Goal: Task Accomplishment & Management: Manage account settings

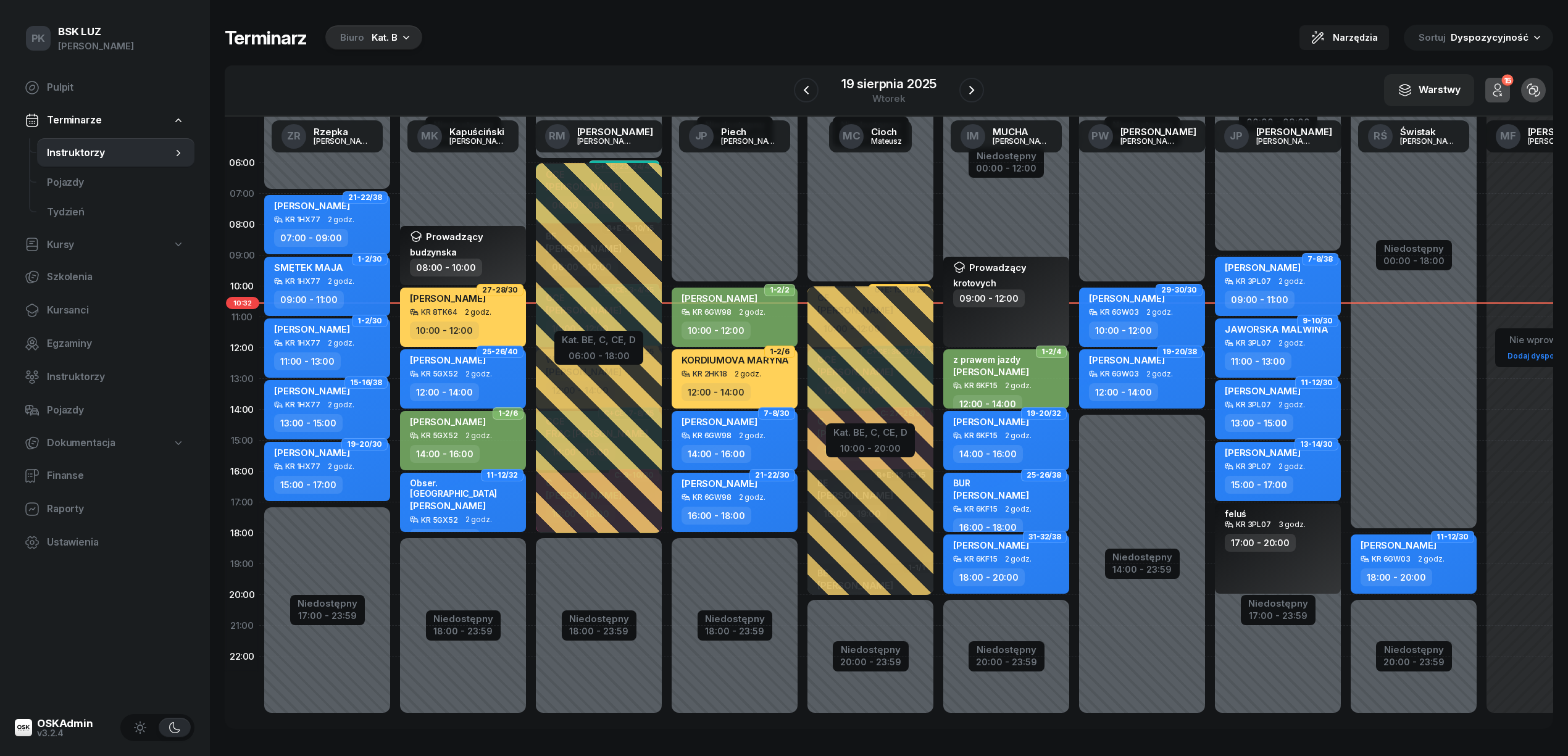
click at [395, 38] on div "Kat. B" at bounding box center [385, 38] width 26 height 15
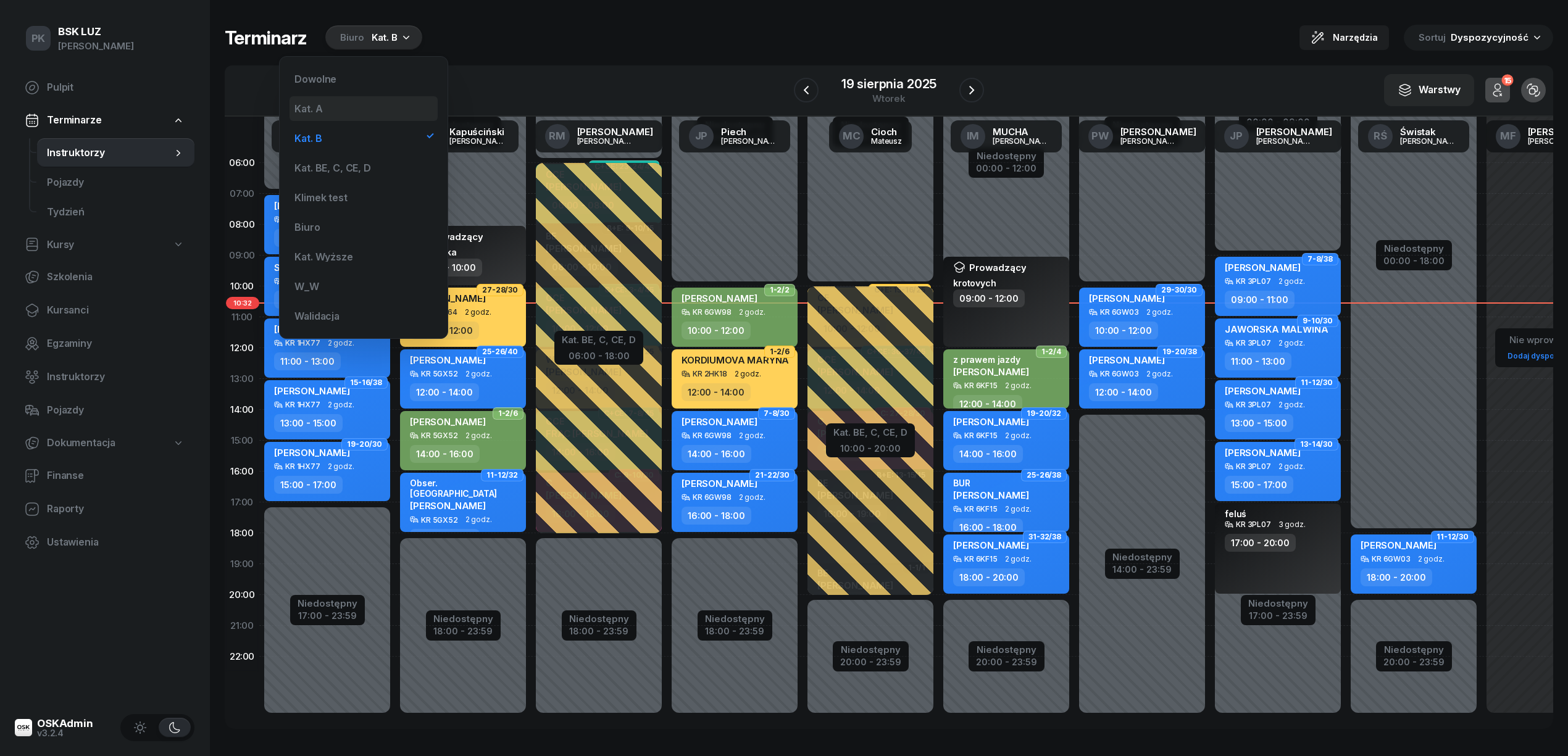
click at [394, 106] on div "Kat. A" at bounding box center [364, 109] width 148 height 25
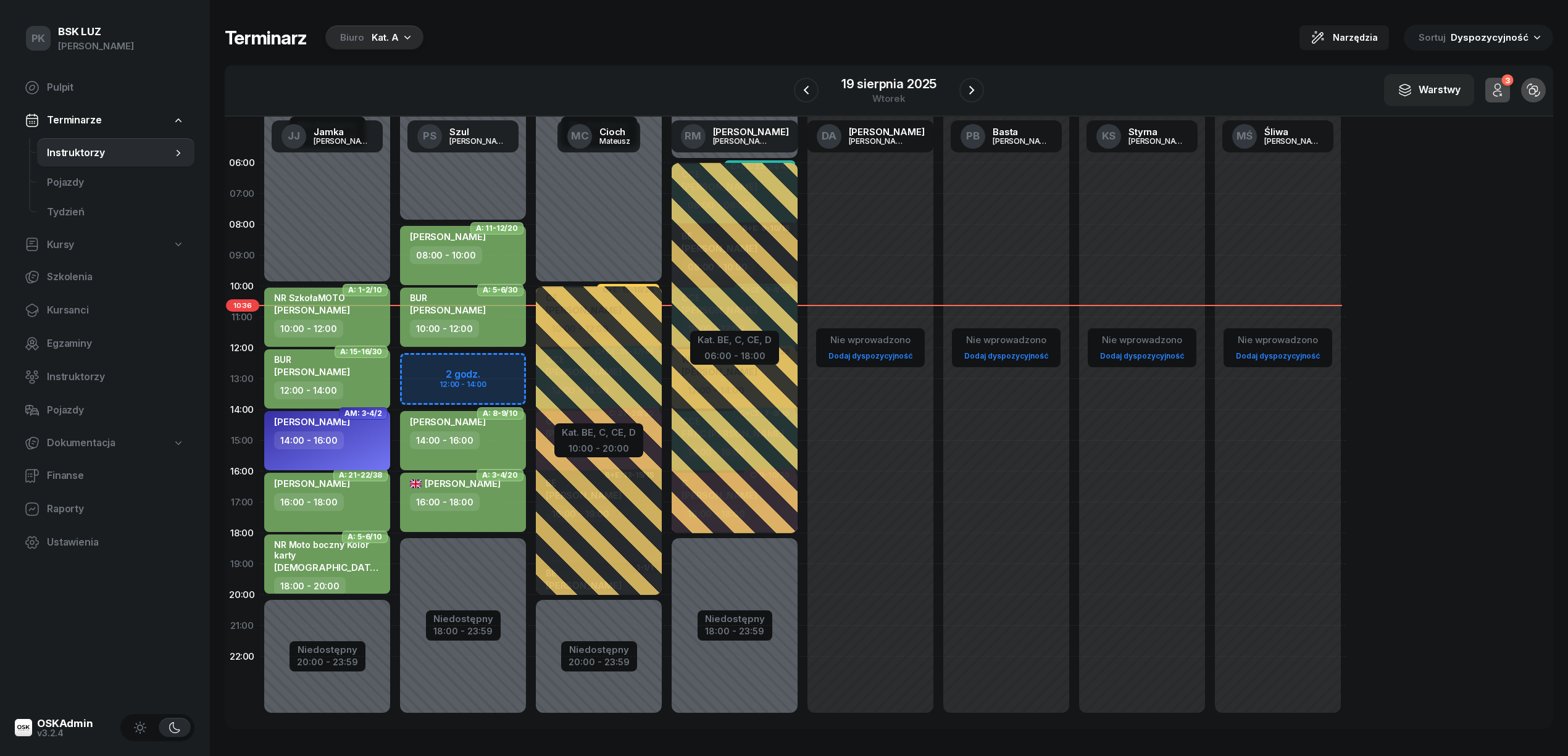
click at [379, 442] on div "14:00 - 16:00" at bounding box center [328, 441] width 109 height 18
select select "14"
select select "16"
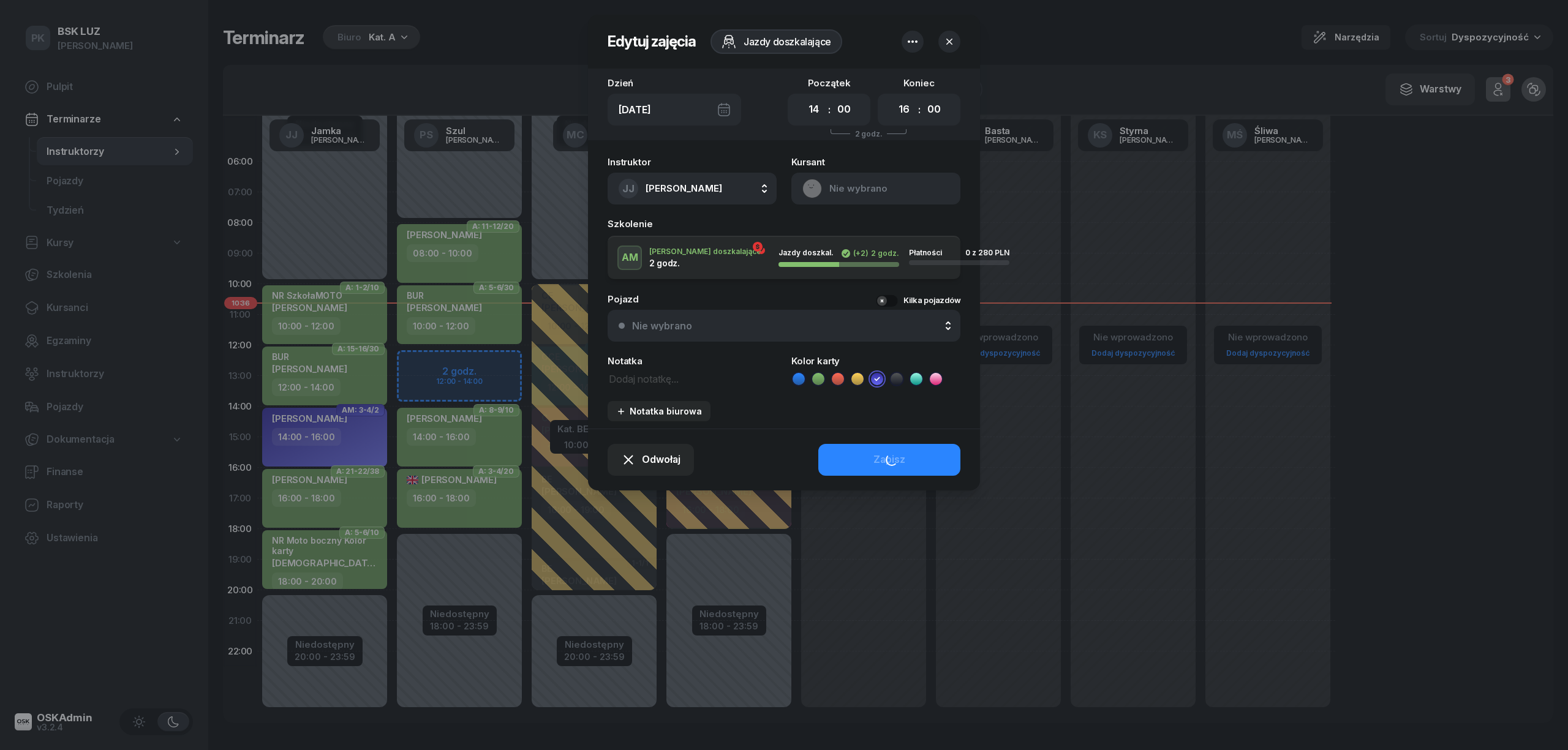
click at [376, 439] on div at bounding box center [784, 375] width 1568 height 750
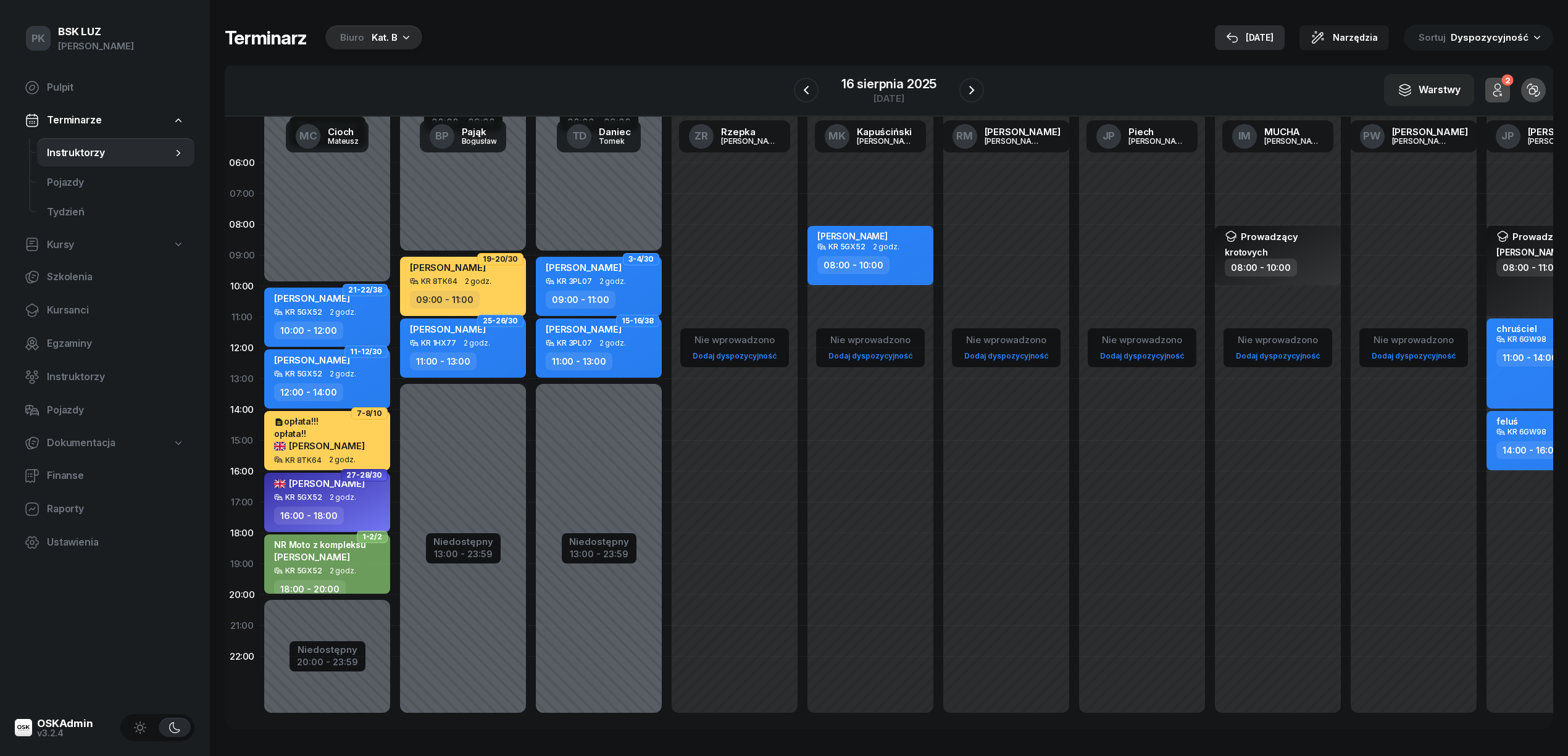
click at [1263, 29] on button "19 sie" at bounding box center [1249, 38] width 69 height 25
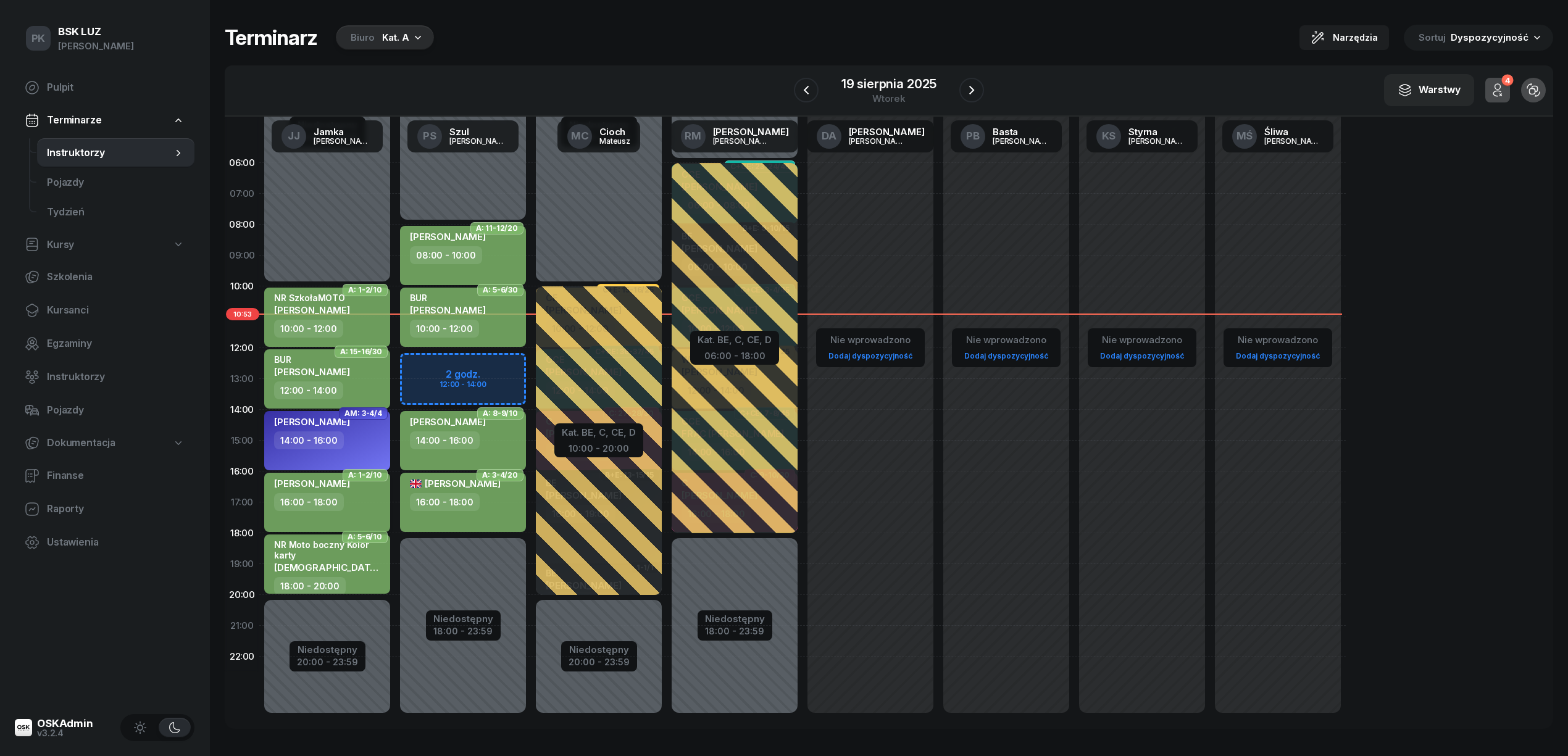
click at [353, 512] on div "ŚWIERK MARIOLA 16:00 - 18:00" at bounding box center [327, 502] width 126 height 59
select select "16"
select select "18"
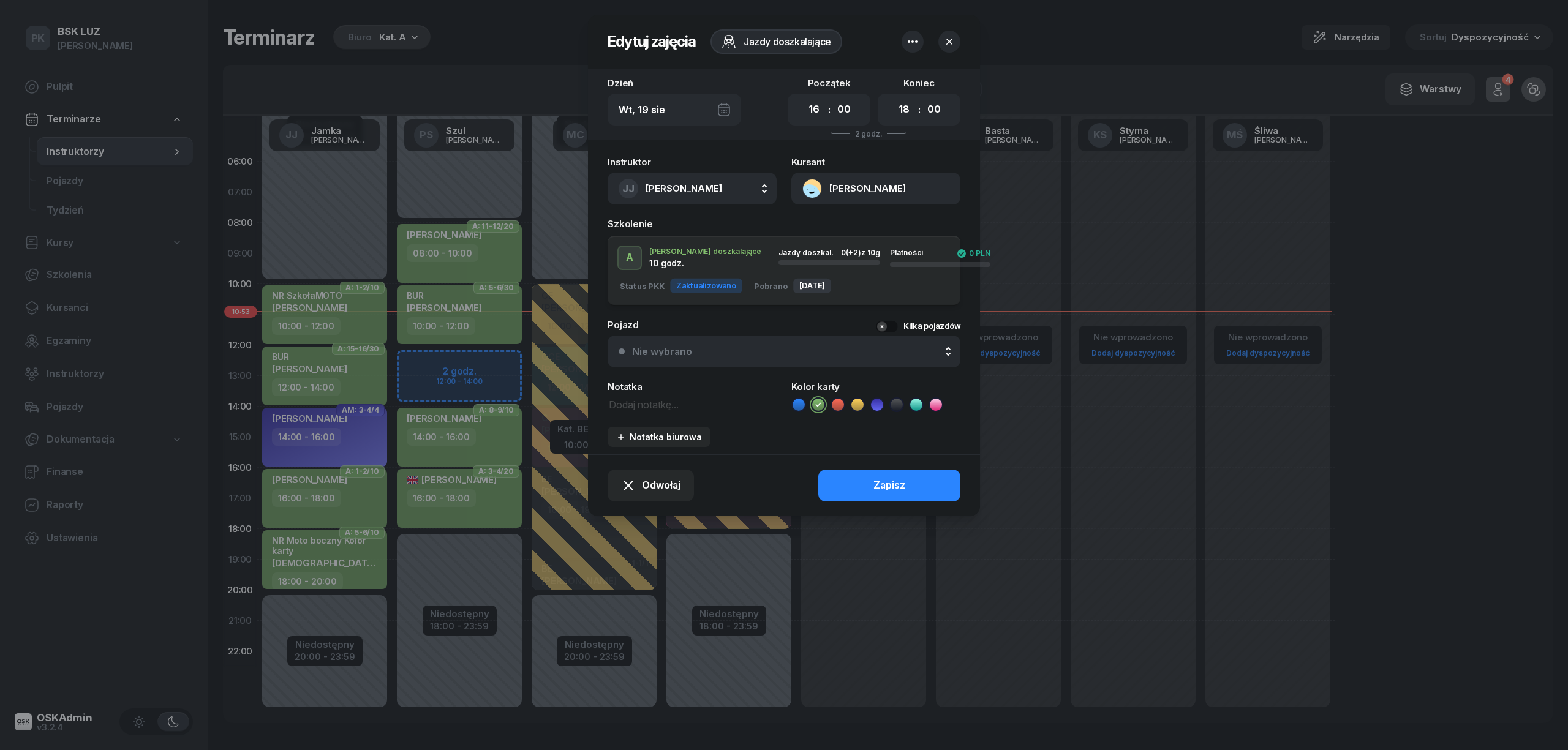
click at [657, 415] on div "Instruktor JJ Jamka Janusz AK Koryciński Artur BP Pająk Bogusław DA Arendarczyk…" at bounding box center [783, 302] width 392 height 304
click at [653, 409] on textarea at bounding box center [691, 404] width 169 height 16
type textarea "NR BSK boczny na"
click at [847, 493] on button "Zapisz" at bounding box center [889, 485] width 142 height 32
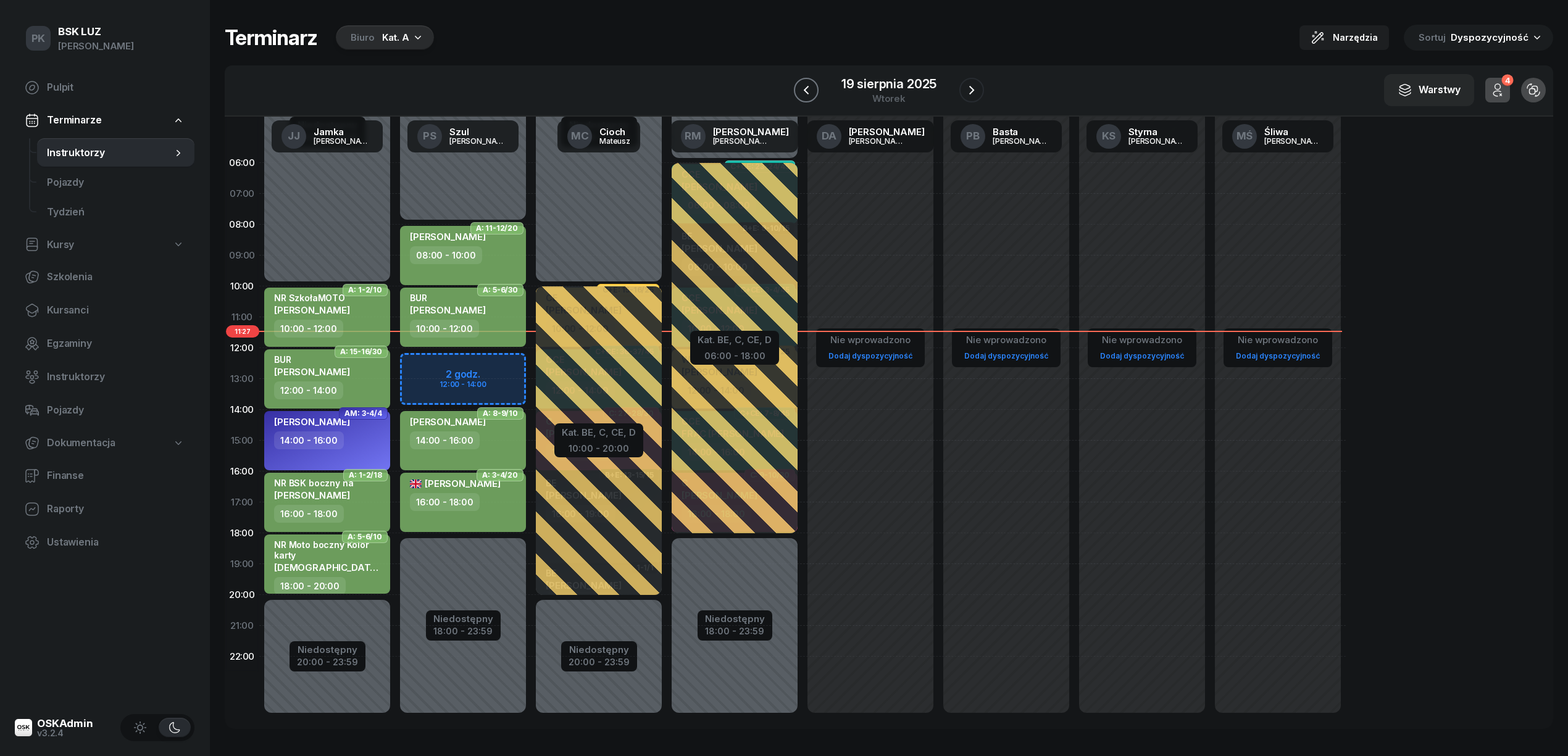
click at [808, 85] on icon "button" at bounding box center [806, 90] width 15 height 15
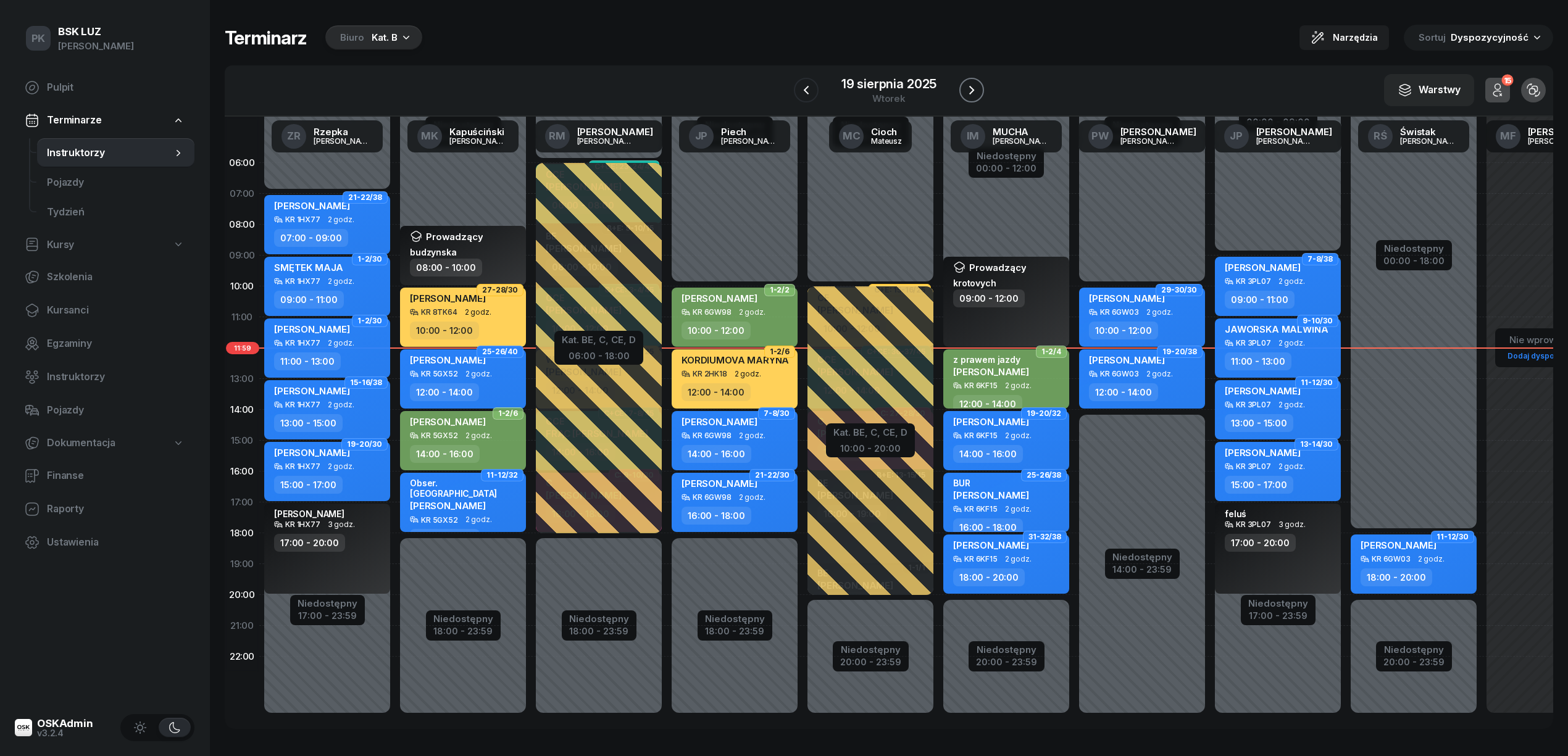
click at [973, 94] on icon "button" at bounding box center [972, 90] width 15 height 15
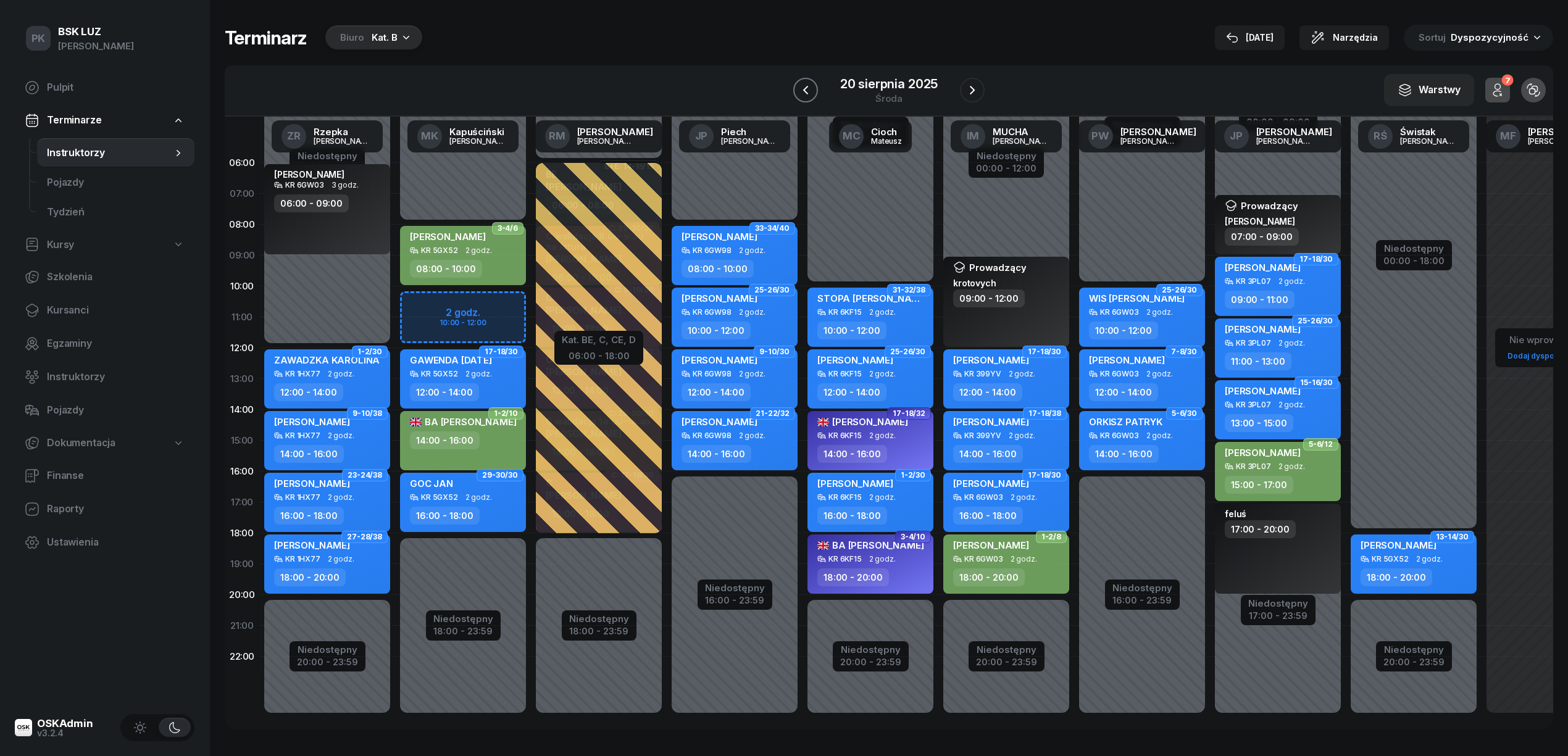
click at [806, 95] on icon "button" at bounding box center [806, 90] width 15 height 15
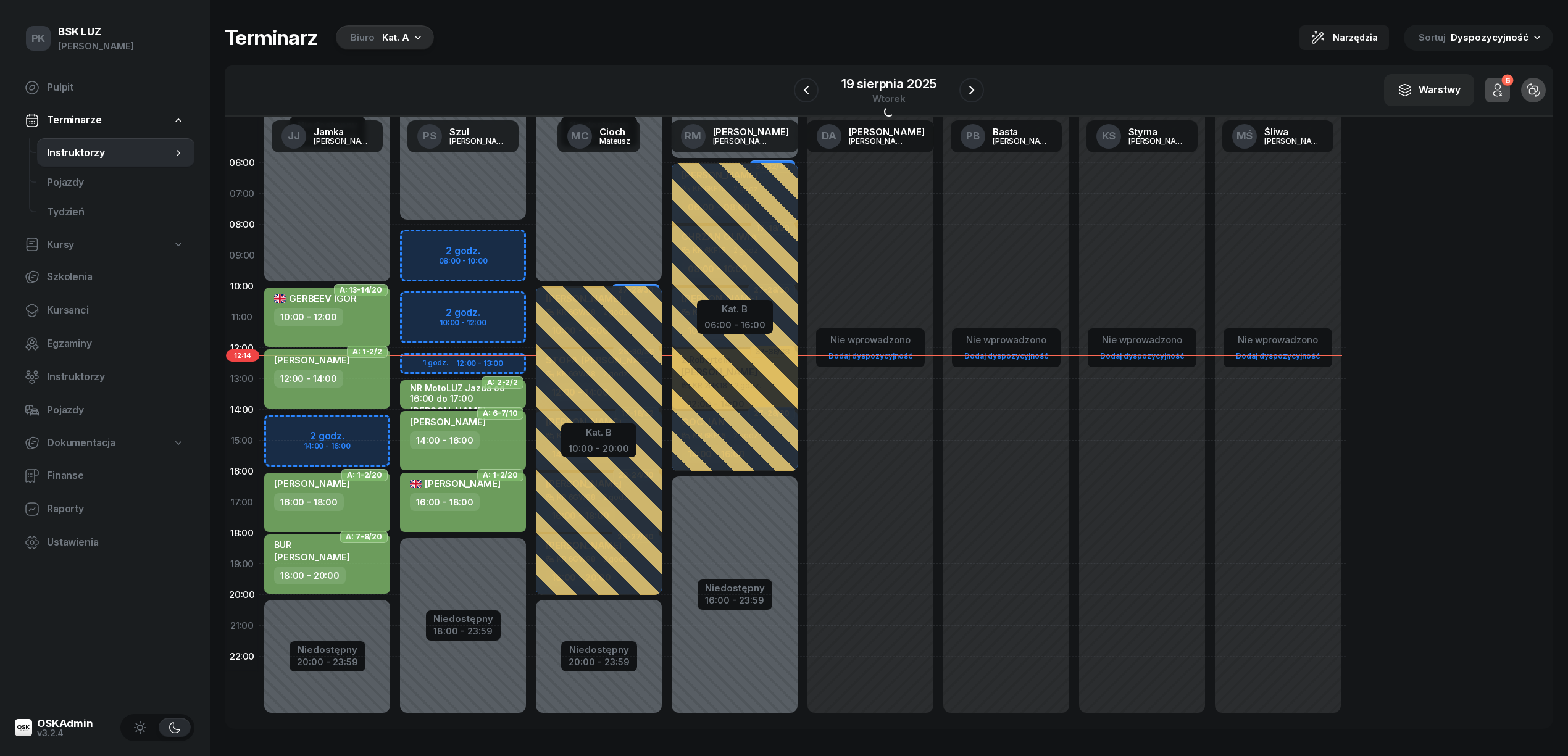
click at [965, 85] on icon "button" at bounding box center [972, 90] width 15 height 15
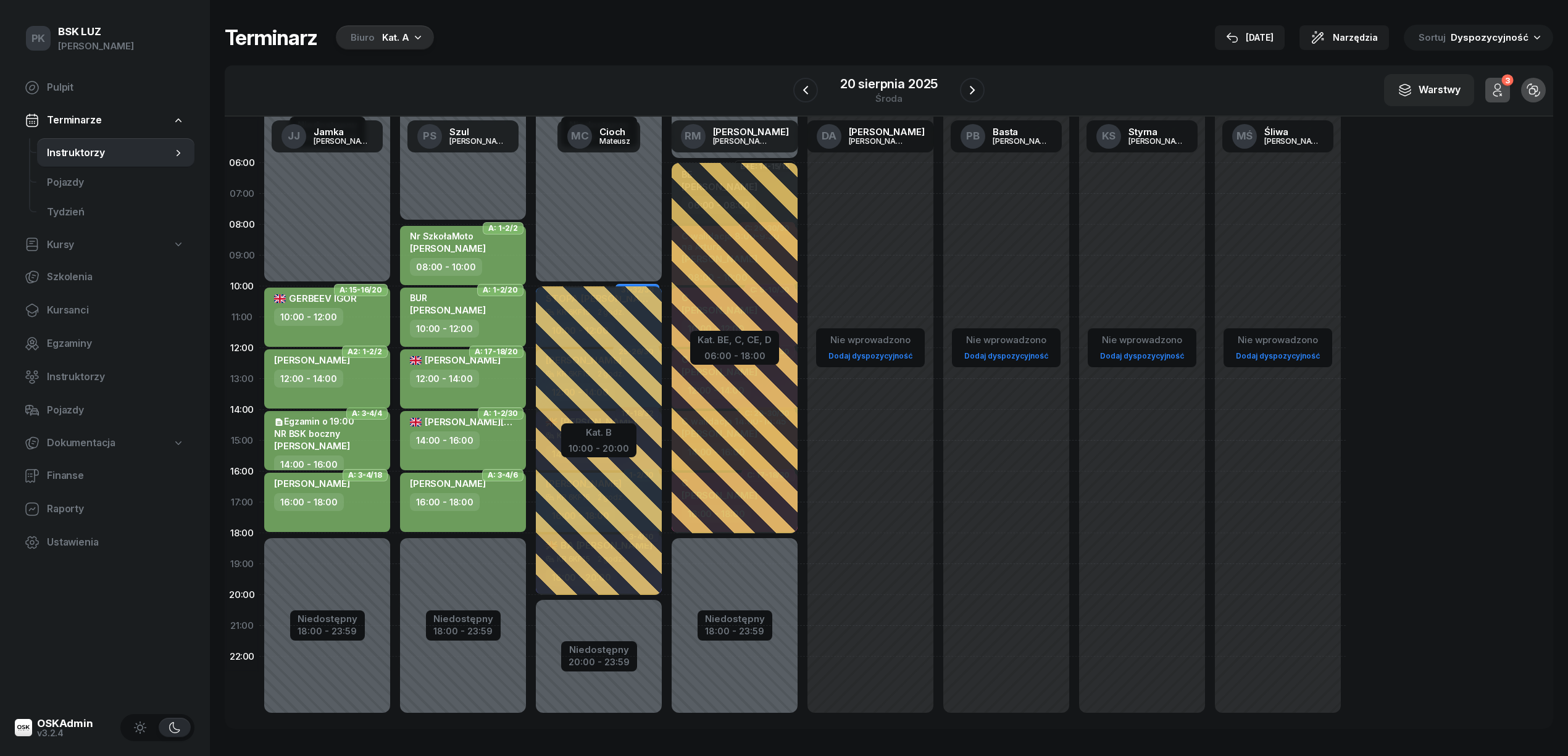
click at [344, 388] on div "MAJ MATEUSZ 12:00 - 14:00" at bounding box center [327, 379] width 126 height 59
select select "12"
select select "14"
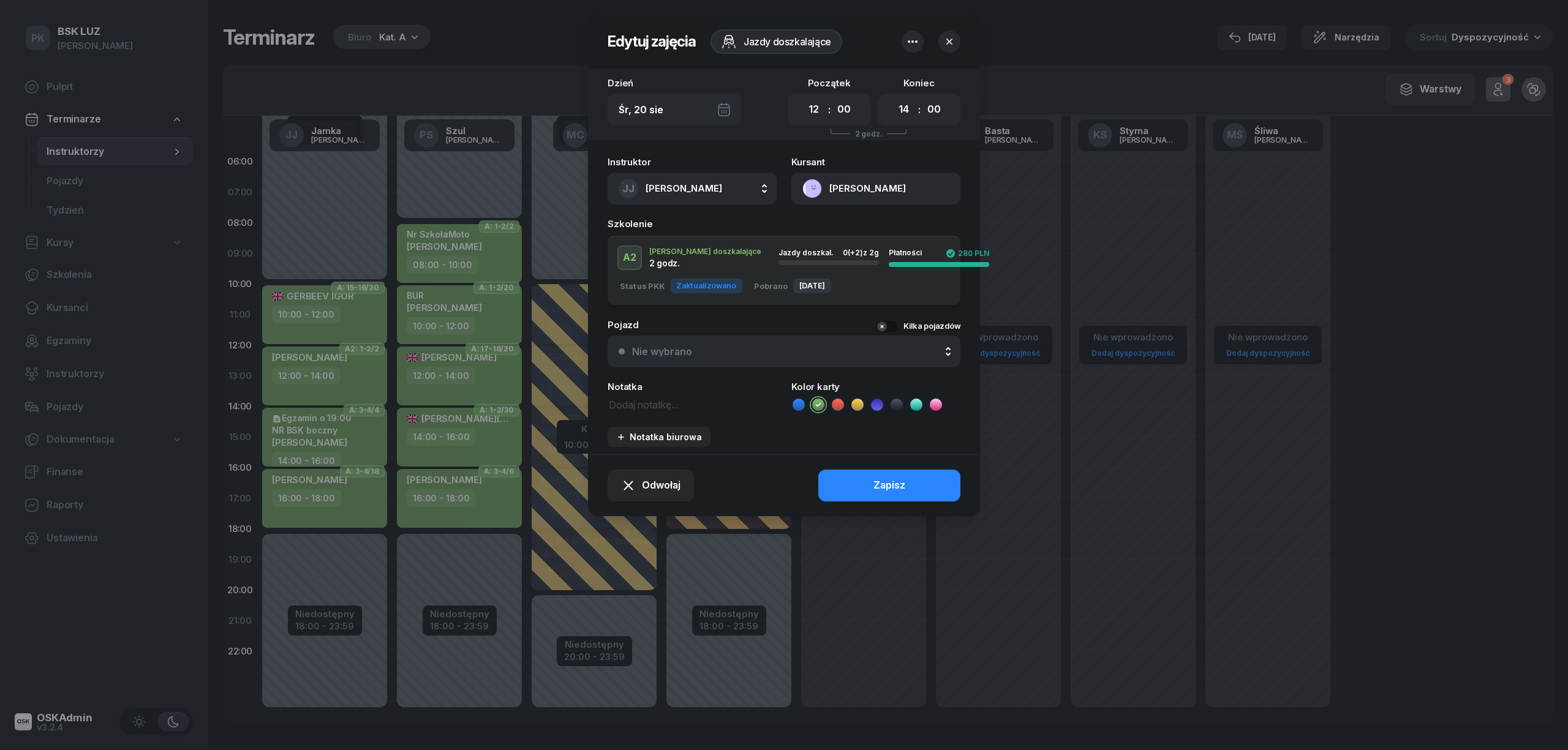
click at [642, 413] on div "Instruktor JJ Jamka Janusz AK Koryciński Artur BP Pająk Bogusław DA Arendarczyk…" at bounding box center [783, 302] width 392 height 304
click at [641, 398] on textarea at bounding box center [691, 404] width 169 height 16
type textarea "NR BSK"
click at [950, 478] on button "Zapisz" at bounding box center [889, 485] width 142 height 32
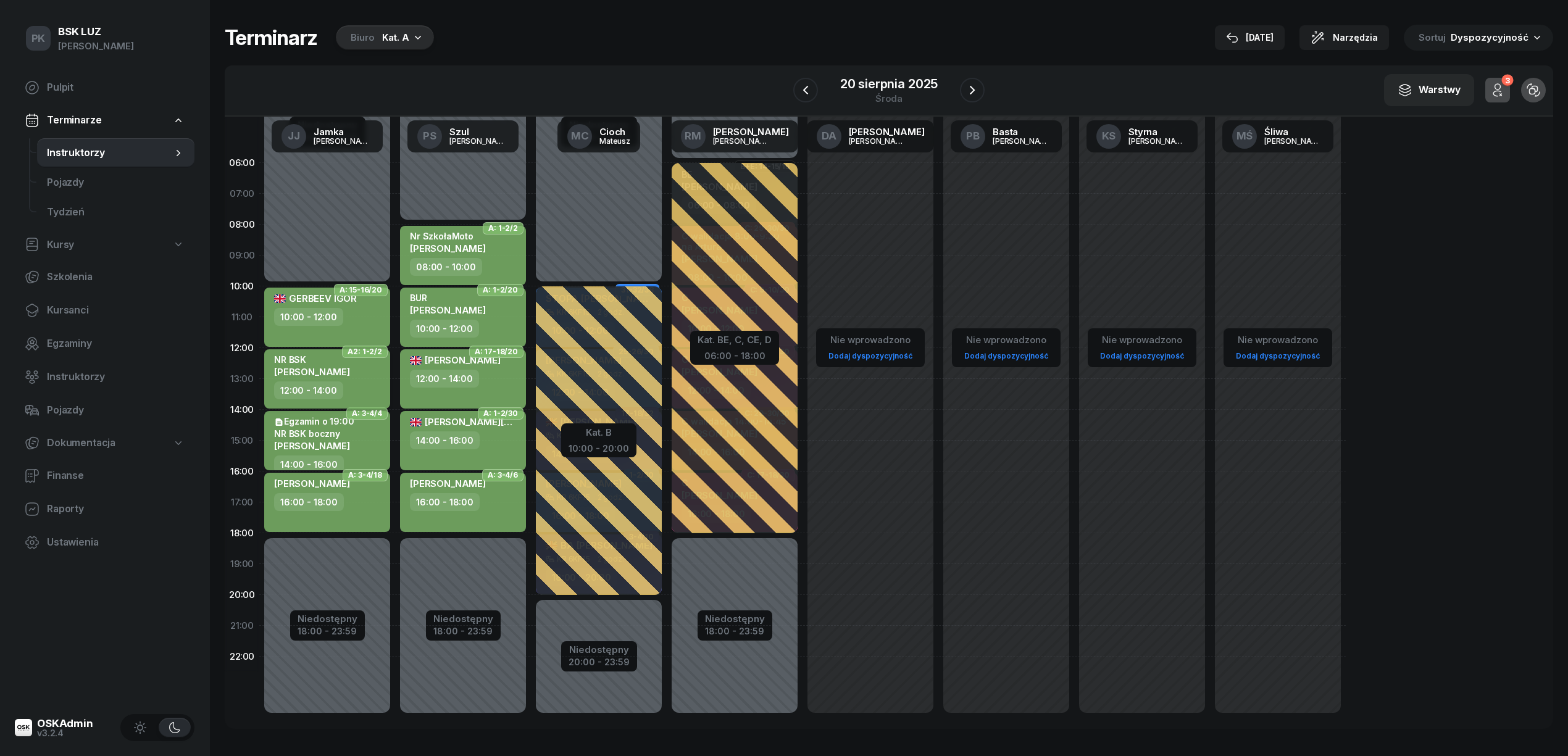
click at [366, 386] on div "12:00 - 14:00" at bounding box center [328, 390] width 109 height 18
select select "12"
select select "14"
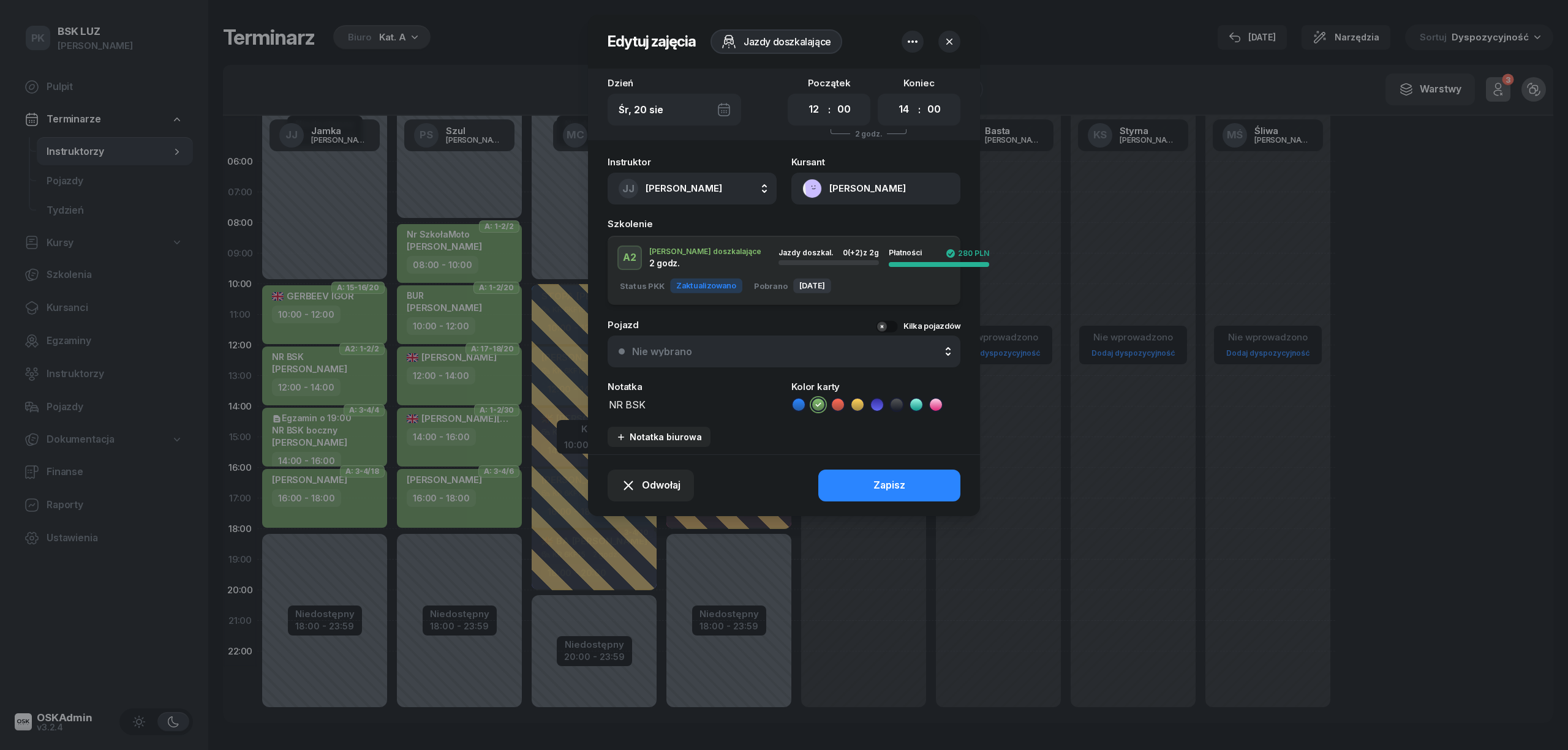
click at [679, 404] on textarea "NR BSK" at bounding box center [691, 404] width 169 height 16
click at [649, 439] on div "Notatka biurowa" at bounding box center [659, 436] width 86 height 10
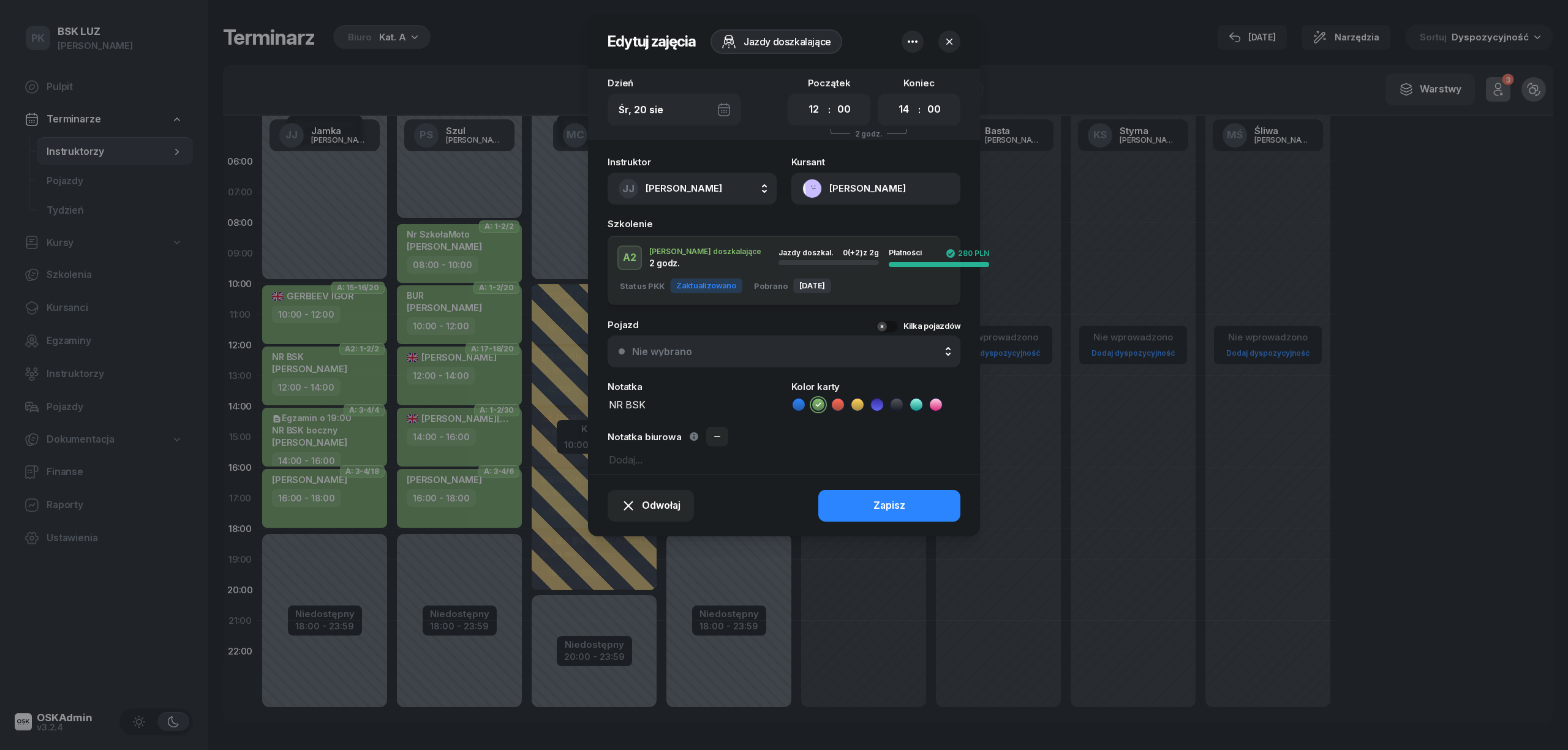
click at [640, 459] on textarea at bounding box center [783, 459] width 352 height 16
type textarea "b"
click at [663, 396] on textarea "NR BSK" at bounding box center [691, 404] width 169 height 16
type textarea "NR BSK boczny"
click at [883, 513] on button "Zapisz" at bounding box center [889, 506] width 142 height 32
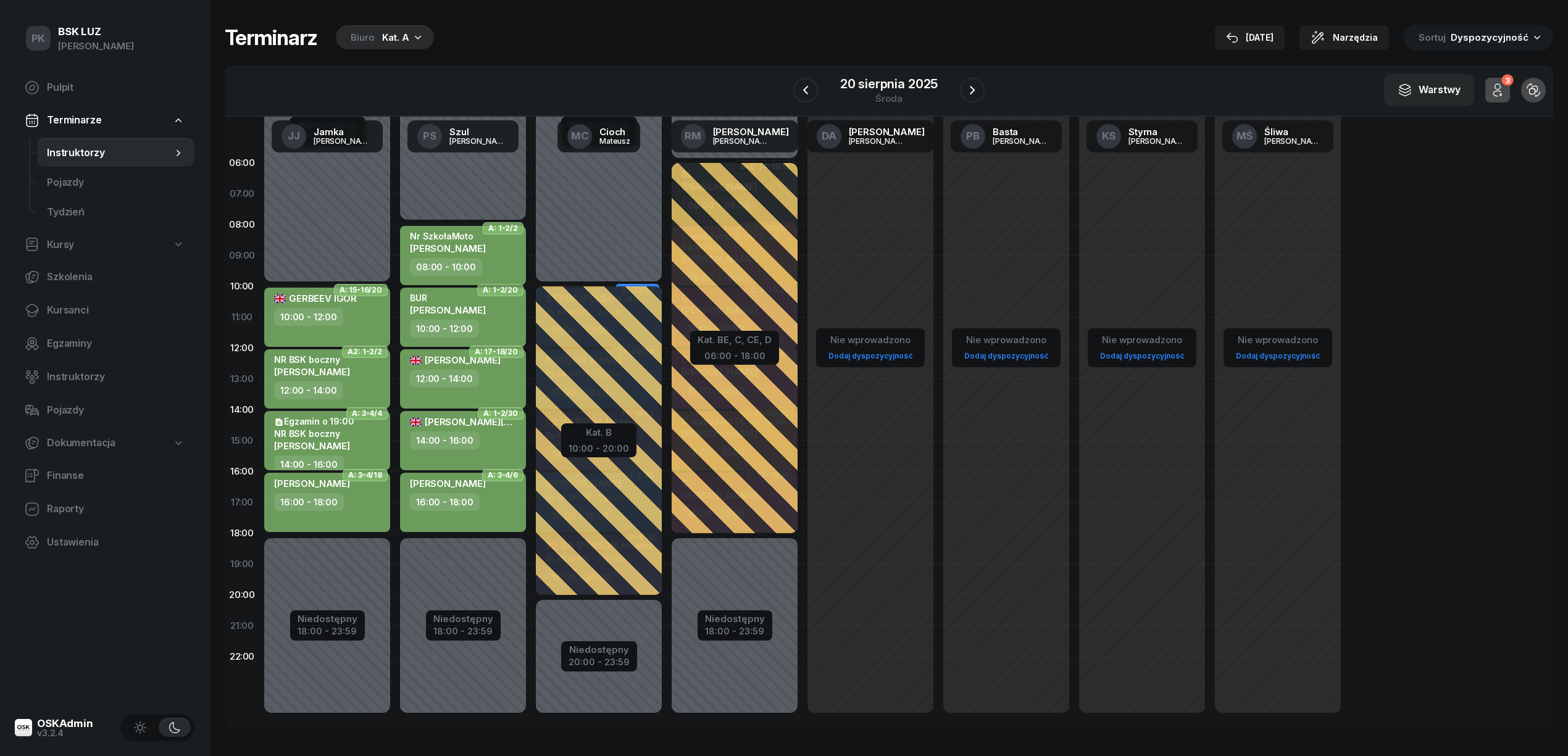
click at [486, 257] on div "Nr SzkołaMoto DOBROWOLSKI RAFAŁ" at bounding box center [447, 244] width 76 height 27
select select "08"
select select "10"
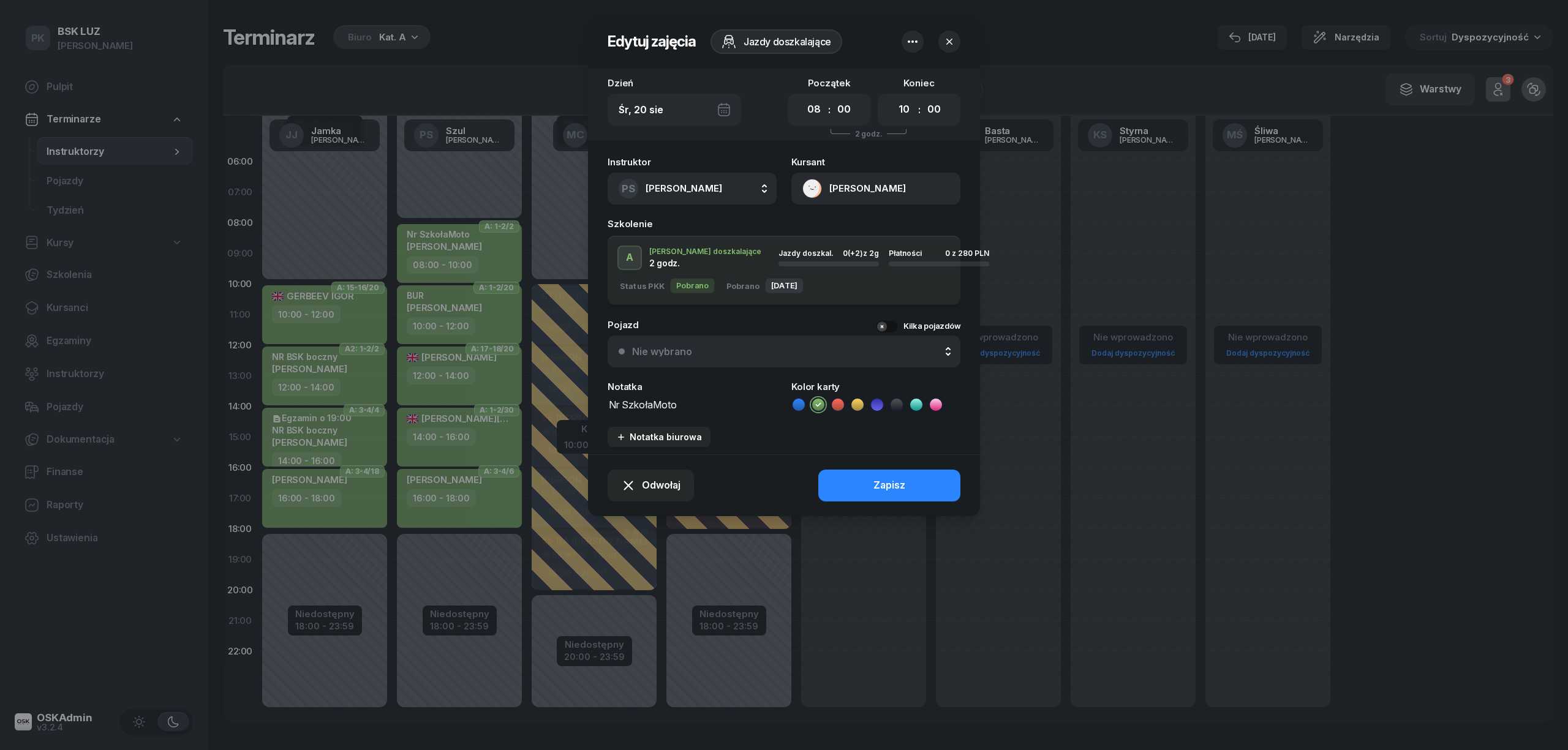
click at [699, 395] on div "Notatka Nr SzkołaMoto" at bounding box center [691, 398] width 169 height 30
click at [685, 406] on textarea "Nr SzkołaMoto" at bounding box center [691, 404] width 169 height 16
type textarea "Nr SzkołaMoto boczny"
click at [833, 475] on button "Zapisz" at bounding box center [889, 485] width 142 height 32
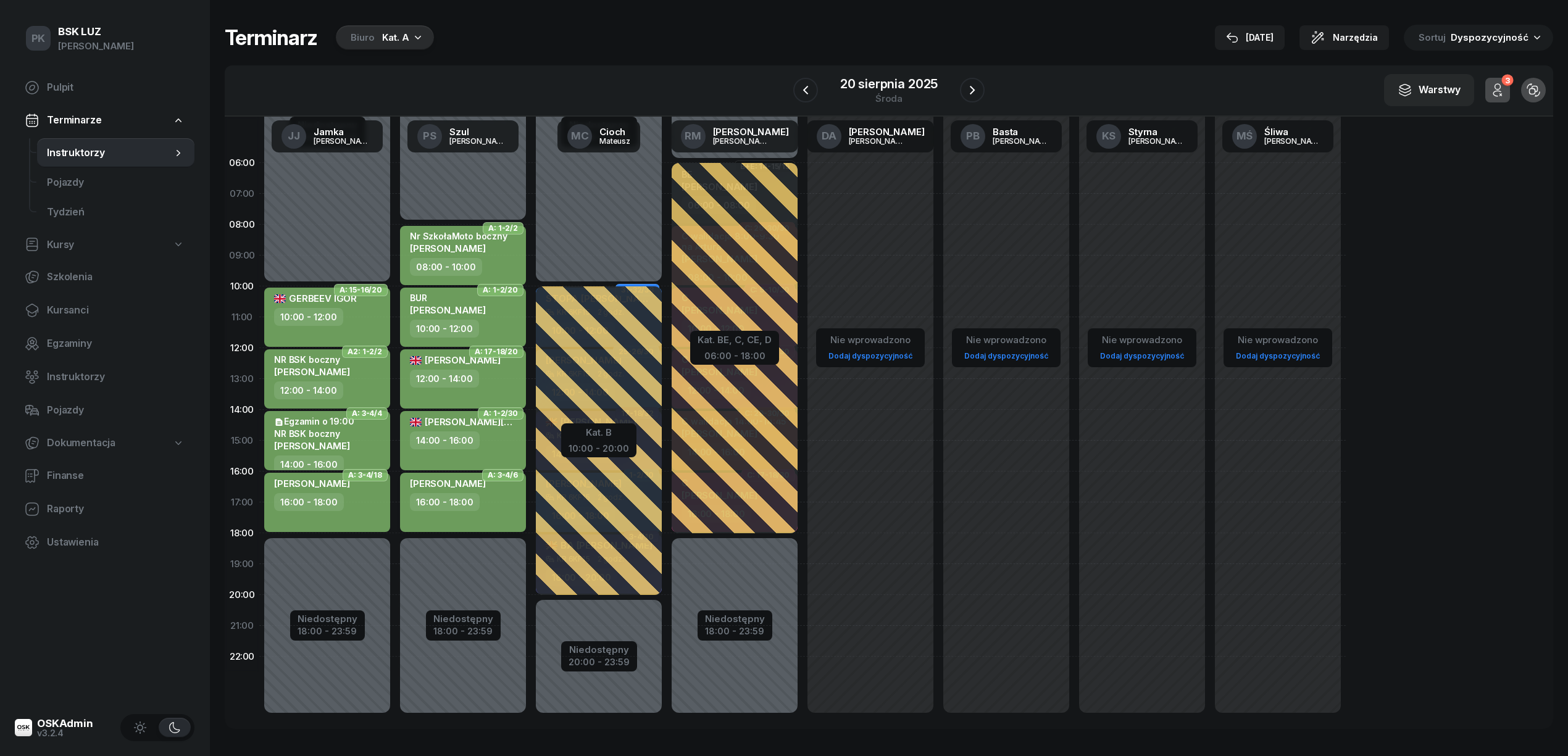
click at [514, 509] on div "16:00 - 18:00" at bounding box center [464, 502] width 109 height 18
select select "16"
select select "18"
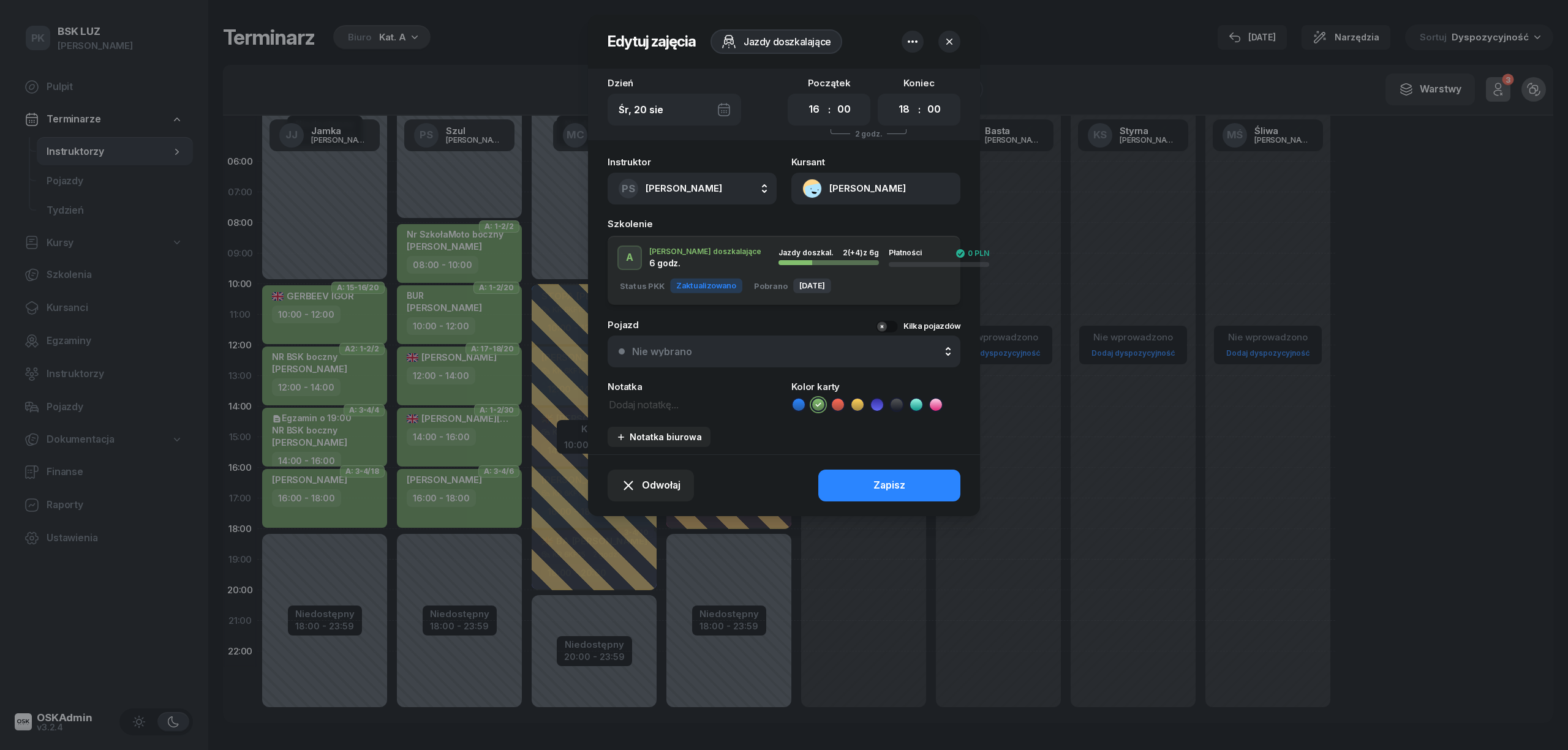
click at [653, 408] on textarea at bounding box center [691, 404] width 169 height 16
type textarea "NR BSK boczny"
click at [874, 474] on button "Zapisz" at bounding box center [889, 485] width 142 height 32
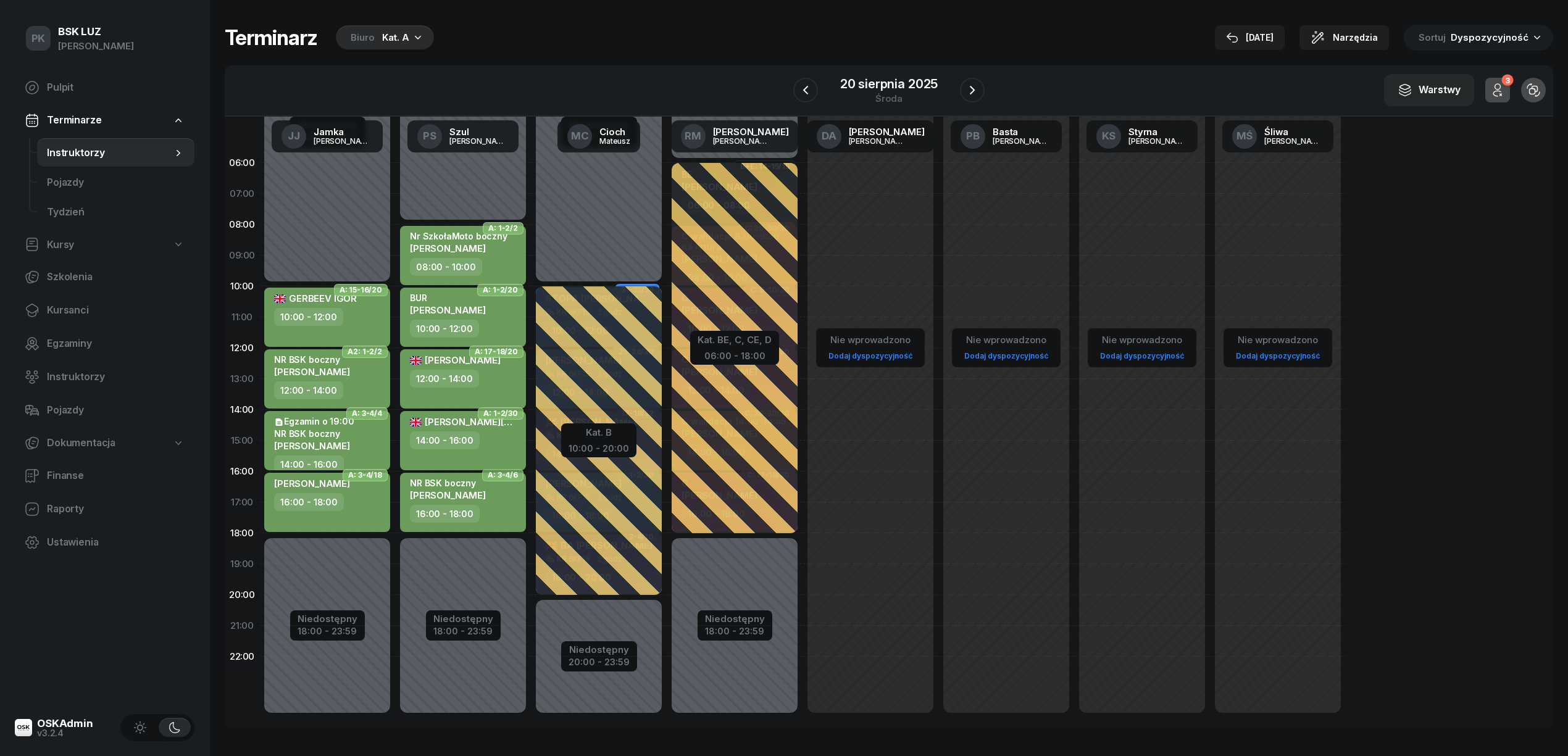
click at [501, 450] on div "SALEET MUHAMMAD 14:00 - 16:00" at bounding box center [463, 441] width 126 height 59
select select "14"
select select "16"
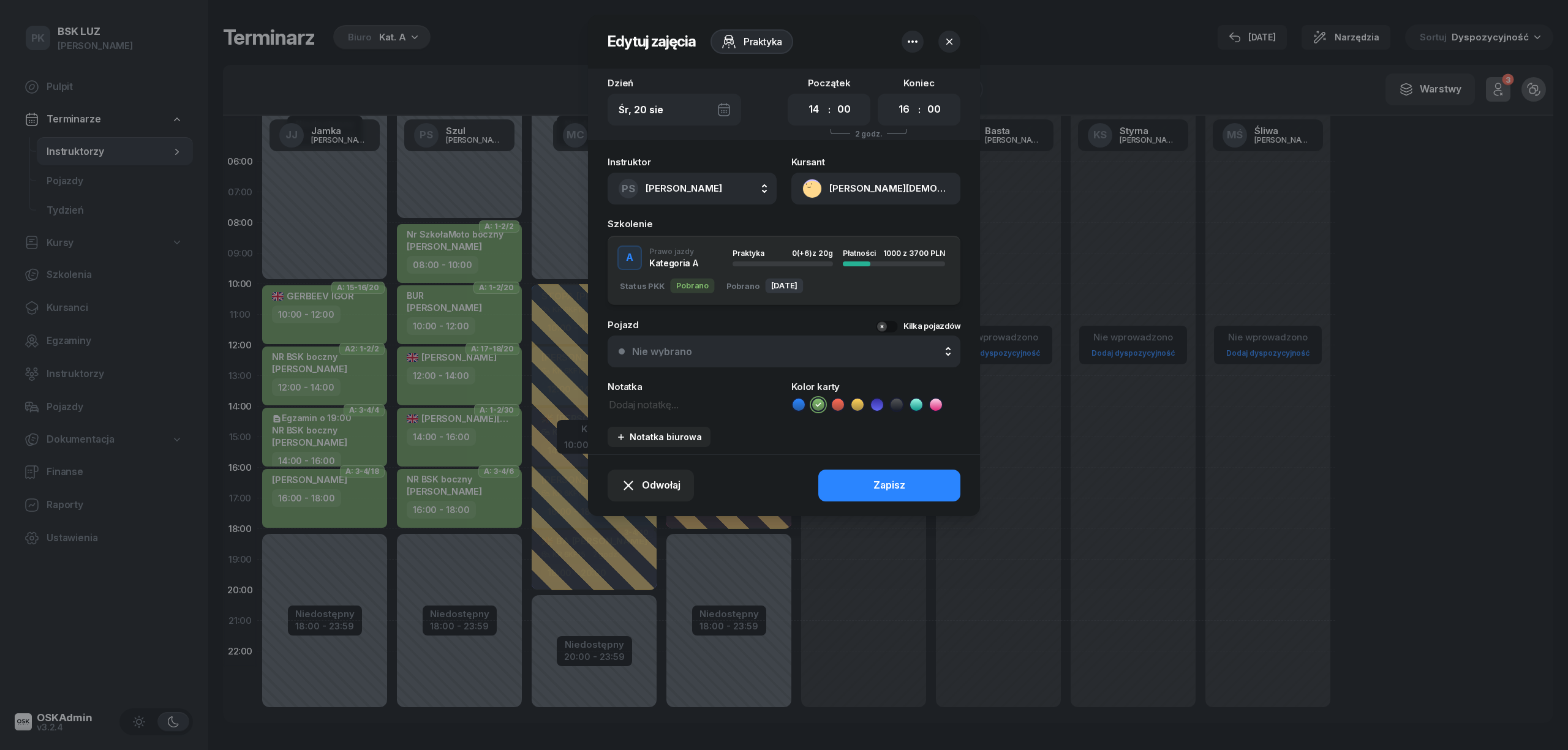
click at [649, 393] on div "Notatka" at bounding box center [691, 398] width 169 height 30
click at [645, 406] on textarea at bounding box center [691, 404] width 169 height 16
type textarea "NR SzkołaMOTO"
click at [873, 481] on div "Zapisz" at bounding box center [889, 485] width 32 height 16
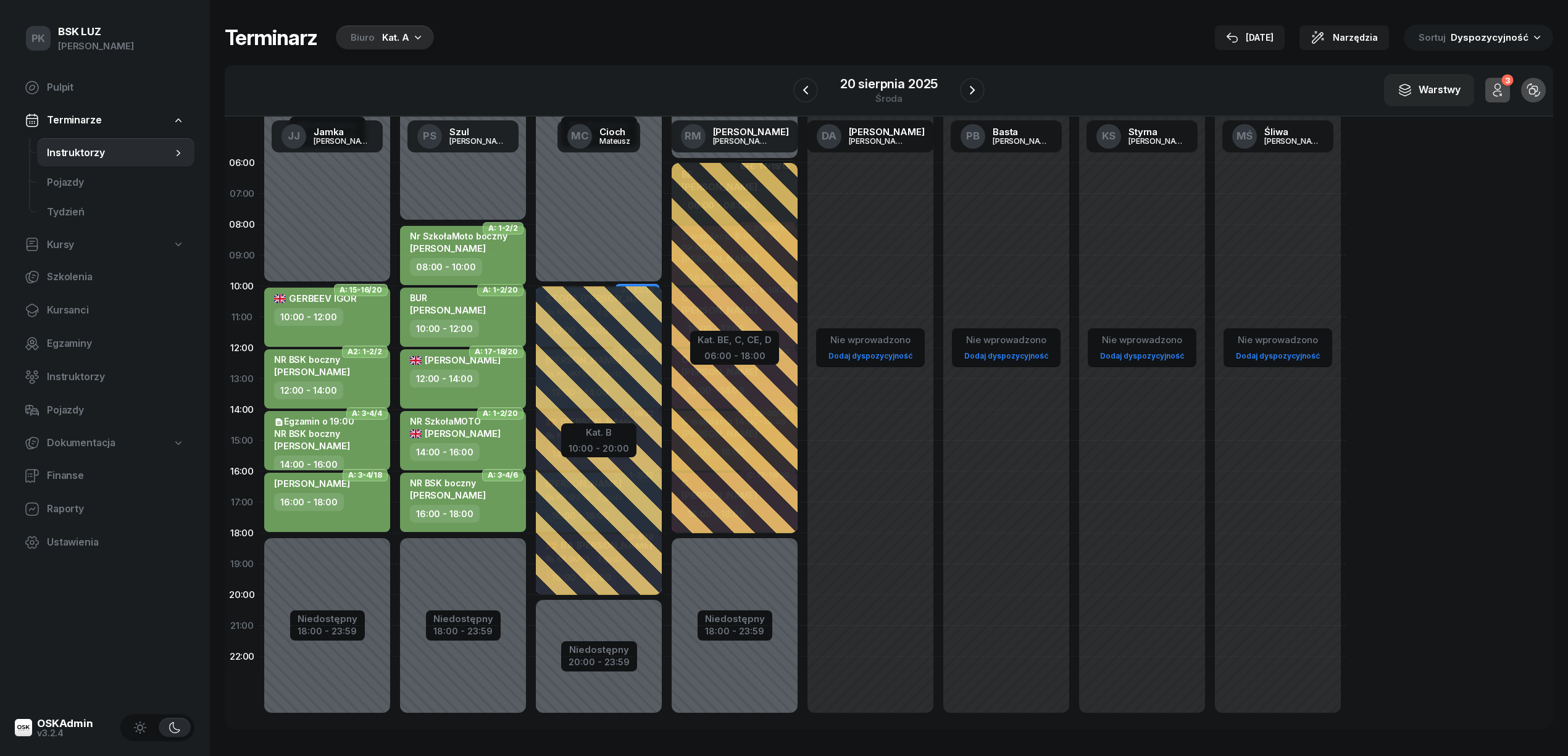
click at [463, 275] on div "08:00 - 10:00" at bounding box center [445, 267] width 72 height 18
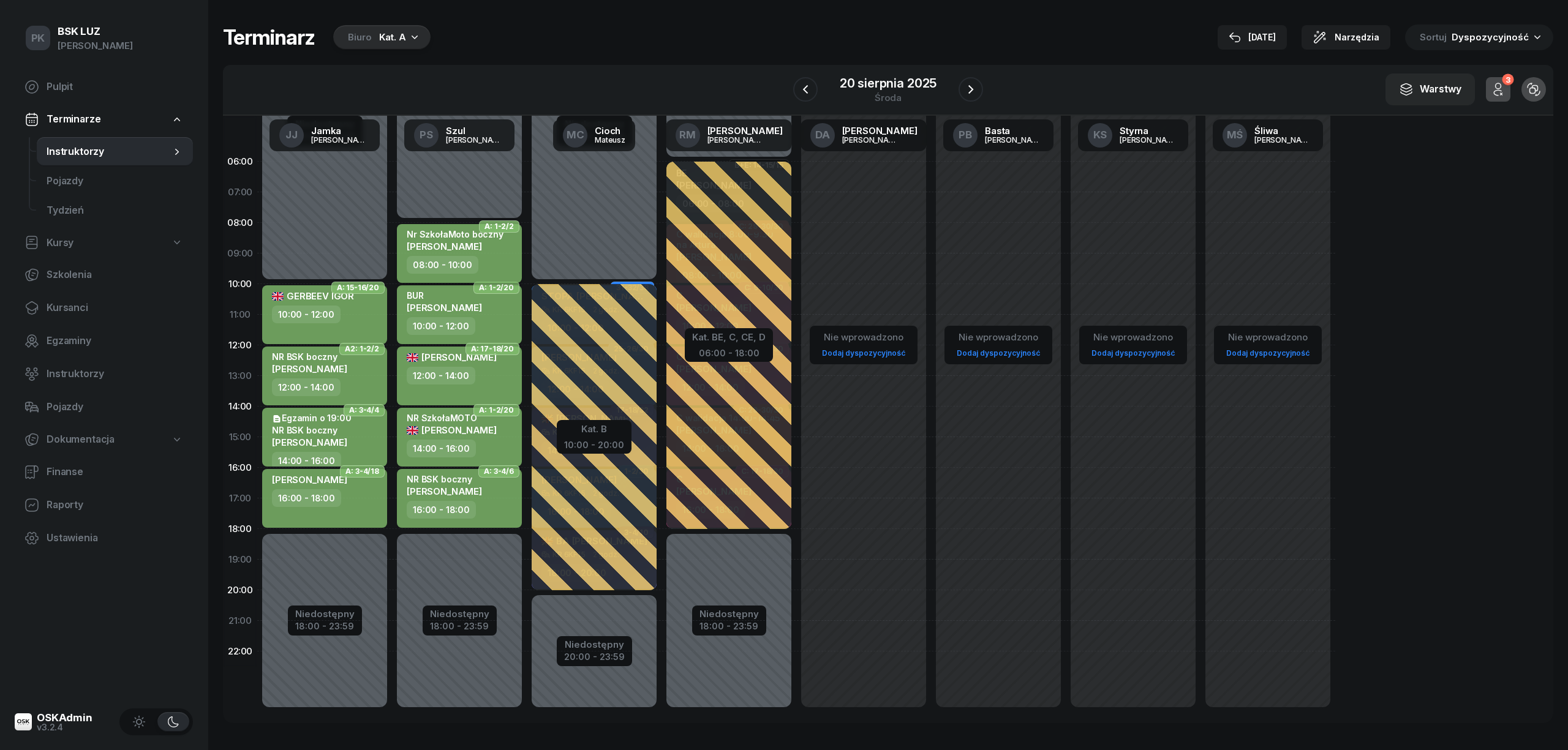
select select "08"
select select "10"
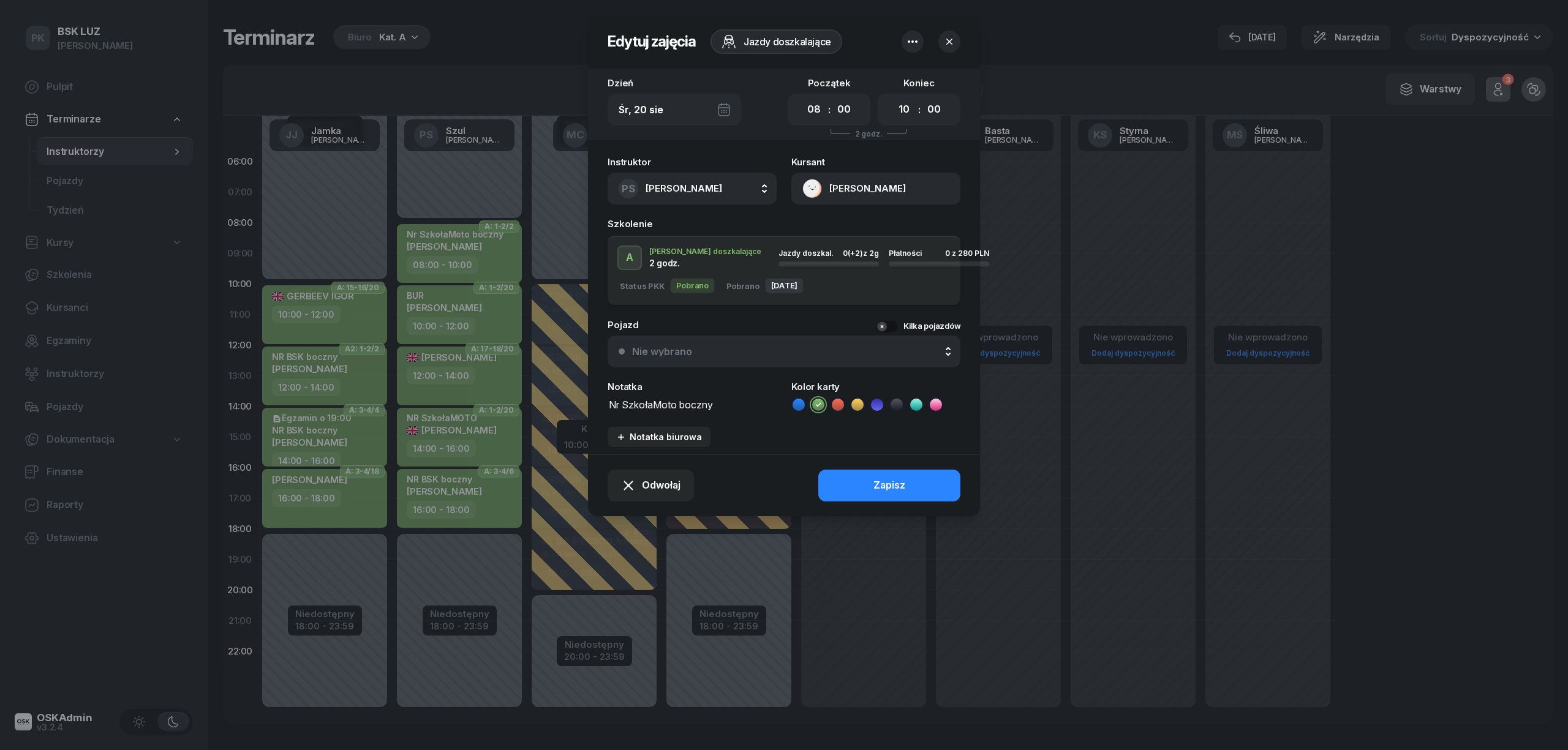
drag, startPoint x: 676, startPoint y: 403, endPoint x: 660, endPoint y: 404, distance: 16.0
click at [660, 404] on textarea "Nr SzkołaMoto boczny" at bounding box center [691, 404] width 169 height 16
click at [603, 403] on div "Instruktor PS Szul Piotr AK Koryciński Artur BP Pająk Bogusław DA Arendarczyk D…" at bounding box center [783, 302] width 392 height 304
type textarea "NR SzkołaMOTO boczny"
click at [944, 474] on button "Zapisz" at bounding box center [889, 485] width 142 height 32
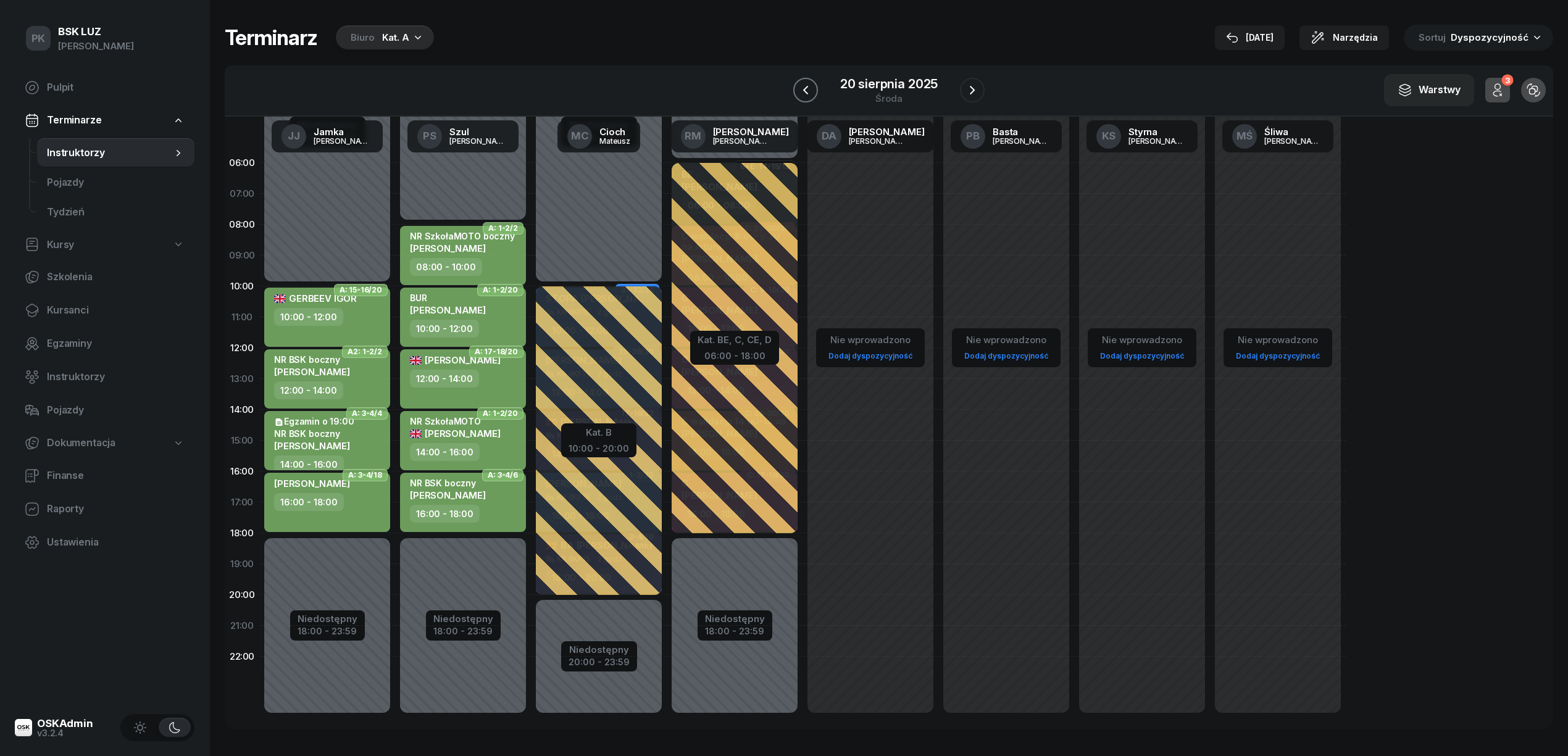
click at [802, 86] on icon "button" at bounding box center [806, 90] width 15 height 15
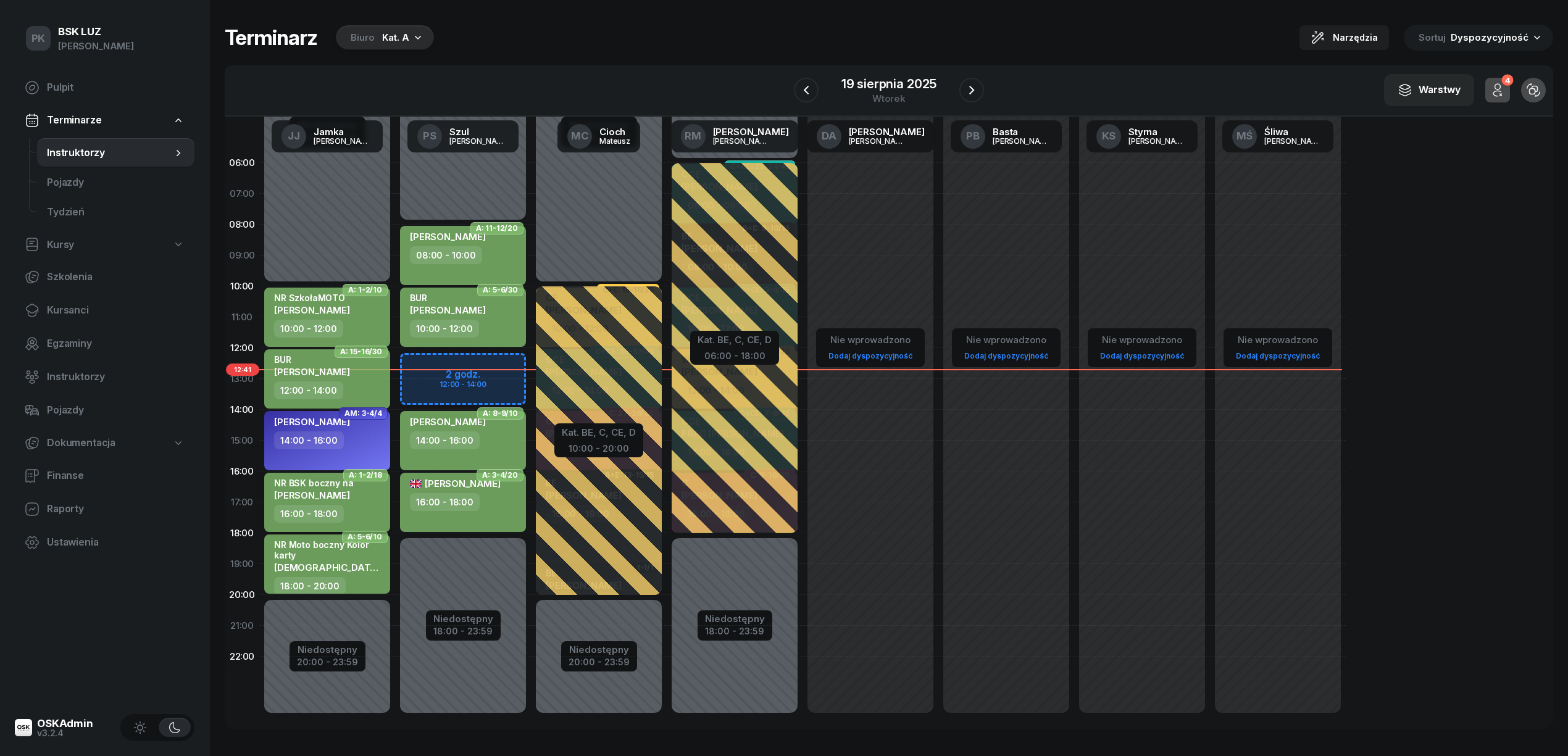
click at [375, 505] on div "16:00 - 18:00" at bounding box center [328, 514] width 109 height 18
select select "16"
select select "18"
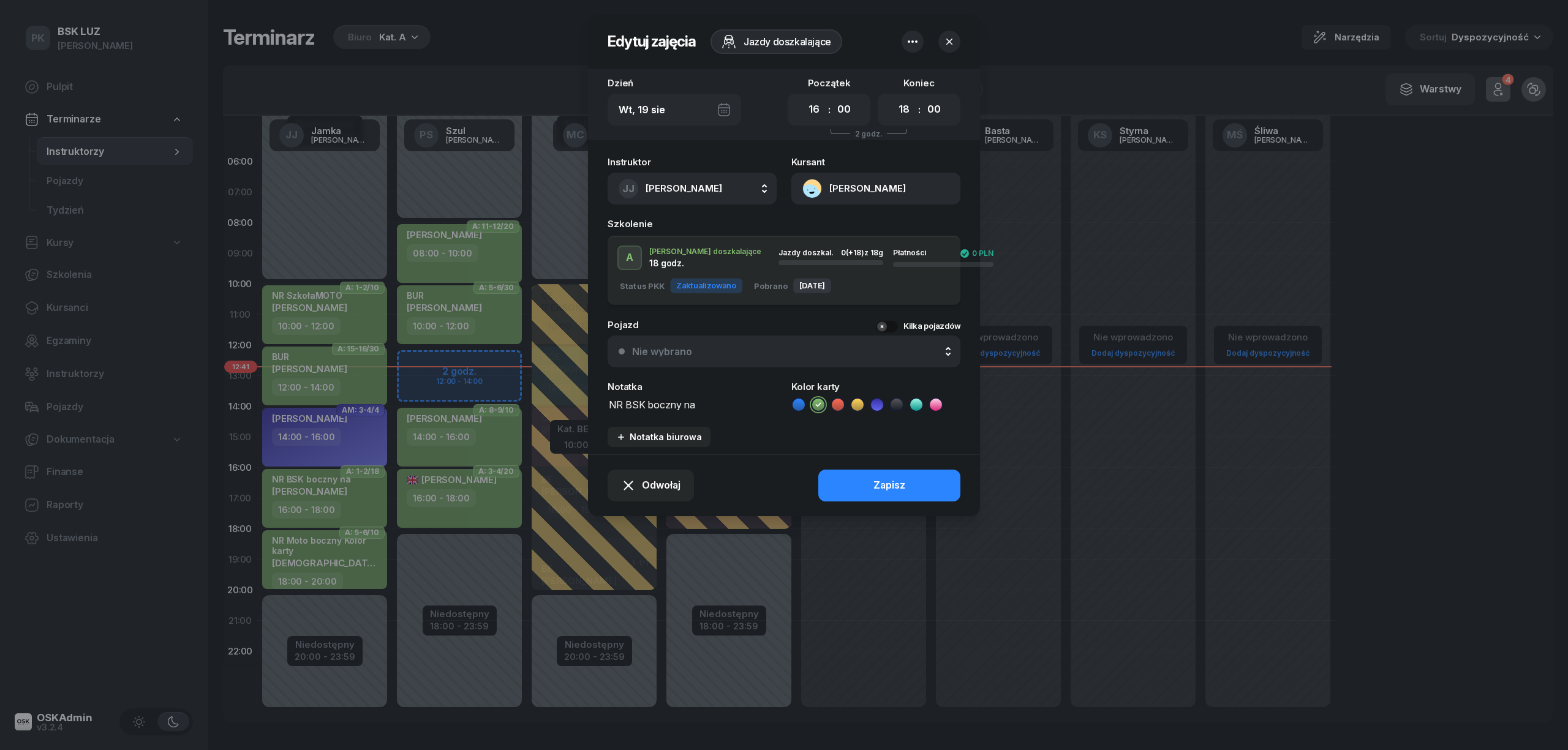
click at [718, 407] on textarea "NR BSK boczny na" at bounding box center [691, 404] width 169 height 16
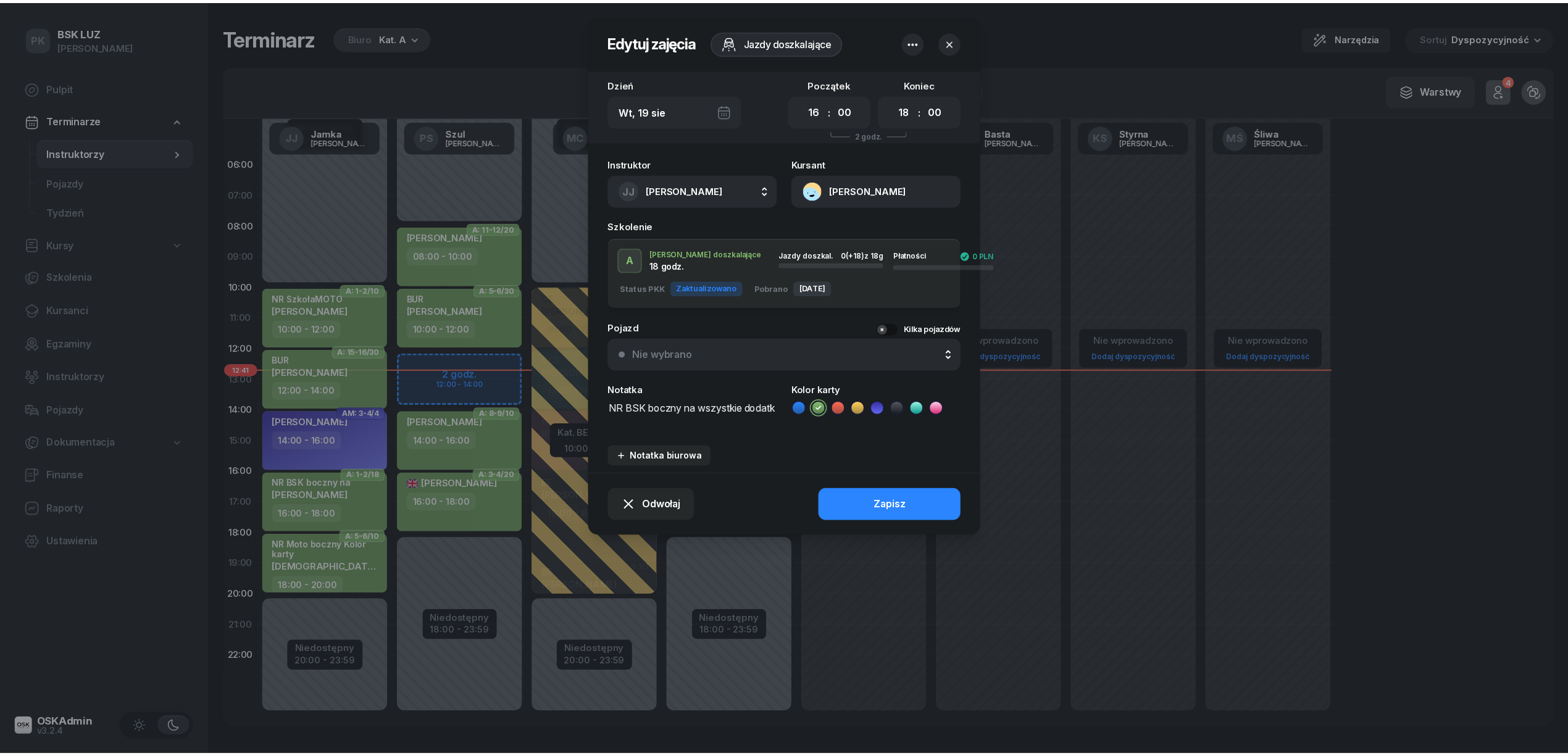
scroll to position [1, 0]
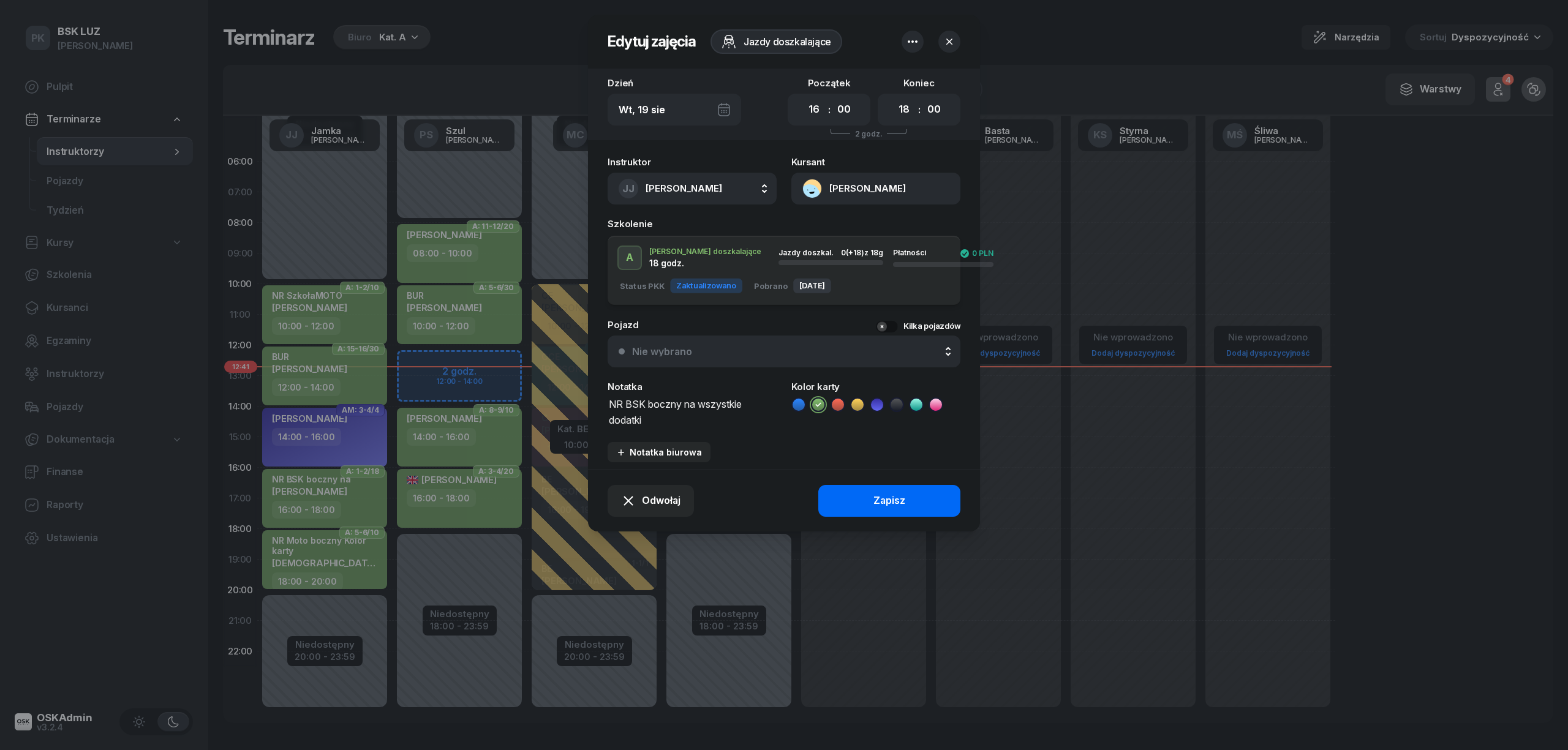
type textarea "NR BSK boczny na wszystkie dodatki"
click at [870, 496] on button "Zapisz" at bounding box center [889, 501] width 142 height 32
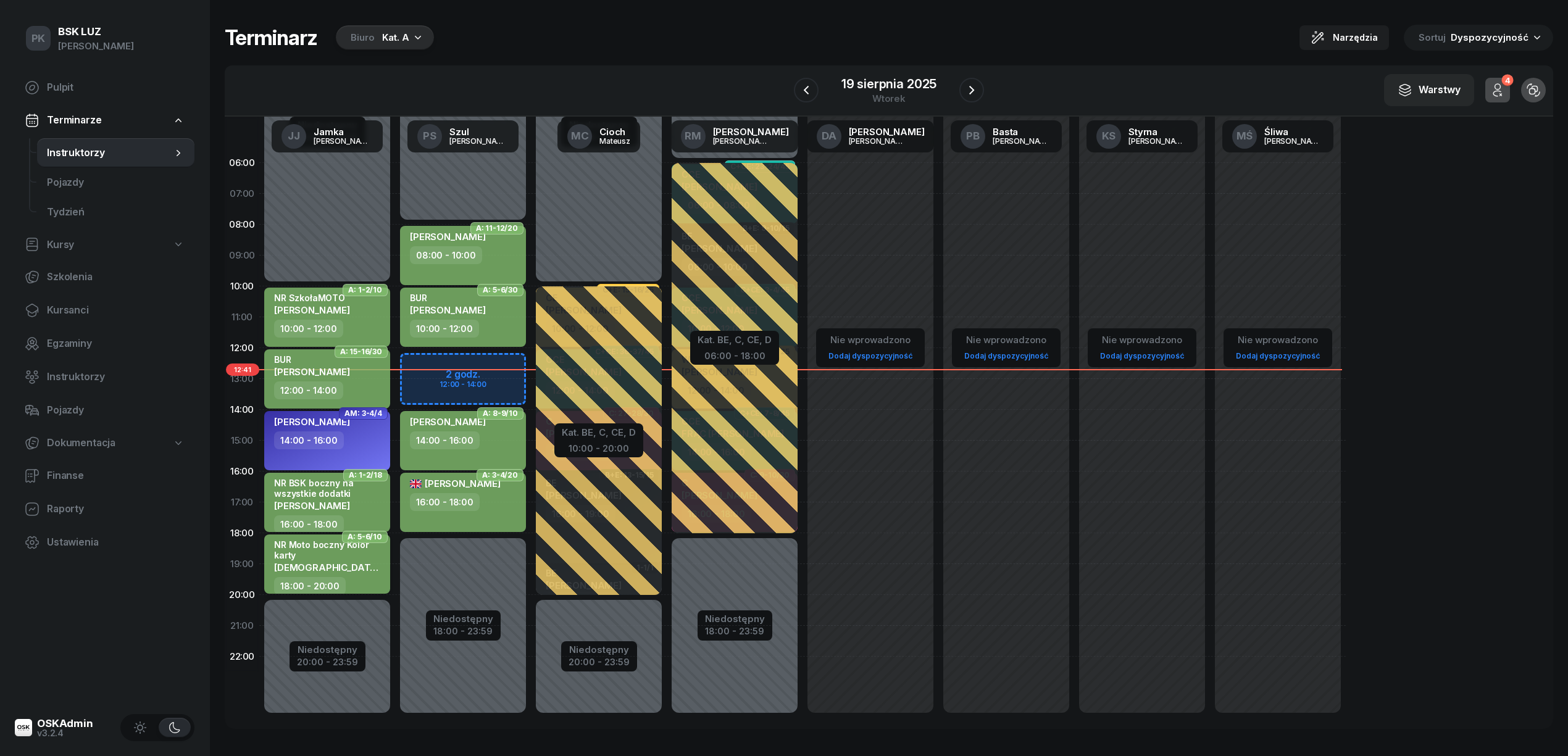
click at [361, 568] on div "SKAWIŃSKI PAWEŁ" at bounding box center [328, 567] width 109 height 10
select select "18"
select select "20"
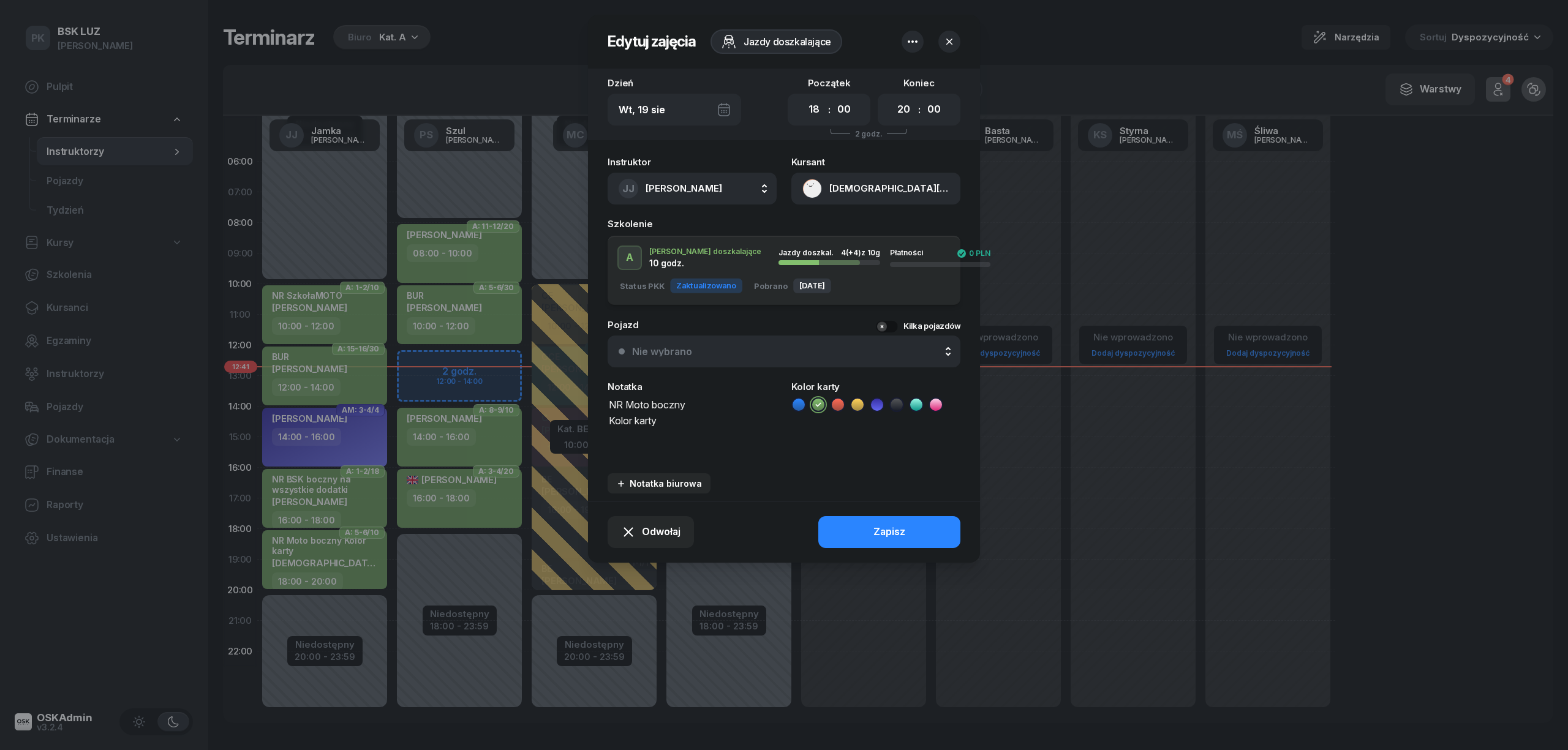
click at [682, 426] on textarea "NR Moto boczny Kolor karty" at bounding box center [691, 427] width 169 height 63
drag, startPoint x: 672, startPoint y: 423, endPoint x: 550, endPoint y: 421, distance: 122.0
click at [550, 421] on div "Edytuj zajęcia Jazdy doszkalające Dzień Wt, 19 sie Początek 00 01 02 03 04 05 0…" at bounding box center [784, 375] width 1568 height 750
drag, startPoint x: 649, startPoint y: 398, endPoint x: 623, endPoint y: 398, distance: 26.0
click at [623, 398] on textarea "NR Moto boczny" at bounding box center [691, 427] width 169 height 63
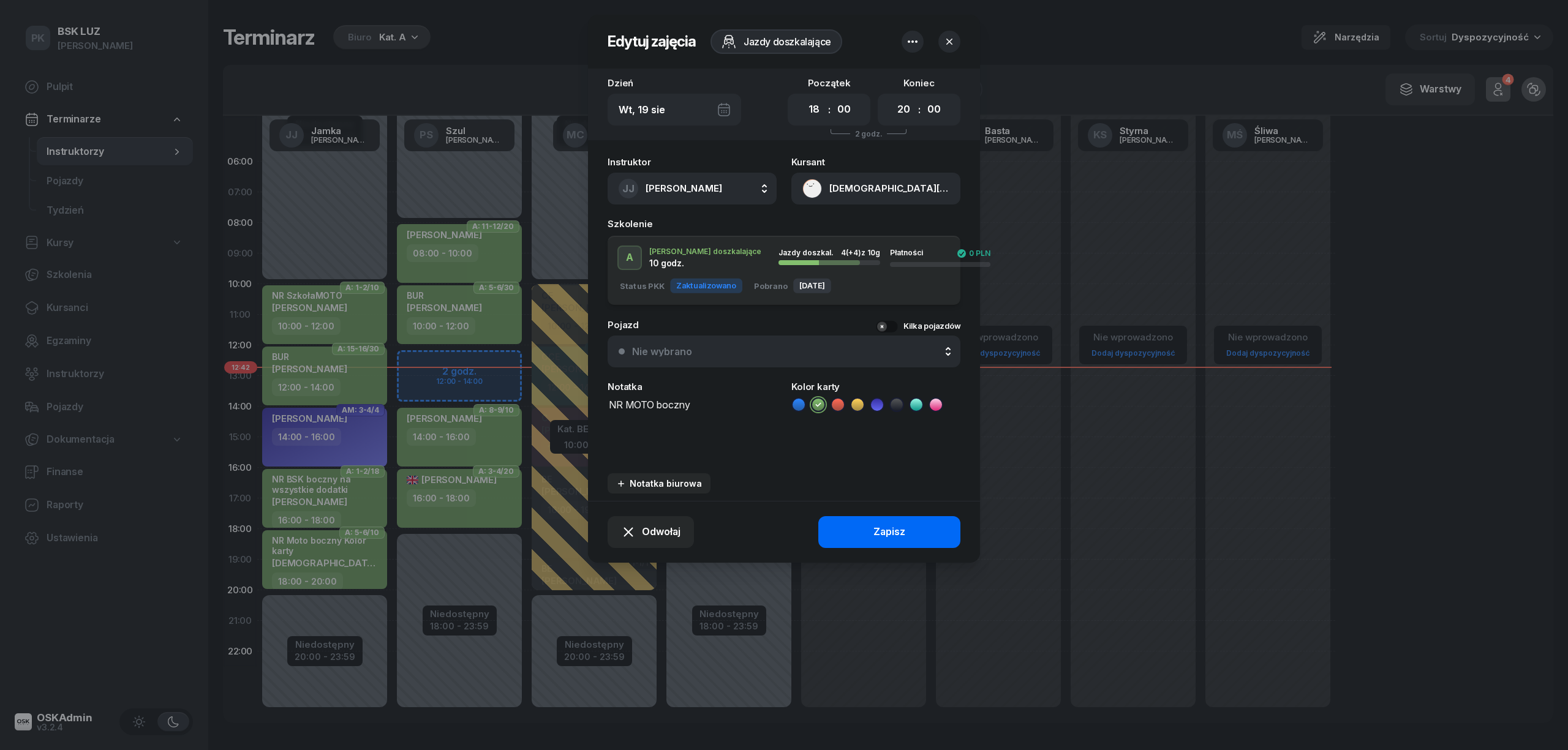
type textarea "NR MOTO boczny"
click at [881, 544] on button "Zapisz" at bounding box center [889, 532] width 142 height 32
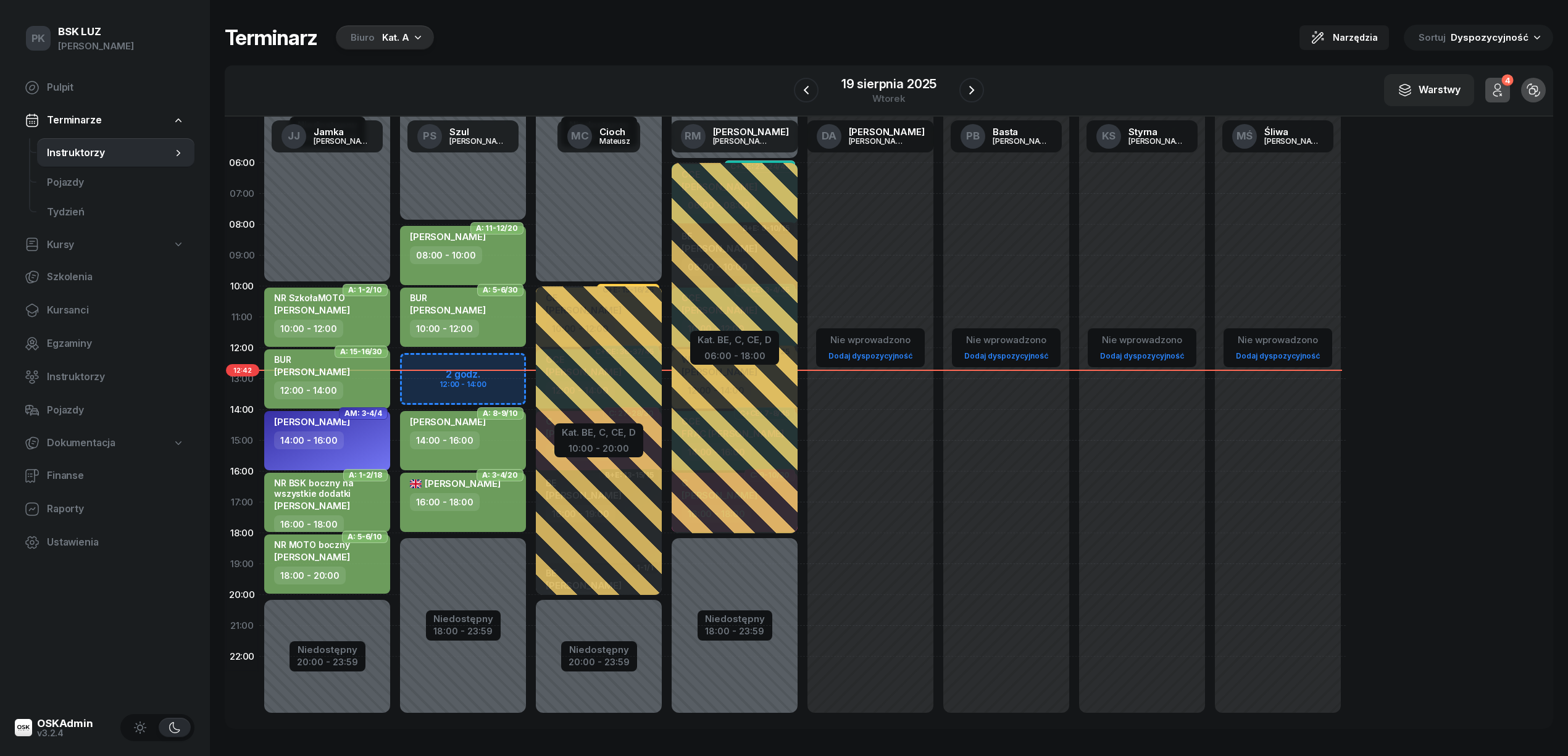
click at [938, 540] on div "Nie wprowadzono Dodaj dyspozycyjność" at bounding box center [1006, 441] width 136 height 587
select select "18"
select select "20"
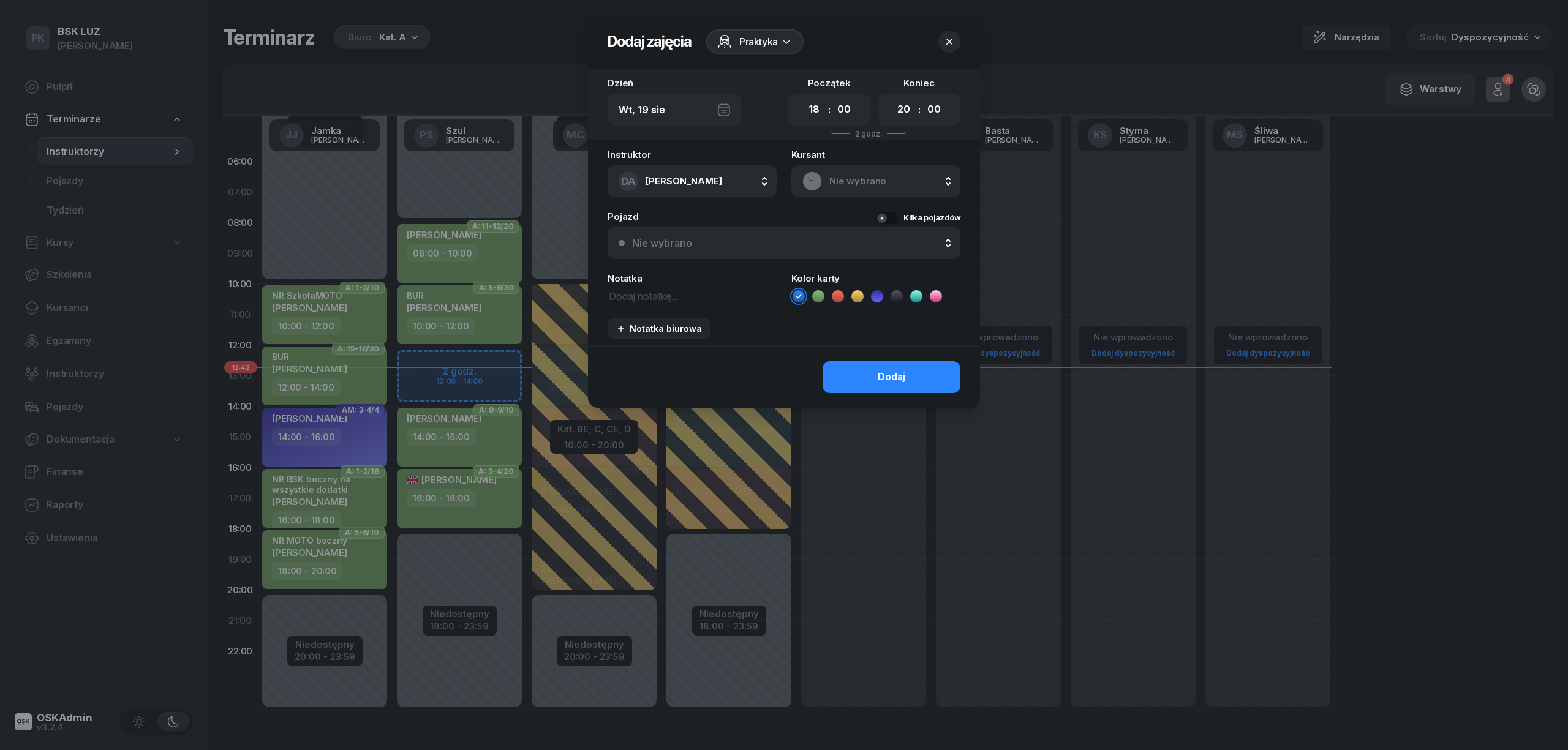
click at [943, 31] on button "button" at bounding box center [950, 42] width 22 height 22
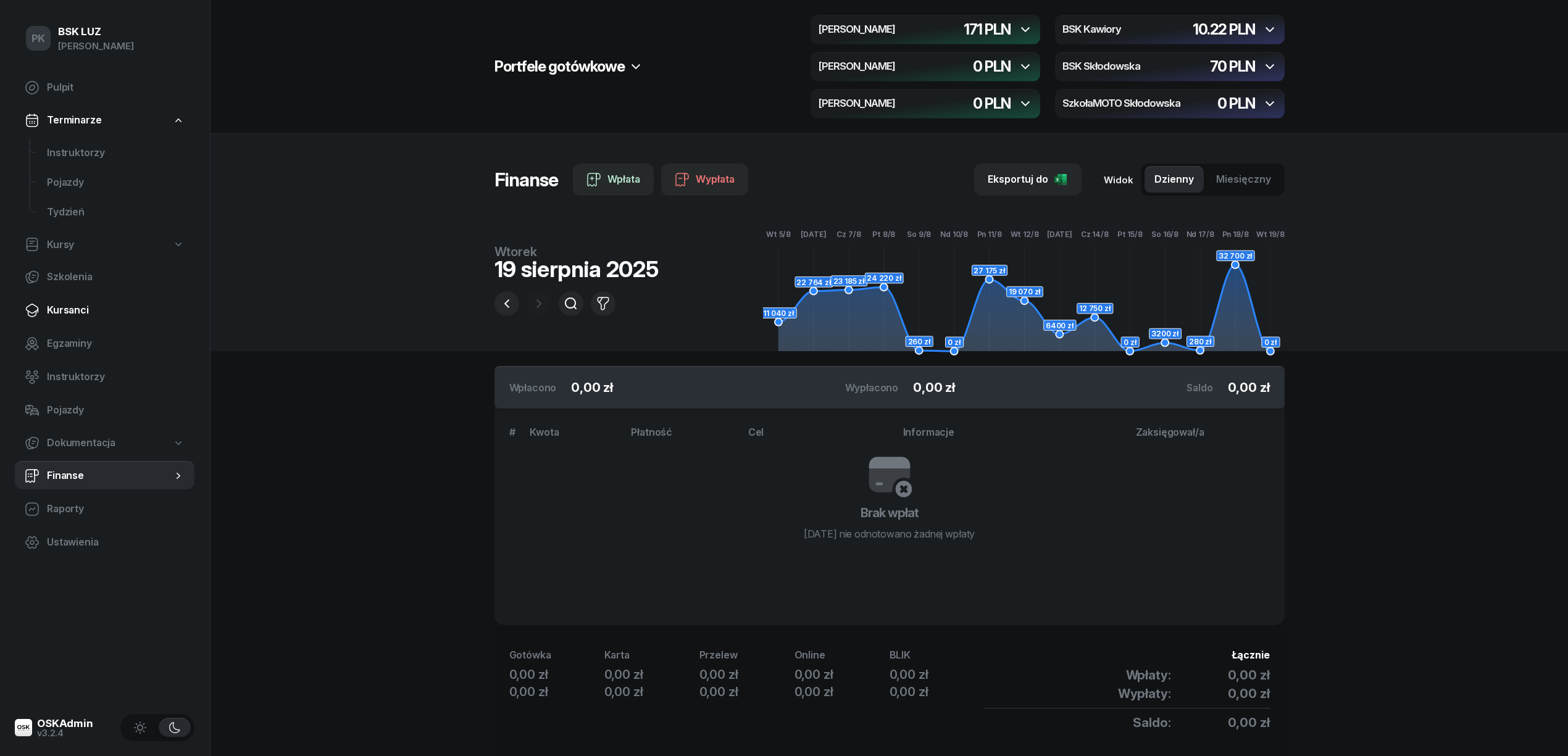
click at [73, 312] on span "Kursanci" at bounding box center [116, 311] width 137 height 16
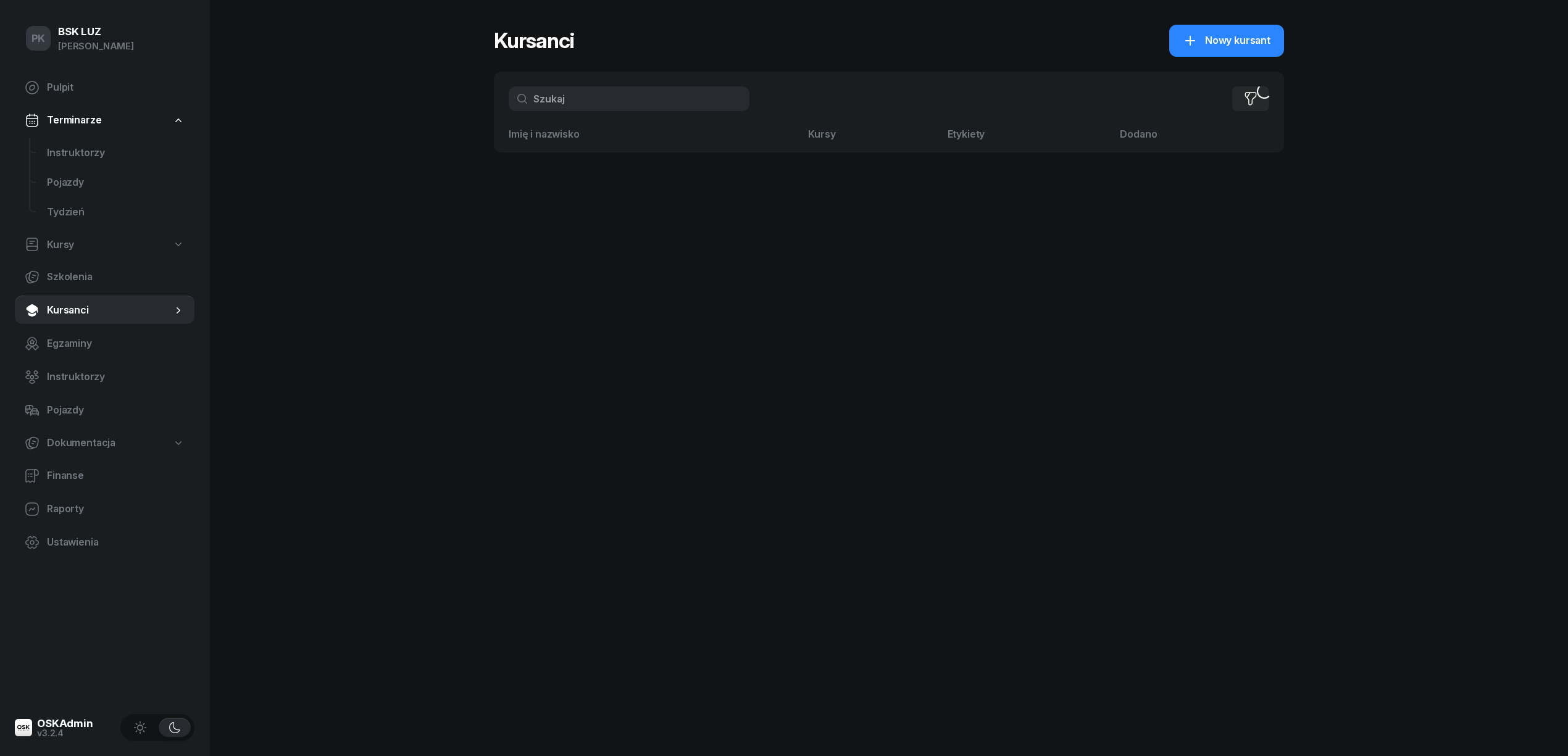
click at [579, 102] on input "text" at bounding box center [629, 98] width 241 height 25
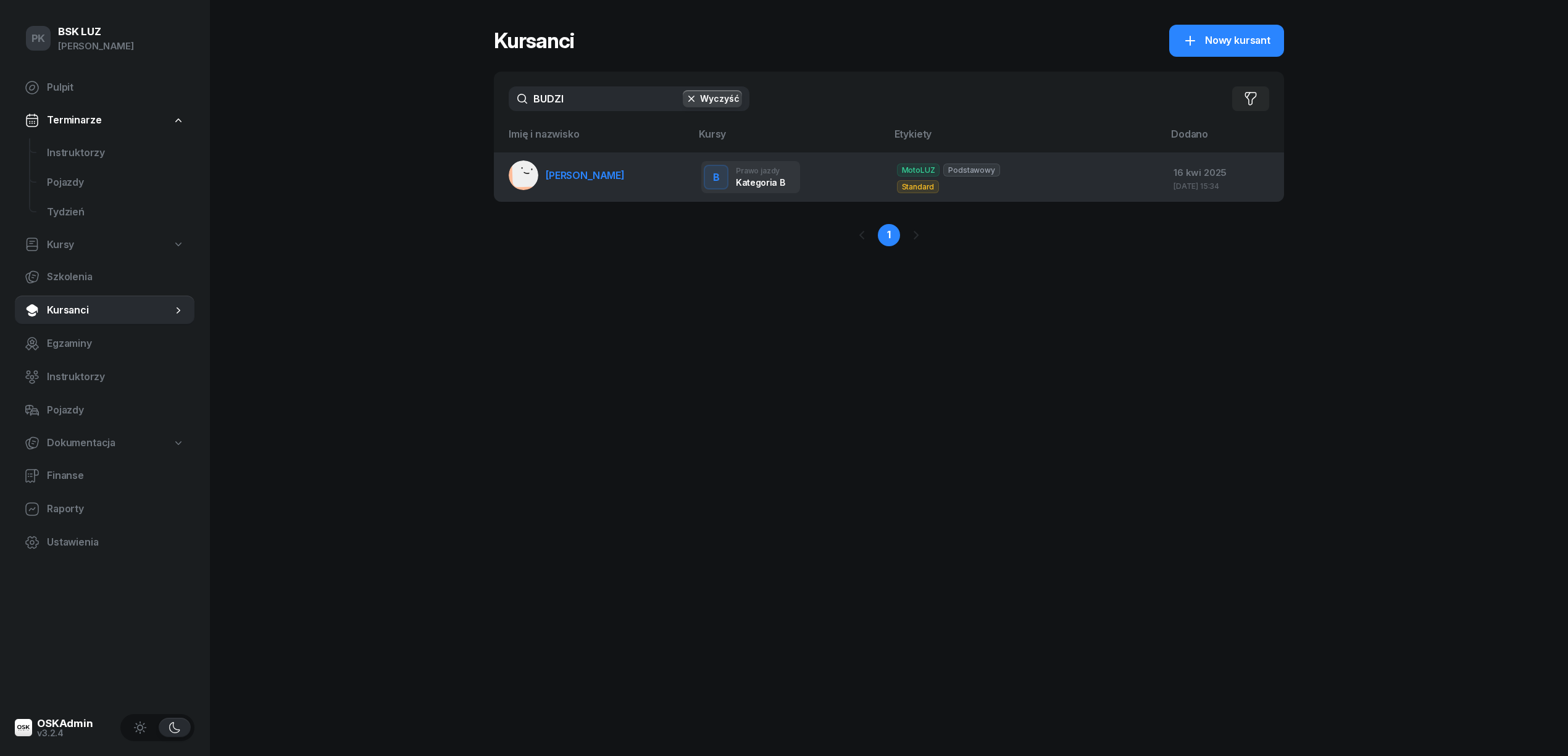
type input "BUDZI"
click at [600, 176] on span "[PERSON_NAME]" at bounding box center [585, 175] width 79 height 12
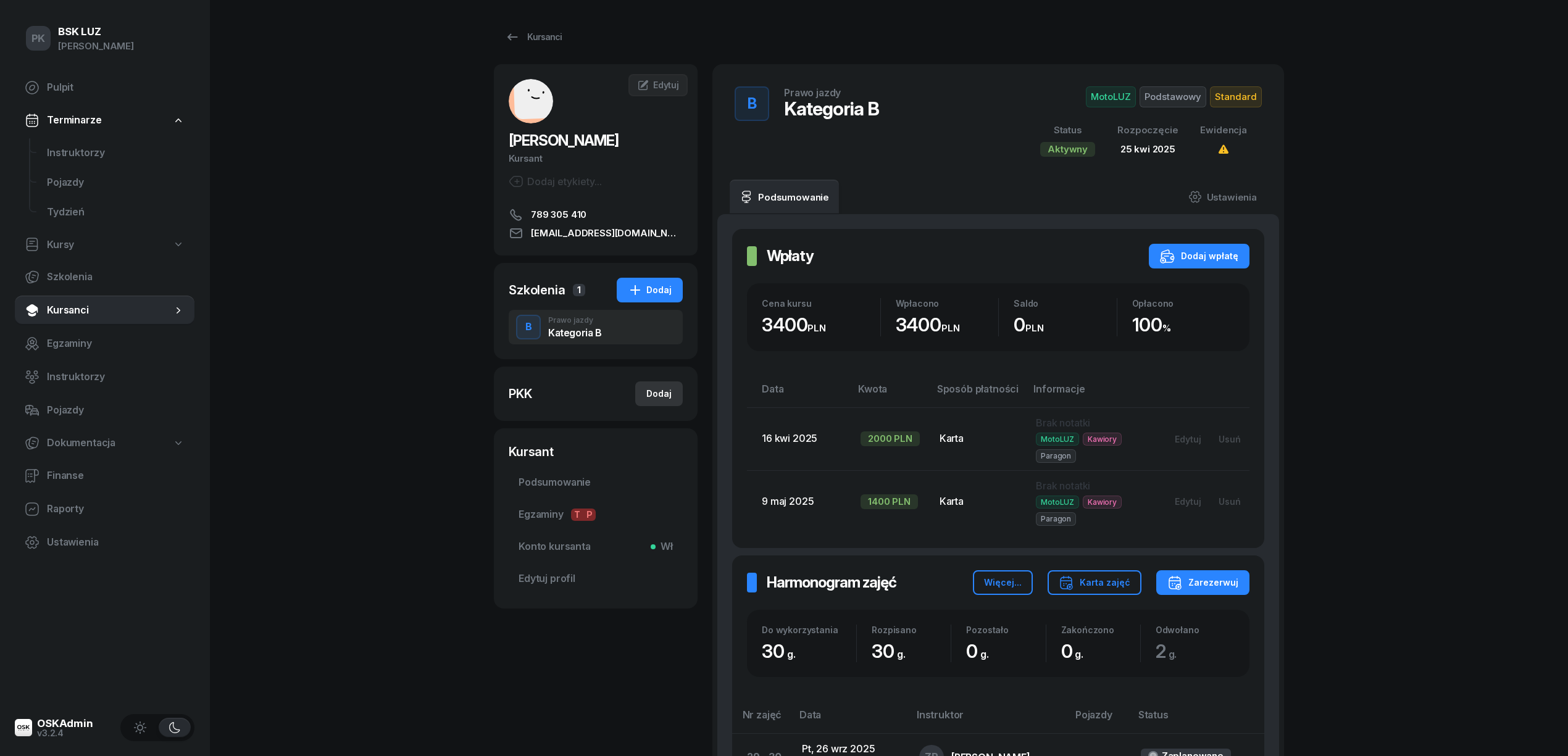
click at [652, 393] on div "Dodaj" at bounding box center [659, 394] width 26 height 15
select select
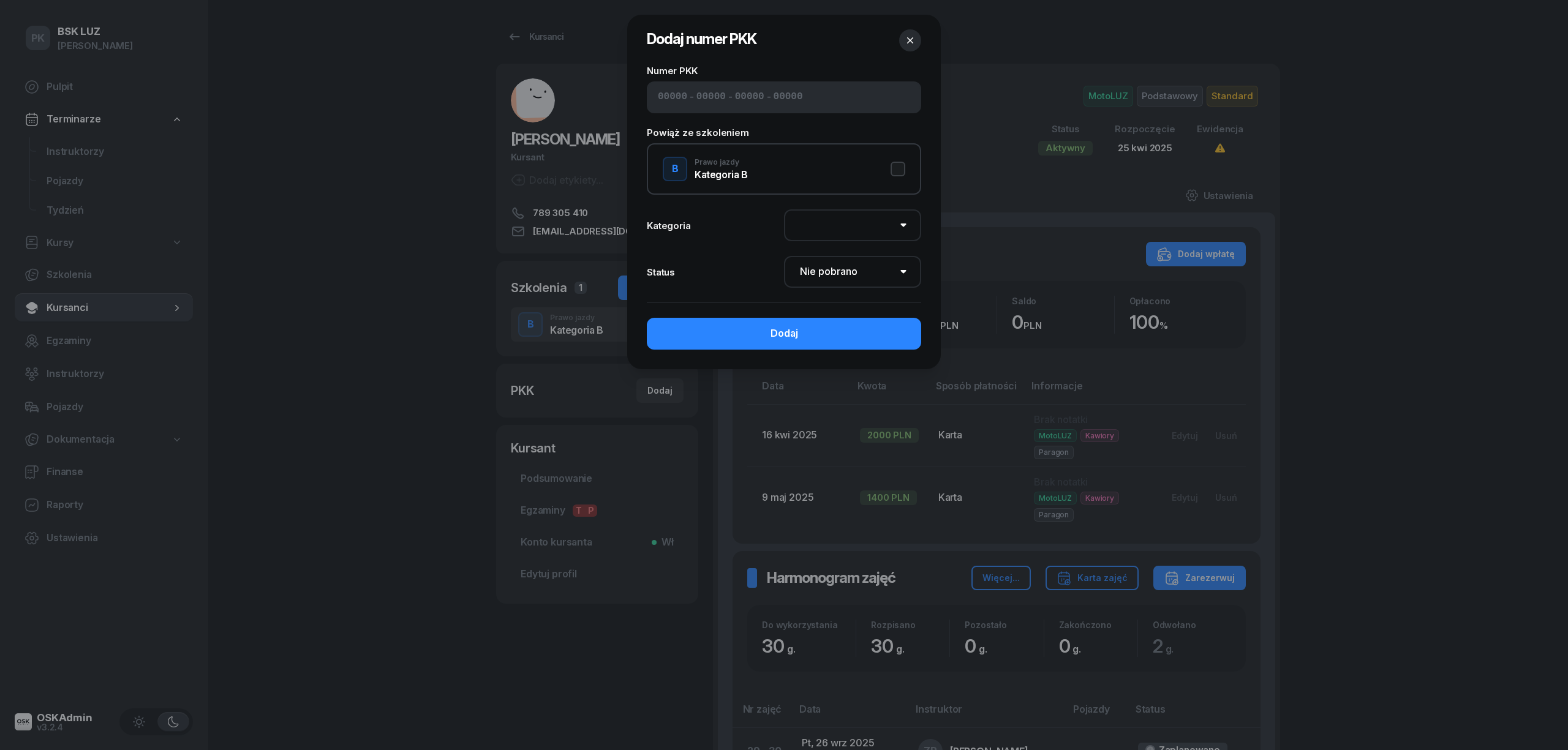
click at [728, 98] on span "-" at bounding box center [729, 97] width 4 height 16
click at [696, 93] on input at bounding box center [710, 97] width 29 height 16
type input "82560"
type input "81144"
type input "53473"
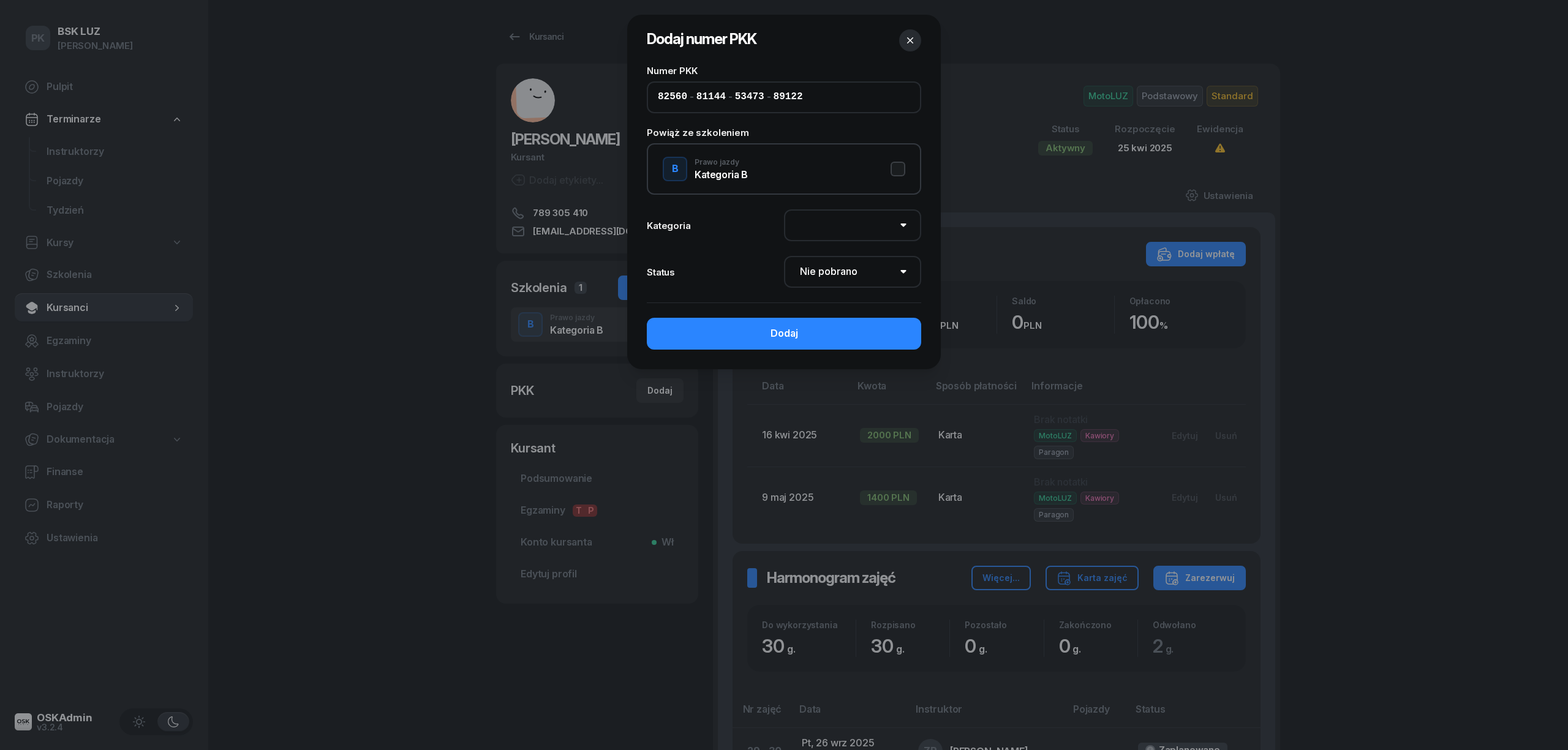
type input "89122"
click at [882, 172] on button "B Prawo jazdy Kategoria B" at bounding box center [784, 169] width 242 height 25
select select "B"
click at [866, 274] on select "Nie pobrano Pobrano Zwrócono Zaktualizowano" at bounding box center [852, 272] width 137 height 32
select select "Get"
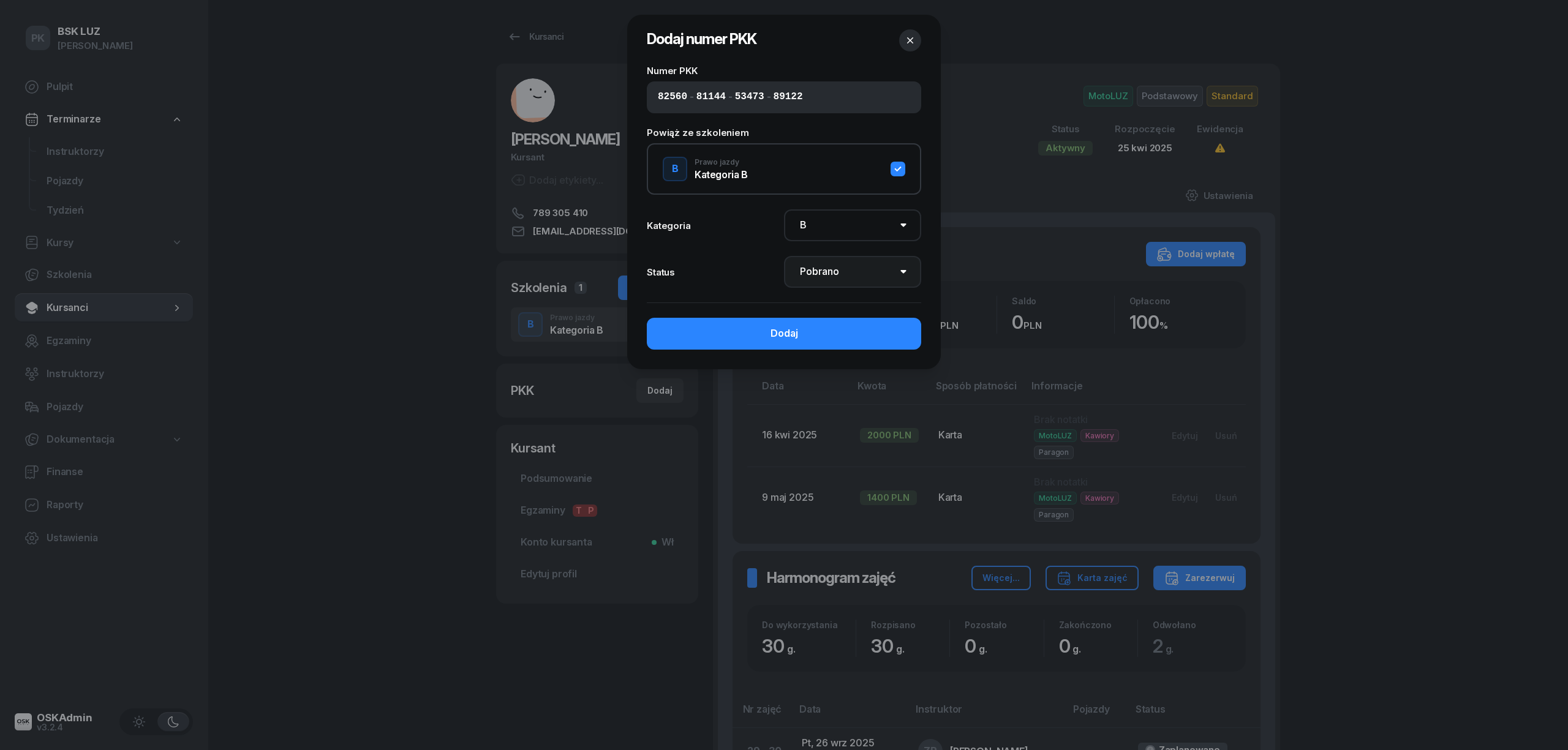
click at [784, 256] on select "Nie pobrano Pobrano Zwrócono Zaktualizowano" at bounding box center [852, 272] width 137 height 32
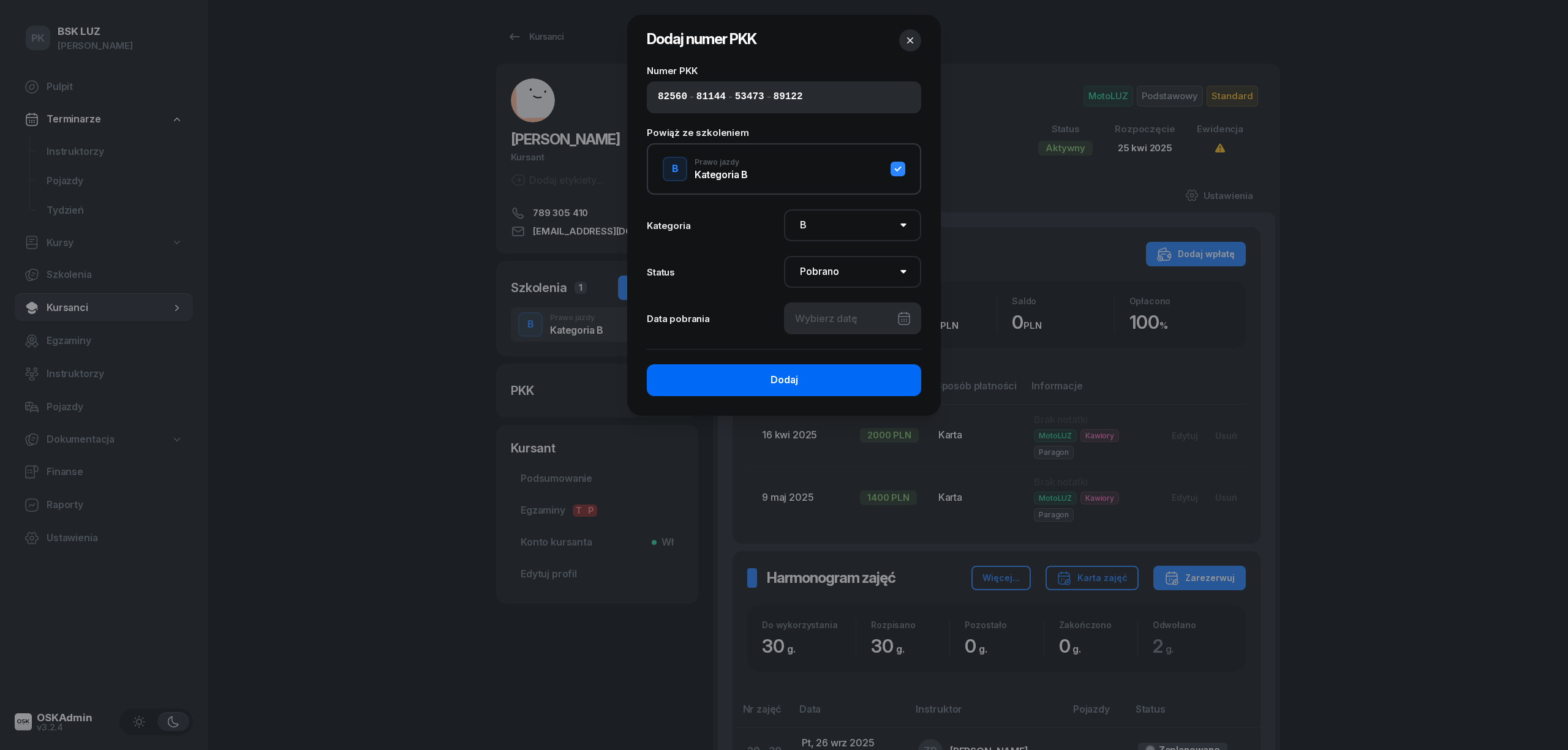
click at [879, 371] on button "Dodaj" at bounding box center [784, 380] width 274 height 32
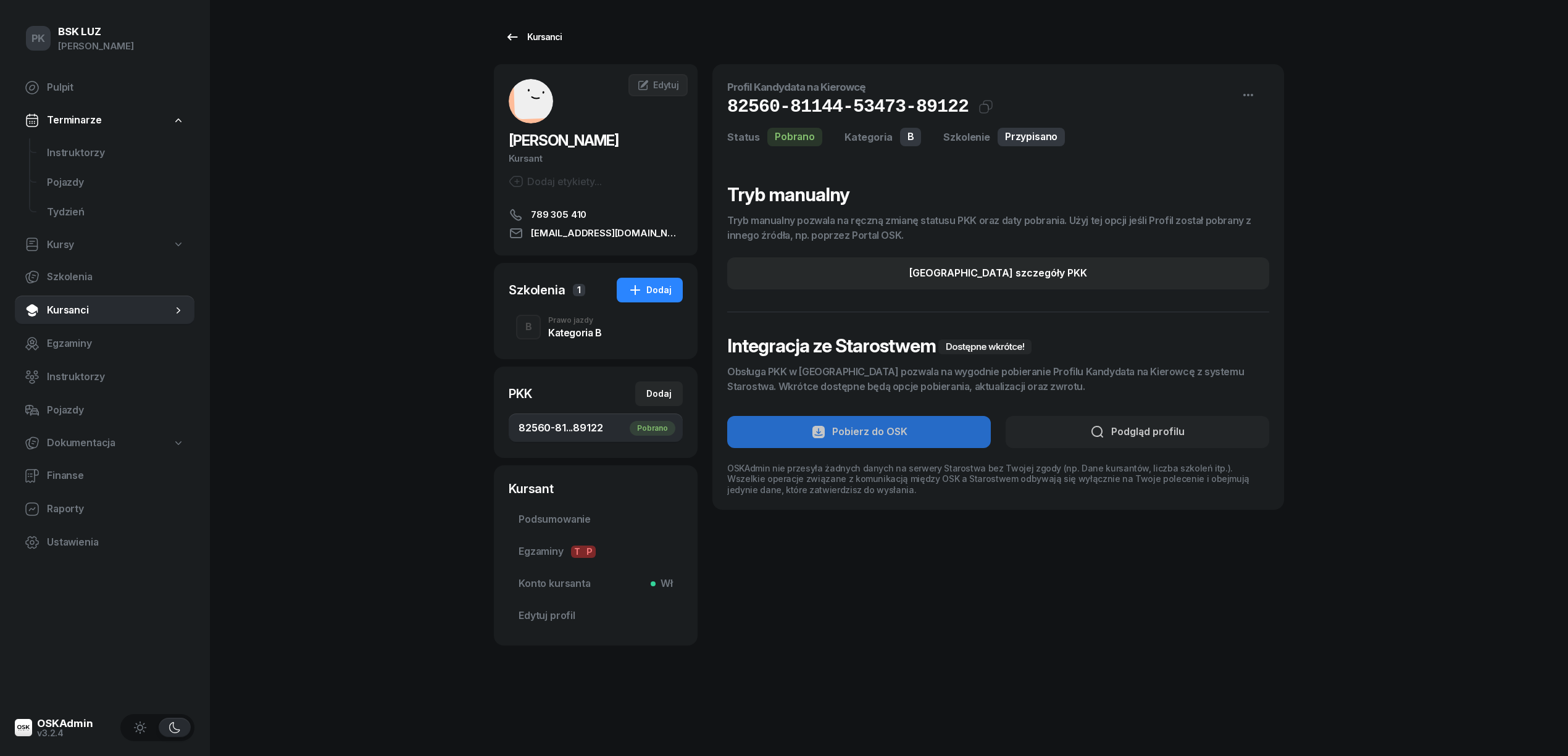
click at [554, 33] on div "Kursanci" at bounding box center [533, 37] width 57 height 15
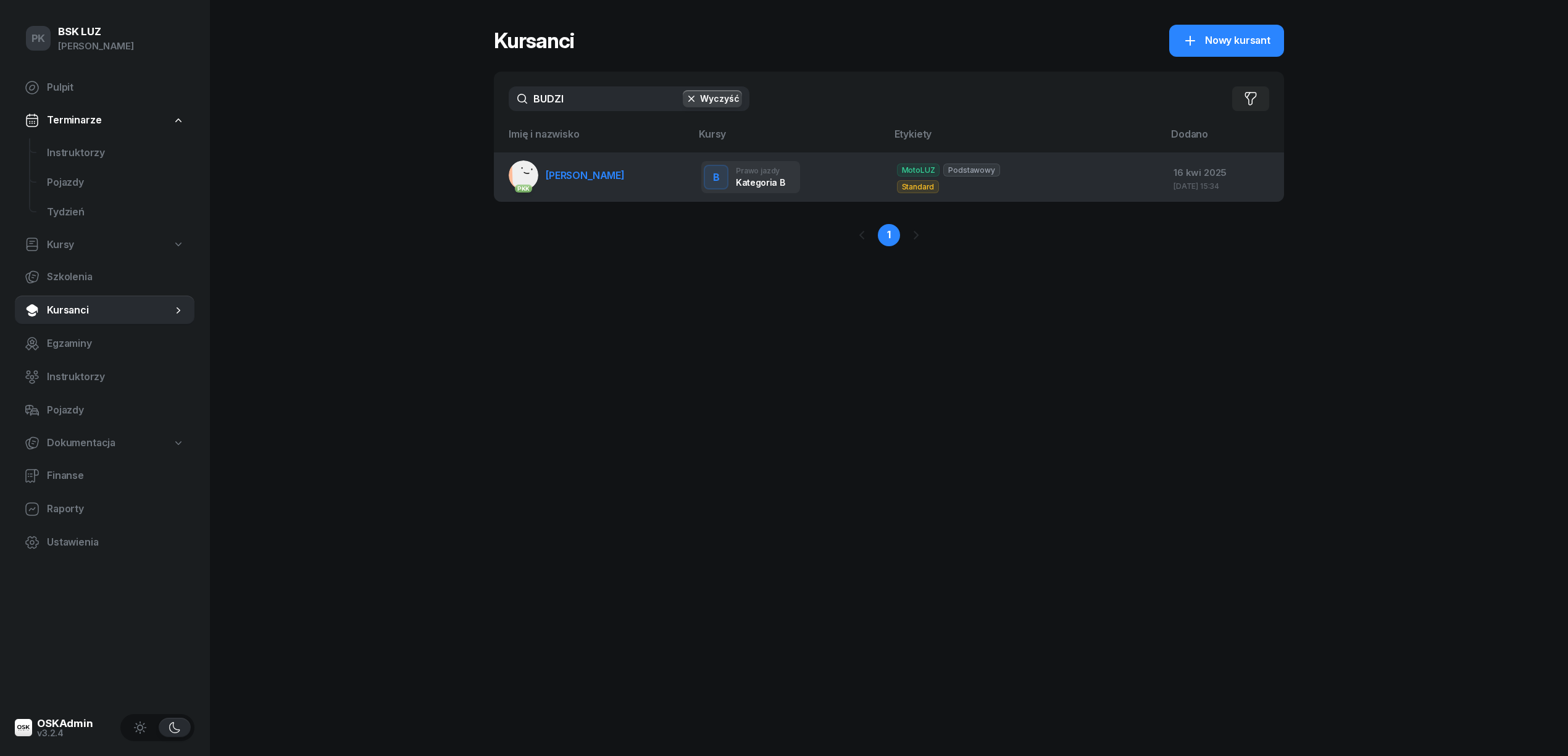
click at [604, 179] on span "[PERSON_NAME]" at bounding box center [585, 175] width 79 height 12
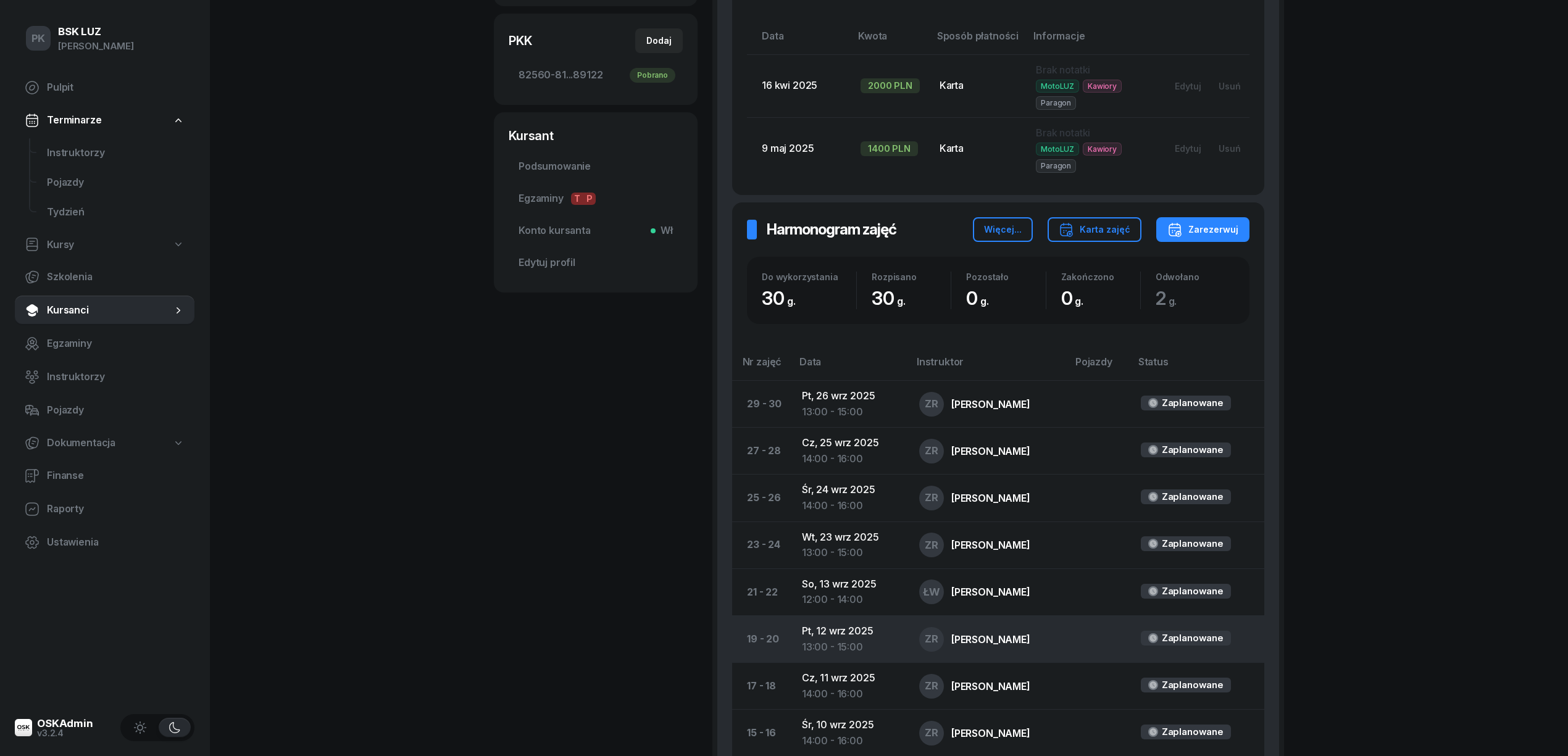
scroll to position [231, 0]
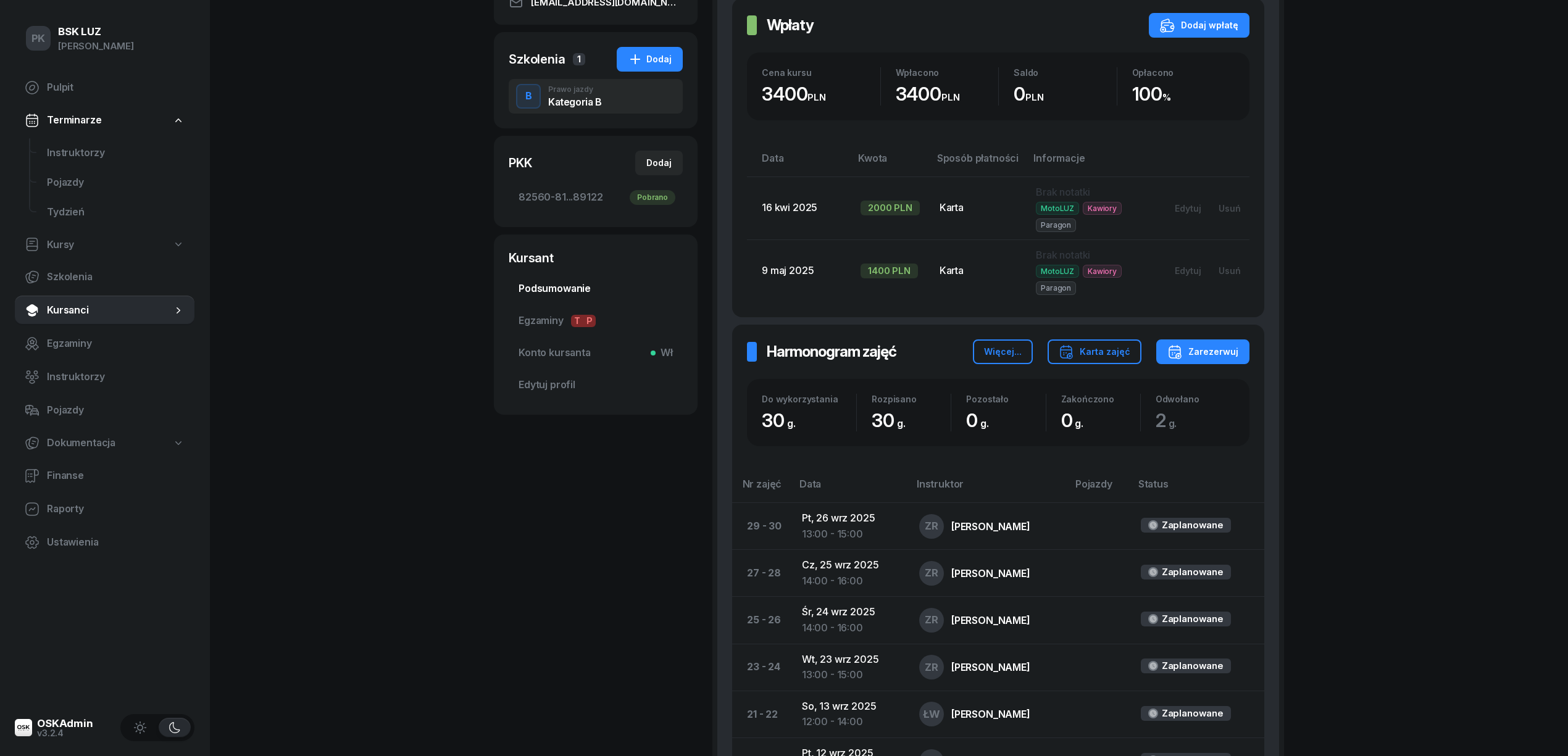
click at [589, 279] on link "Podsumowanie" at bounding box center [596, 288] width 174 height 30
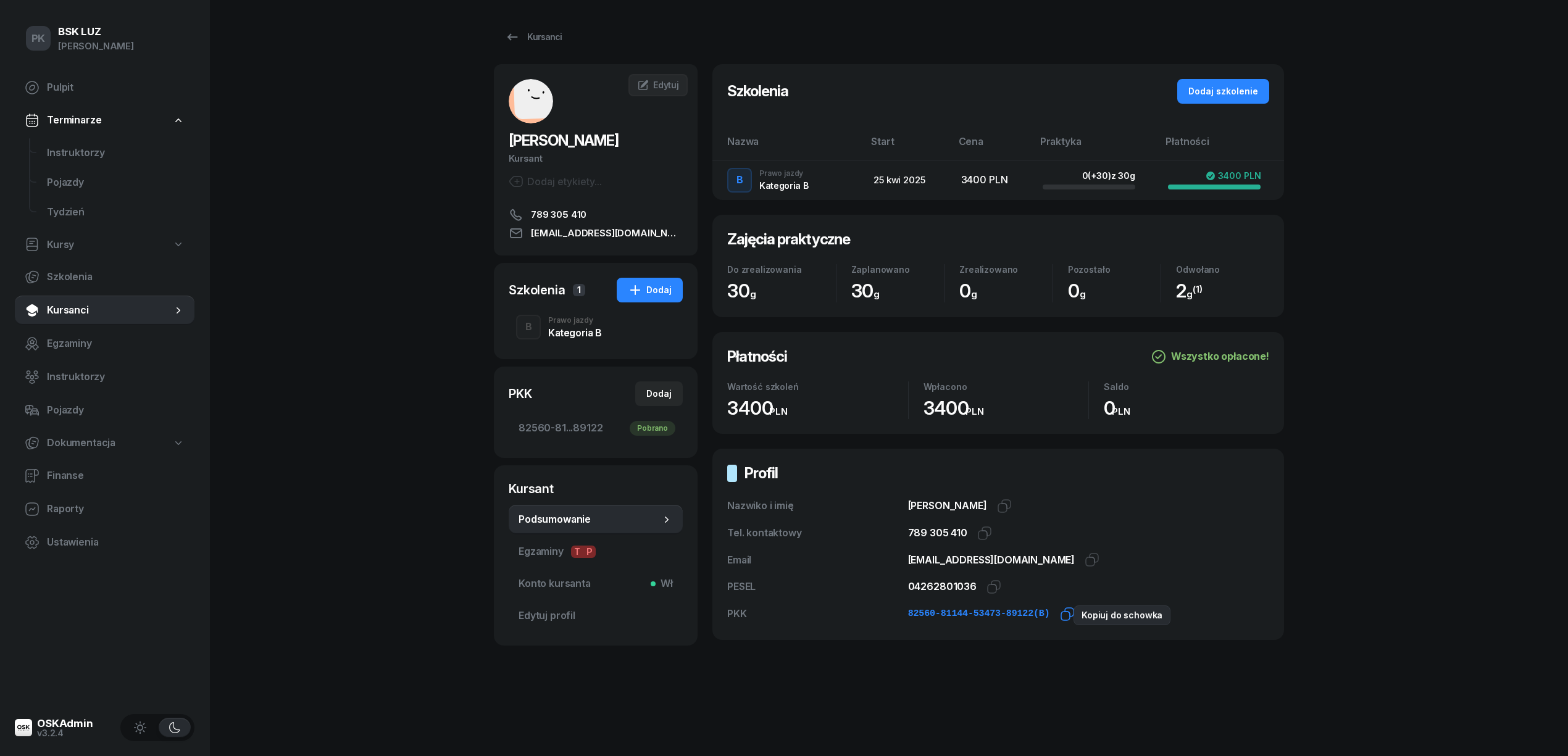
click at [1060, 614] on icon "button" at bounding box center [1067, 614] width 15 height 15
click at [987, 590] on icon "button" at bounding box center [994, 587] width 15 height 15
click at [394, 353] on div "PK BSK [PERSON_NAME] Pulpit Terminarze Instruktorzy Pojazdy Tydzień Kursy Szkol…" at bounding box center [784, 378] width 1568 height 756
click at [987, 588] on icon "button" at bounding box center [994, 587] width 15 height 15
click at [1064, 615] on icon "button" at bounding box center [1067, 614] width 15 height 15
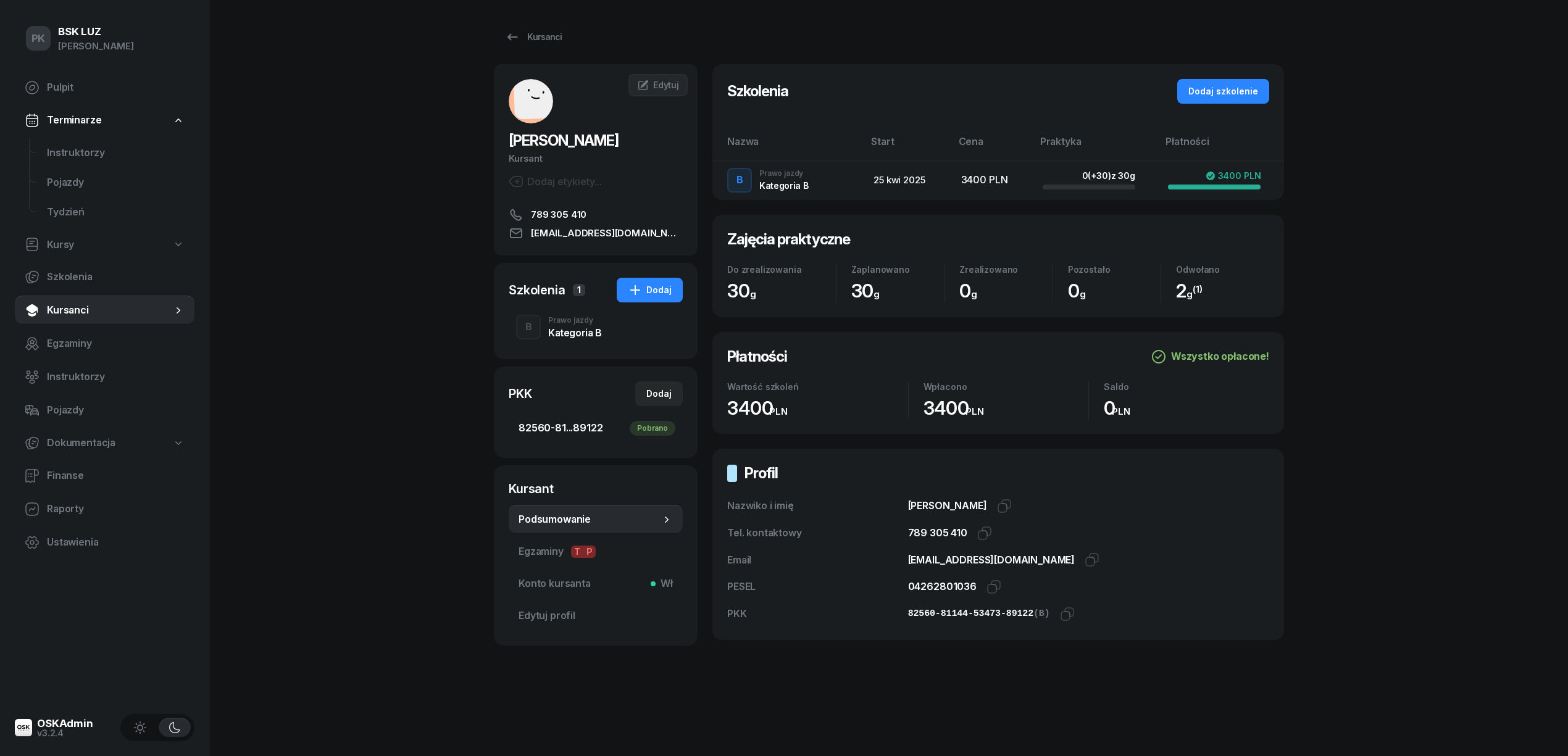
click at [603, 431] on span "82560-81...89122 Pobrano" at bounding box center [596, 429] width 154 height 16
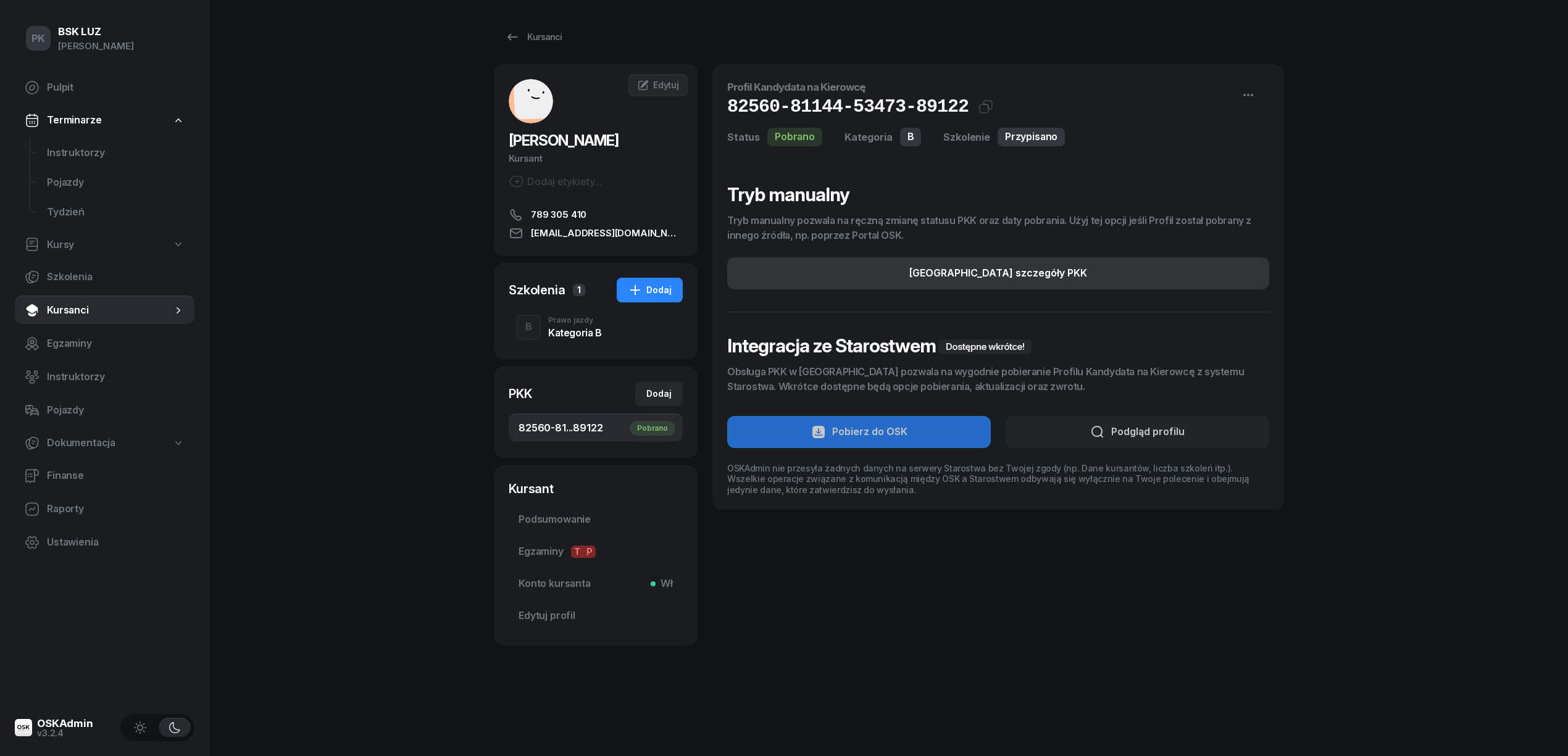
click at [964, 272] on div "[GEOGRAPHIC_DATA] szczegóły PKK" at bounding box center [998, 274] width 178 height 16
select select "B"
select select "Get"
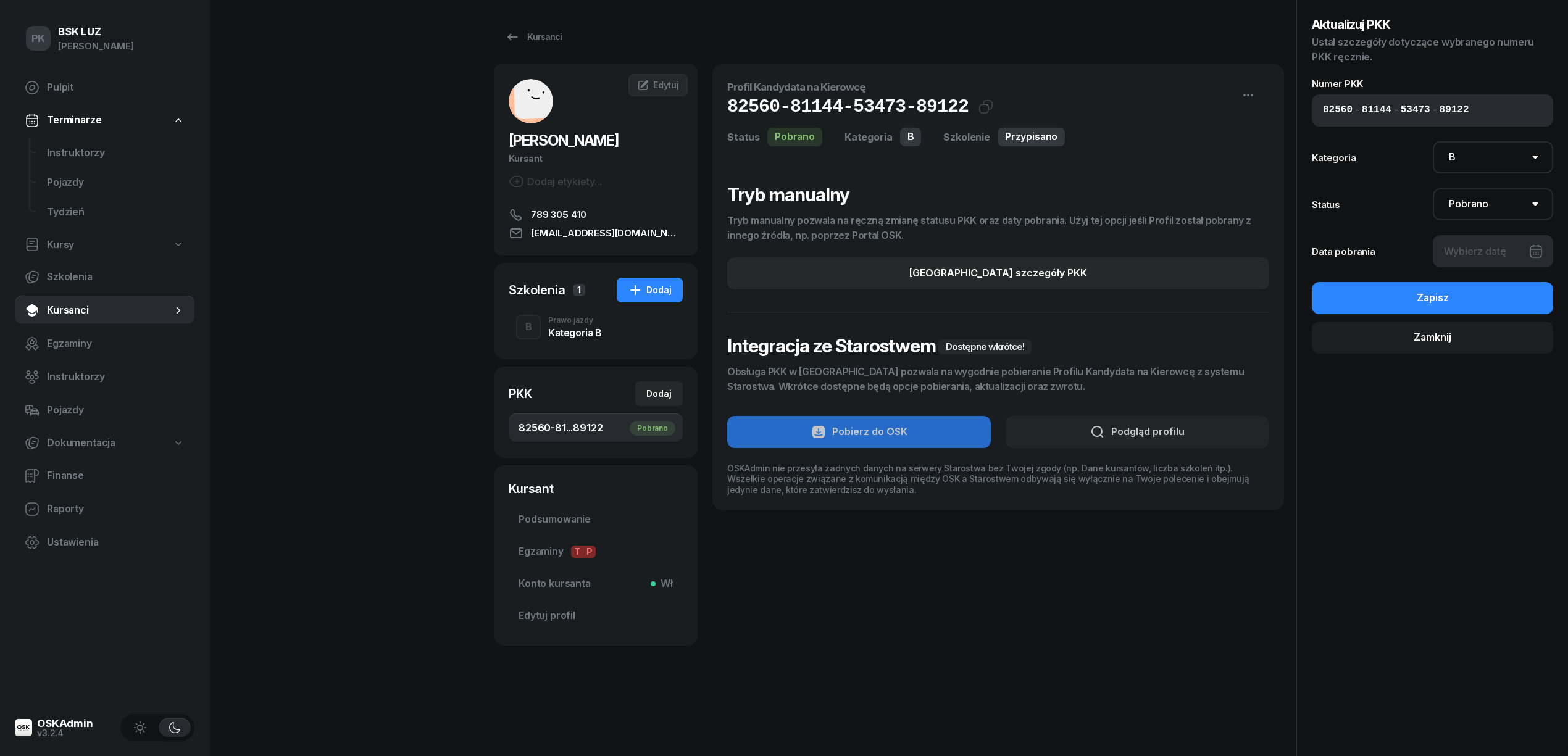
click at [1509, 255] on div at bounding box center [1494, 251] width 121 height 32
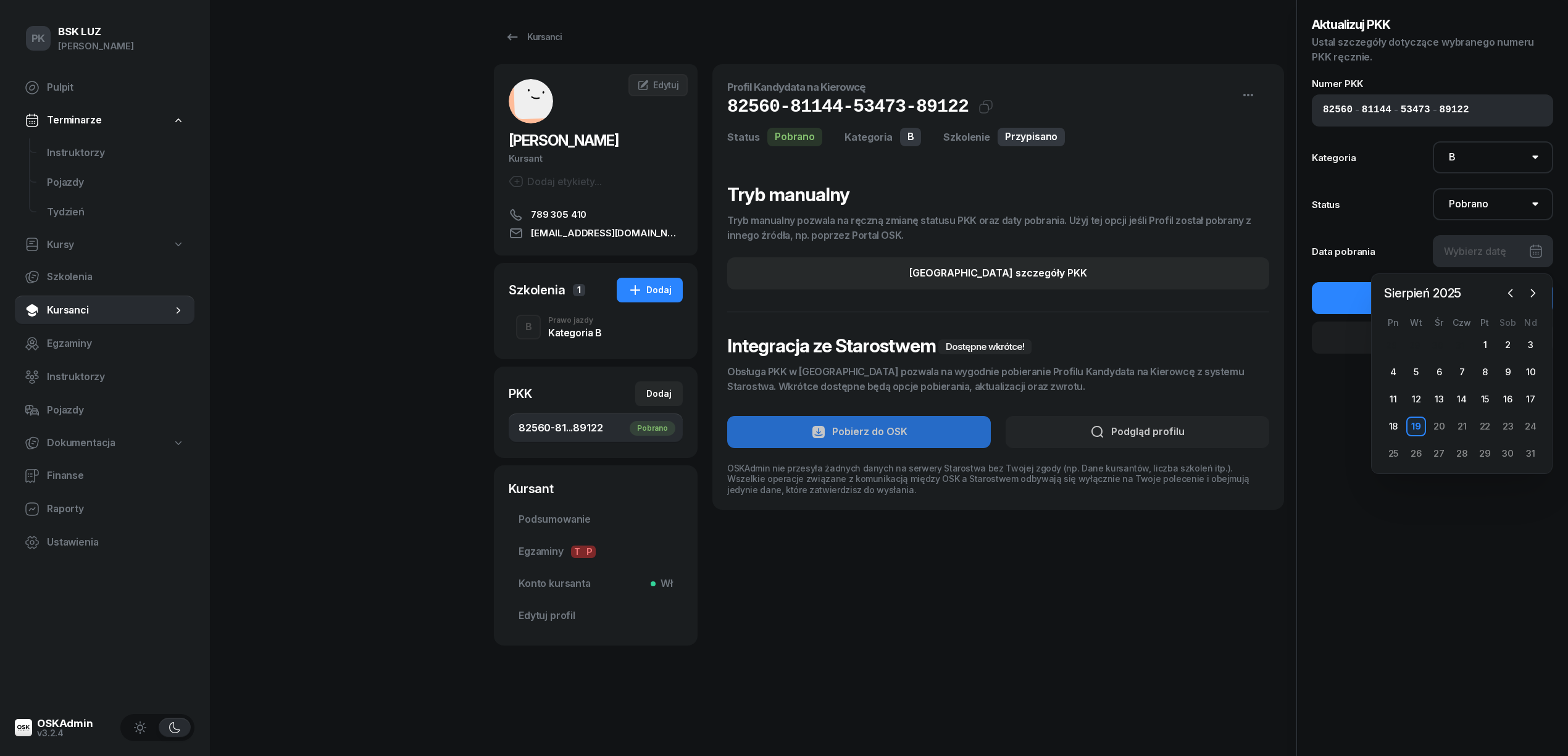
click at [1420, 422] on div "19" at bounding box center [1416, 426] width 20 height 20
type input "[DATE]"
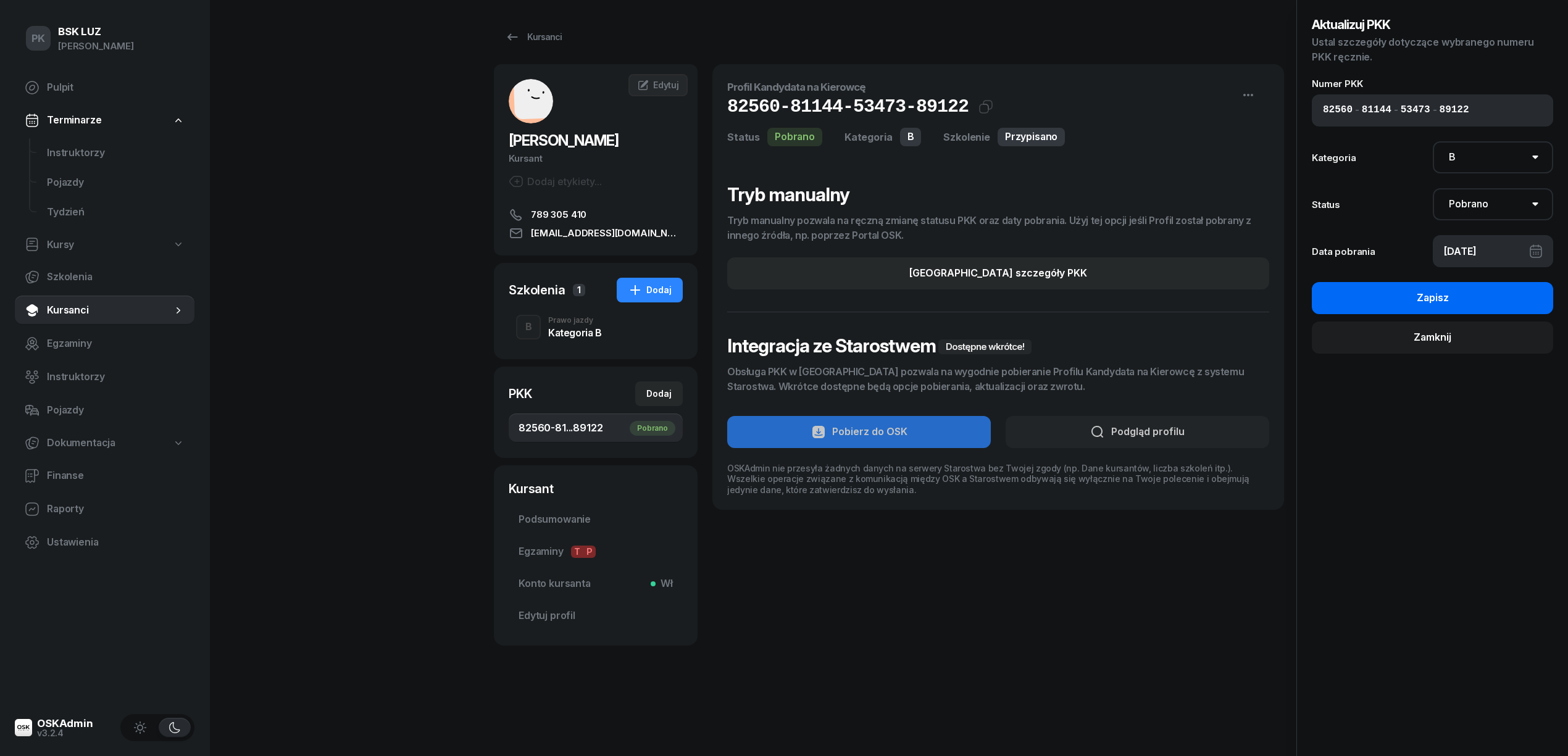
click at [1466, 294] on button "Zapisz" at bounding box center [1432, 298] width 241 height 32
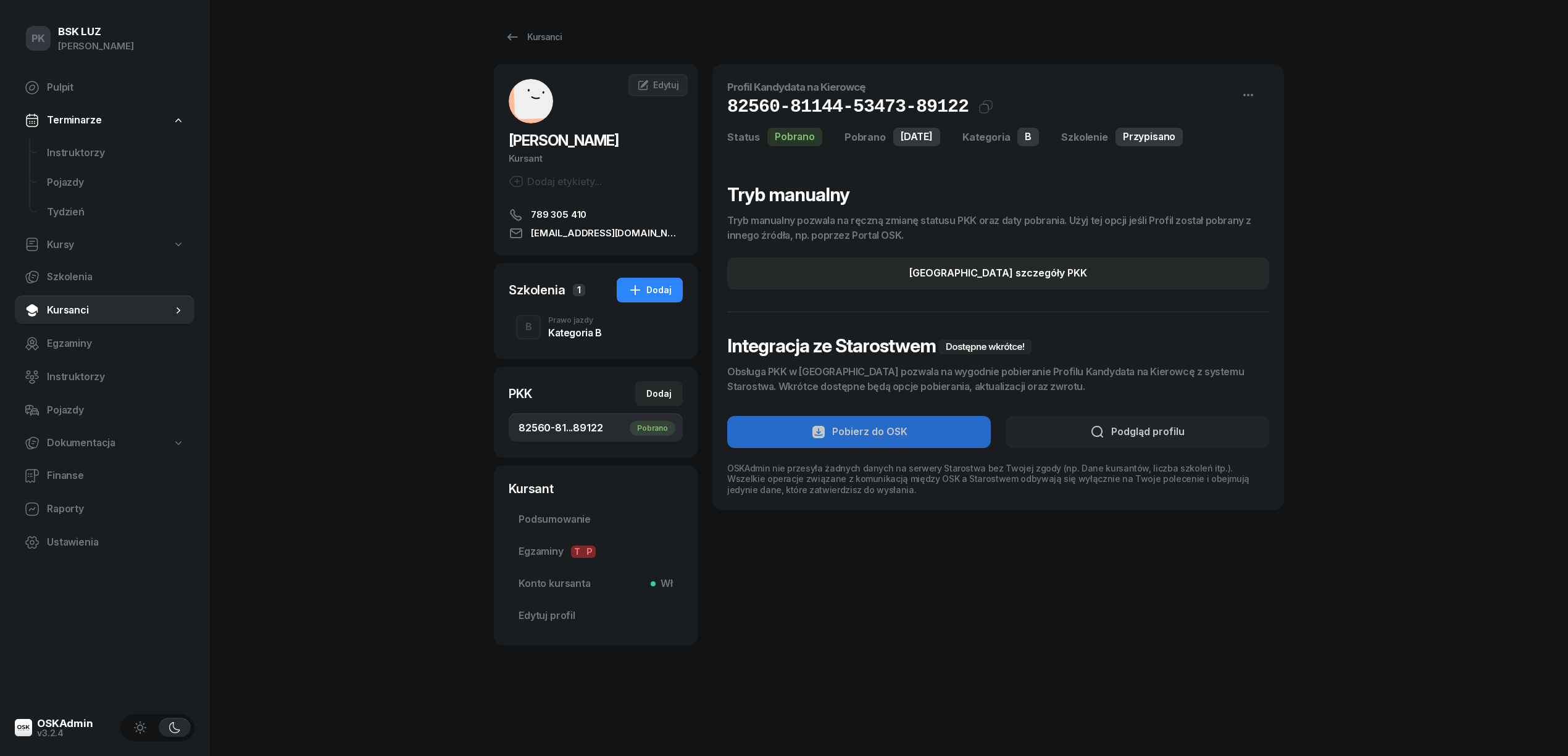
click at [658, 83] on span "Edytuj" at bounding box center [666, 85] width 26 height 10
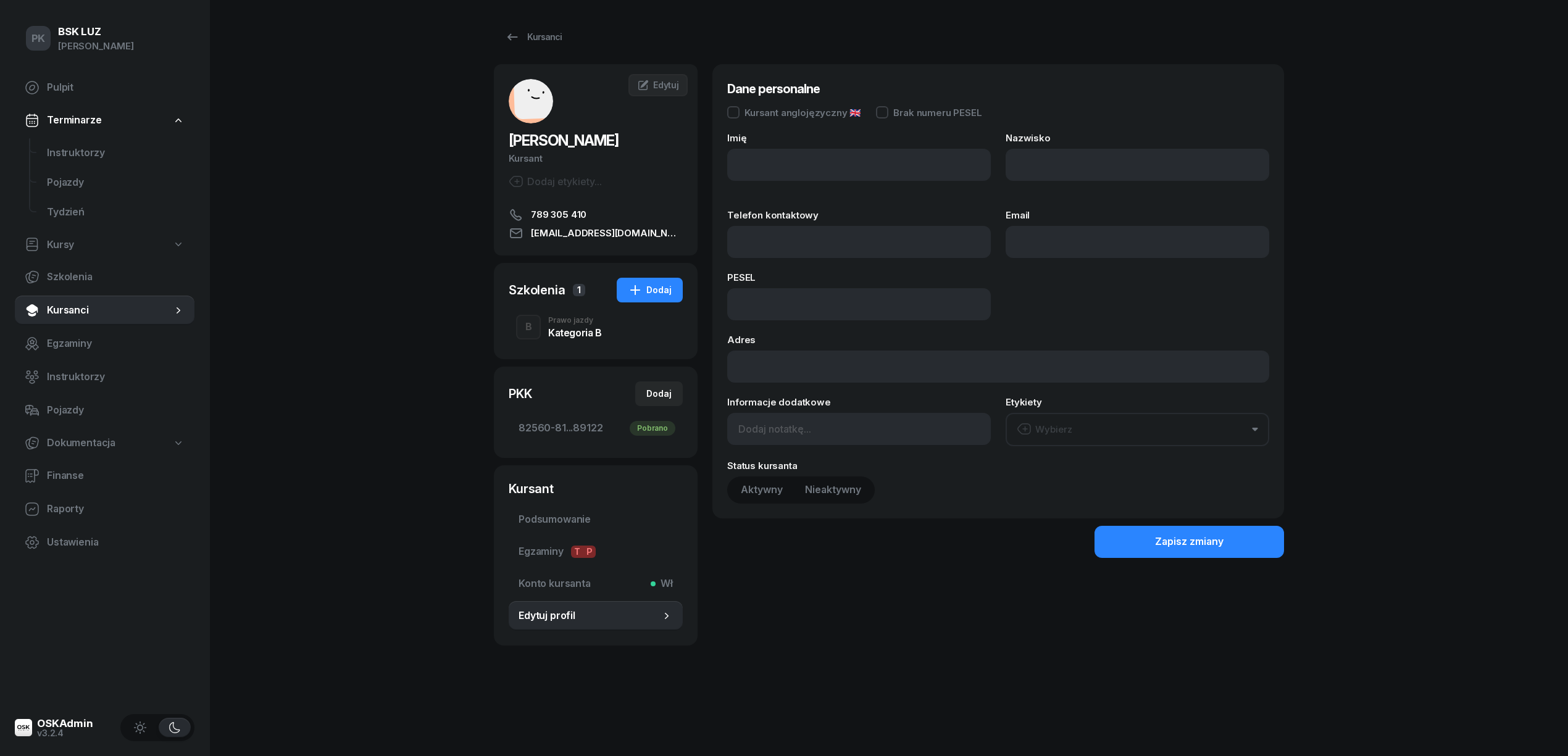
type input "[PERSON_NAME]"
type input "789305410"
type input "[EMAIL_ADDRESS][DOMAIN_NAME]"
type input "04262801036"
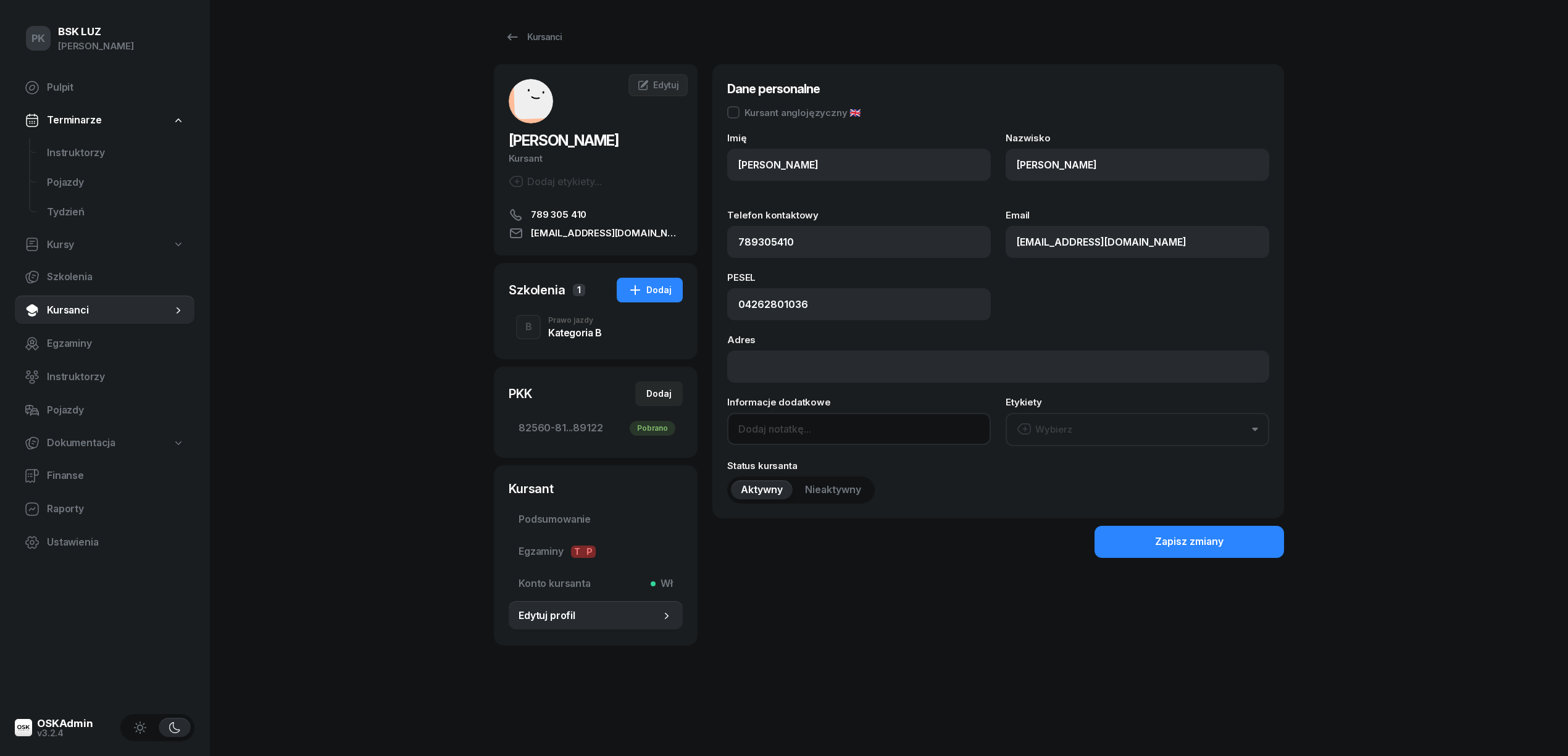
click at [770, 432] on input at bounding box center [859, 429] width 263 height 32
type input "o"
drag, startPoint x: 796, startPoint y: 431, endPoint x: 709, endPoint y: 432, distance: 87.0
click at [709, 432] on div "[PERSON_NAME] etykiety... 789 305 410 [EMAIL_ADDRESS][DOMAIN_NAME] BB [PERSON_N…" at bounding box center [889, 354] width 790 height 581
click at [789, 431] on input "OL-bark" at bounding box center [859, 429] width 263 height 32
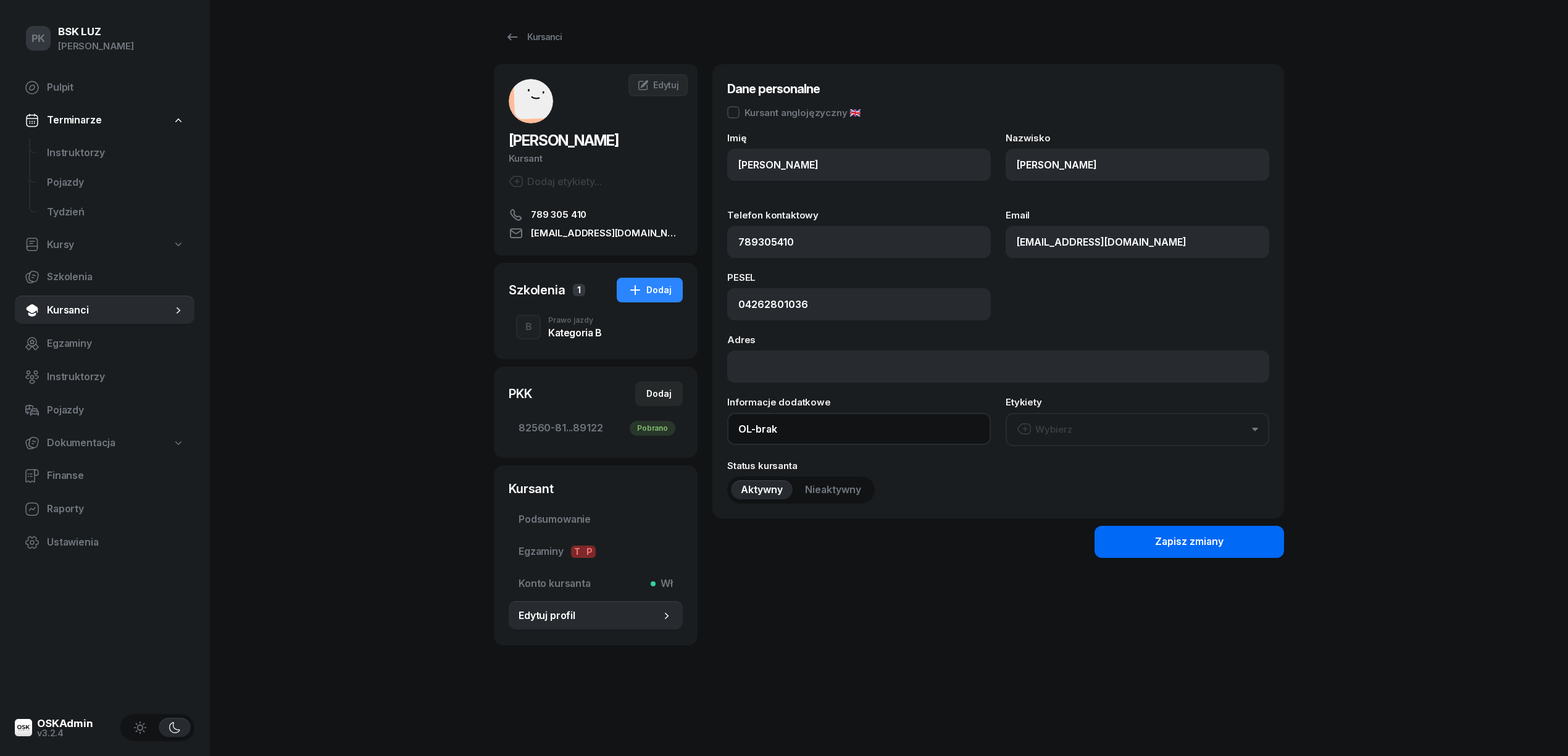
type input "OL-brak"
click at [1182, 542] on div "Zapisz zmiany" at bounding box center [1190, 542] width 69 height 16
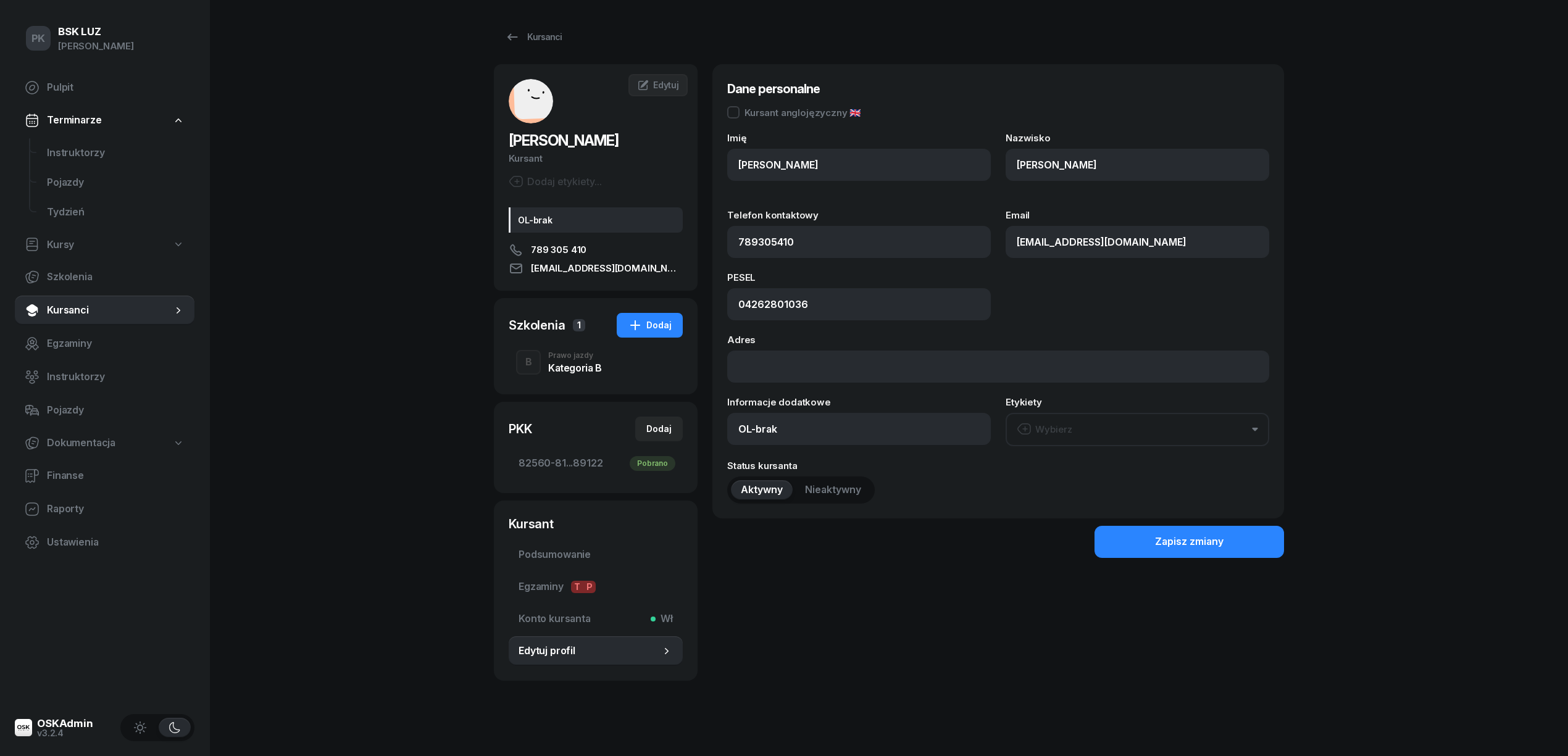
click at [72, 241] on span "Kursy" at bounding box center [61, 245] width 27 height 16
select select
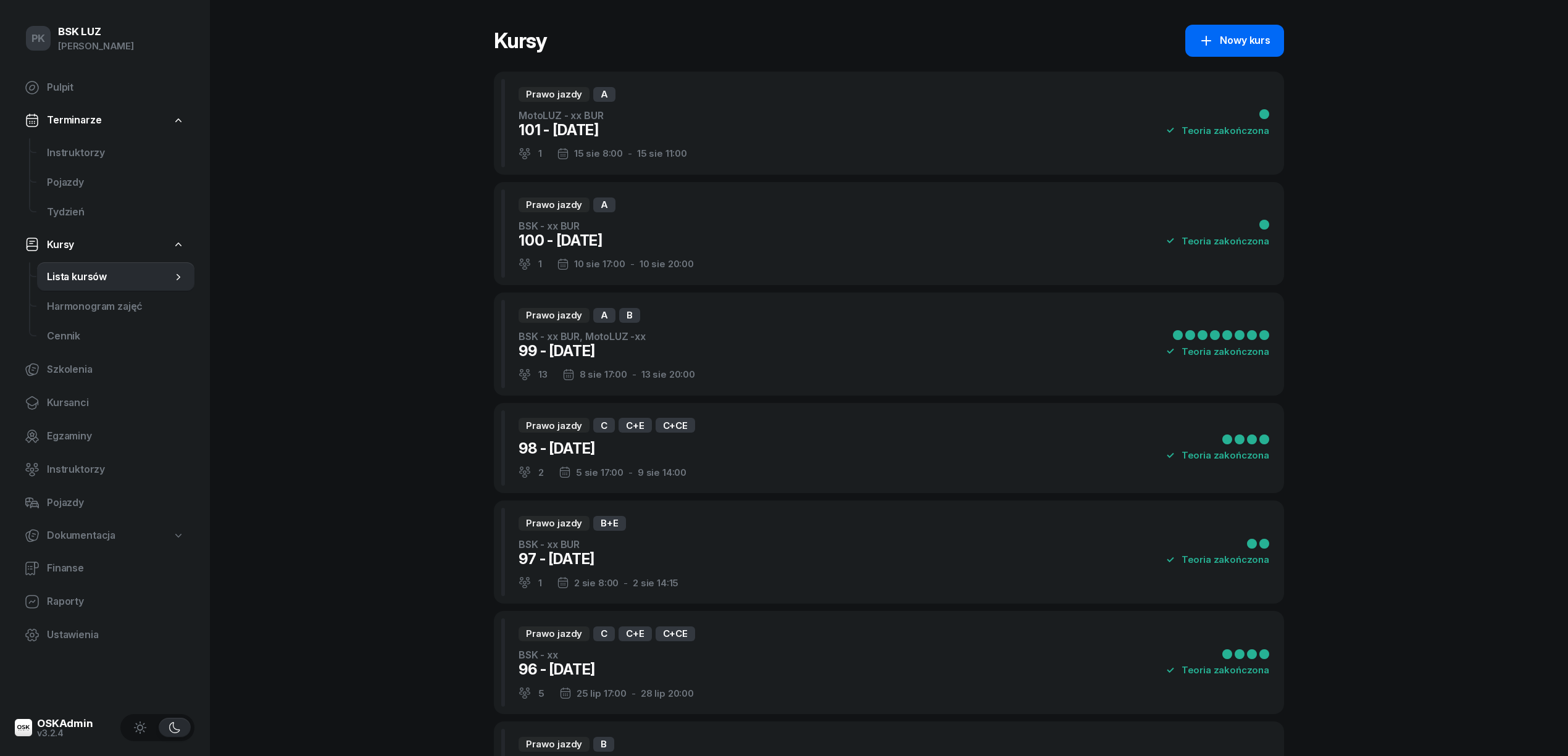
click at [1227, 40] on div "Nowy kurs" at bounding box center [1235, 41] width 72 height 16
select select "09"
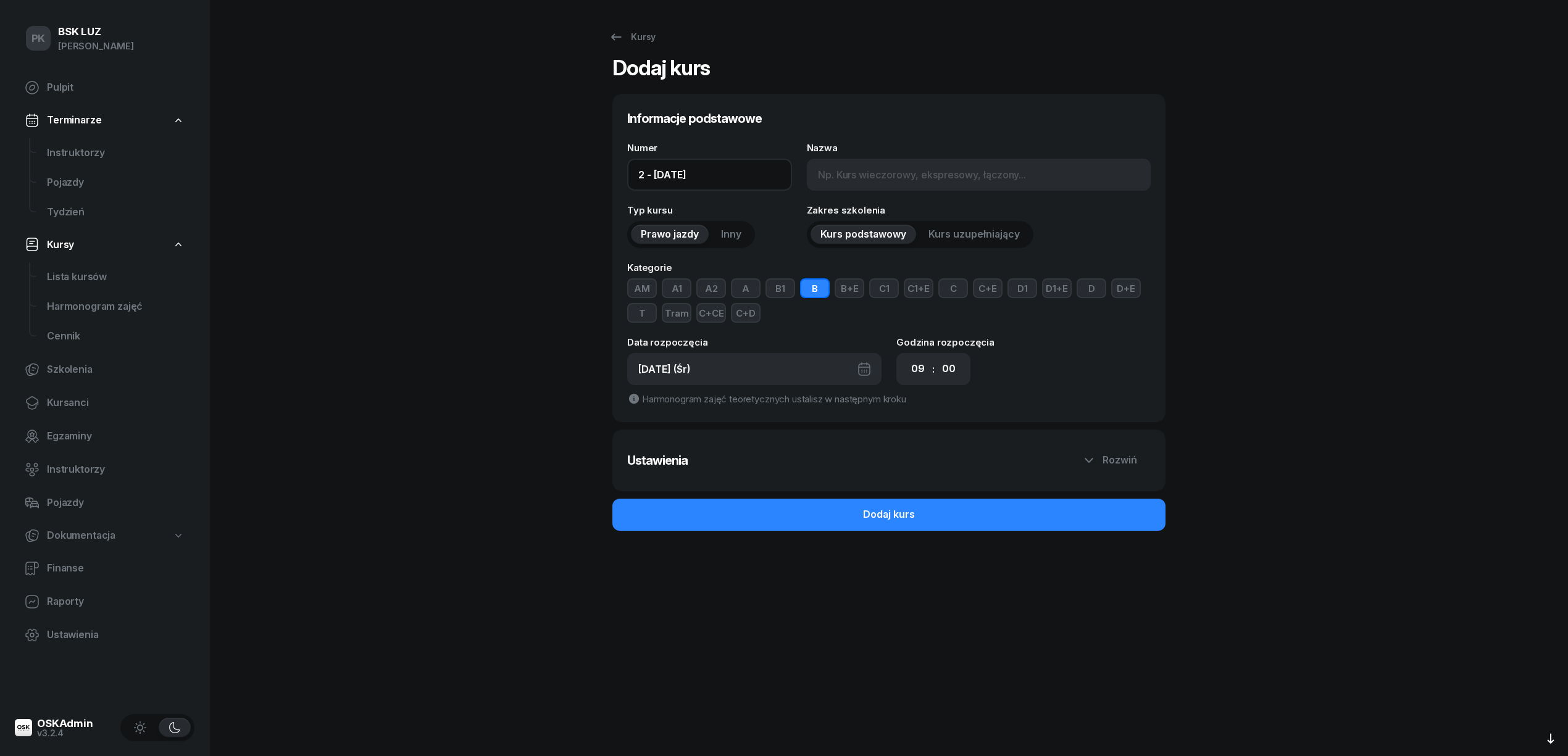
click at [640, 174] on input "2 - [DATE]" at bounding box center [710, 175] width 164 height 32
type input "102 - [DATE]"
click at [865, 176] on input "Nazwa" at bounding box center [979, 175] width 344 height 32
type input "MotoLUZ - xx"
click at [810, 369] on div "[DATE] (Śr)" at bounding box center [754, 369] width 255 height 32
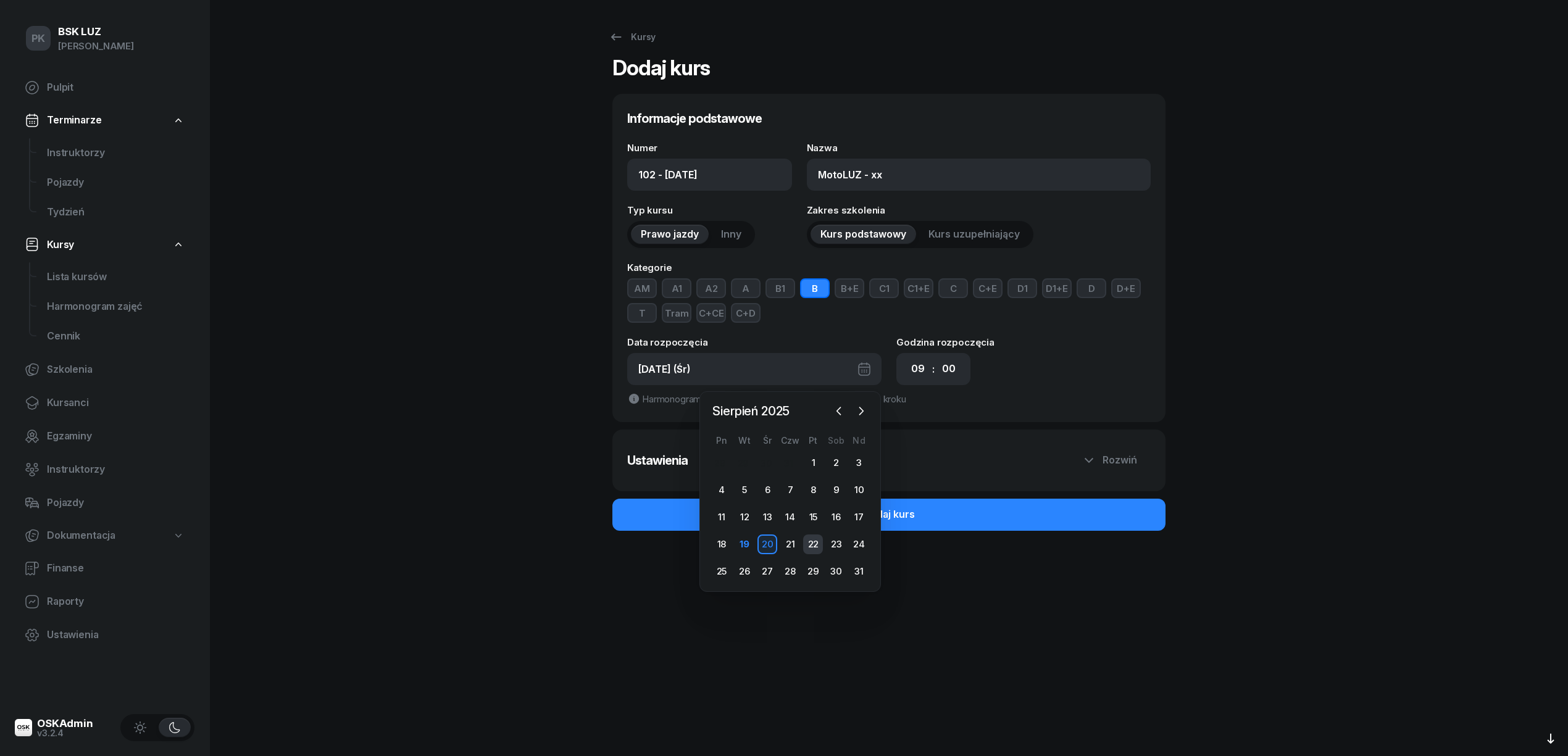
click at [810, 542] on div "22" at bounding box center [813, 544] width 20 height 20
type input "2 - [DATE]"
type input "[DATE] (Pt)"
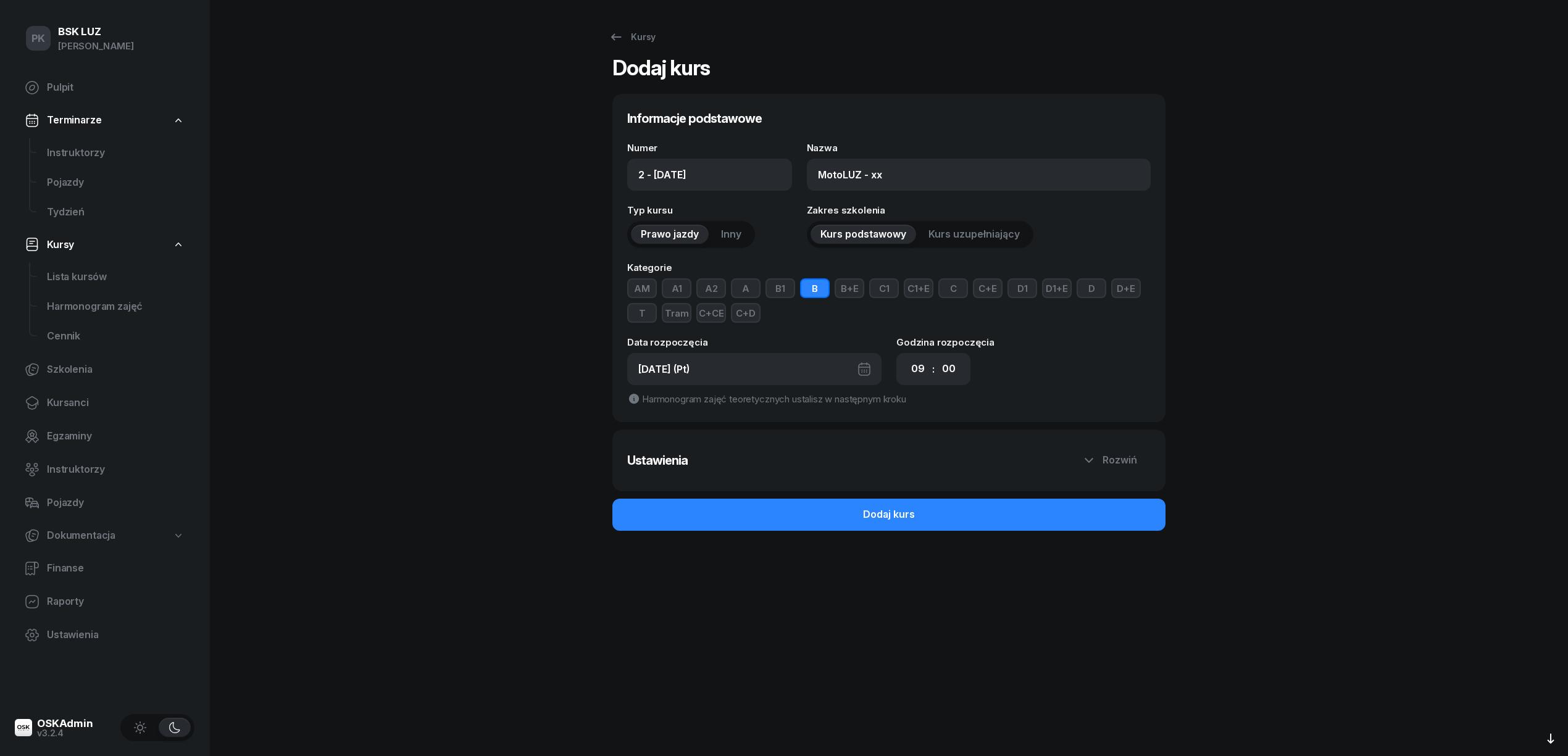
click at [903, 376] on div "00 01 02 03 04 05 06 07 08 09 10 11 12 13 14 15 16 17 18 19 20 21 22 23 : 00 05…" at bounding box center [933, 369] width 74 height 32
click at [912, 368] on select "00 01 02 03 04 05 06 07 08 09 10 11 12 13 14 15 16 17 18 19 20 21 22 23" at bounding box center [917, 369] width 23 height 26
select select "17"
click at [906, 356] on select "00 01 02 03 04 05 06 07 08 09 10 11 12 13 14 15 16 17 18 19 20 21 22 23" at bounding box center [917, 369] width 23 height 26
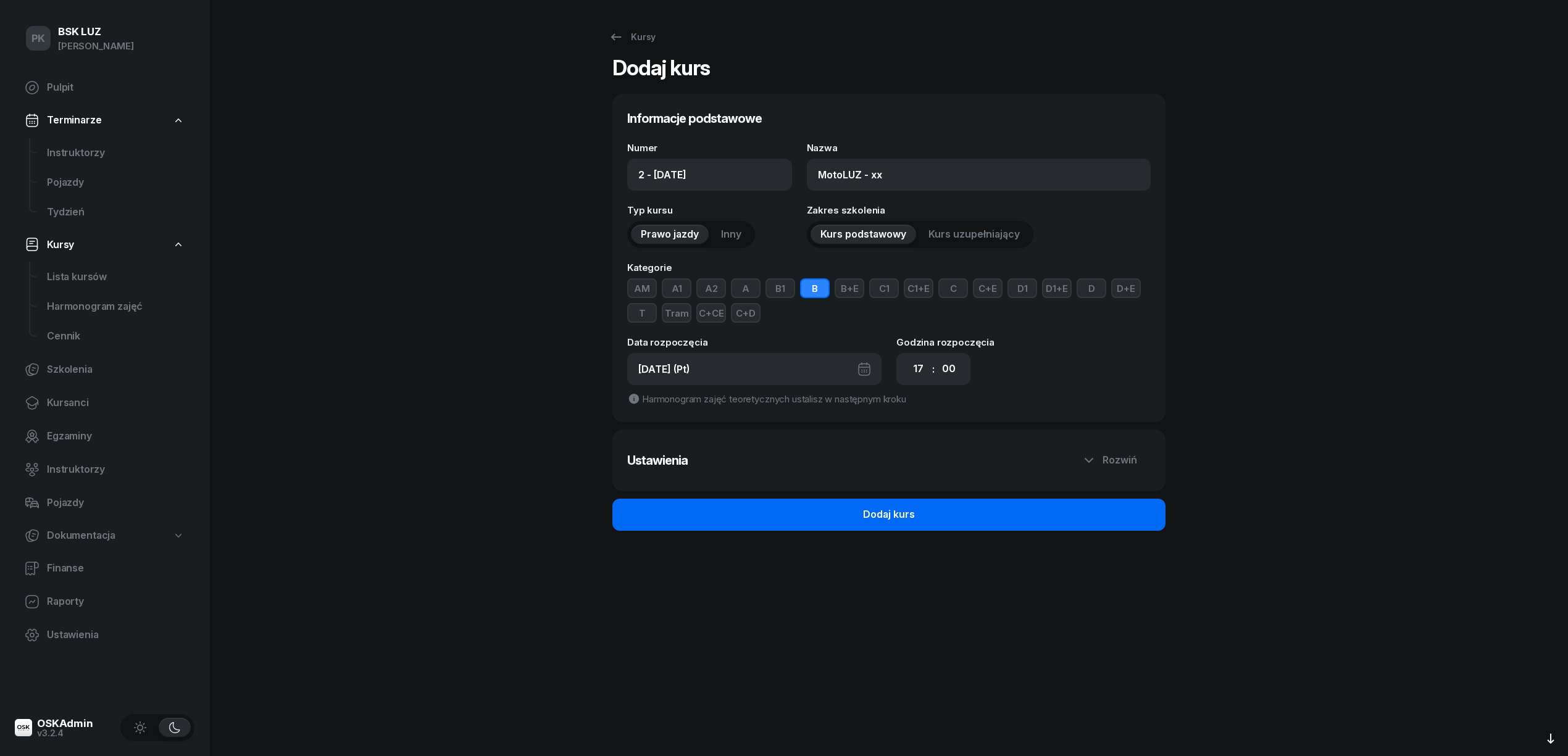
click at [933, 512] on button "Dodaj kurs" at bounding box center [889, 515] width 553 height 32
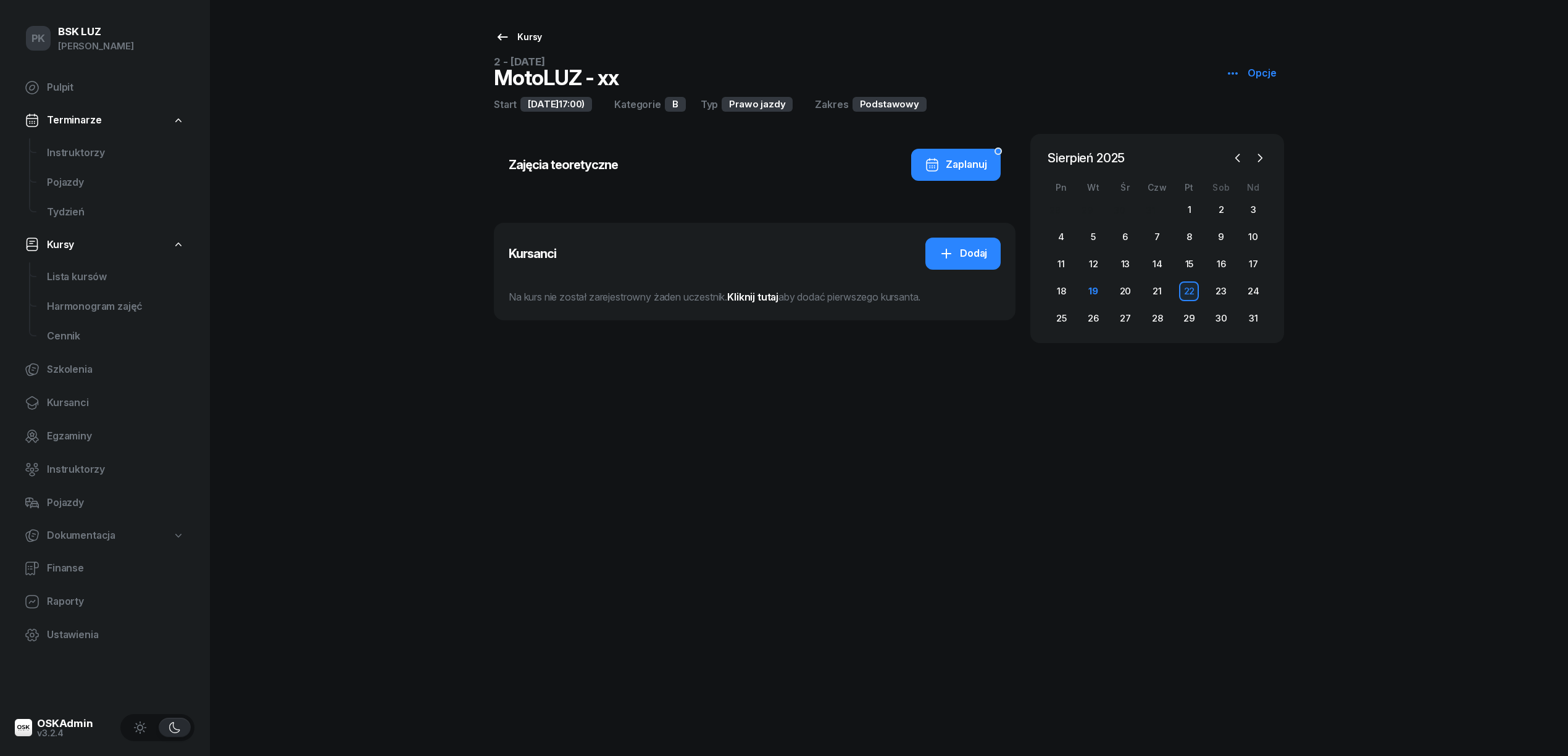
click at [532, 38] on div "Kursy" at bounding box center [518, 37] width 47 height 15
select select
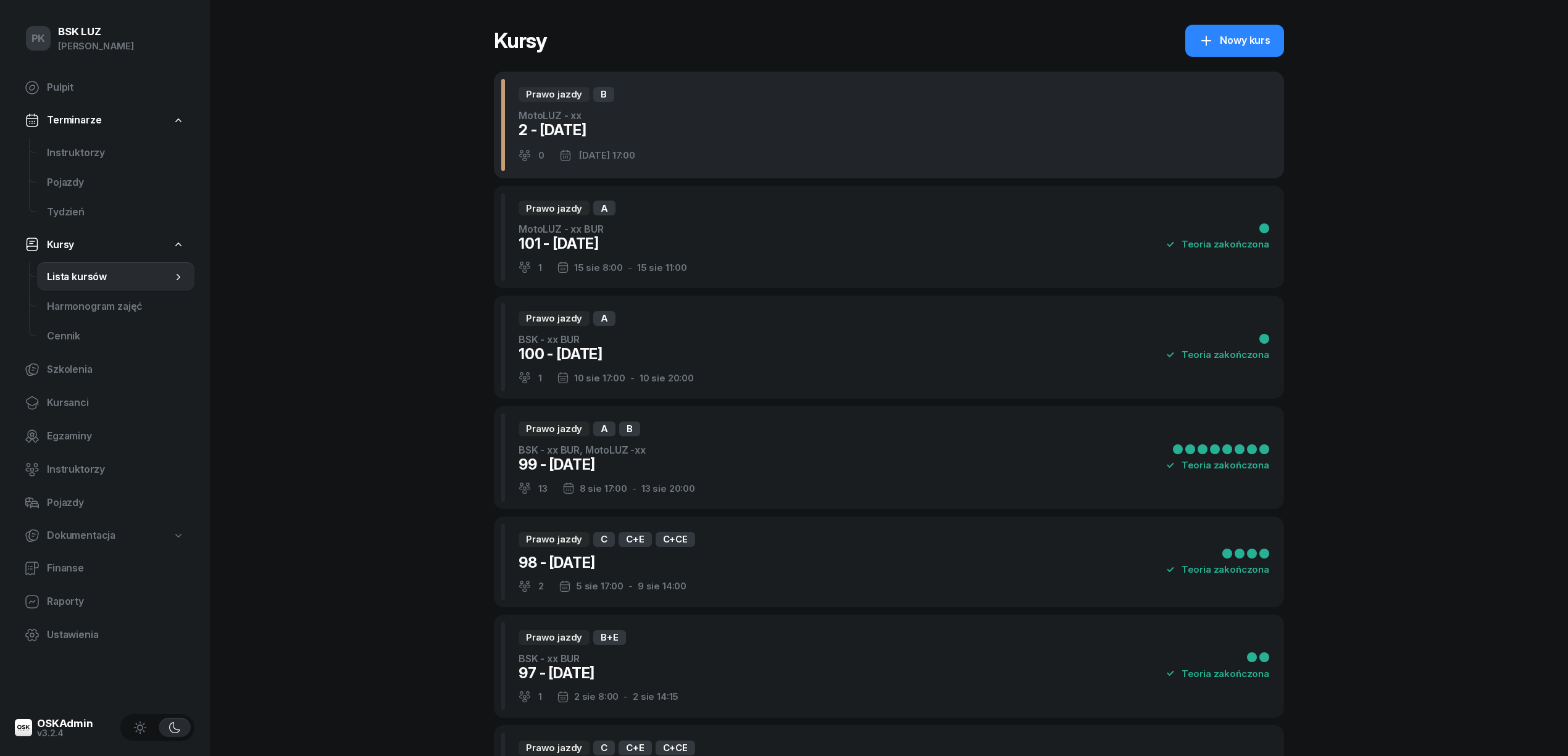
click at [837, 142] on div "Prawo jazdy B MotoLUZ - xx 2 - [DATE] 0 [DATE] 17:00" at bounding box center [889, 125] width 790 height 107
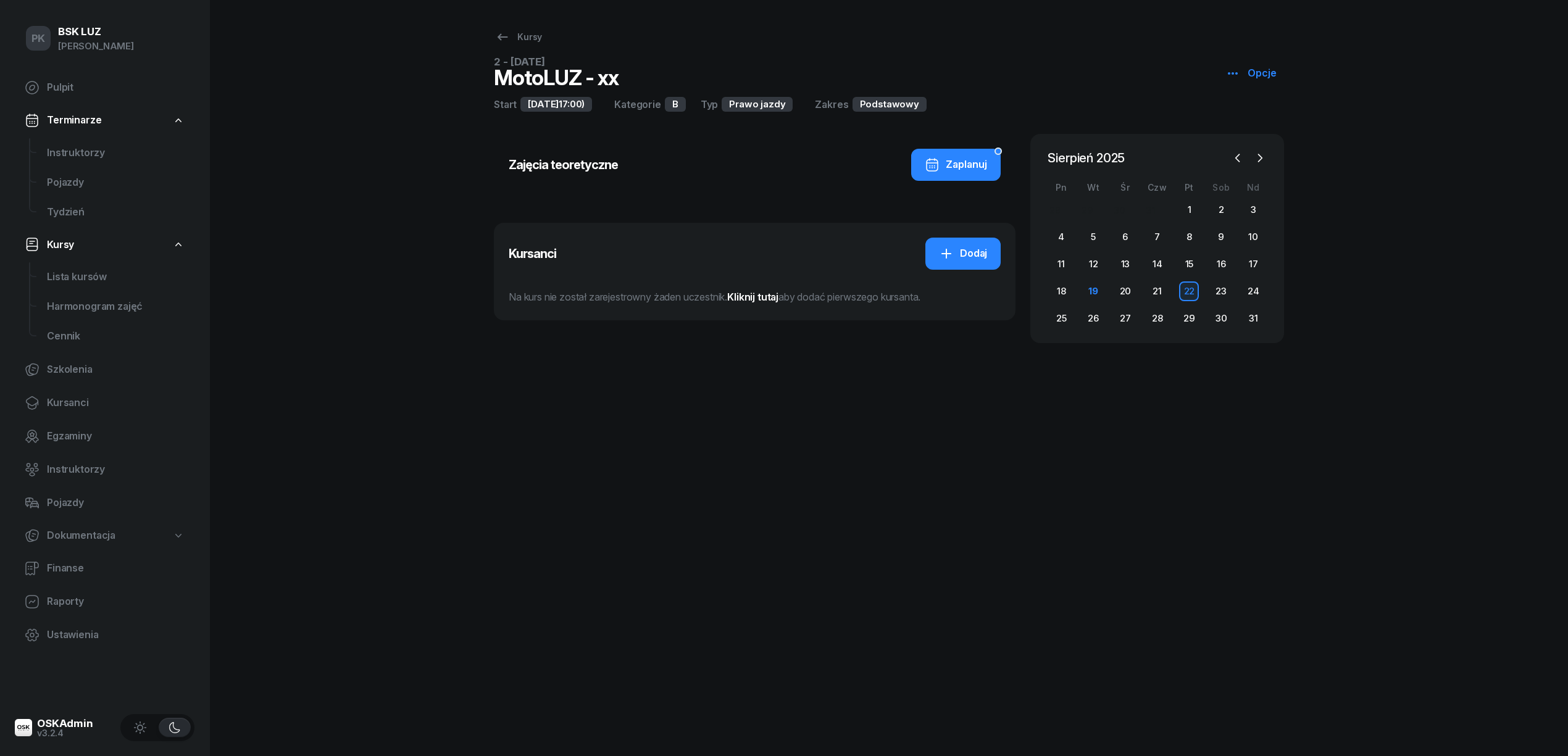
click at [1229, 73] on icon "button" at bounding box center [1233, 73] width 15 height 15
click at [1238, 117] on icon at bounding box center [1239, 121] width 15 height 15
select select "17"
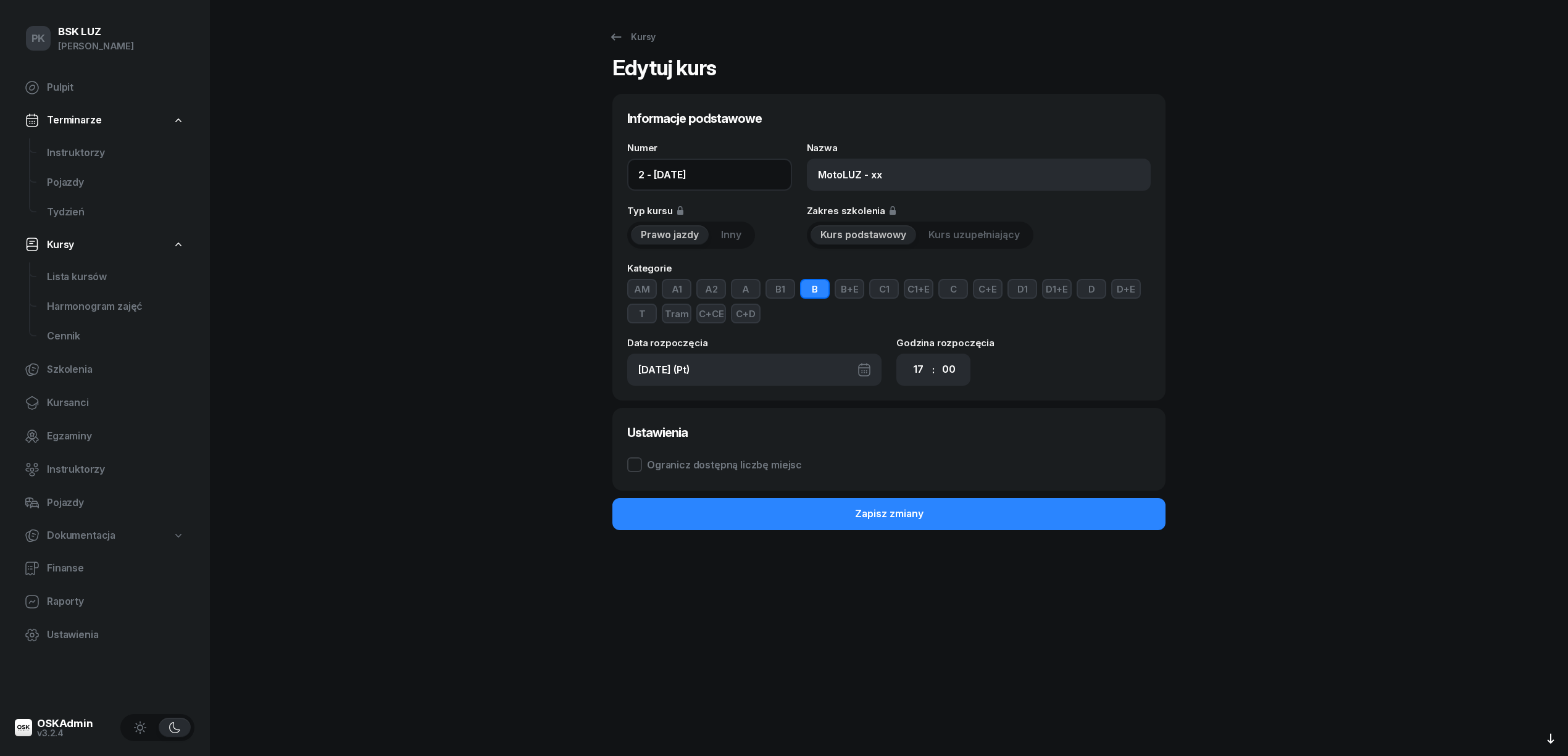
click at [639, 174] on input "2 - [DATE]" at bounding box center [710, 175] width 164 height 32
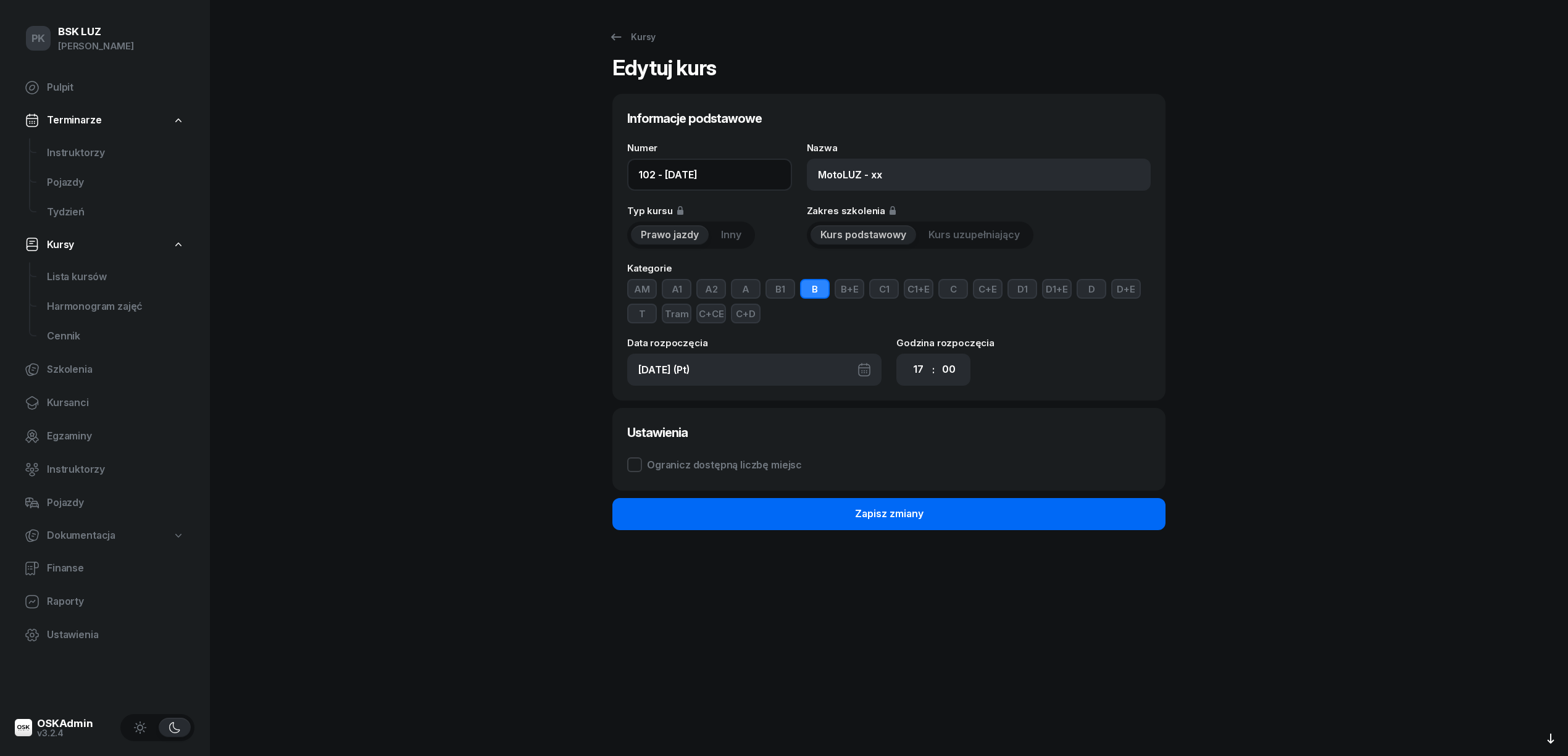
type input "102 - [DATE]"
click at [849, 519] on button "Zapisz zmiany" at bounding box center [889, 514] width 553 height 32
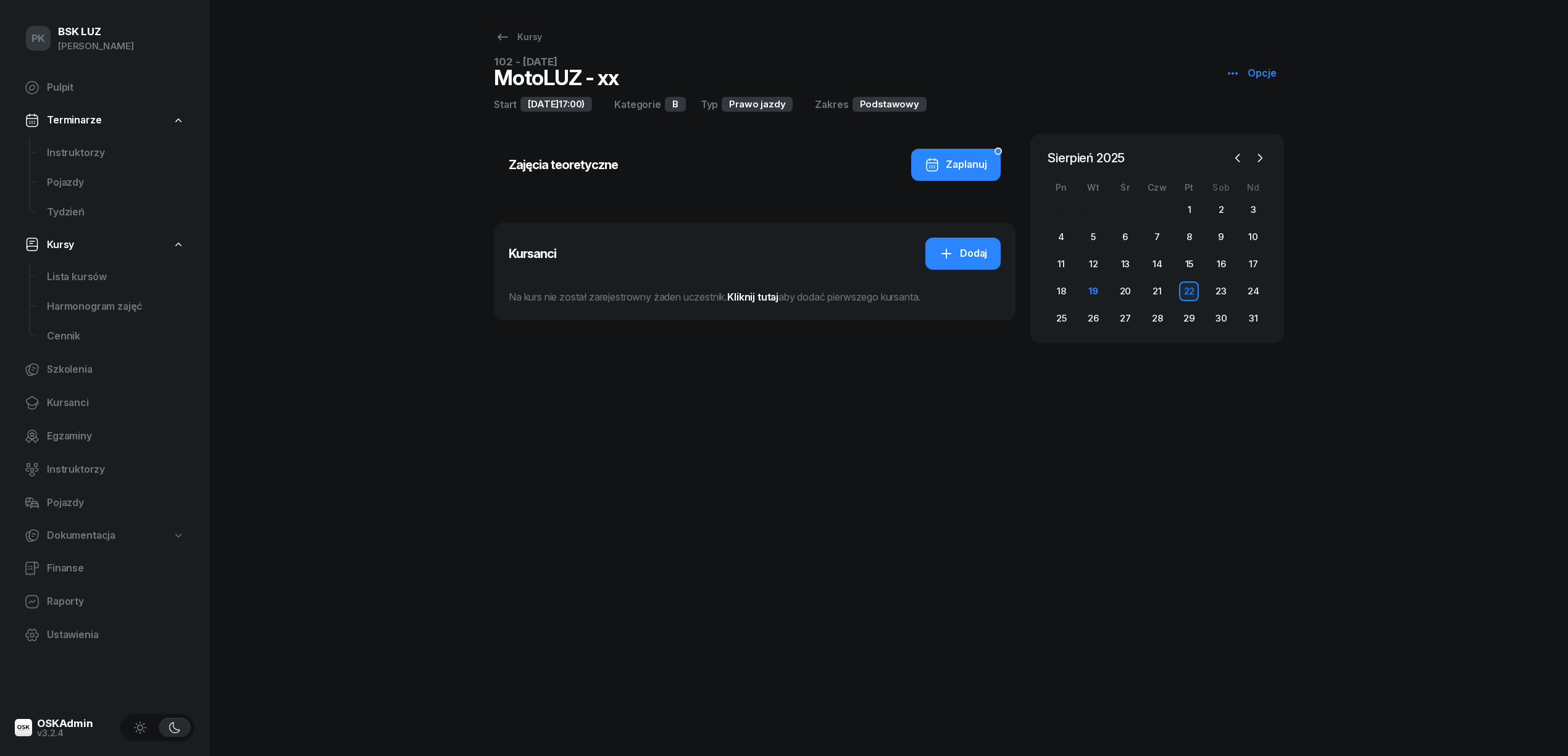
click at [504, 23] on div "Kursy 102 - [DATE] MotoLUZ - xx Opcje Start [DATE]17:00) Kategorie B Typ Prawo …" at bounding box center [889, 188] width 790 height 375
click at [514, 40] on div "Kursy" at bounding box center [518, 37] width 47 height 15
select select
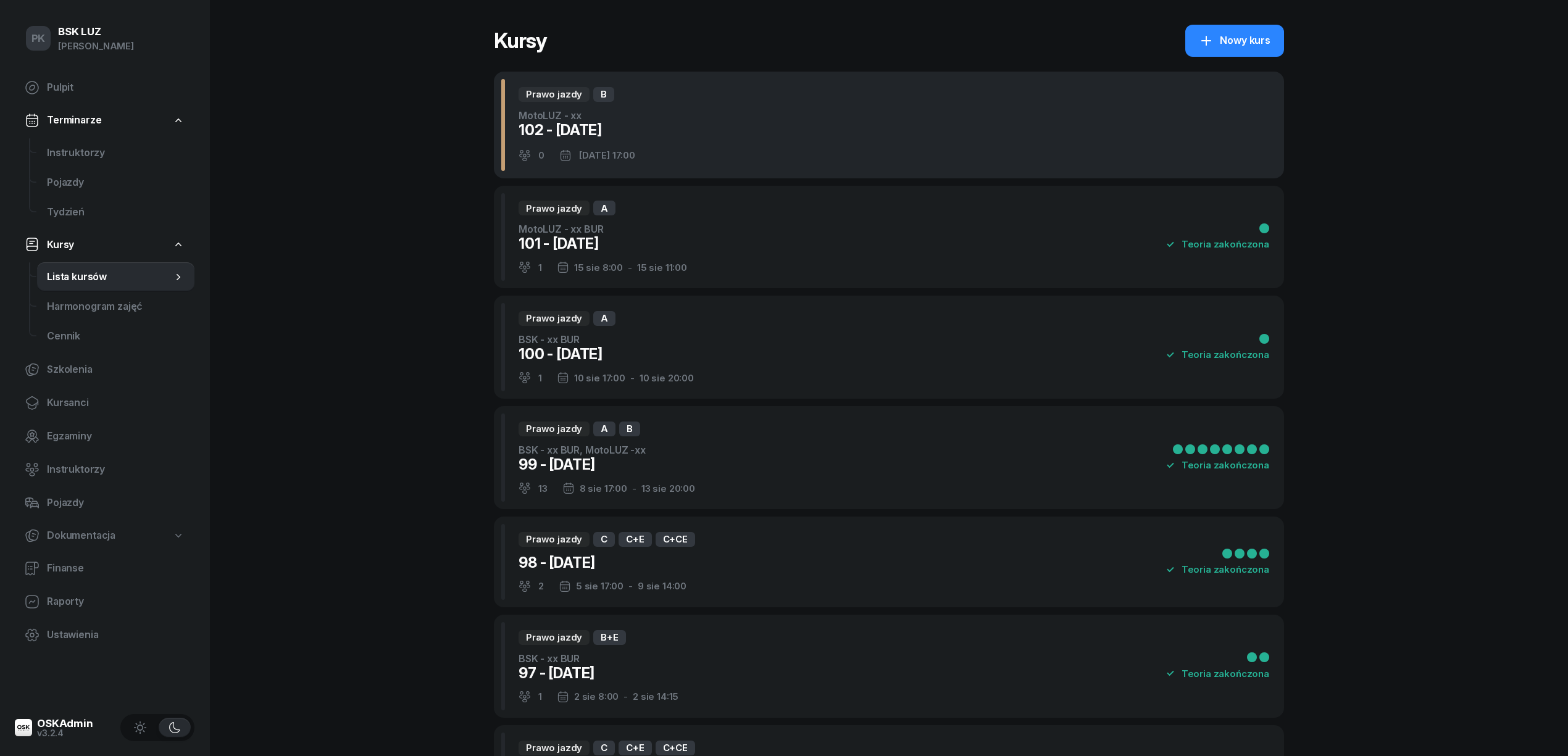
click at [903, 141] on div "Prawo jazdy B MotoLUZ - xx 102 - [DATE] 0 [DATE] 17:00" at bounding box center [889, 125] width 790 height 107
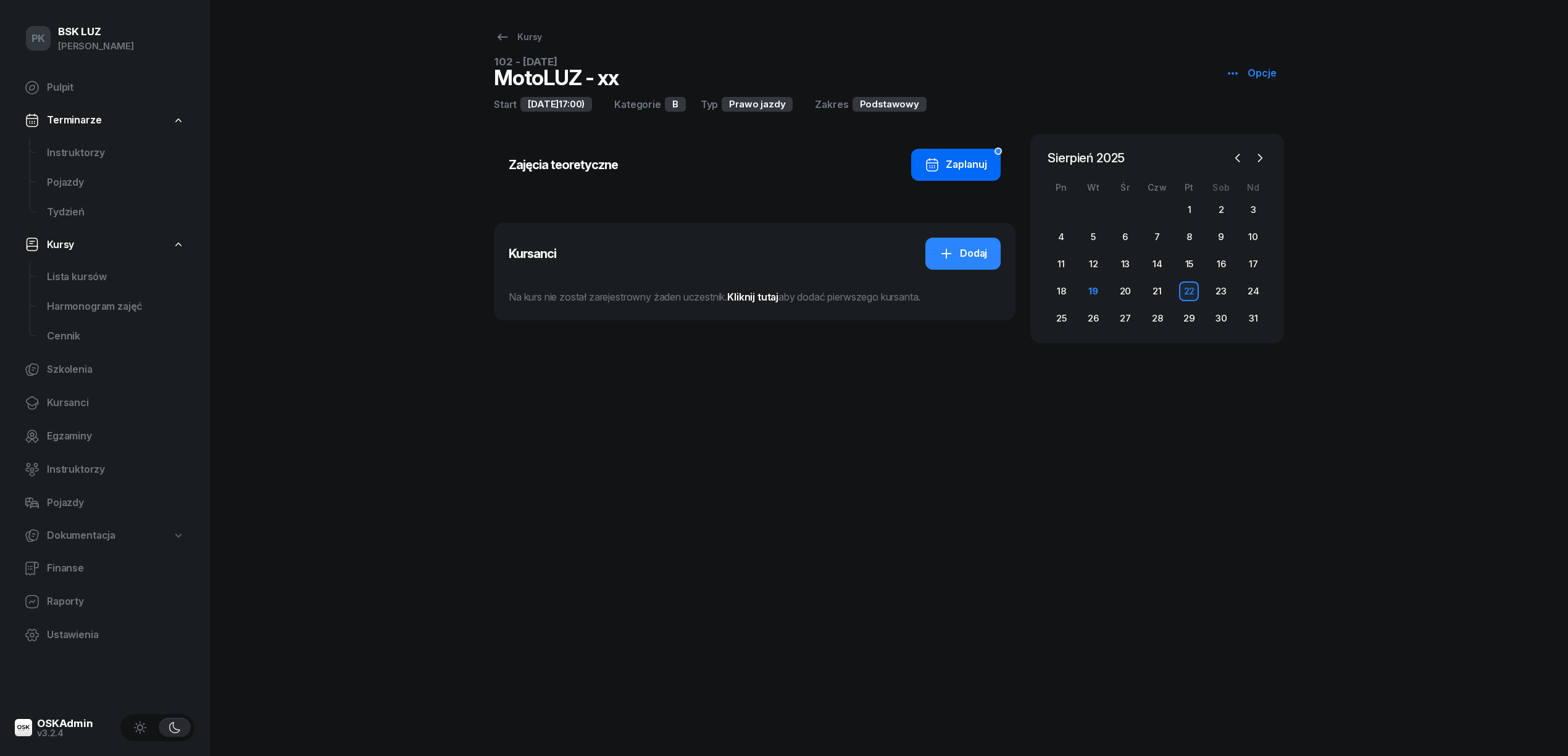
click at [964, 162] on div "Zaplanuj" at bounding box center [956, 164] width 62 height 16
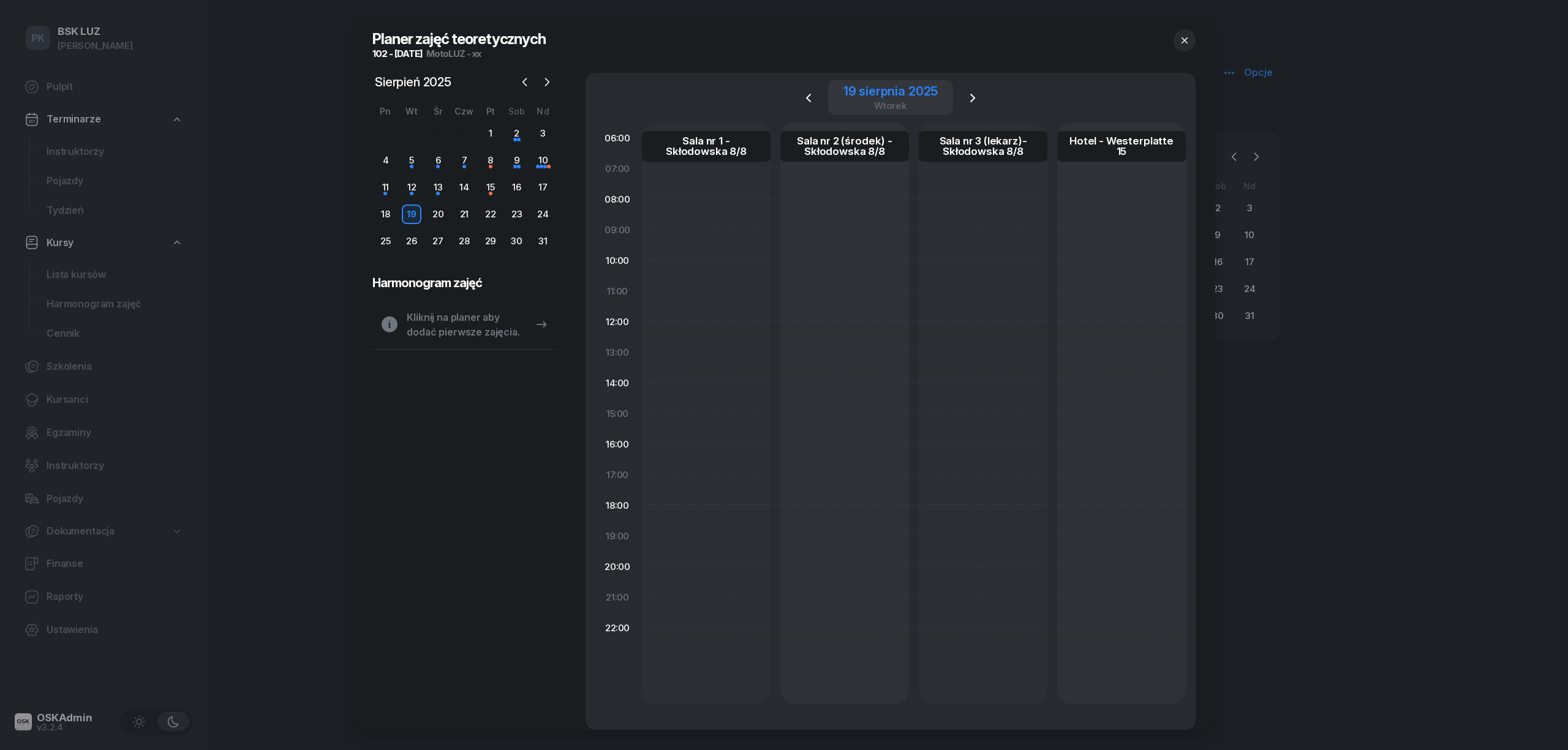
click at [832, 92] on div "[DATE]" at bounding box center [890, 97] width 125 height 35
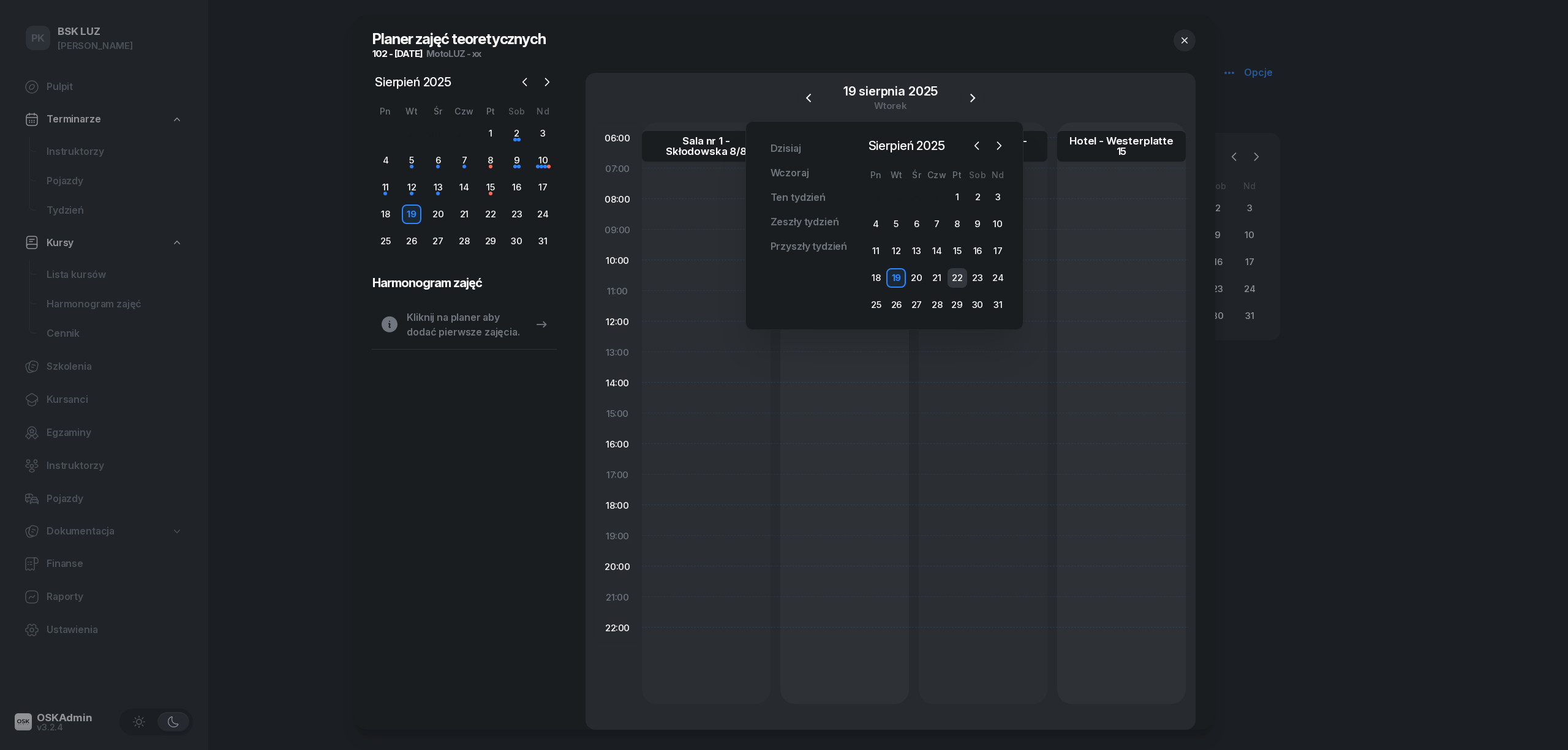
click at [958, 277] on div "22" at bounding box center [957, 278] width 20 height 20
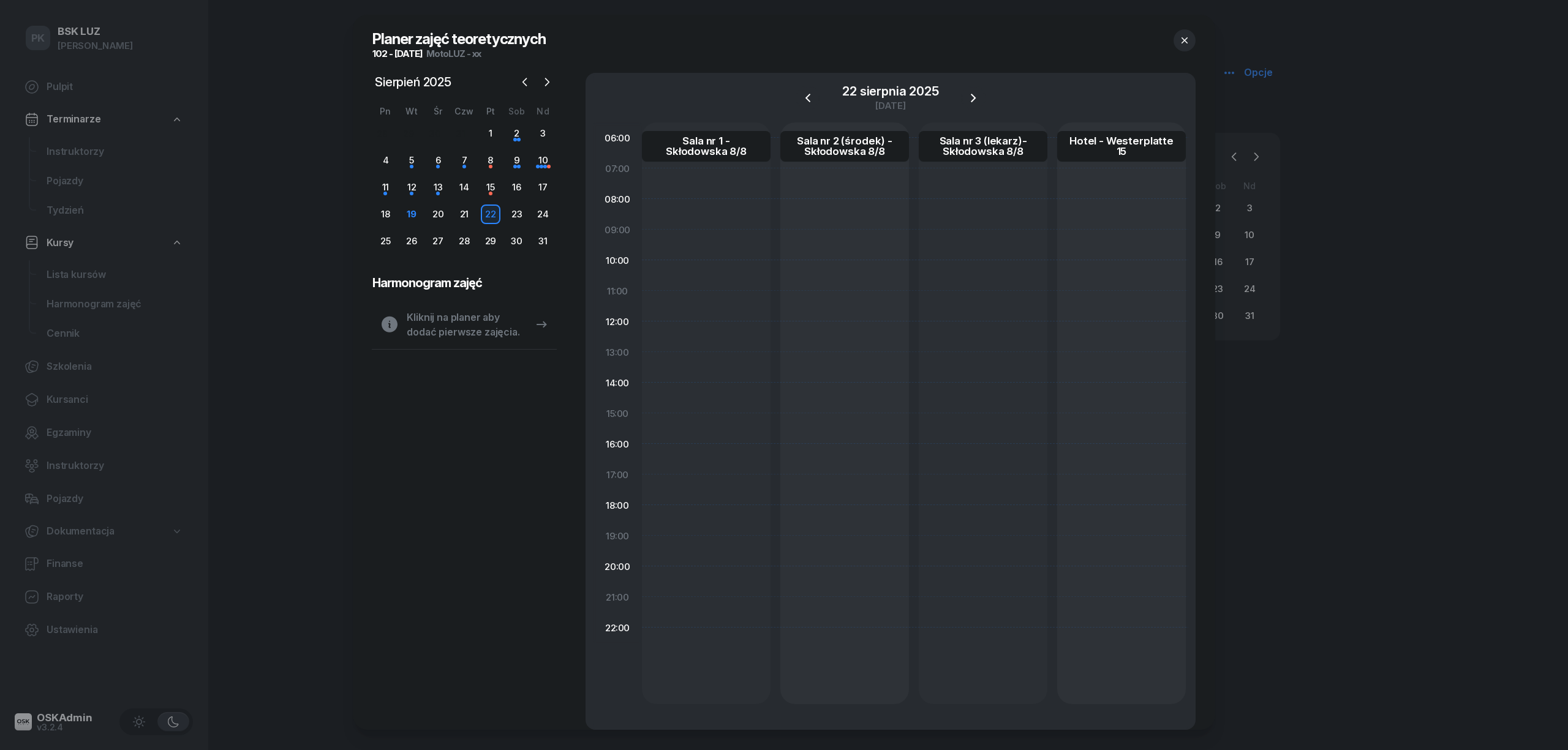
click at [780, 496] on div at bounding box center [844, 413] width 128 height 582
select select "17"
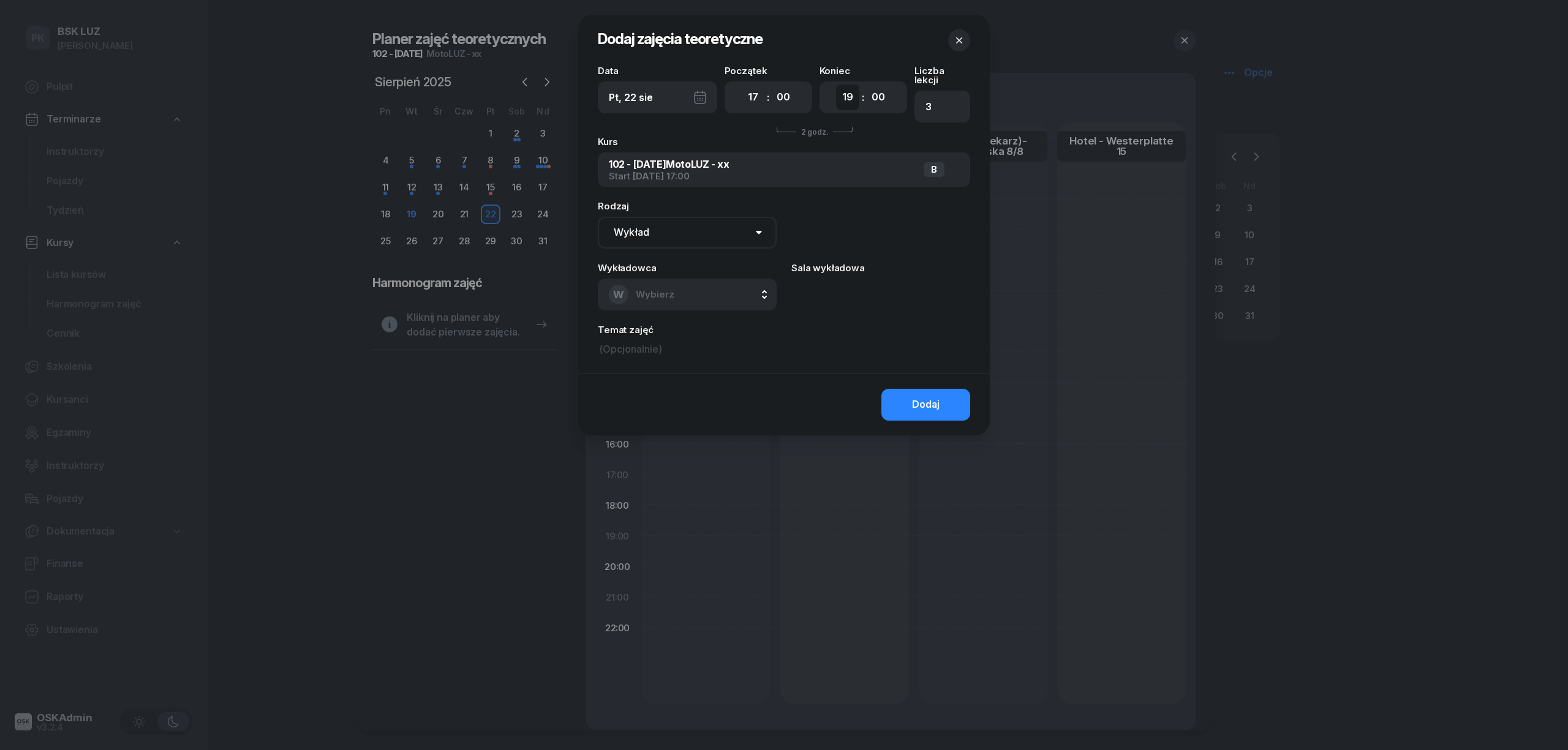
click at [849, 98] on select "00 01 02 03 04 05 06 07 08 09 10 11 12 13 14 15 16 17 18 19 20 21 22 23" at bounding box center [847, 97] width 23 height 25
select select "20"
click at [836, 85] on select "00 01 02 03 04 05 06 07 08 09 10 11 12 13 14 15 16 17 18 19 20 21 22 23" at bounding box center [847, 97] width 23 height 25
type input "4"
click at [668, 231] on select "Wykład Pierwsza pomoc" at bounding box center [687, 233] width 179 height 32
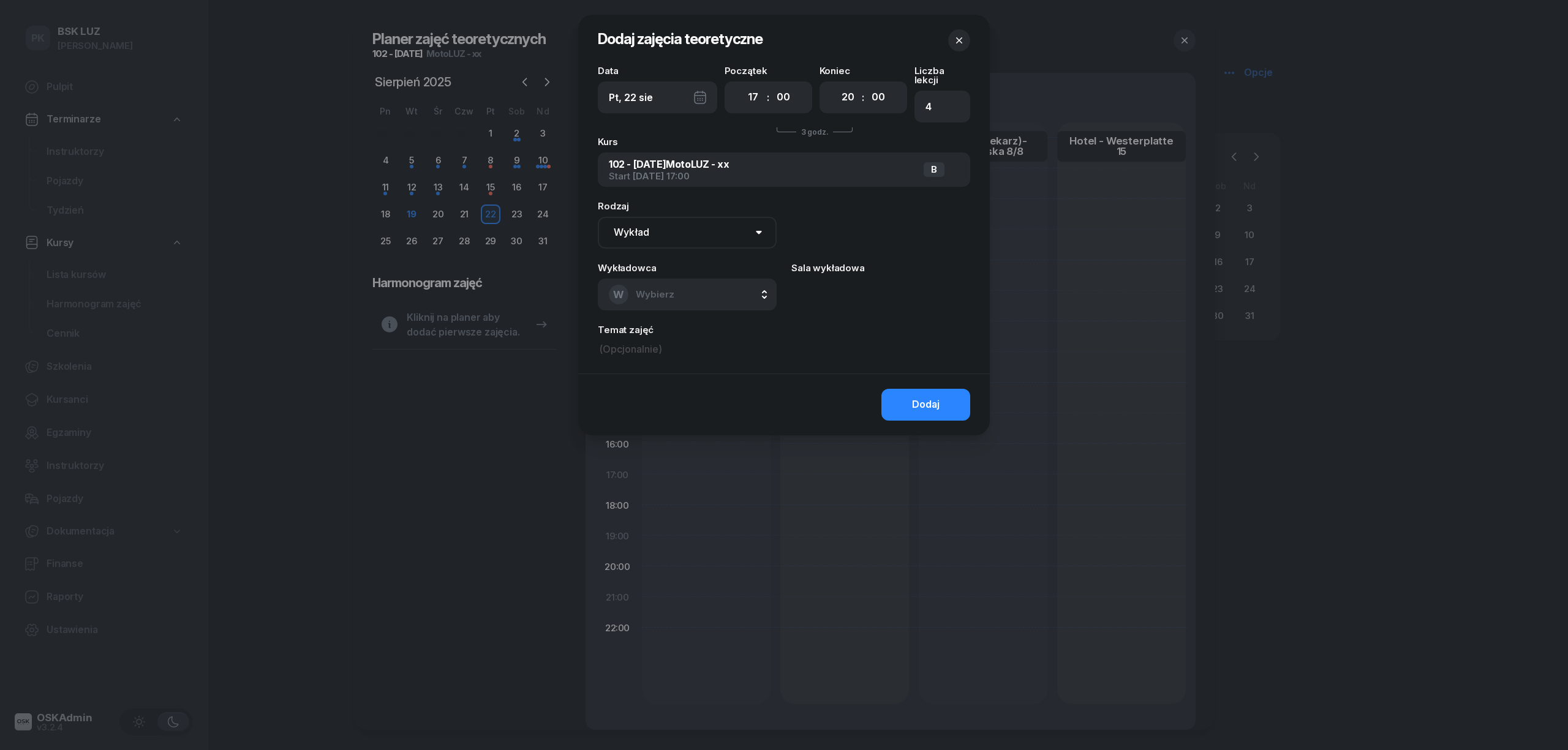
click at [664, 226] on select "Wykład Pierwsza pomoc" at bounding box center [687, 233] width 179 height 32
click at [669, 288] on span "Wybierz" at bounding box center [655, 294] width 39 height 12
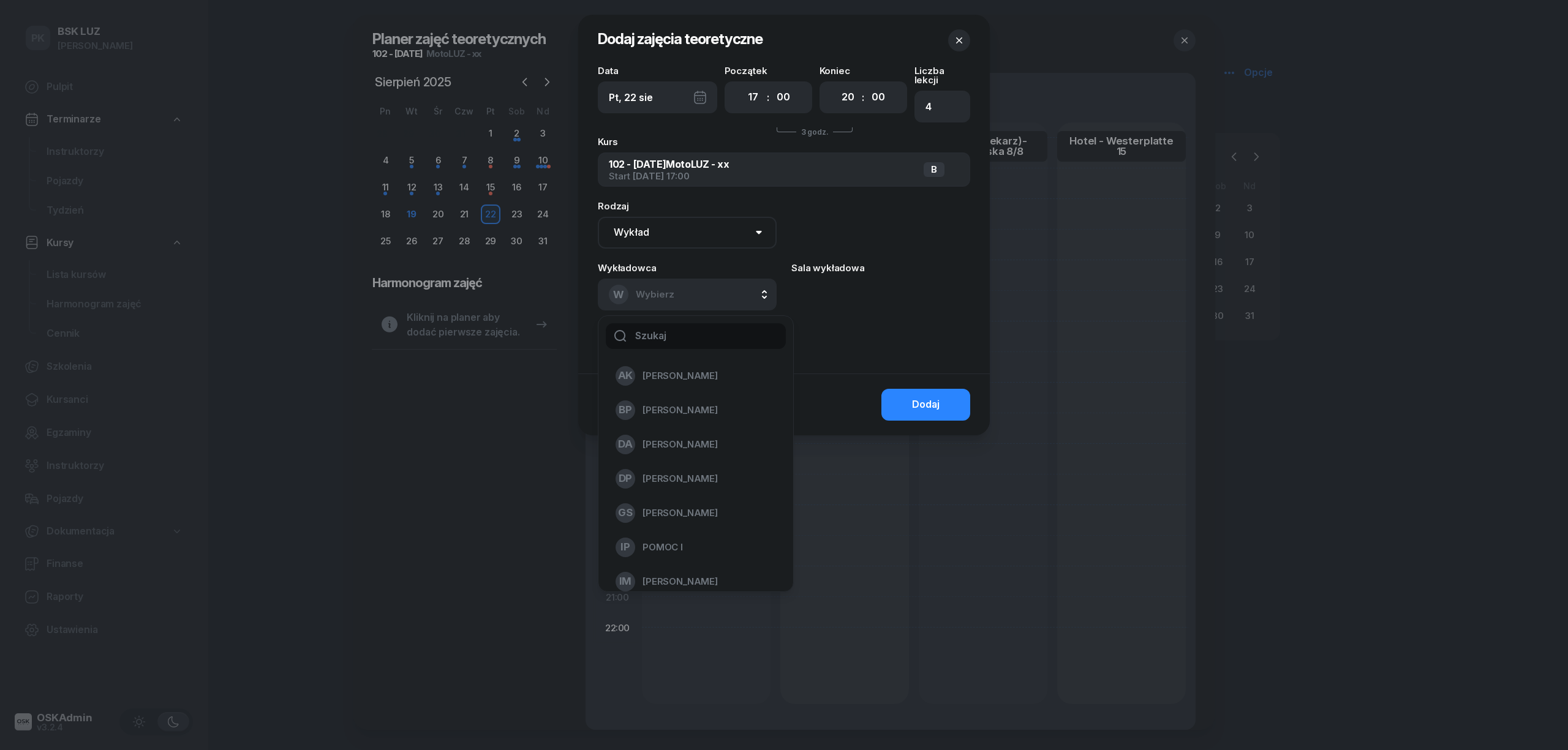
type input "l"
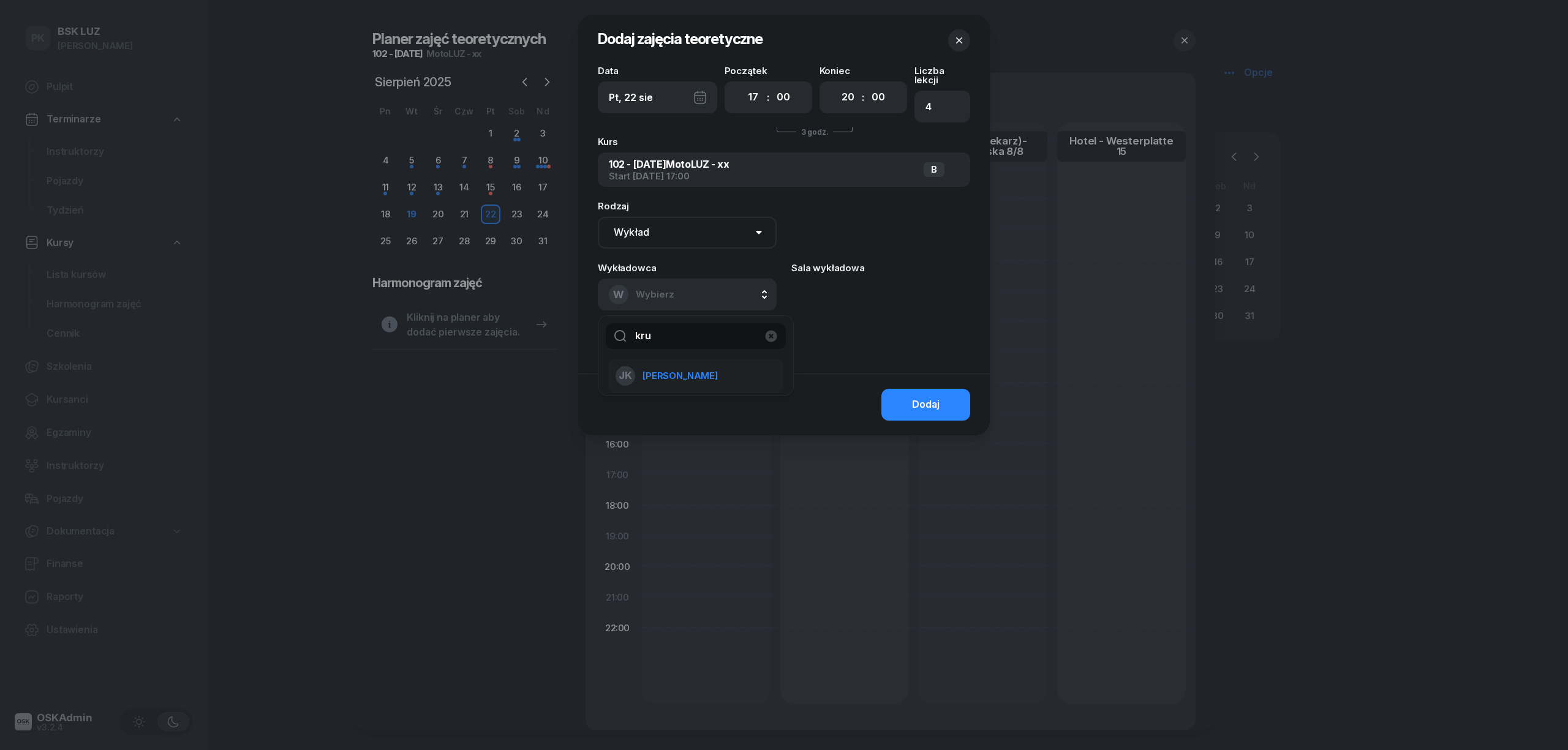
type input "kru"
click at [697, 368] on span "[PERSON_NAME]" at bounding box center [679, 376] width 75 height 16
click at [916, 397] on div "Dodaj" at bounding box center [925, 405] width 28 height 16
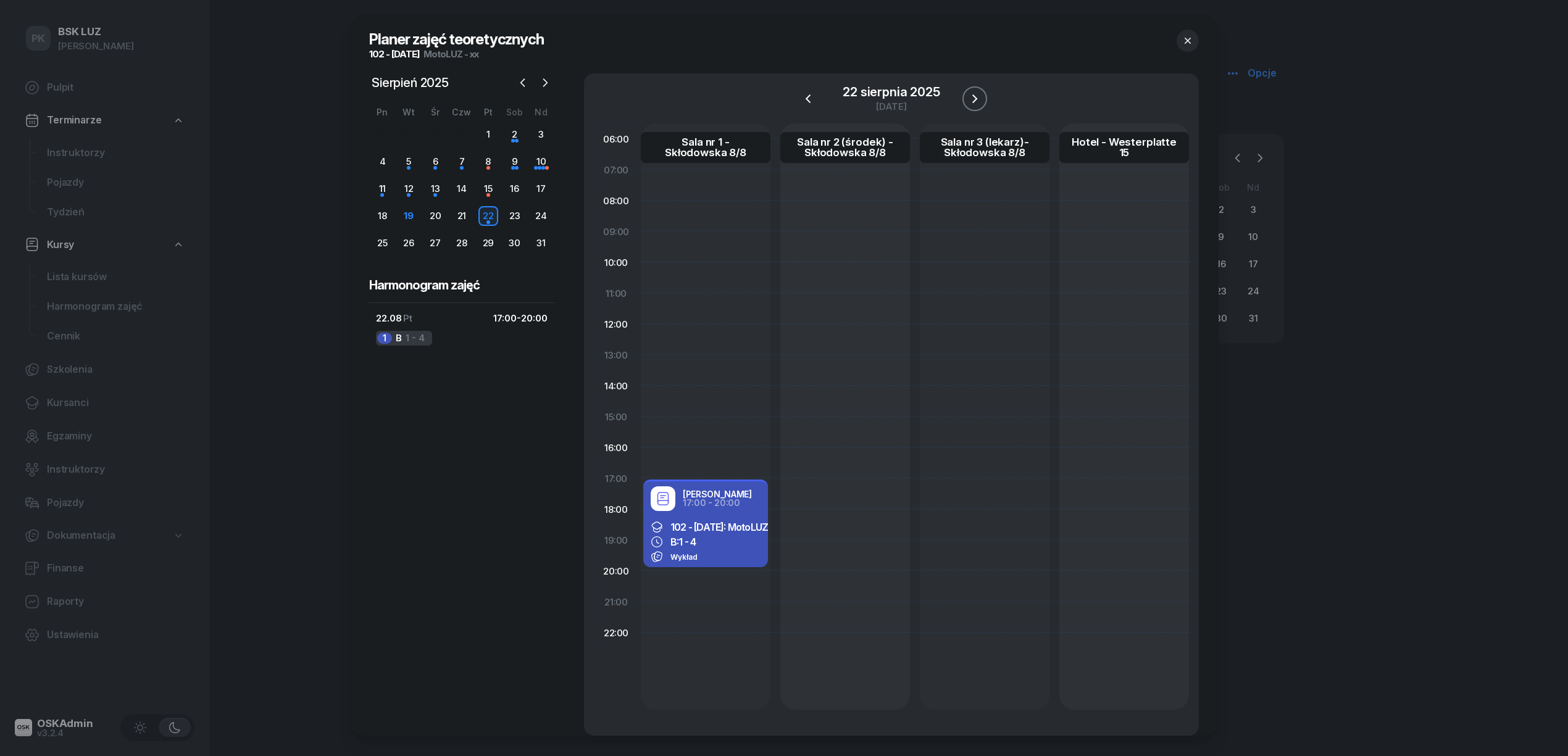
click at [969, 91] on icon "button" at bounding box center [975, 98] width 15 height 15
click at [780, 220] on div at bounding box center [845, 417] width 129 height 587
select select "08"
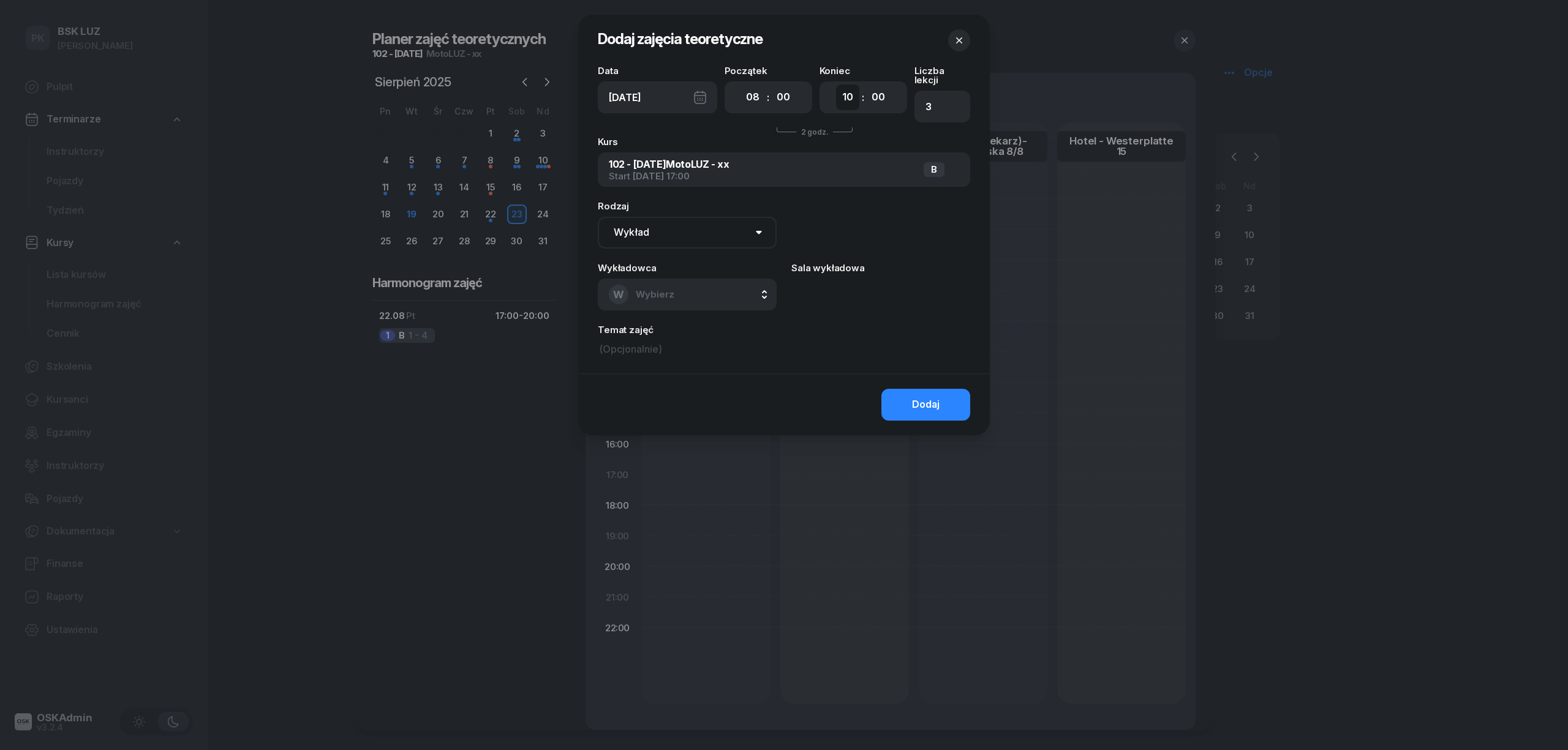
click at [852, 101] on select "00 01 02 03 04 05 06 07 08 09 10 11 12 13 14 15 16 17 18 19 20 21 22 23" at bounding box center [847, 97] width 23 height 25
select select "14"
click at [836, 85] on select "00 01 02 03 04 05 06 07 08 09 10 11 12 13 14 15 16 17 18 19 20 21 22 23" at bounding box center [847, 97] width 23 height 25
type input "8"
click at [660, 288] on span "Wybierz" at bounding box center [655, 294] width 39 height 12
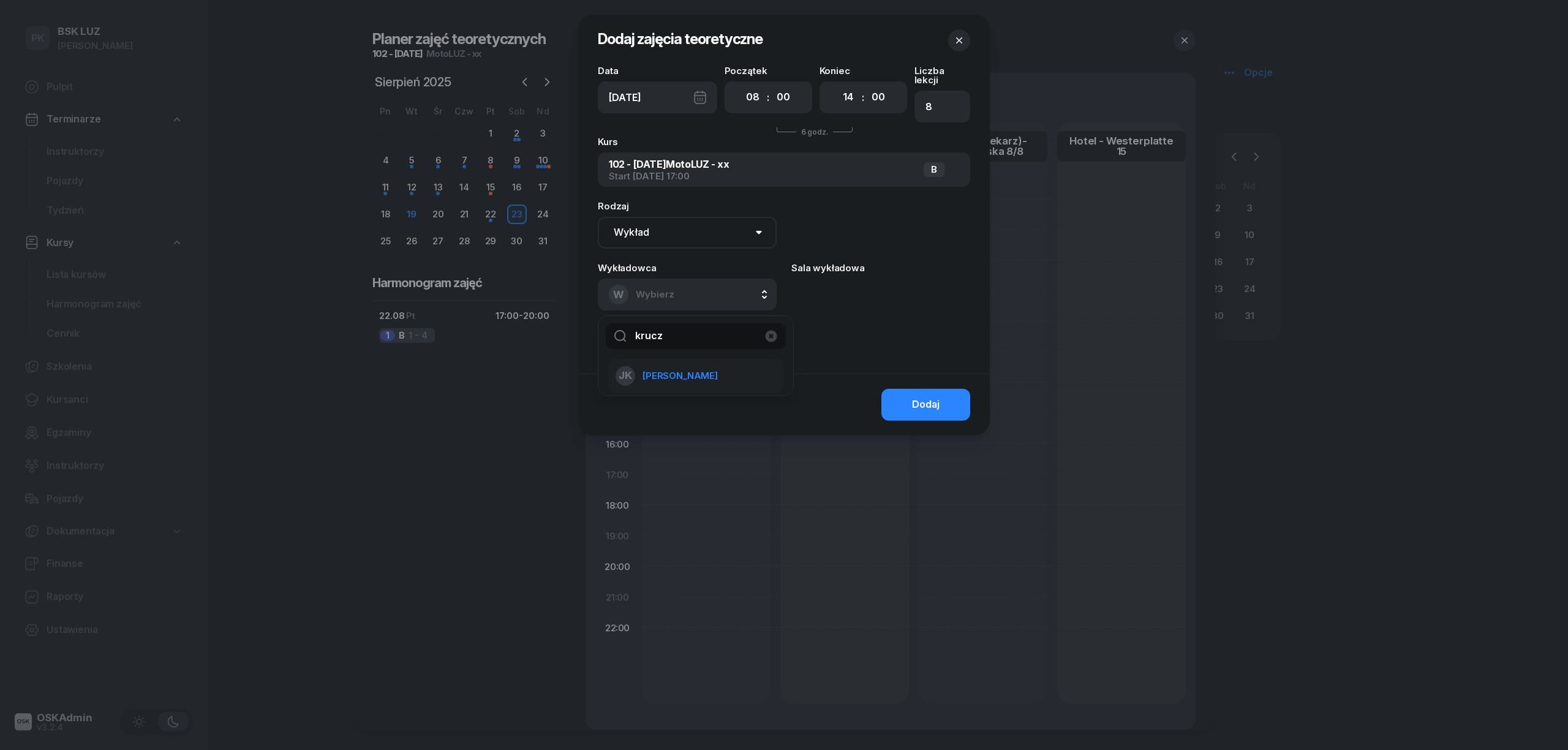
type input "krucz"
click at [693, 368] on span "[PERSON_NAME]" at bounding box center [679, 376] width 75 height 16
click at [914, 389] on button "Dodaj" at bounding box center [926, 405] width 89 height 32
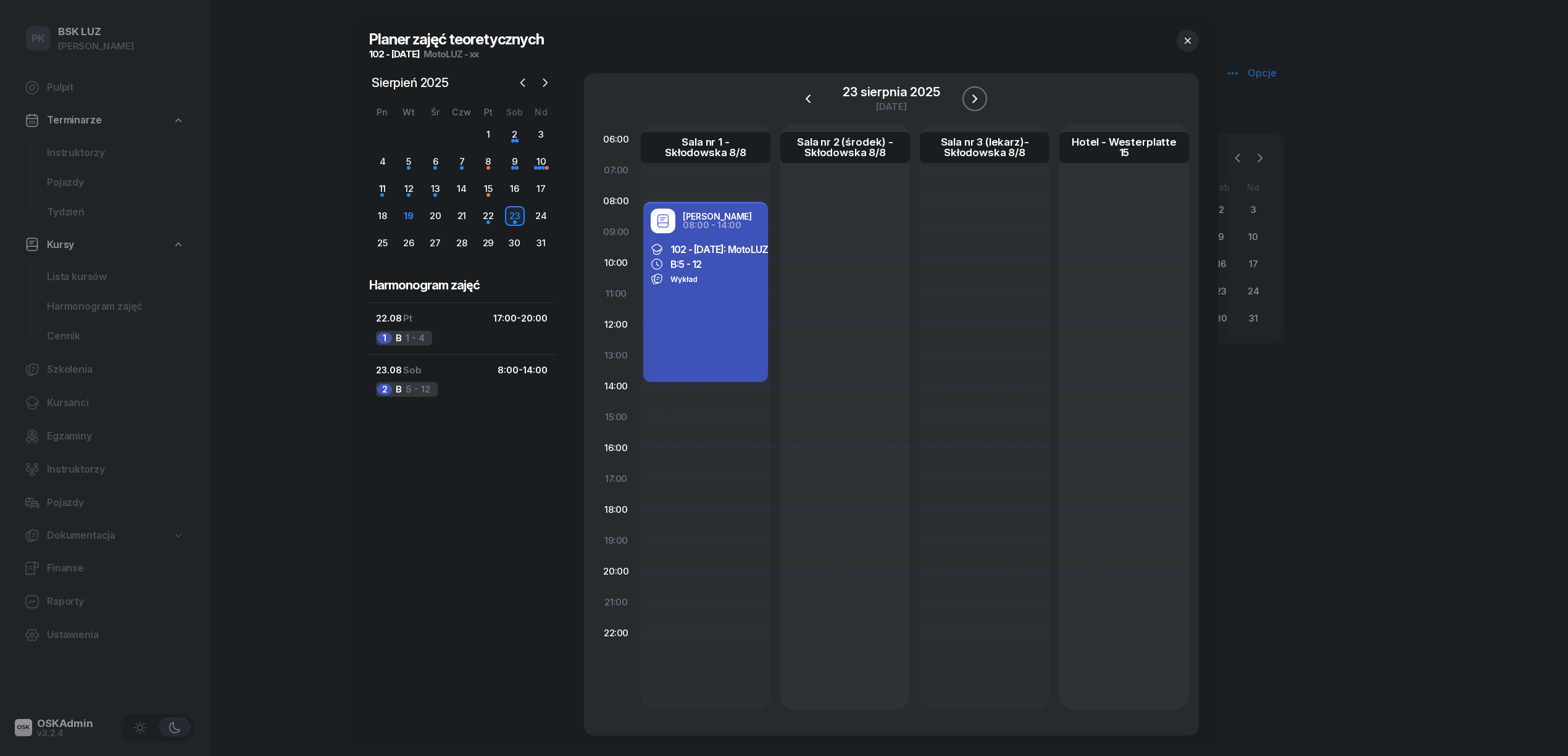
click at [972, 102] on icon "button" at bounding box center [975, 98] width 15 height 15
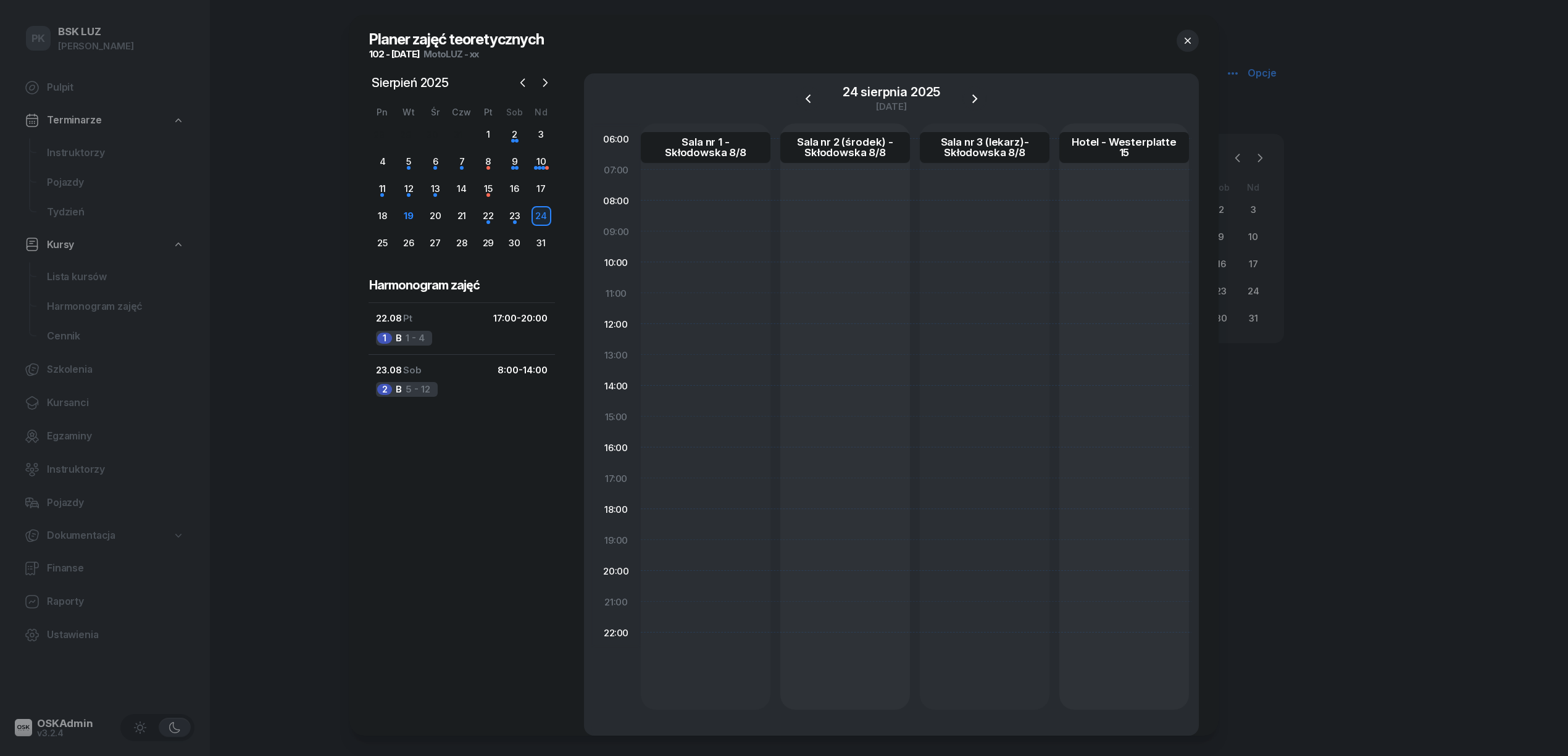
click at [780, 210] on div at bounding box center [845, 417] width 129 height 587
select select "08"
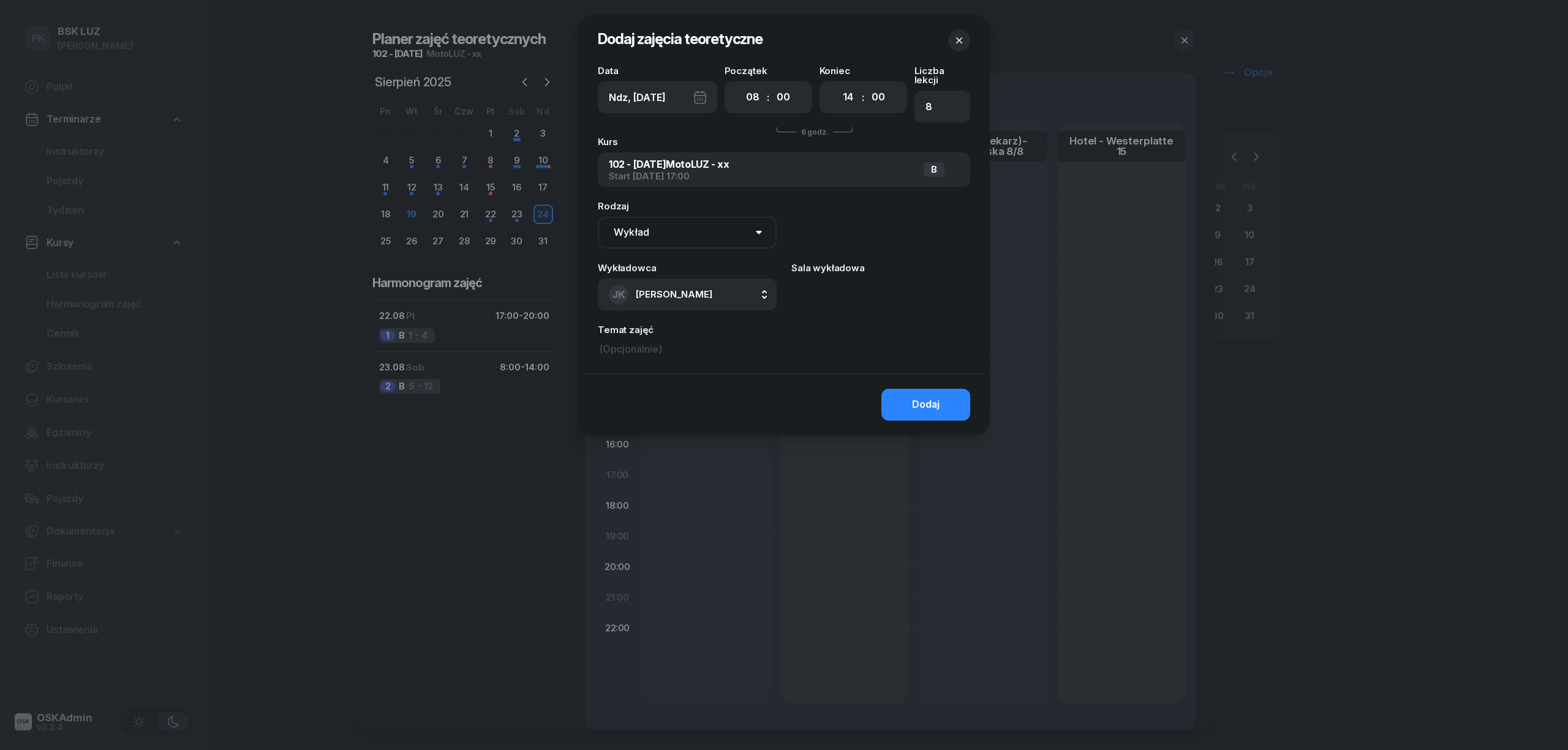
click at [866, 89] on select "00 05 10 15 20 25 30 35 40 45 50 55" at bounding box center [877, 97] width 23 height 25
click at [840, 104] on select "00 01 02 03 04 05 06 07 08 09 10 11 12 13 14 15 16 17 18 19 20 21 22 23" at bounding box center [847, 97] width 23 height 25
select select "12"
click at [836, 85] on select "00 01 02 03 04 05 06 07 08 09 10 11 12 13 14 15 16 17 18 19 20 21 22 23" at bounding box center [847, 97] width 23 height 25
type input "5"
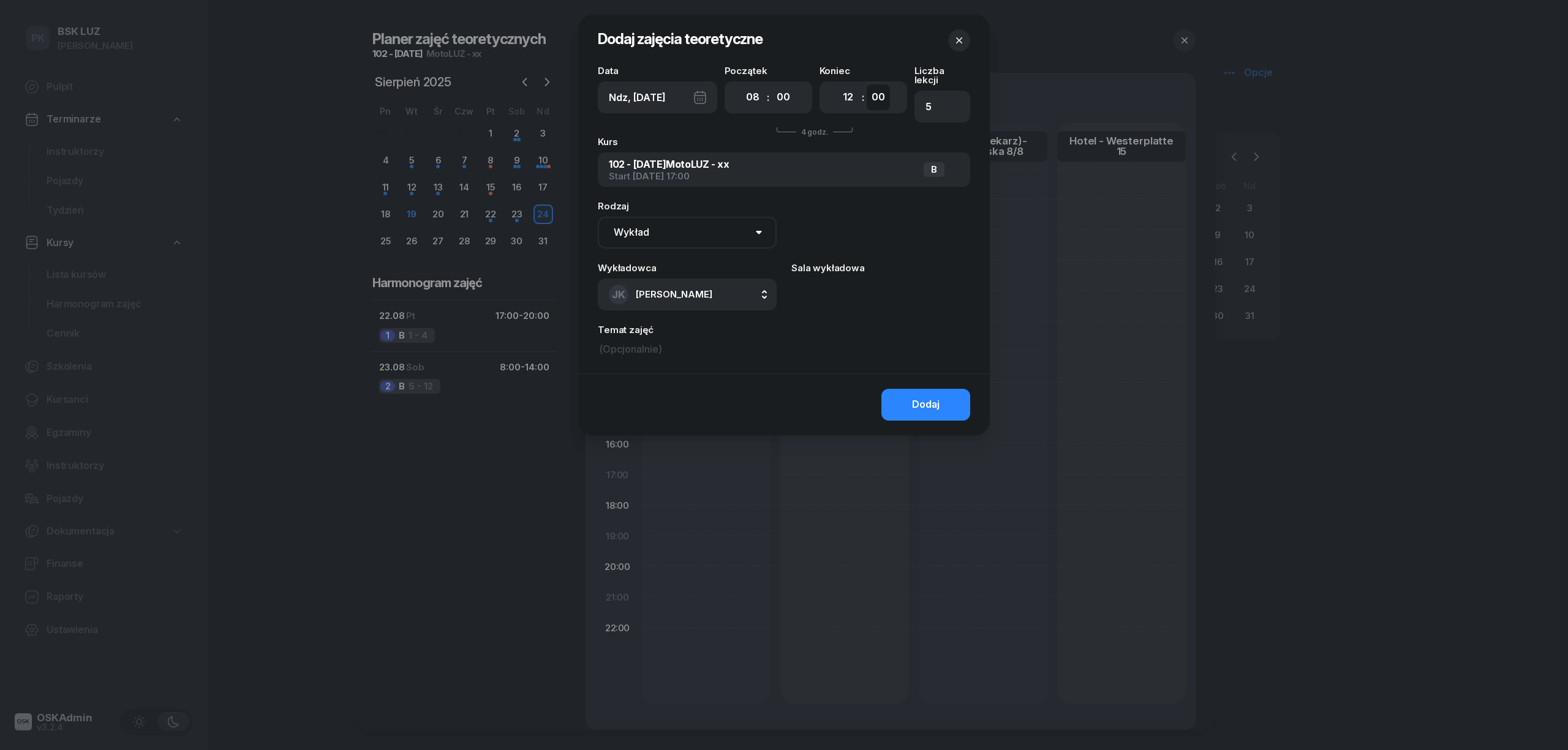
click at [871, 104] on select "00 05 10 15 20 25 30 35 40 45 50 55" at bounding box center [877, 97] width 23 height 25
select select "30"
click at [866, 85] on select "00 05 10 15 20 25 30 35 40 45 50 55" at bounding box center [877, 97] width 23 height 25
type input "6"
click at [904, 389] on button "Dodaj" at bounding box center [926, 405] width 89 height 32
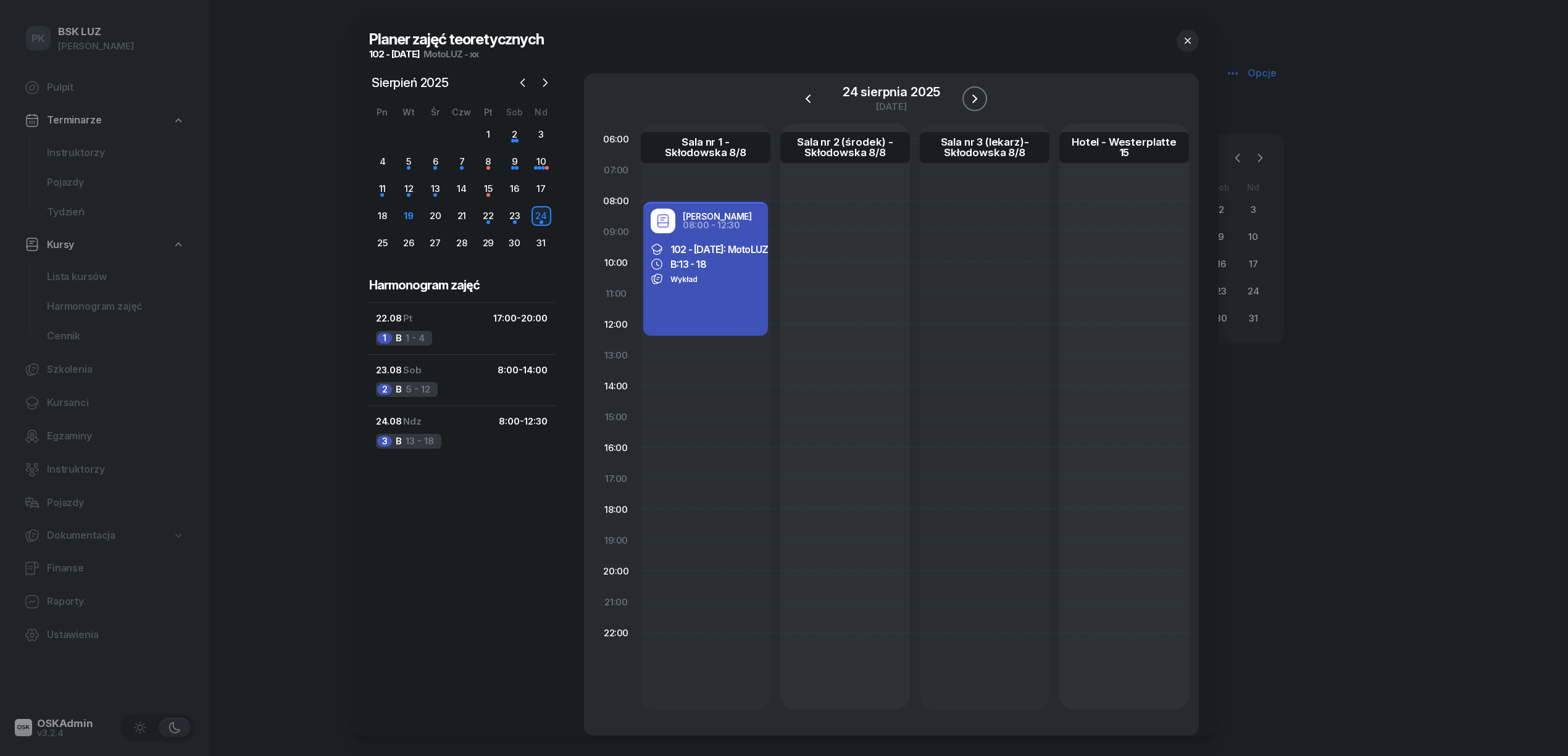
click at [968, 97] on icon "button" at bounding box center [975, 98] width 15 height 15
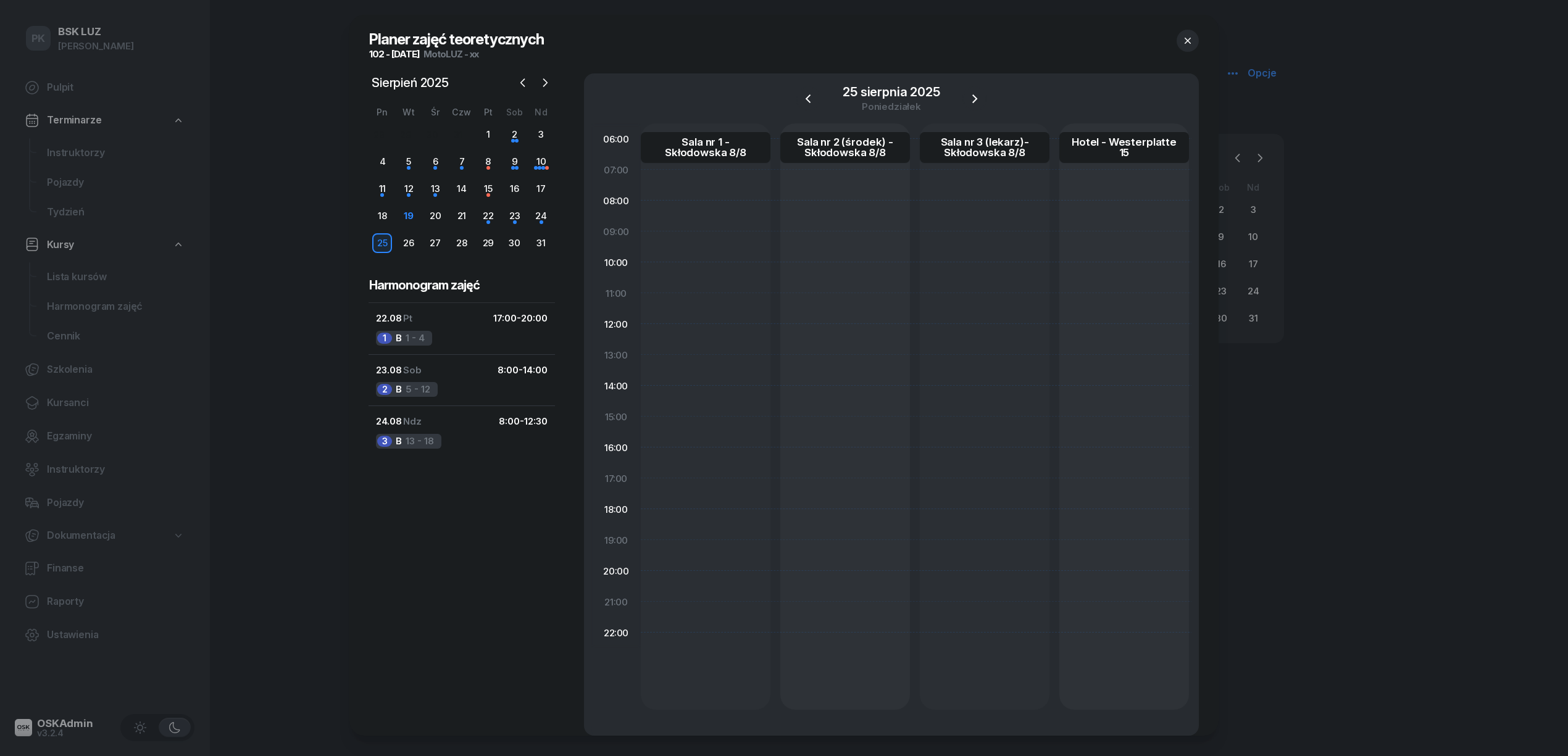
click at [780, 493] on div at bounding box center [845, 417] width 129 height 587
select select "17"
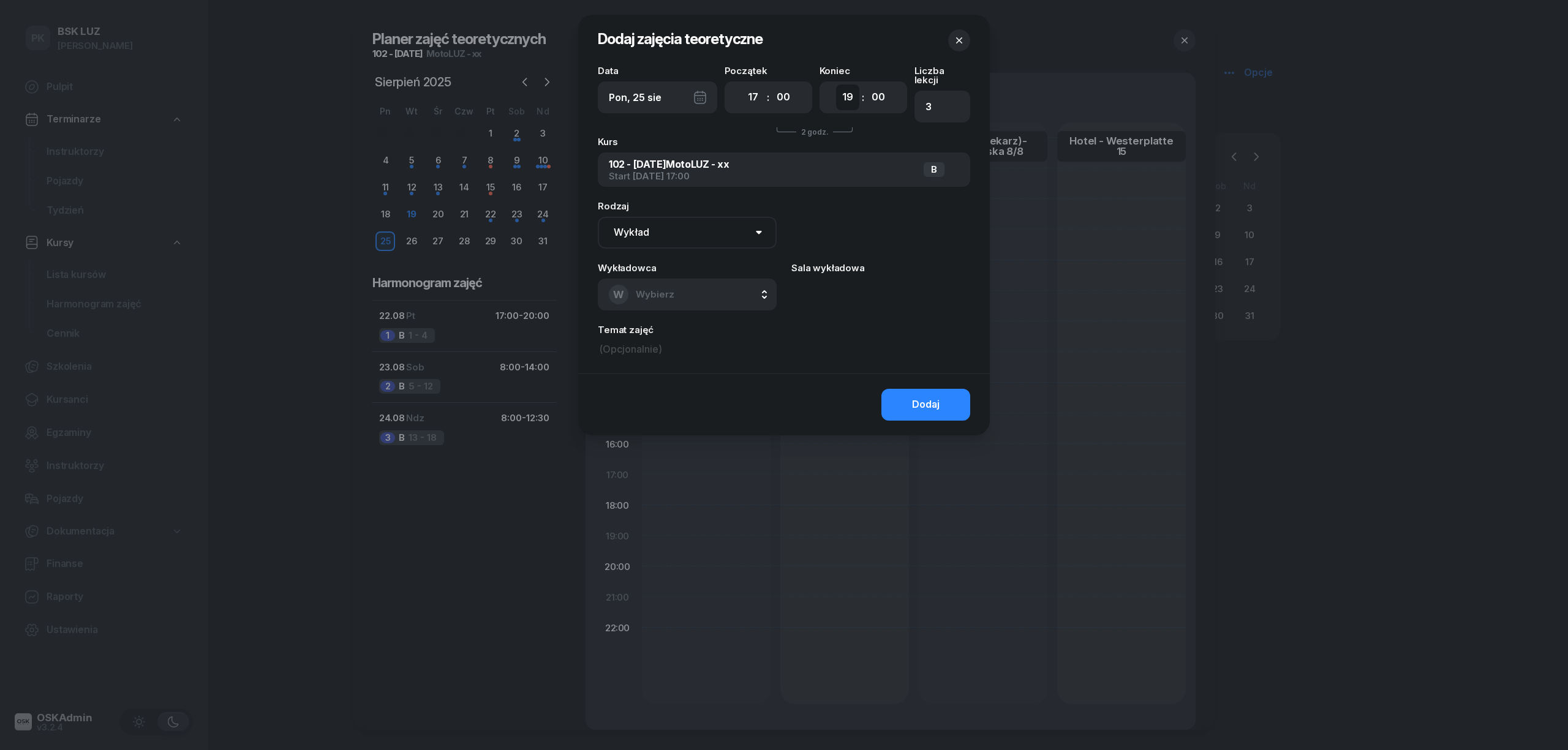
click at [847, 103] on select "00 01 02 03 04 05 06 07 08 09 10 11 12 13 14 15 16 17 18 19 20 21 22 23" at bounding box center [847, 97] width 23 height 25
select select "20"
click at [836, 85] on select "00 01 02 03 04 05 06 07 08 09 10 11 12 13 14 15 16 17 18 19 20 21 22 23" at bounding box center [847, 97] width 23 height 25
type input "4"
click at [670, 290] on span "Wybierz" at bounding box center [655, 294] width 39 height 12
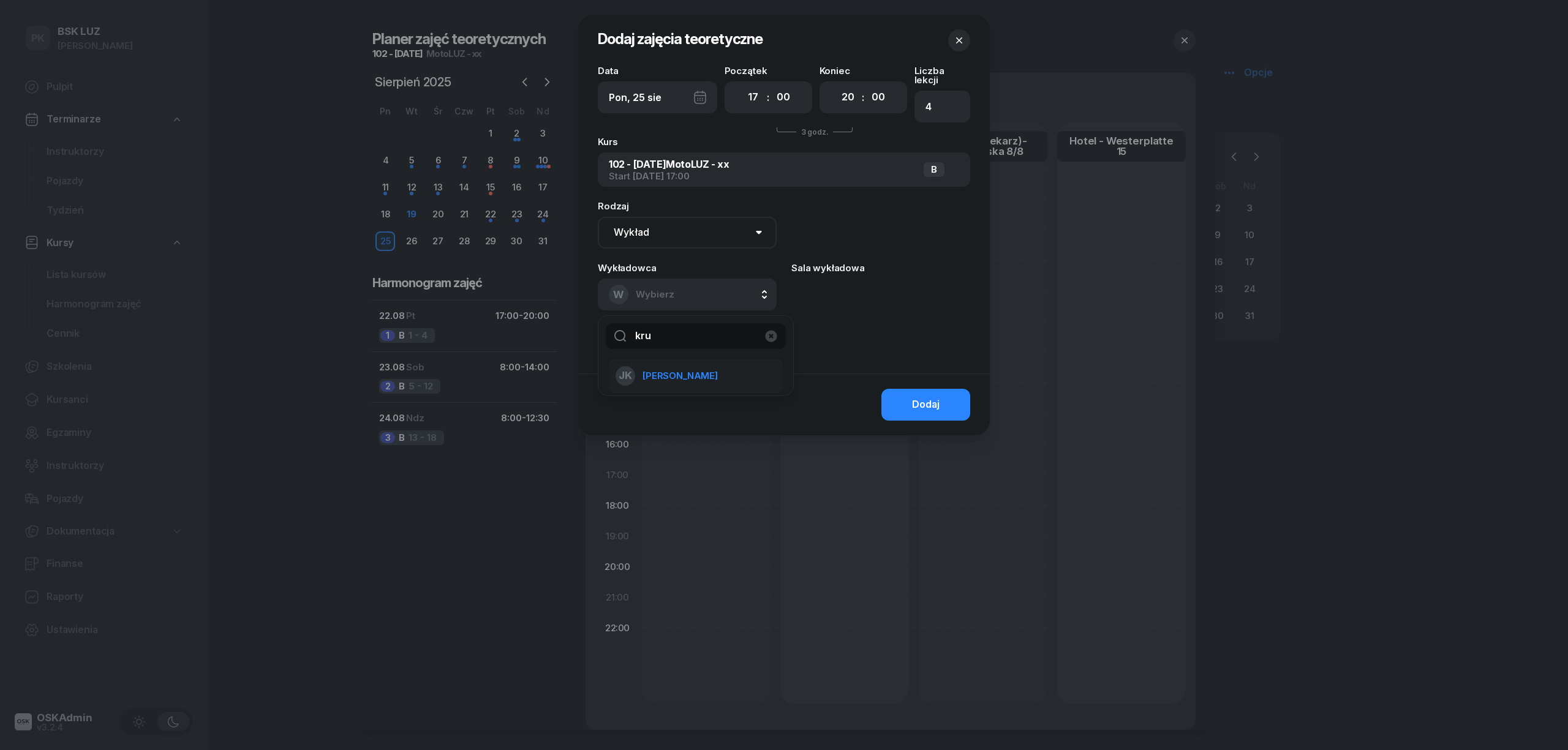
type input "kru"
click at [694, 368] on span "[PERSON_NAME]" at bounding box center [679, 376] width 75 height 16
click at [912, 397] on div "Dodaj" at bounding box center [925, 405] width 28 height 16
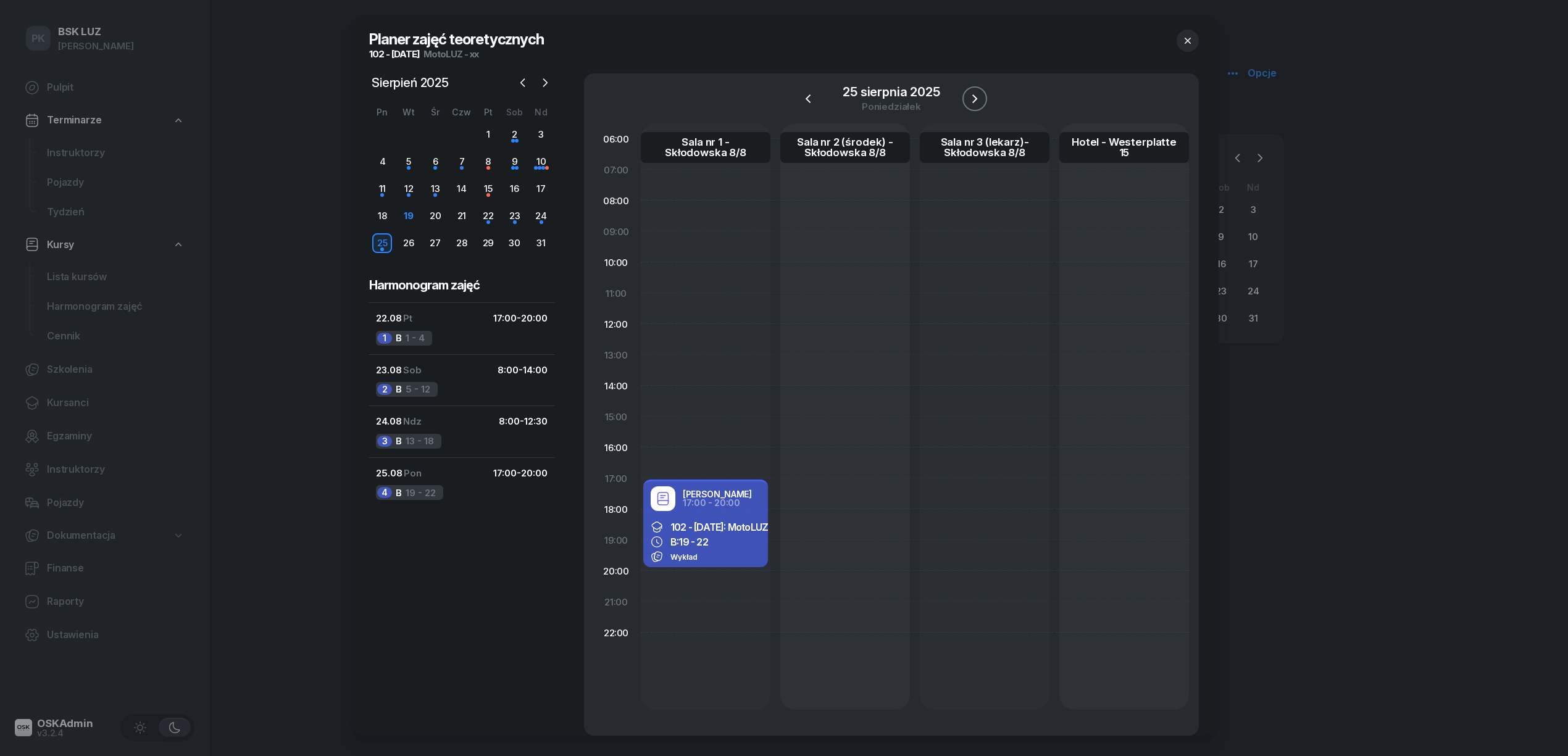
click at [973, 97] on icon "button" at bounding box center [975, 98] width 15 height 15
click at [780, 489] on div at bounding box center [845, 417] width 129 height 587
select select "17"
select select "20"
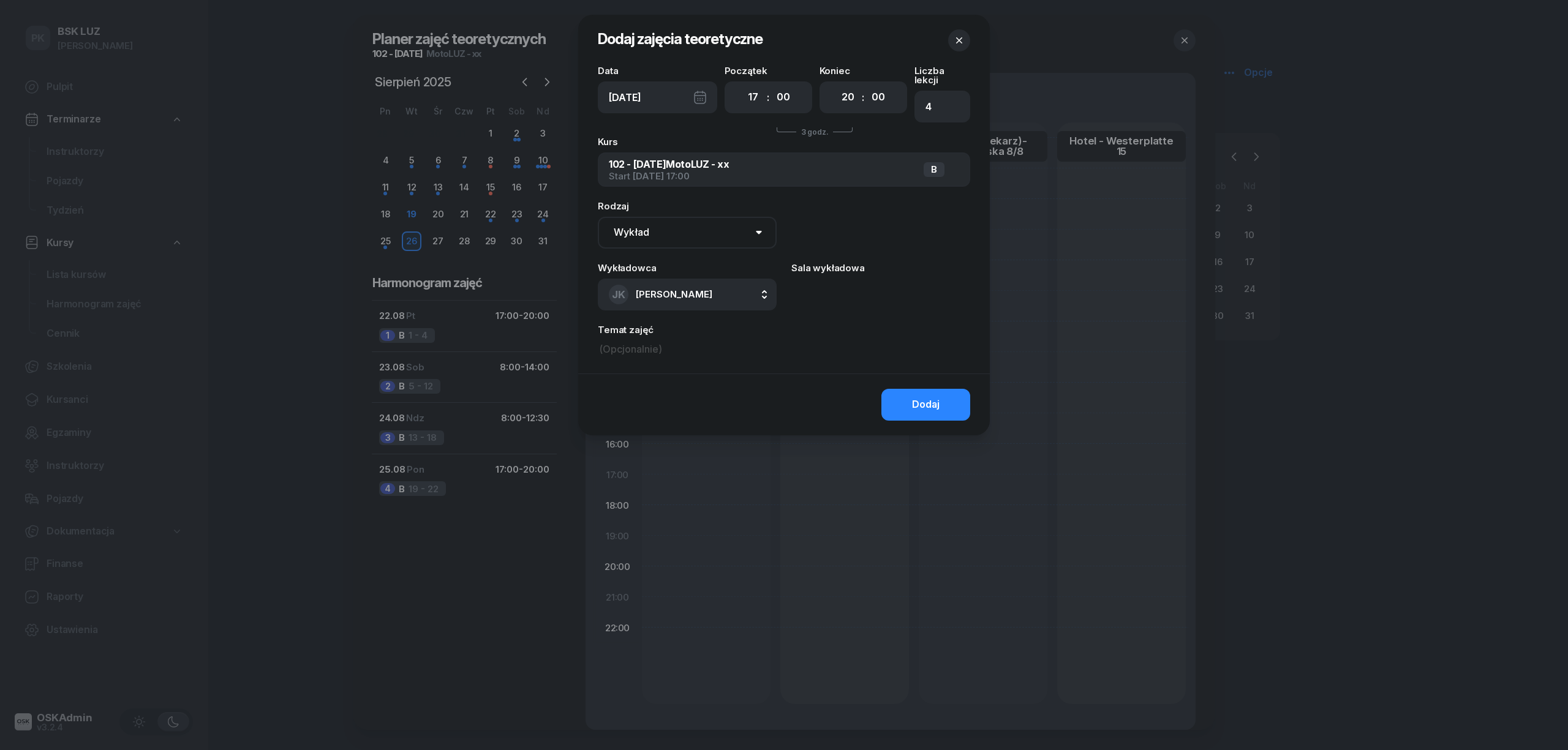
click at [961, 38] on icon "button" at bounding box center [958, 40] width 12 height 12
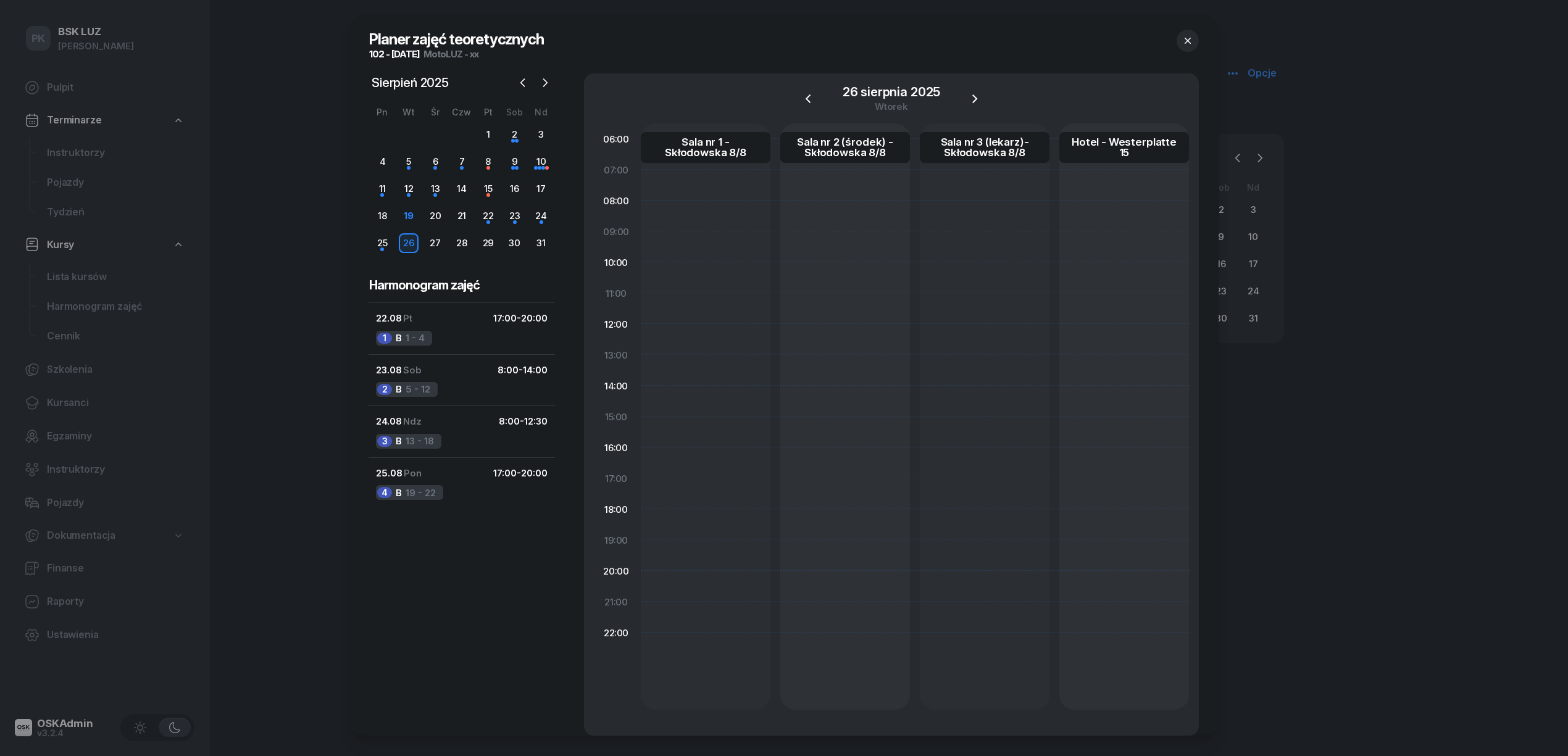
click at [780, 485] on div at bounding box center [845, 417] width 129 height 587
select select "17"
select select "20"
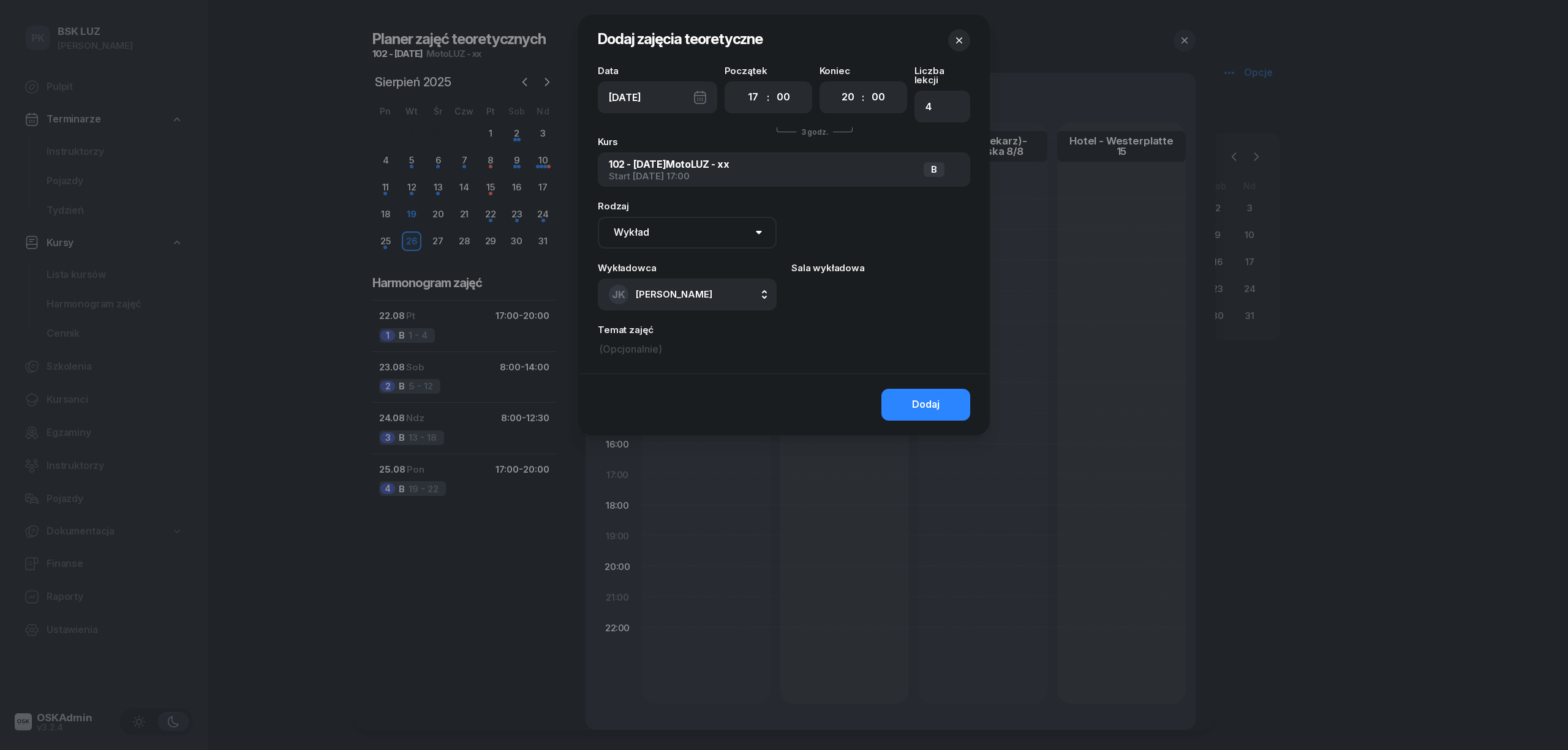
click at [701, 228] on select "Wykład Pierwsza pomoc" at bounding box center [687, 233] width 179 height 32
select select "med"
click at [598, 217] on select "Wykład Pierwsza pomoc" at bounding box center [687, 233] width 179 height 32
click at [687, 288] on span "[PERSON_NAME]" at bounding box center [674, 294] width 77 height 12
type input "po"
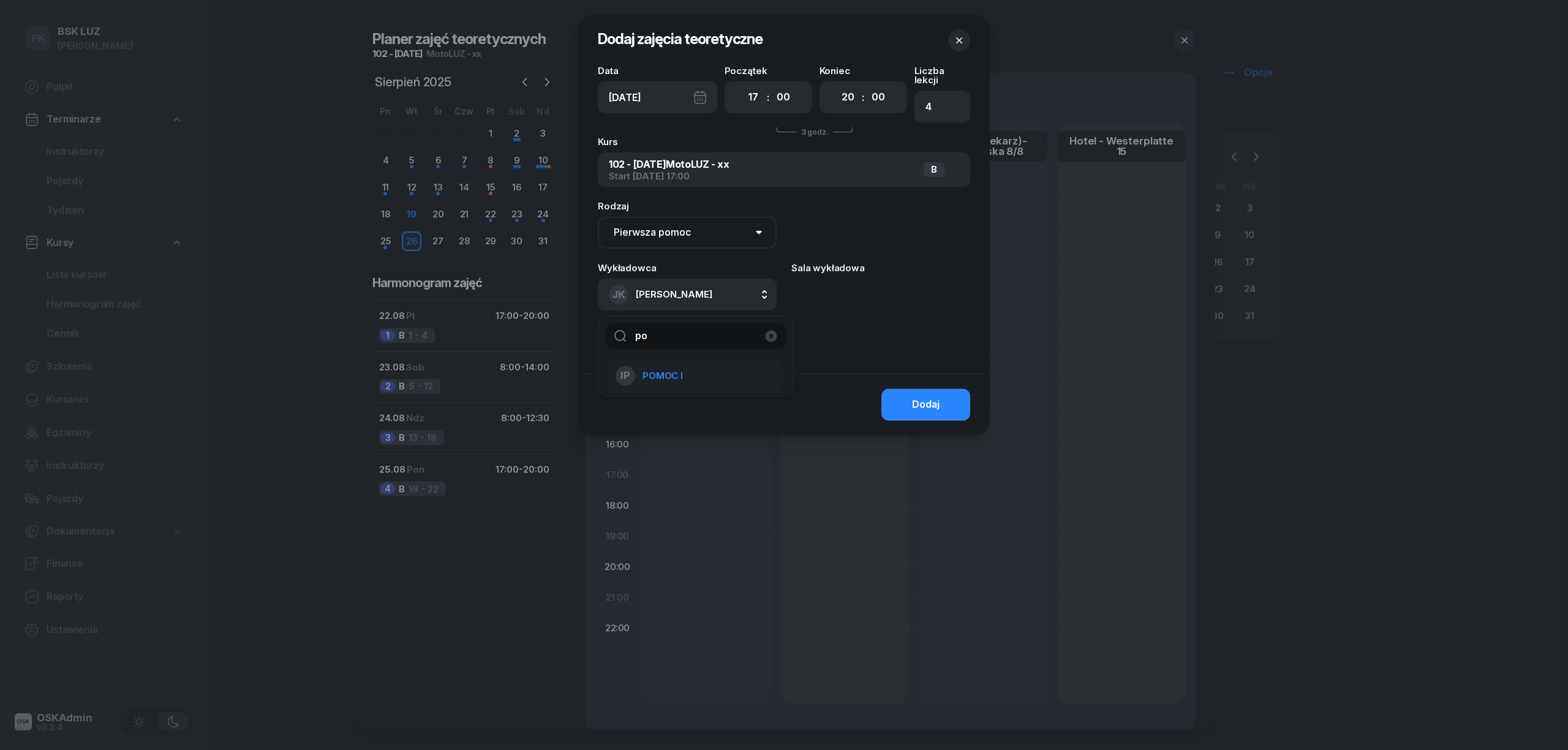
click at [682, 359] on li "IP POMOC I" at bounding box center [695, 375] width 175 height 34
drag, startPoint x: 917, startPoint y: 376, endPoint x: 919, endPoint y: 383, distance: 7.3
click at [919, 381] on div "Dodaj" at bounding box center [784, 405] width 412 height 62
click at [921, 397] on div "Dodaj" at bounding box center [925, 405] width 28 height 16
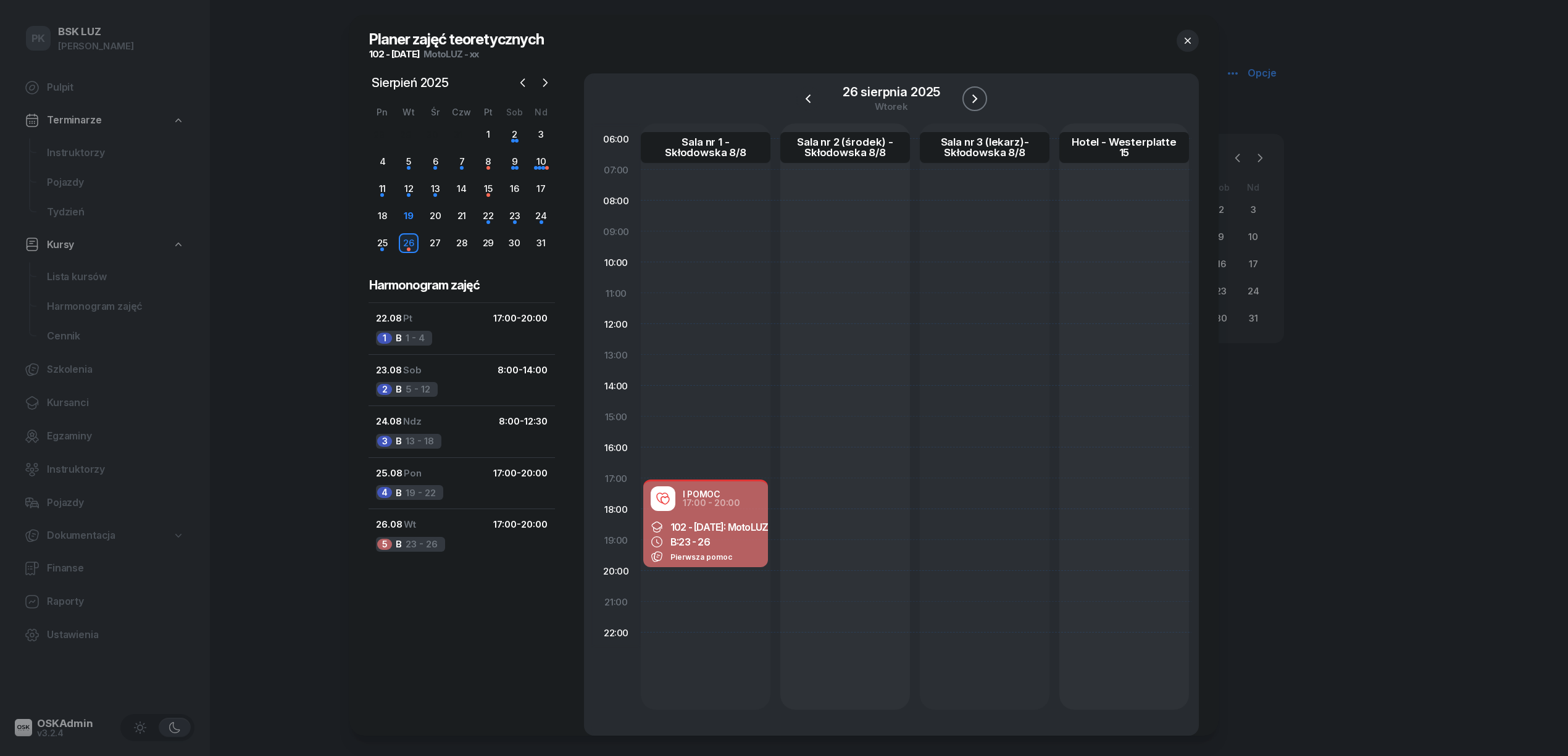
click at [976, 94] on icon "button" at bounding box center [975, 98] width 15 height 15
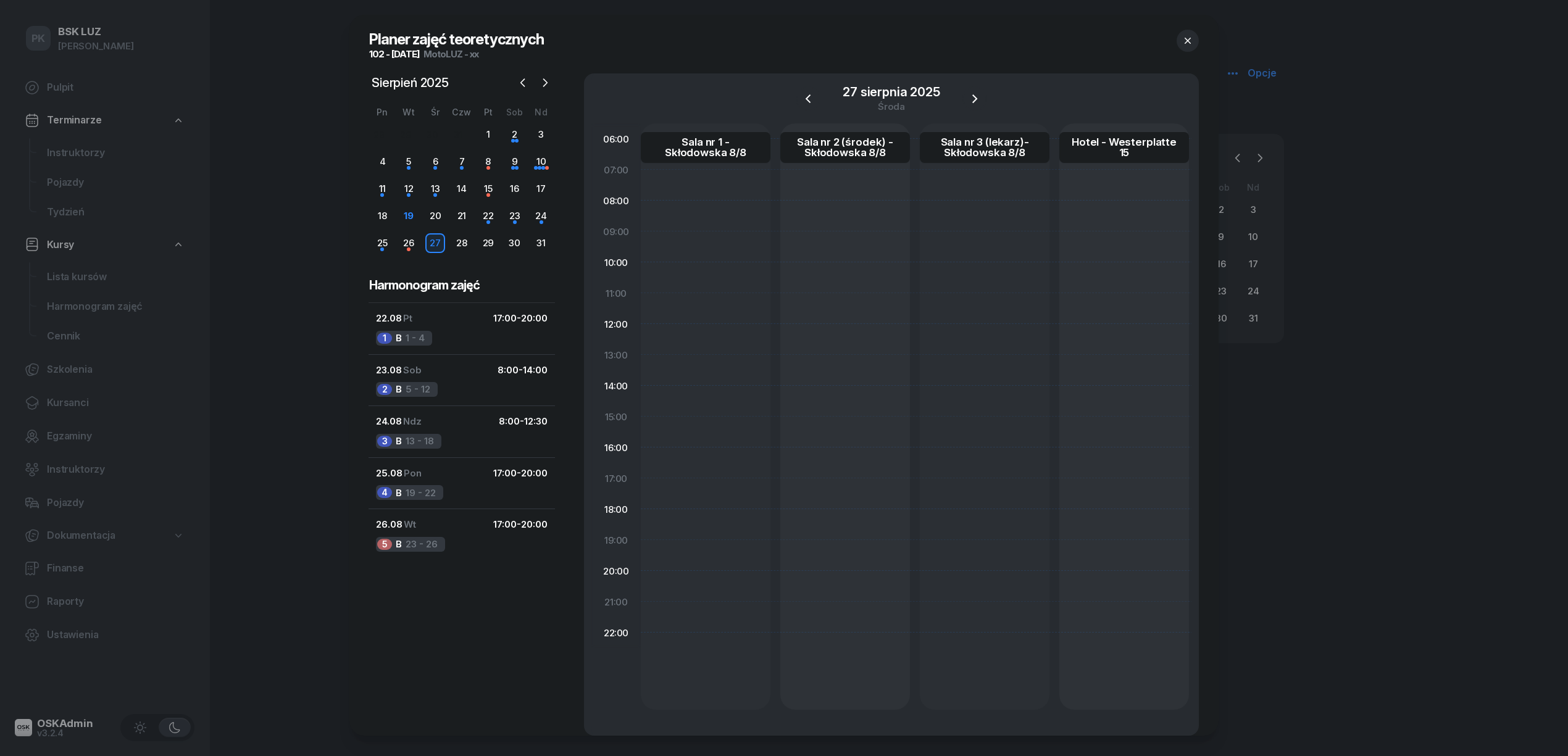
click at [780, 492] on div at bounding box center [845, 417] width 129 height 587
select select "17"
select select "20"
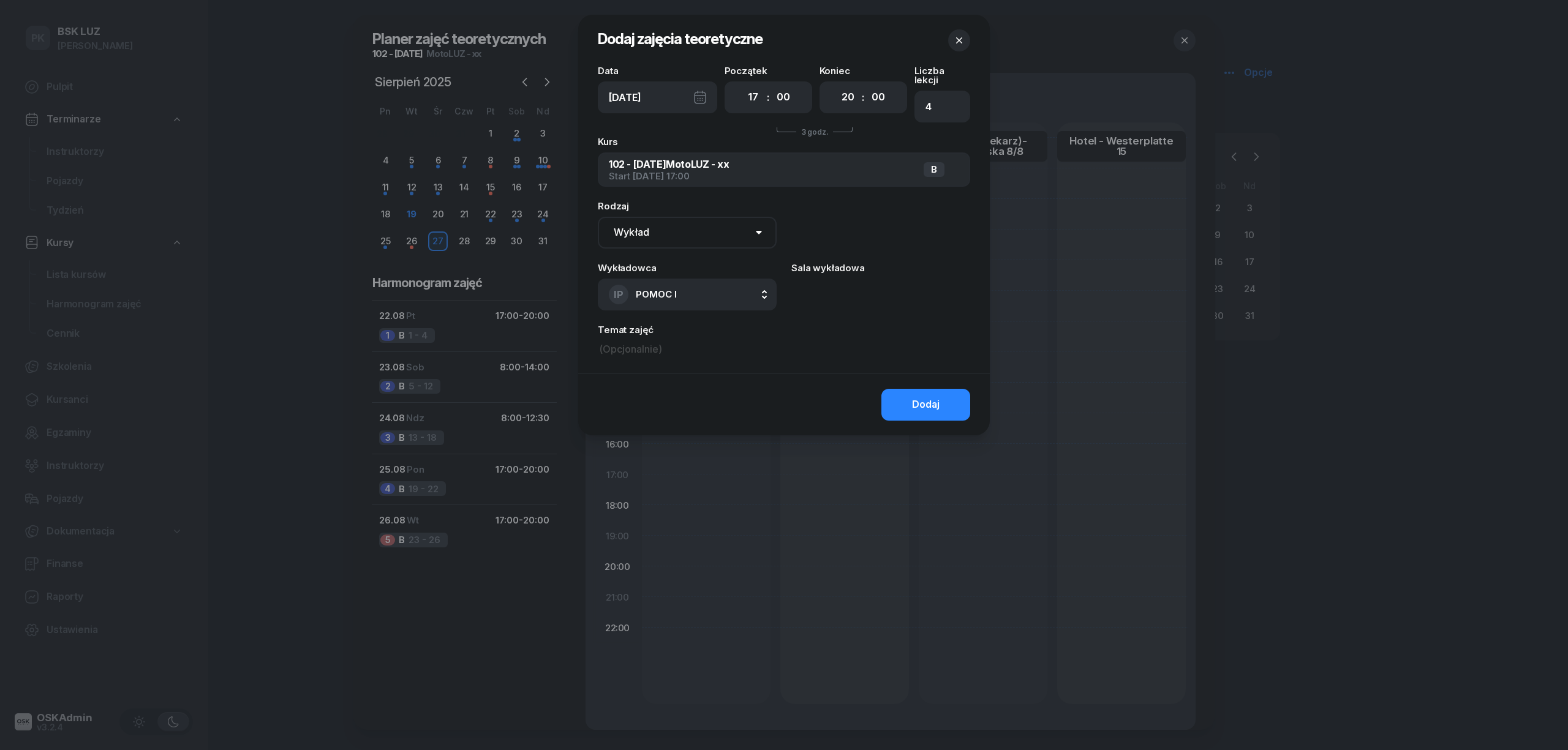
click at [682, 283] on button "IP POMOC I" at bounding box center [687, 295] width 179 height 32
type input "kr"
click at [697, 359] on li "[PERSON_NAME]" at bounding box center [695, 375] width 175 height 34
click at [915, 397] on div "Dodaj" at bounding box center [925, 405] width 28 height 16
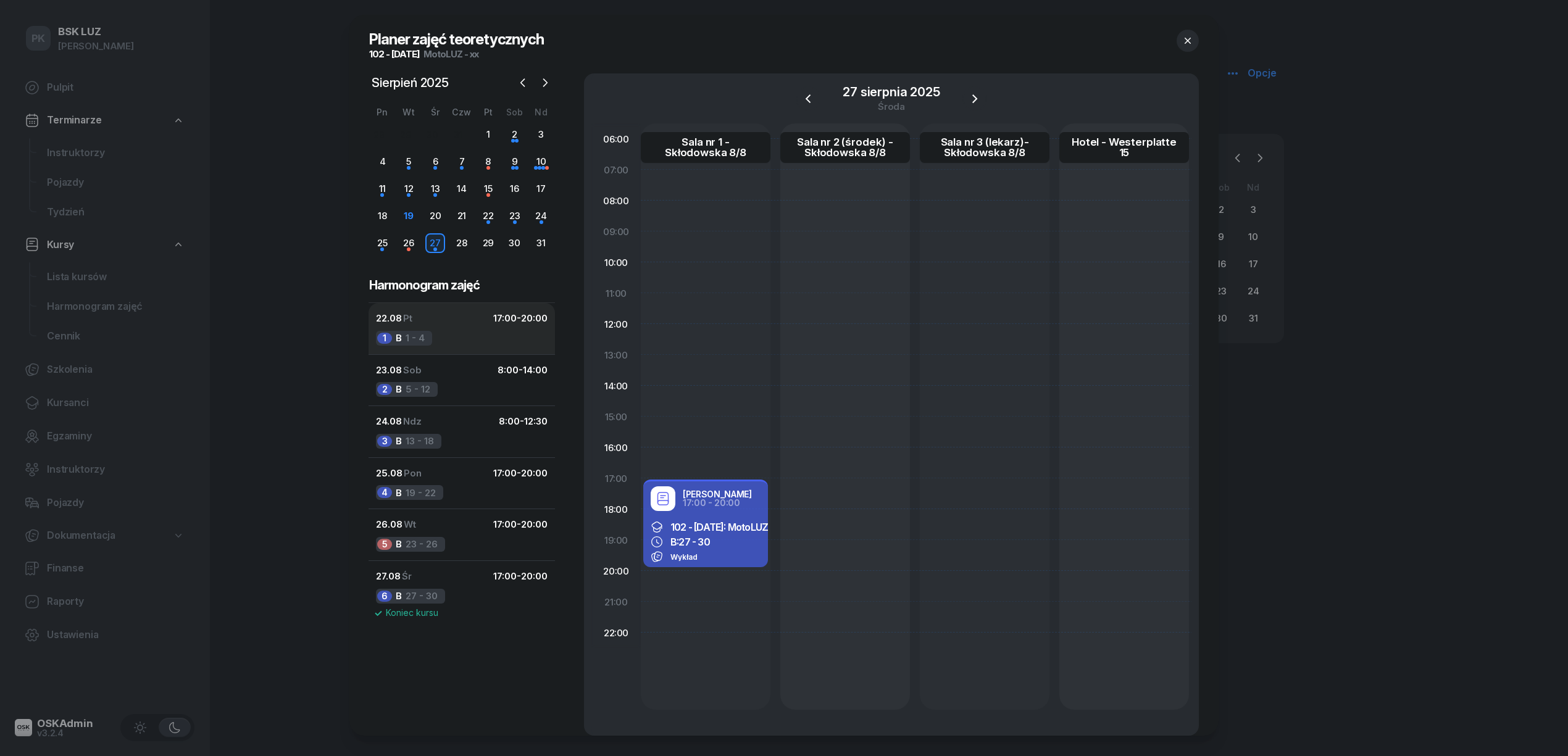
click at [450, 354] on button "22.08 Pt 17:00 - 20:00 1 B 1 - 4" at bounding box center [462, 380] width 187 height 52
click at [433, 524] on div "26.08 Wt 17:00 - 20:00" at bounding box center [461, 524] width 172 height 16
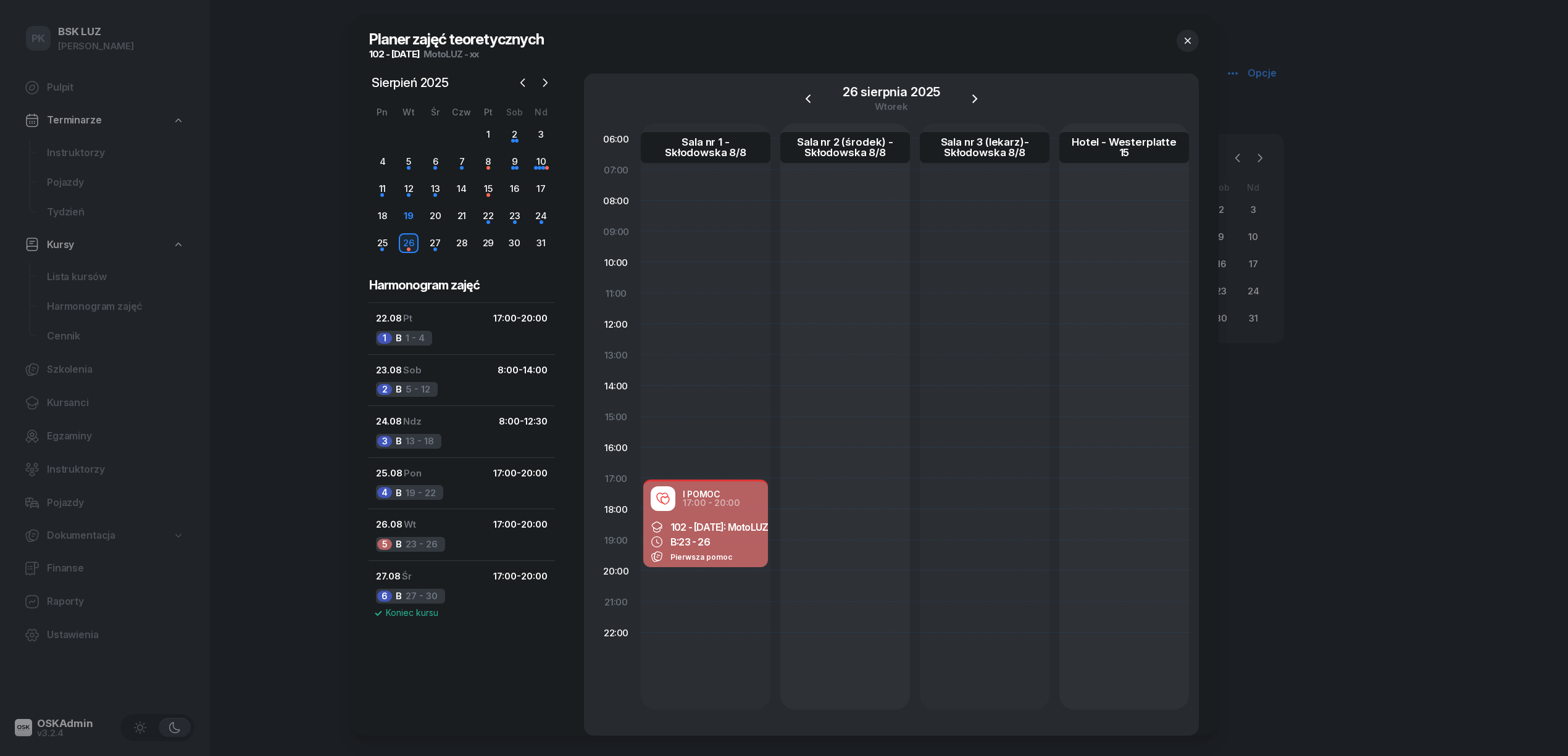
click at [768, 532] on div "I POMOC 17:00 - 20:00 102 - [DATE]: MotoLUZ - xx B: 23 - 26 Pierwsza pomoc" at bounding box center [706, 524] width 129 height 93
select select "17"
select select "20"
select select "med"
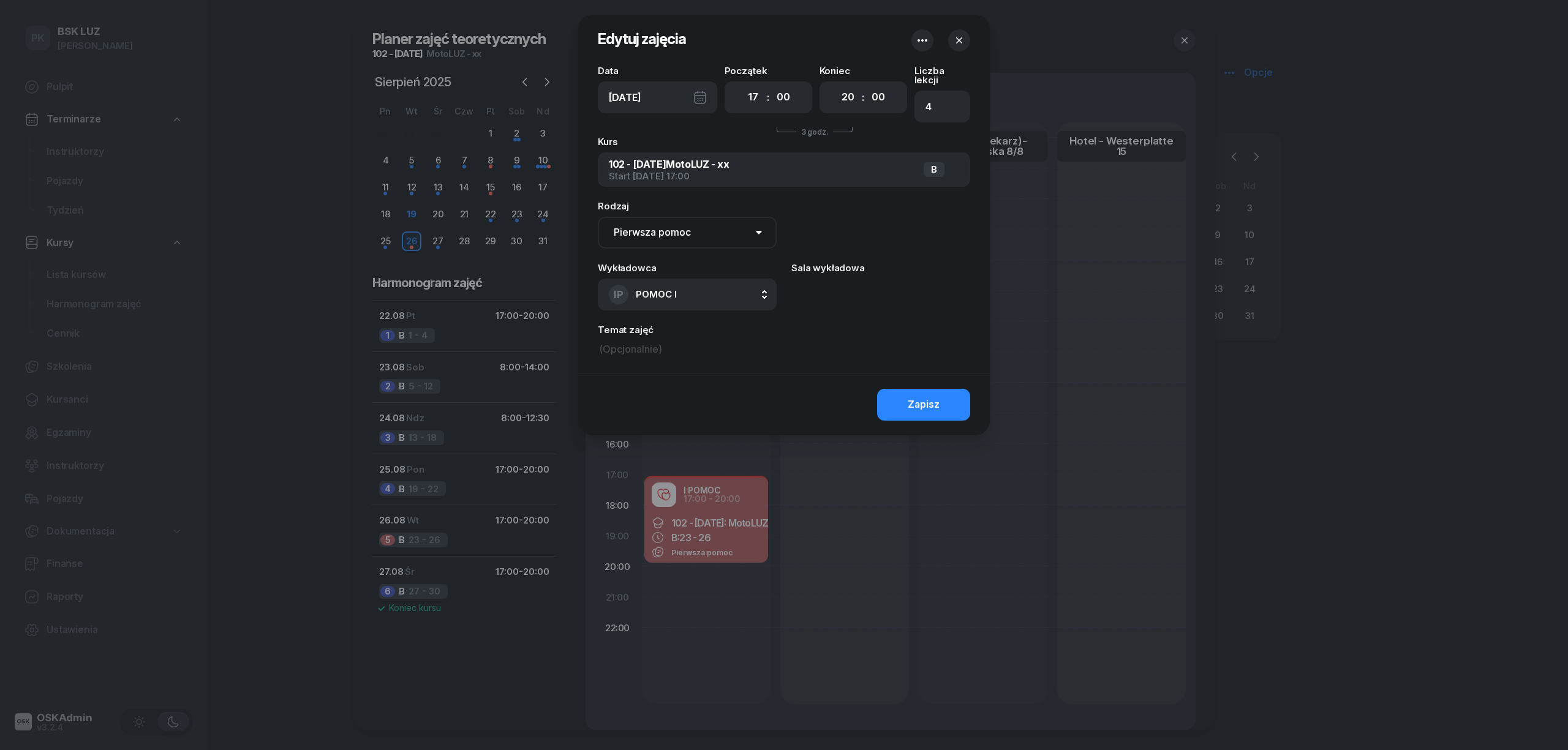
click at [640, 329] on div "Temat zajęć" at bounding box center [784, 342] width 372 height 34
click at [643, 341] on input at bounding box center [784, 349] width 372 height 18
type input "xxxxx xxxxx_F"
click at [919, 397] on div "Zapisz" at bounding box center [923, 405] width 32 height 16
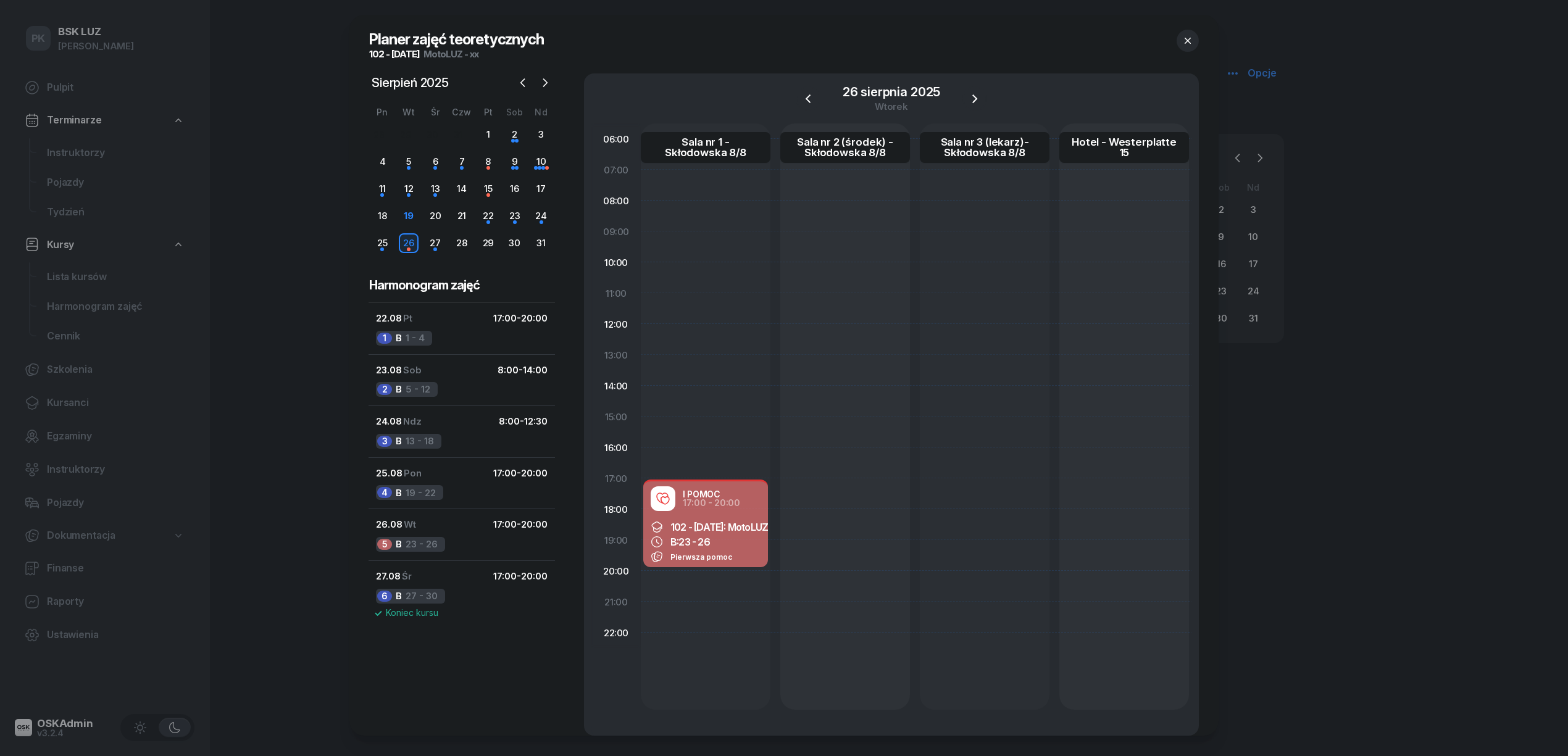
click at [77, 402] on div at bounding box center [784, 378] width 1568 height 756
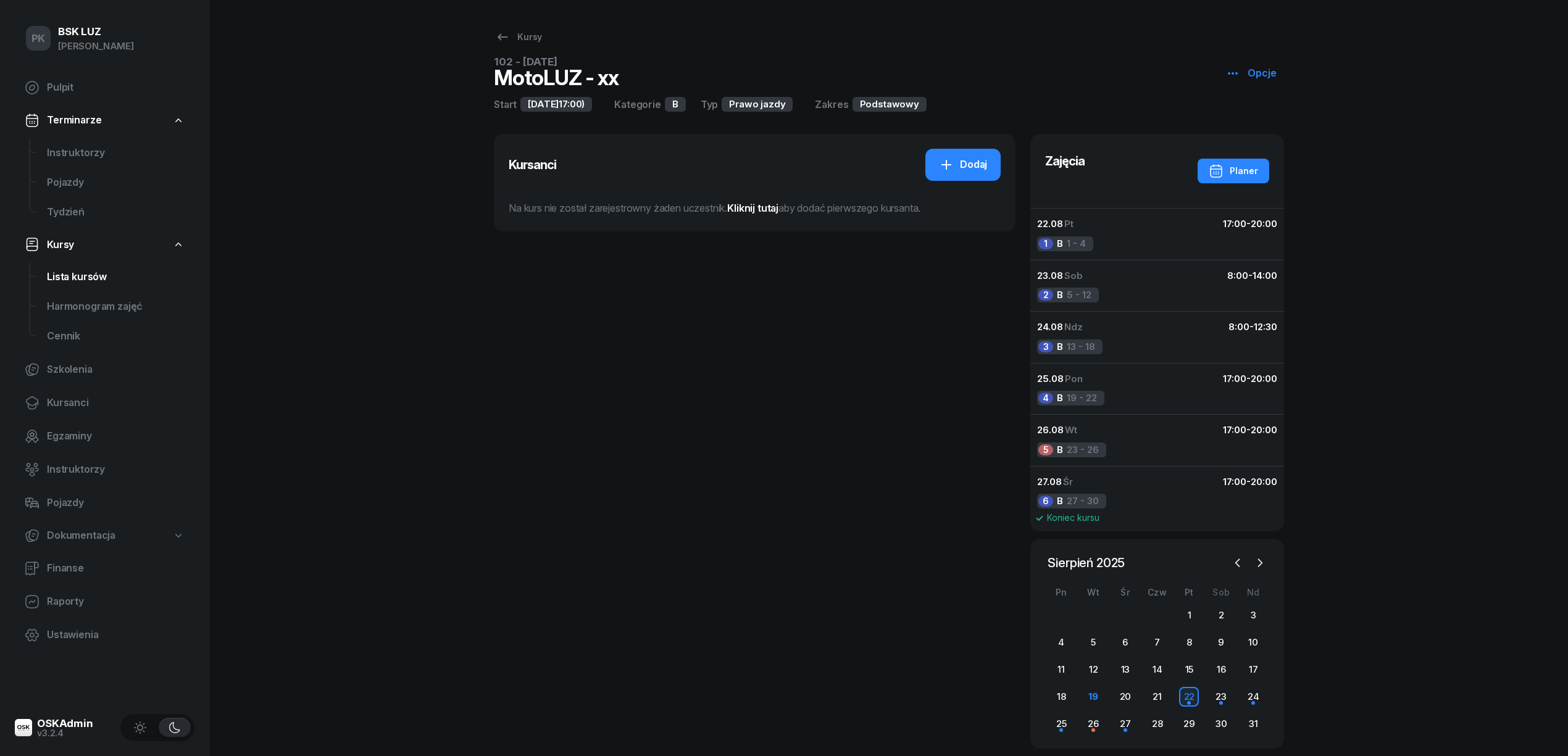
click at [74, 279] on span "Lista kursów" at bounding box center [116, 277] width 137 height 16
select select
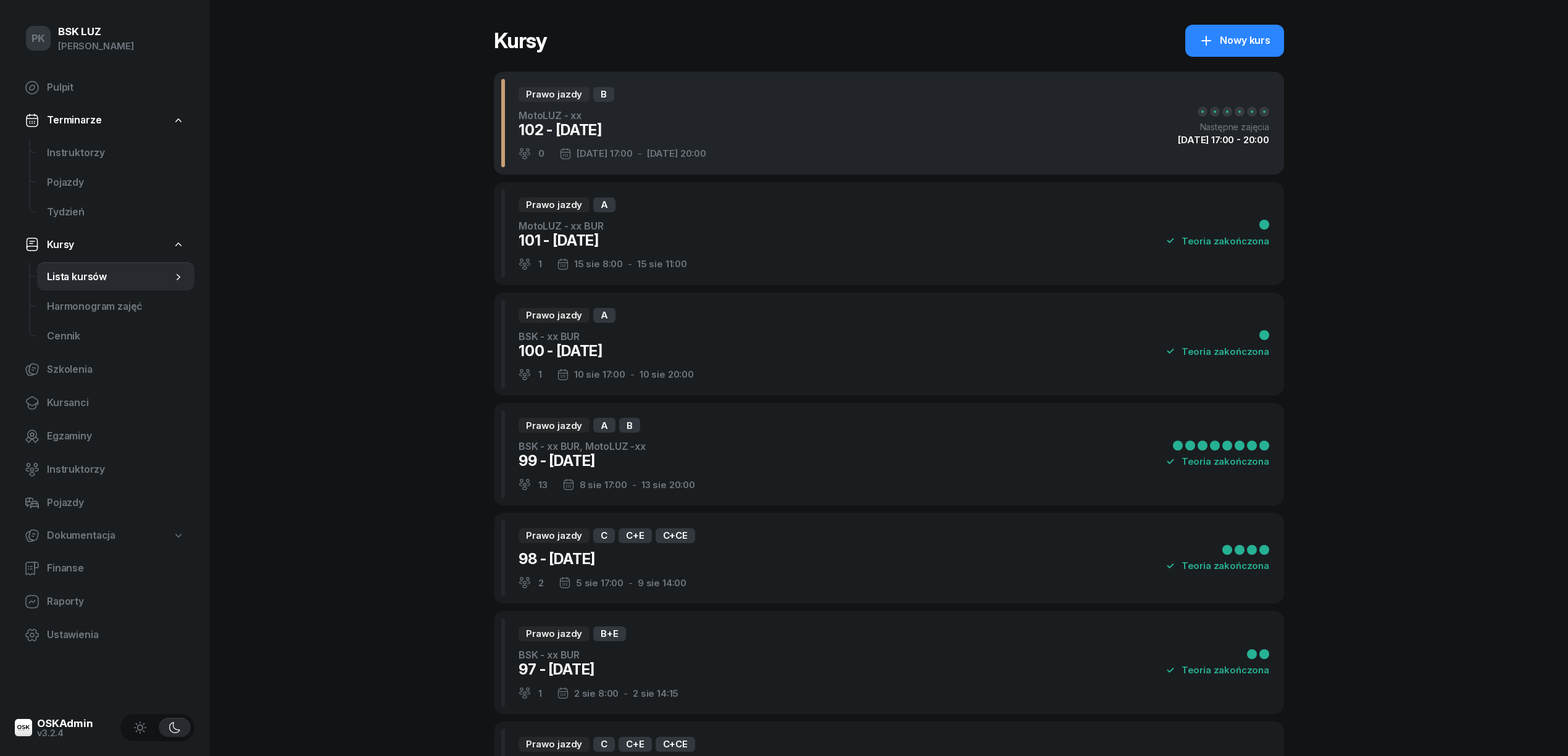
click at [753, 137] on div "Prawo jazdy B MotoLUZ - xx 102 - [DATE] 0 [DATE] 17:00 - [DATE] 20:00 Następne …" at bounding box center [889, 123] width 790 height 103
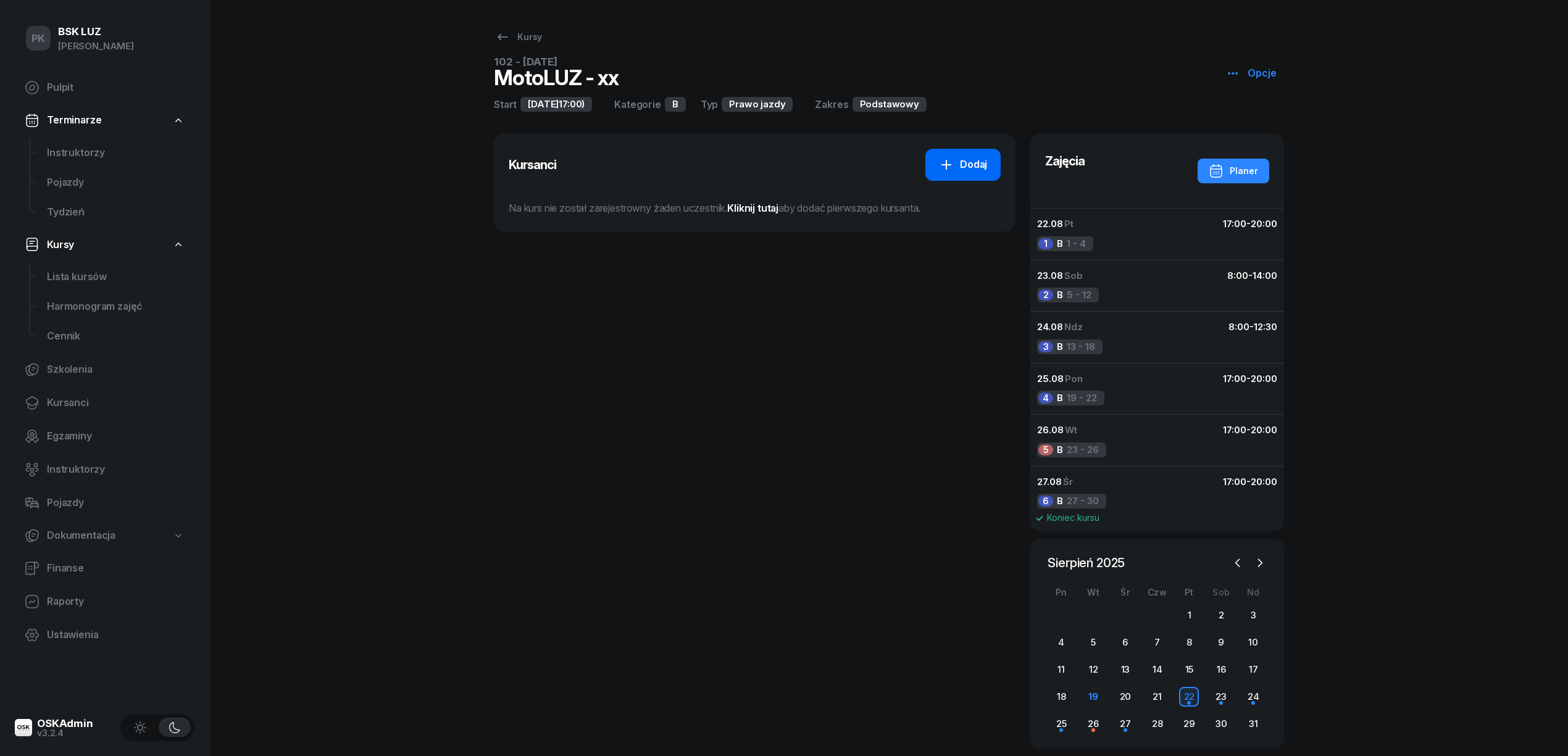
click at [948, 157] on icon at bounding box center [946, 164] width 15 height 15
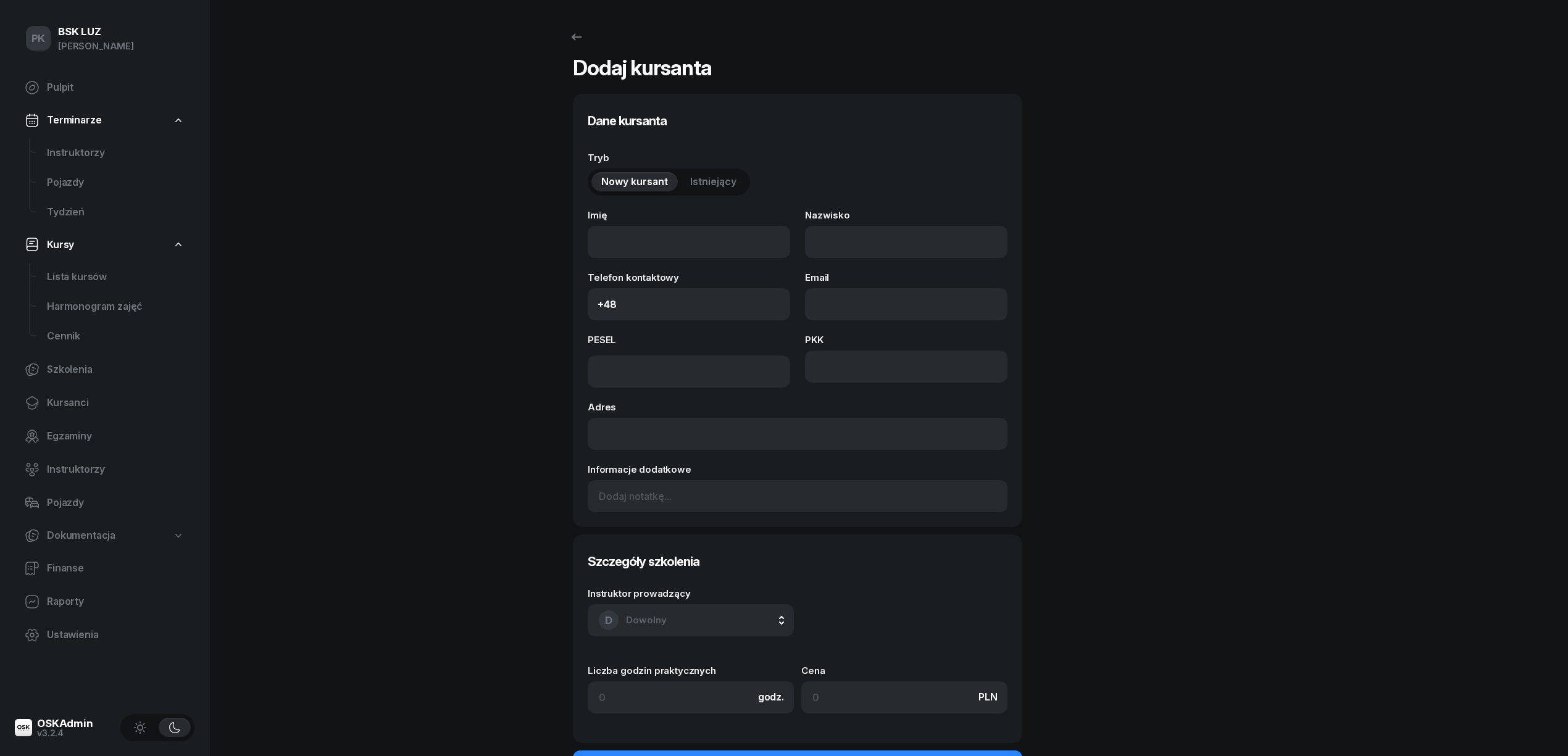
select select "B"
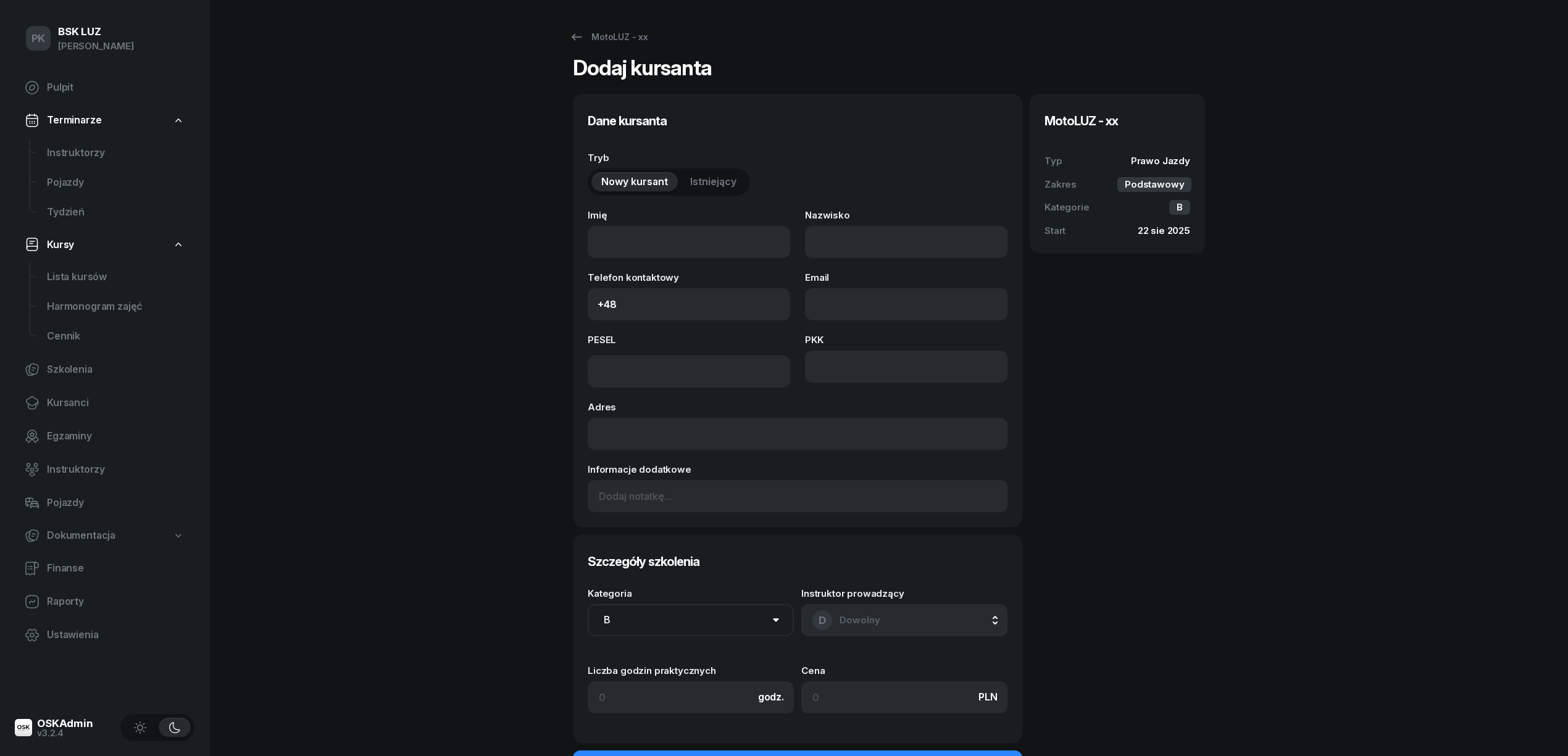
click at [699, 189] on span "Istniejący" at bounding box center [714, 182] width 46 height 16
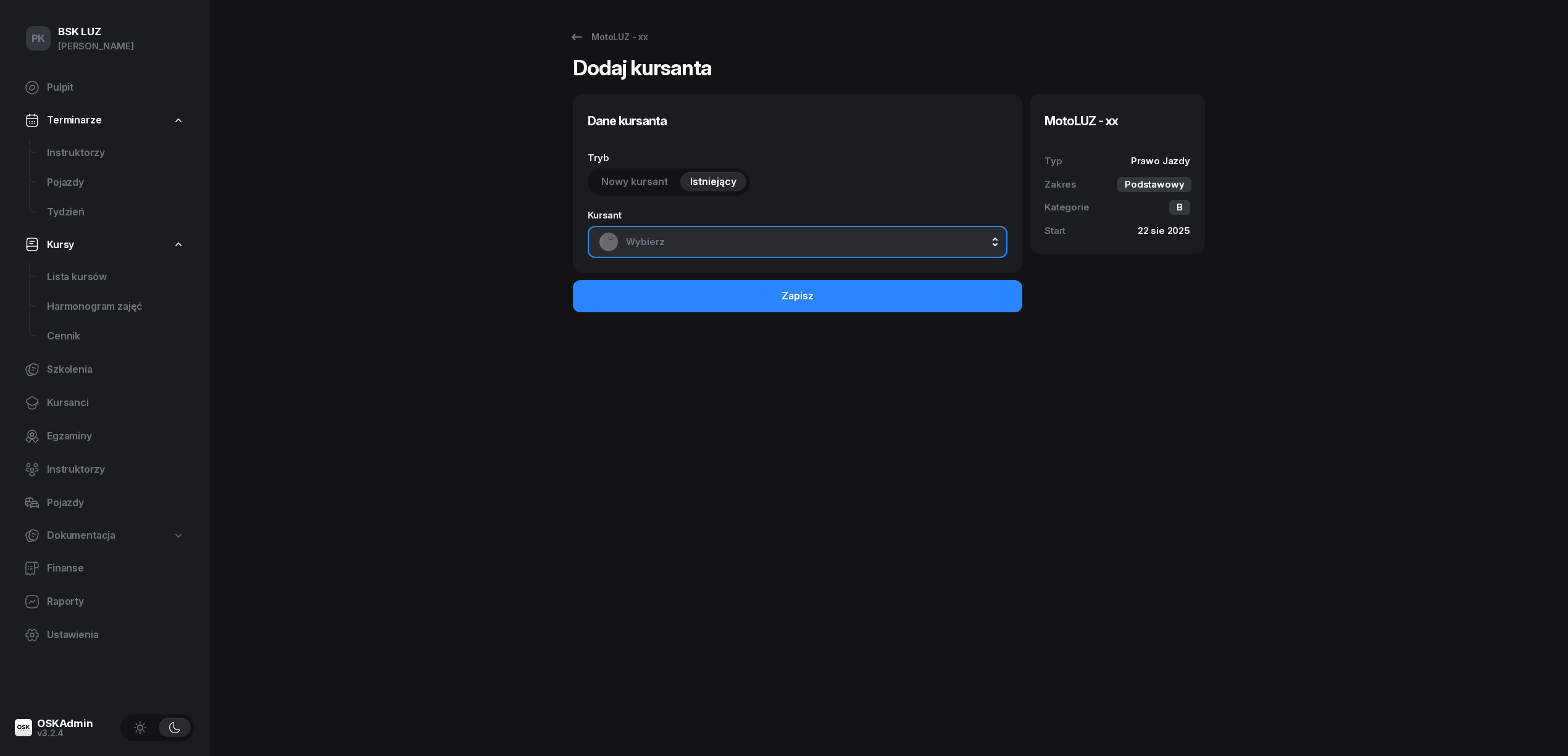
click at [690, 249] on span "Wybierz" at bounding box center [811, 242] width 370 height 16
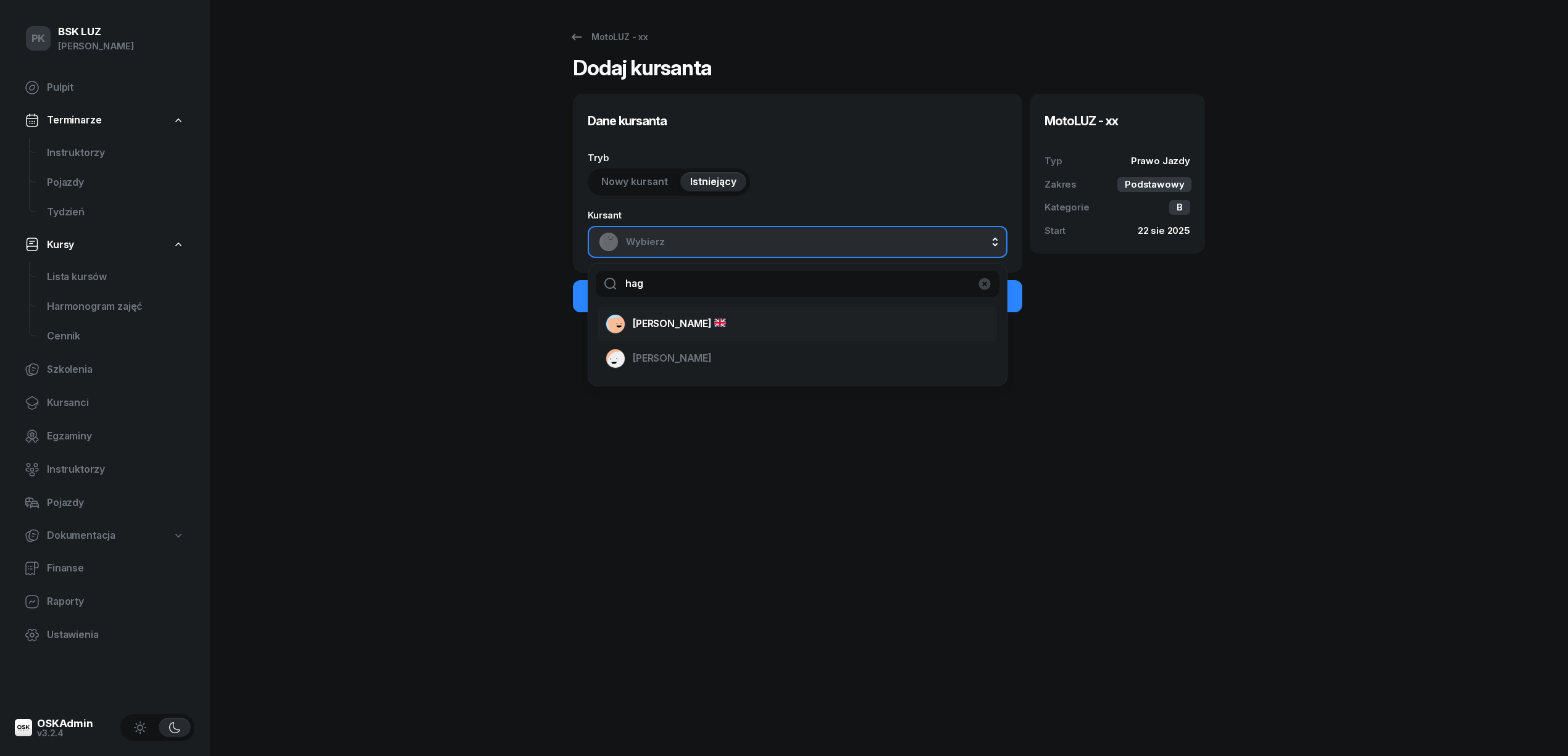
type input "hag"
click at [669, 319] on span "[PERSON_NAME]" at bounding box center [679, 324] width 93 height 16
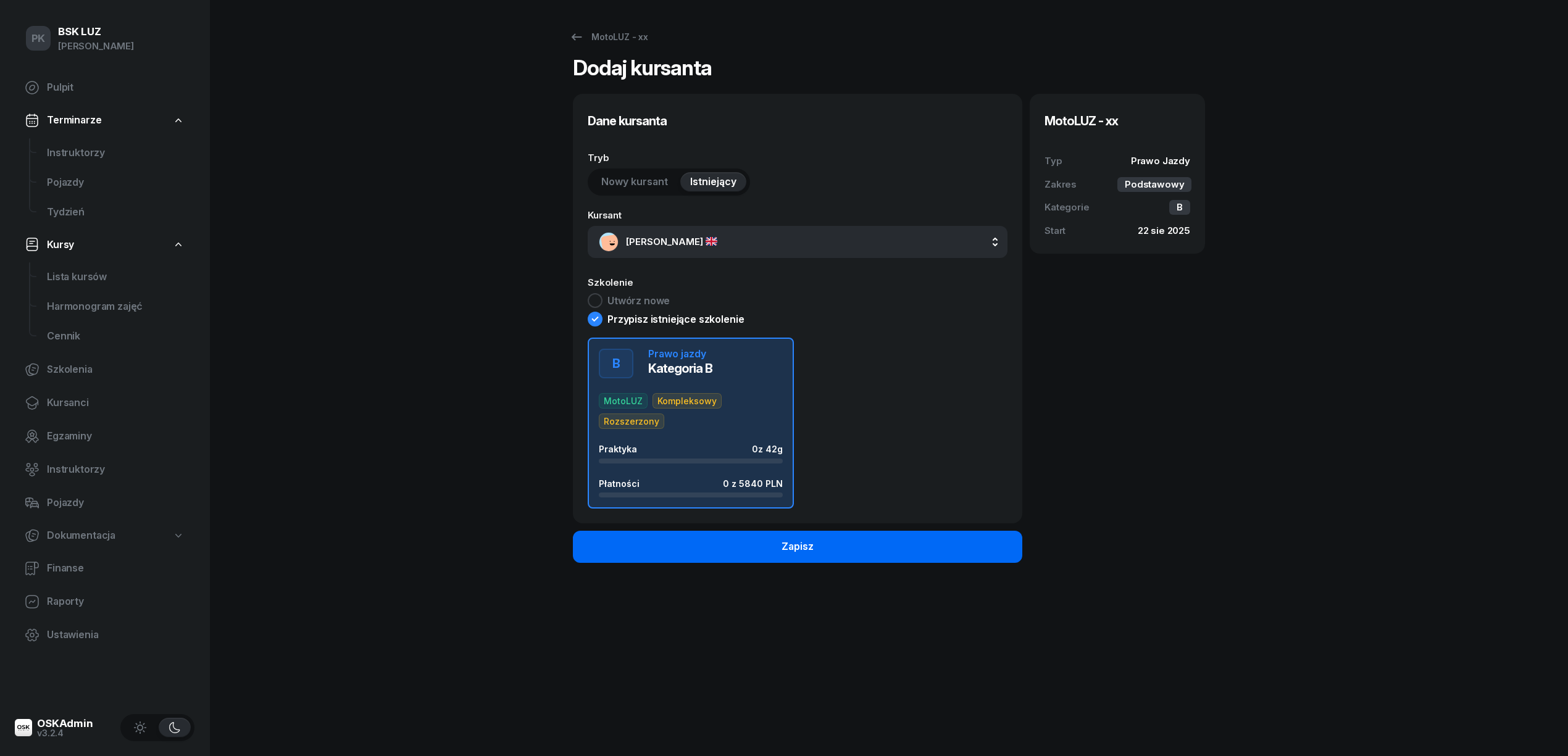
click at [888, 554] on button "Zapisz" at bounding box center [798, 547] width 449 height 32
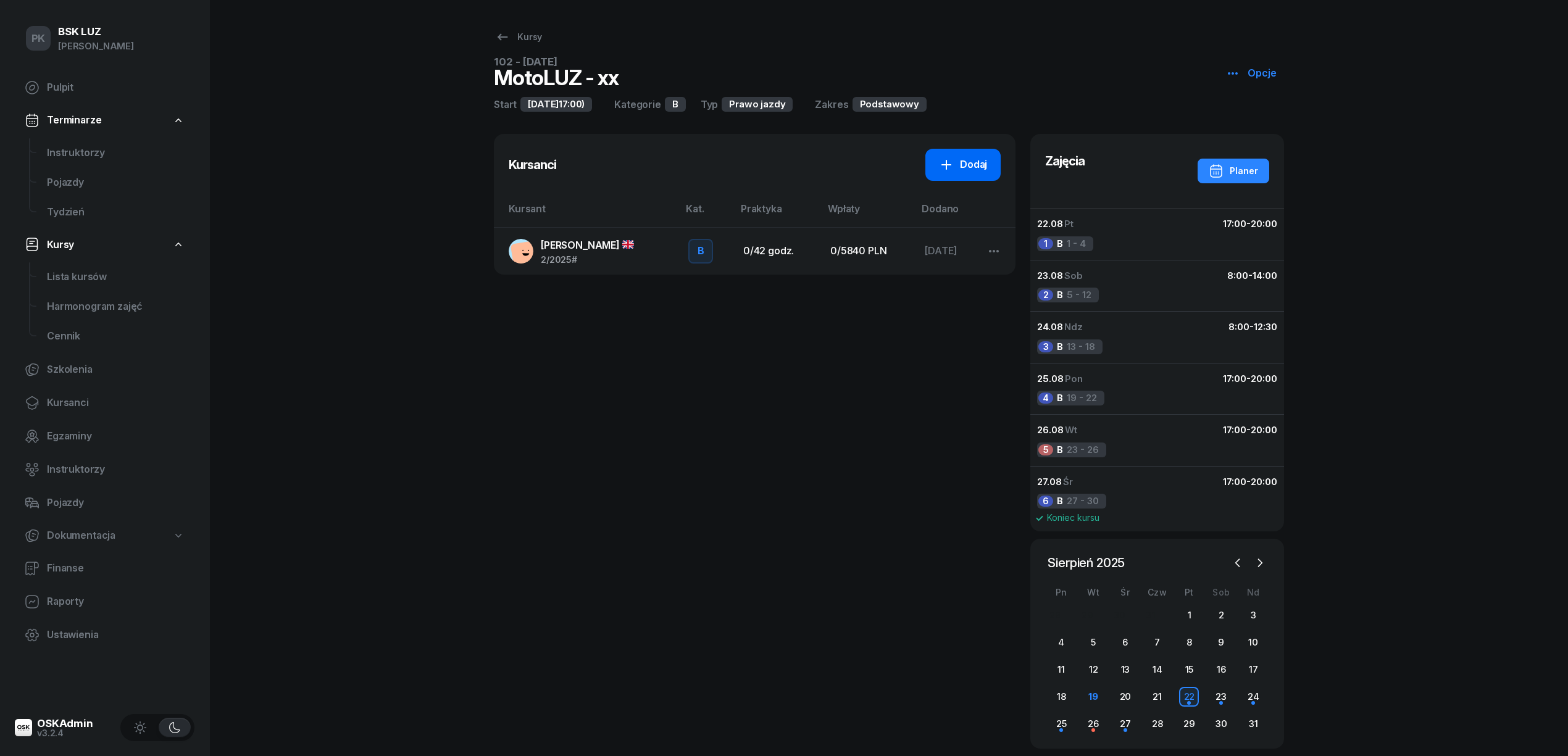
click at [962, 167] on div "Dodaj" at bounding box center [963, 164] width 48 height 16
select select "B"
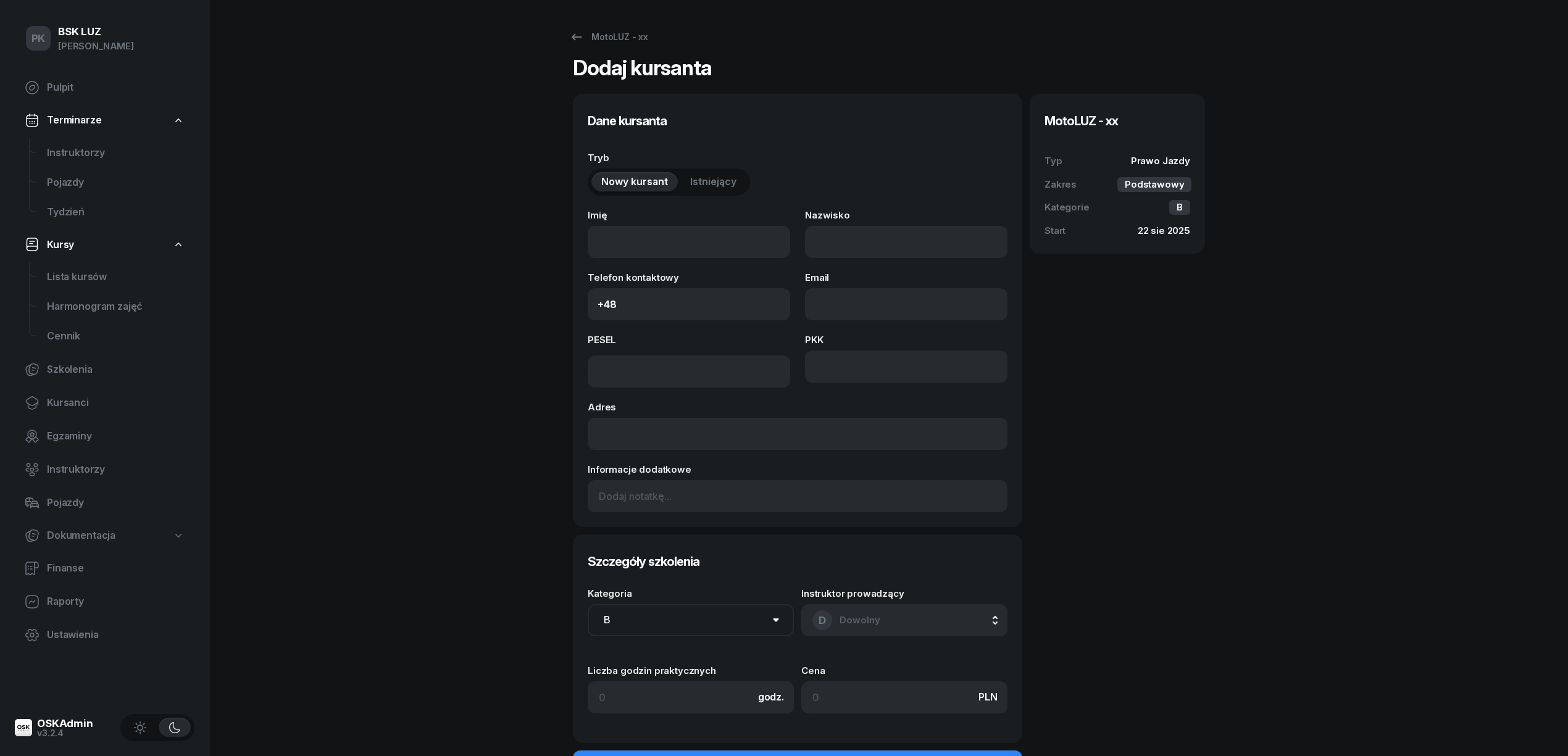
click at [739, 180] on button "Istniejący" at bounding box center [713, 182] width 66 height 20
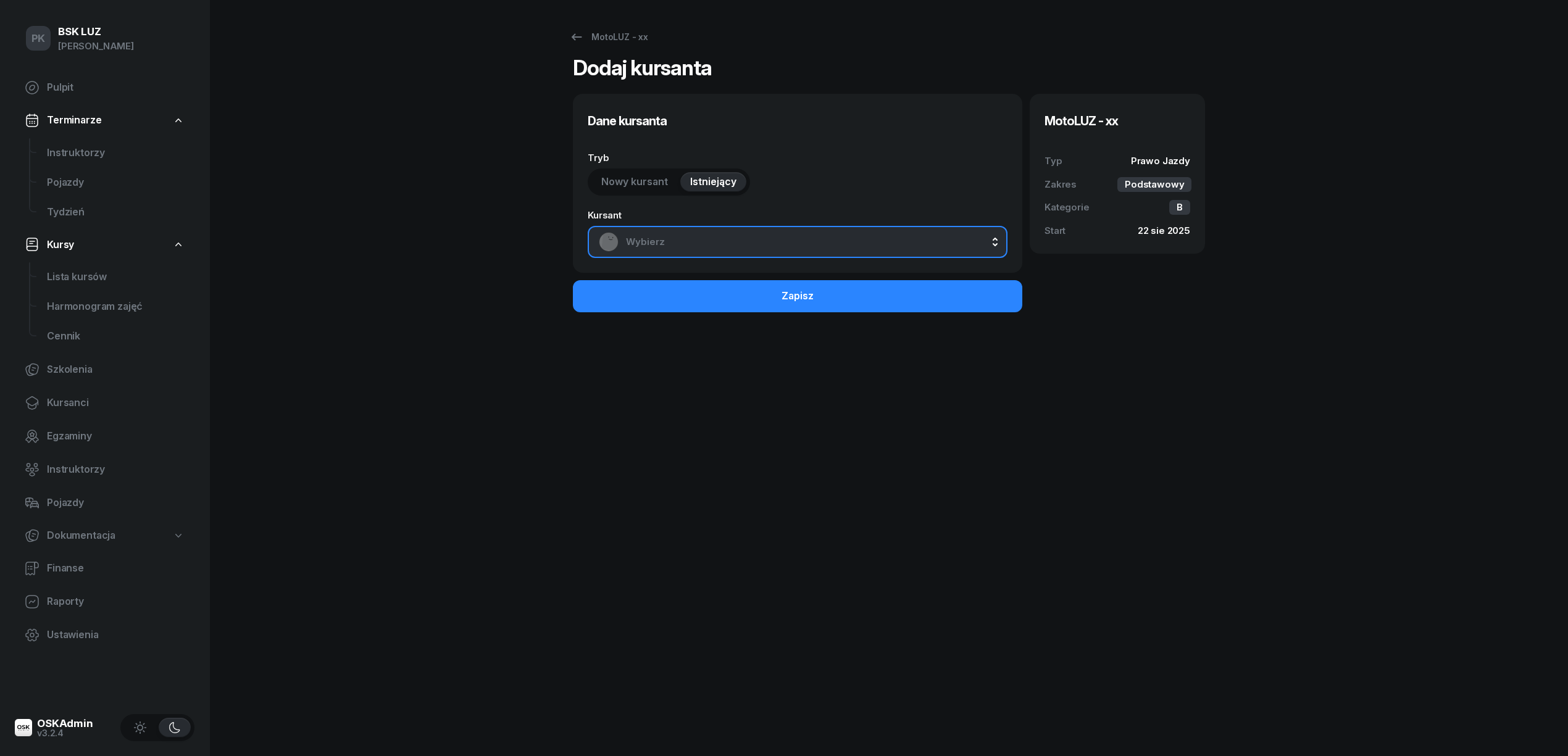
click at [746, 235] on span "Wybierz" at bounding box center [811, 242] width 370 height 16
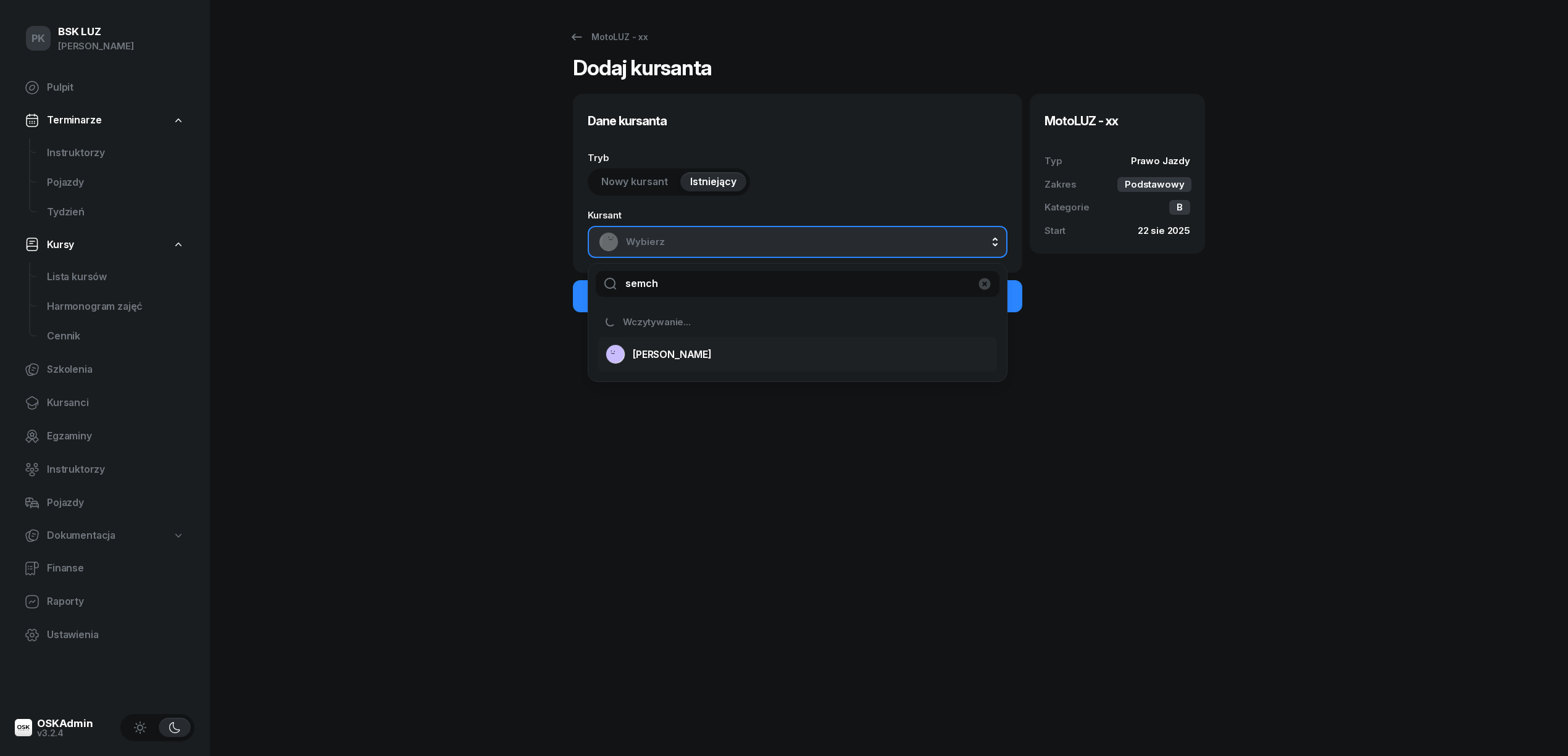
type input "semch"
click at [712, 350] on span "[PERSON_NAME]" at bounding box center [672, 355] width 79 height 16
select select "B"
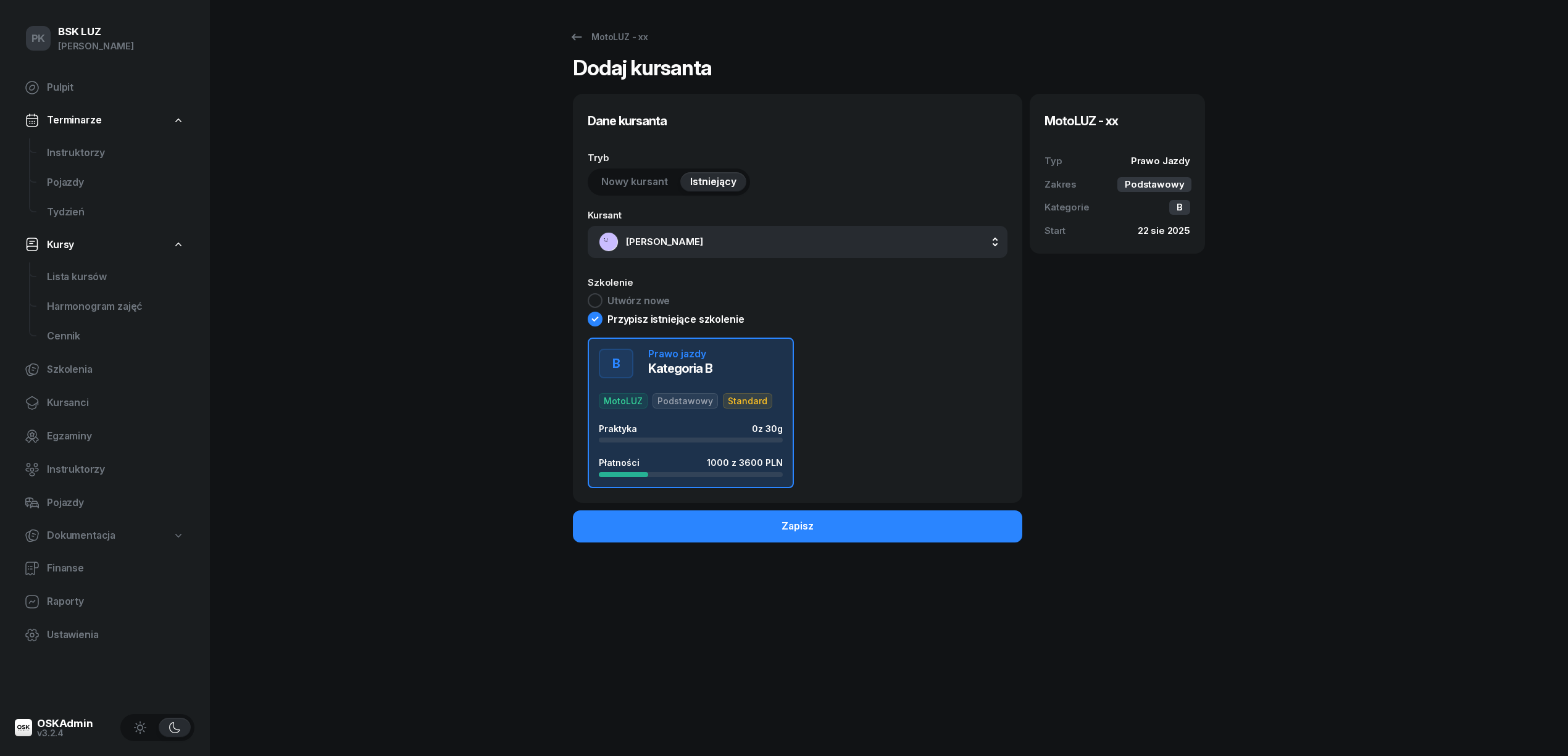
click at [724, 436] on div "Praktyka 0 z 30g" at bounding box center [691, 433] width 184 height 19
click at [878, 521] on button "Zapisz" at bounding box center [798, 526] width 449 height 32
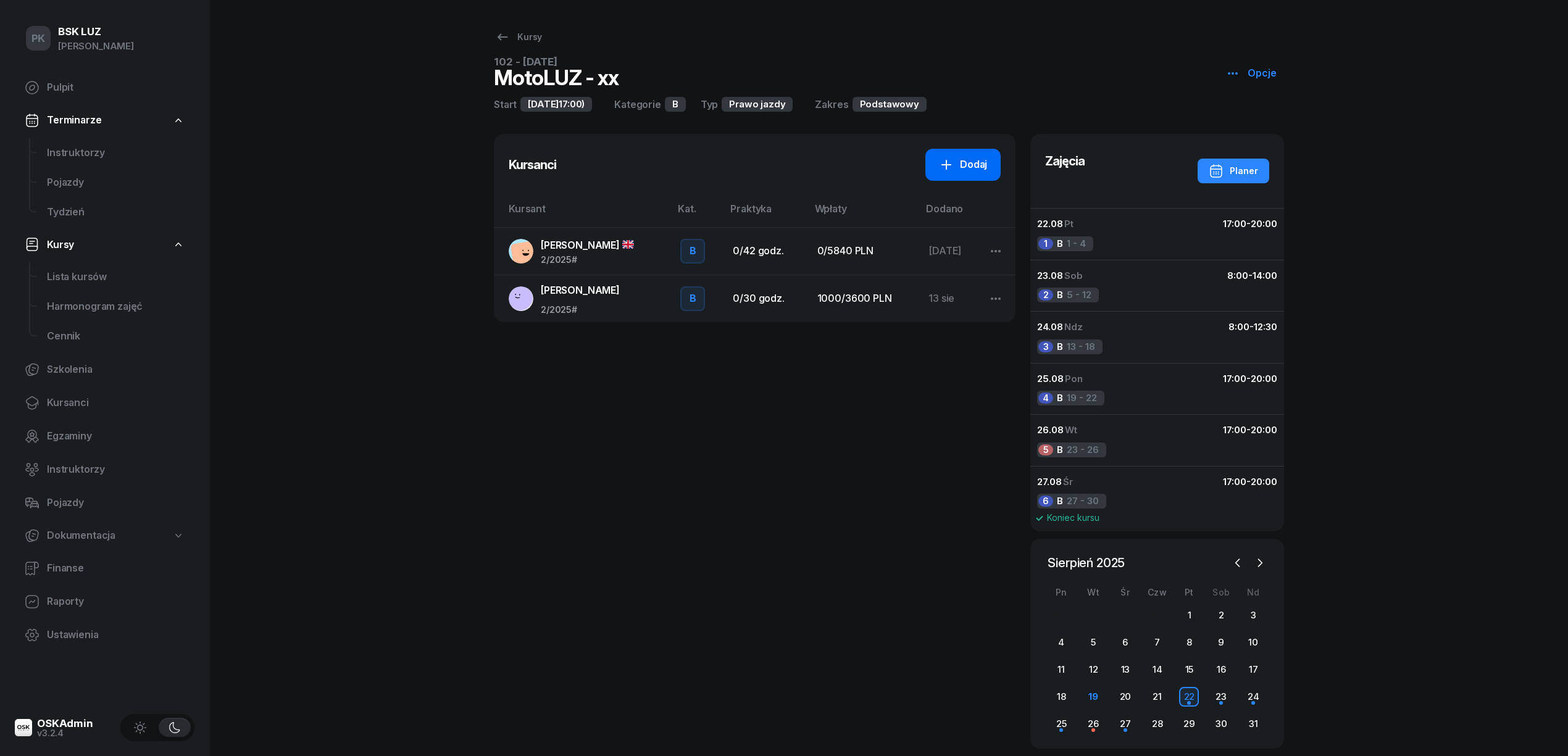
click at [952, 164] on icon at bounding box center [946, 164] width 10 height 10
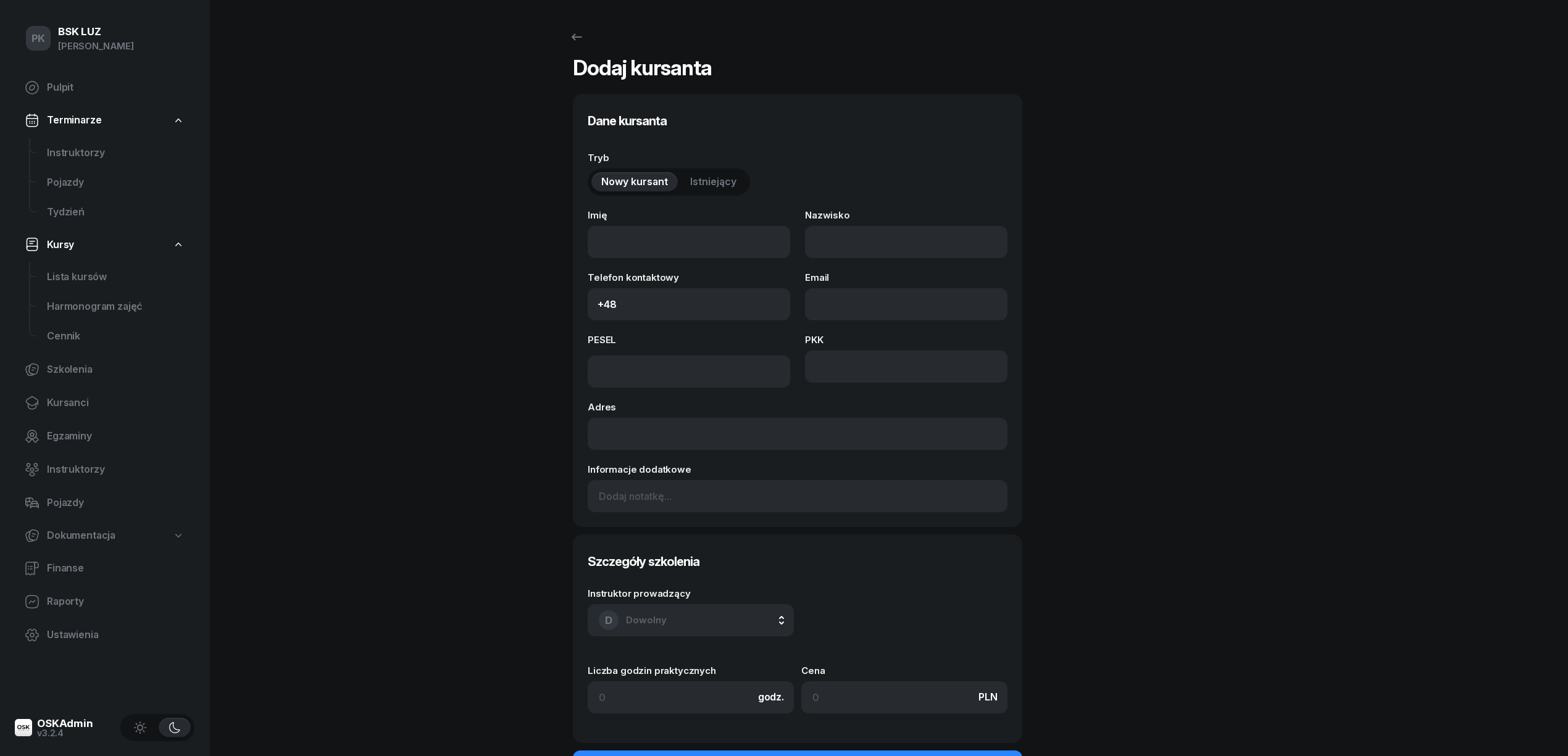
select select "B"
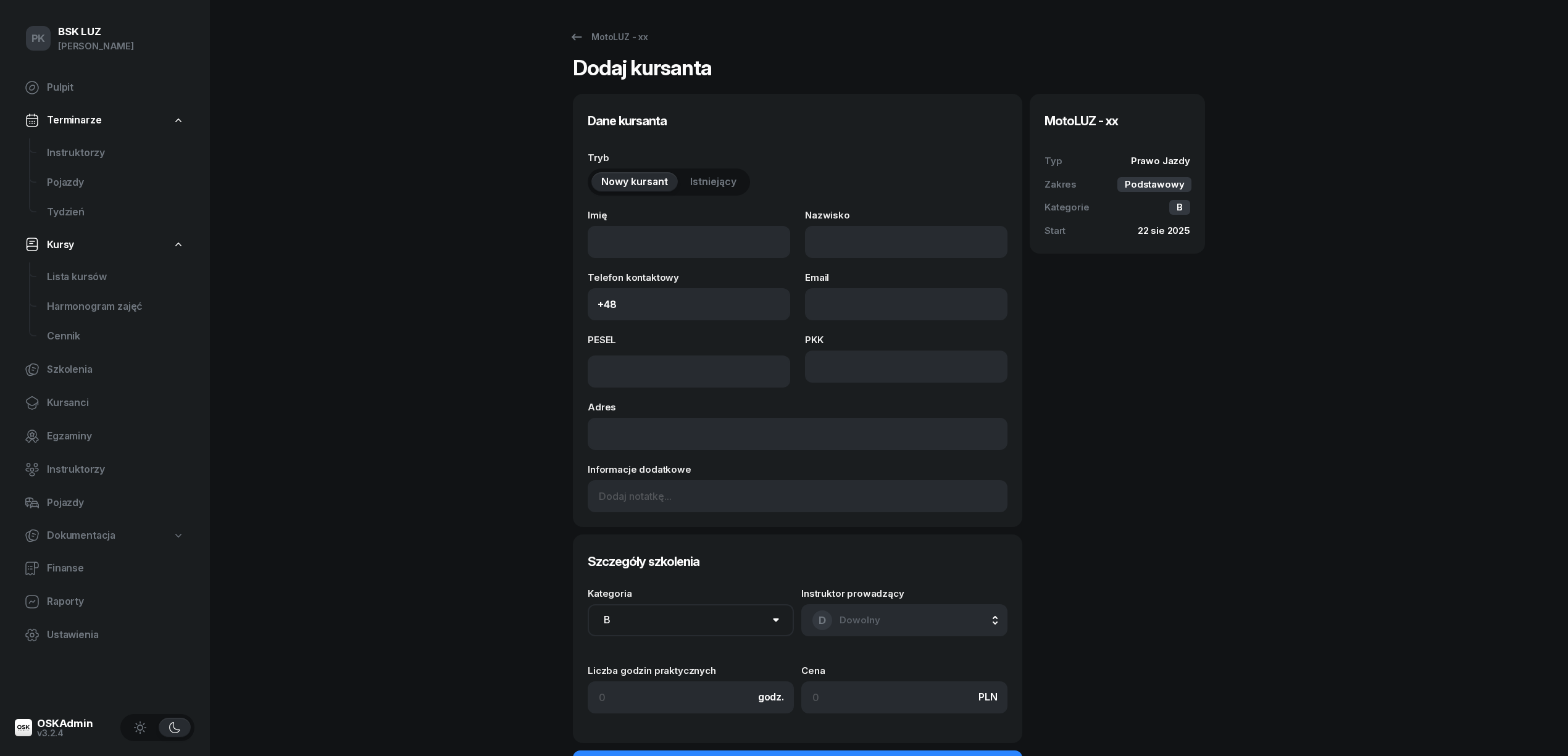
click at [707, 181] on span "Istniejący" at bounding box center [714, 182] width 46 height 16
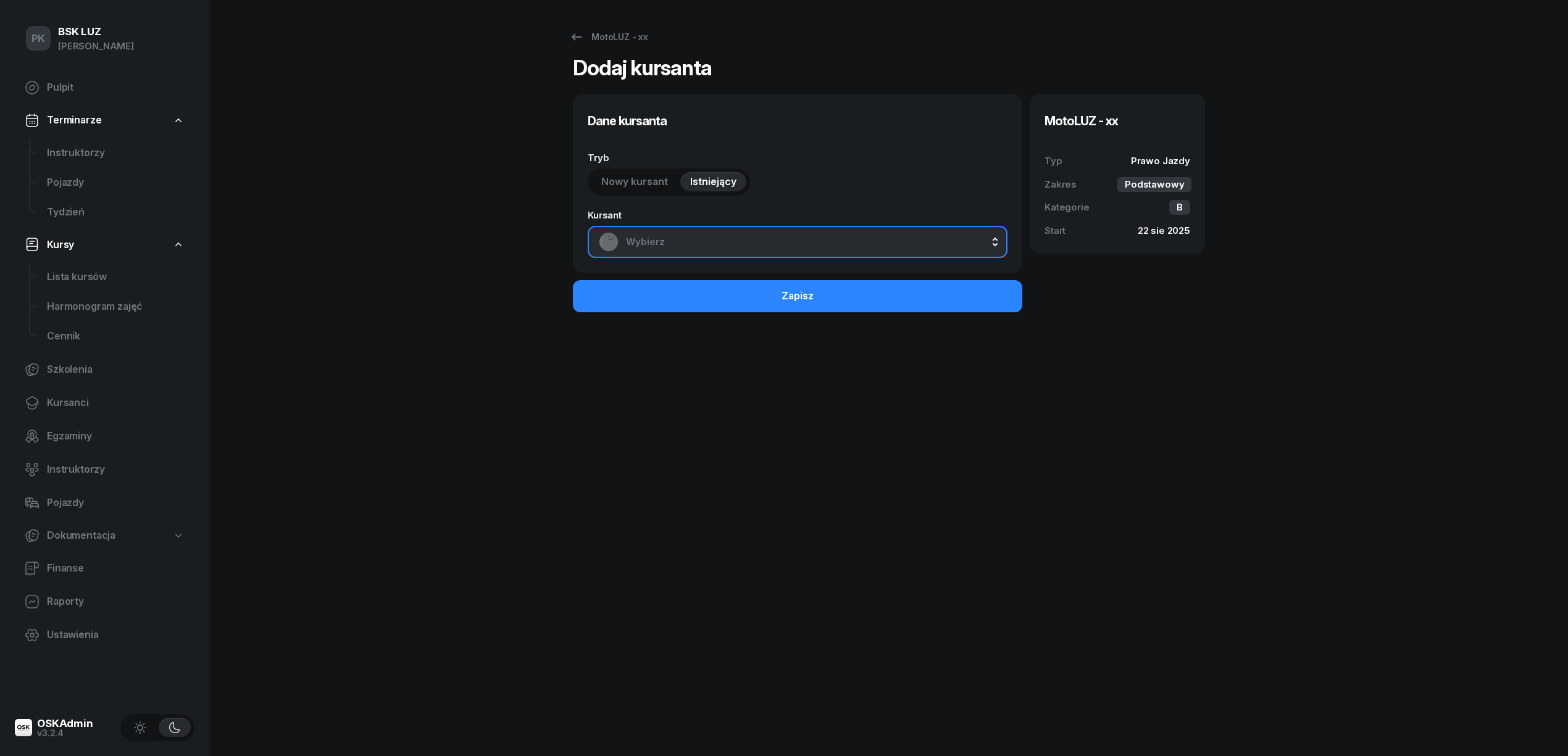
click at [700, 233] on div "Wybierz" at bounding box center [798, 242] width 398 height 20
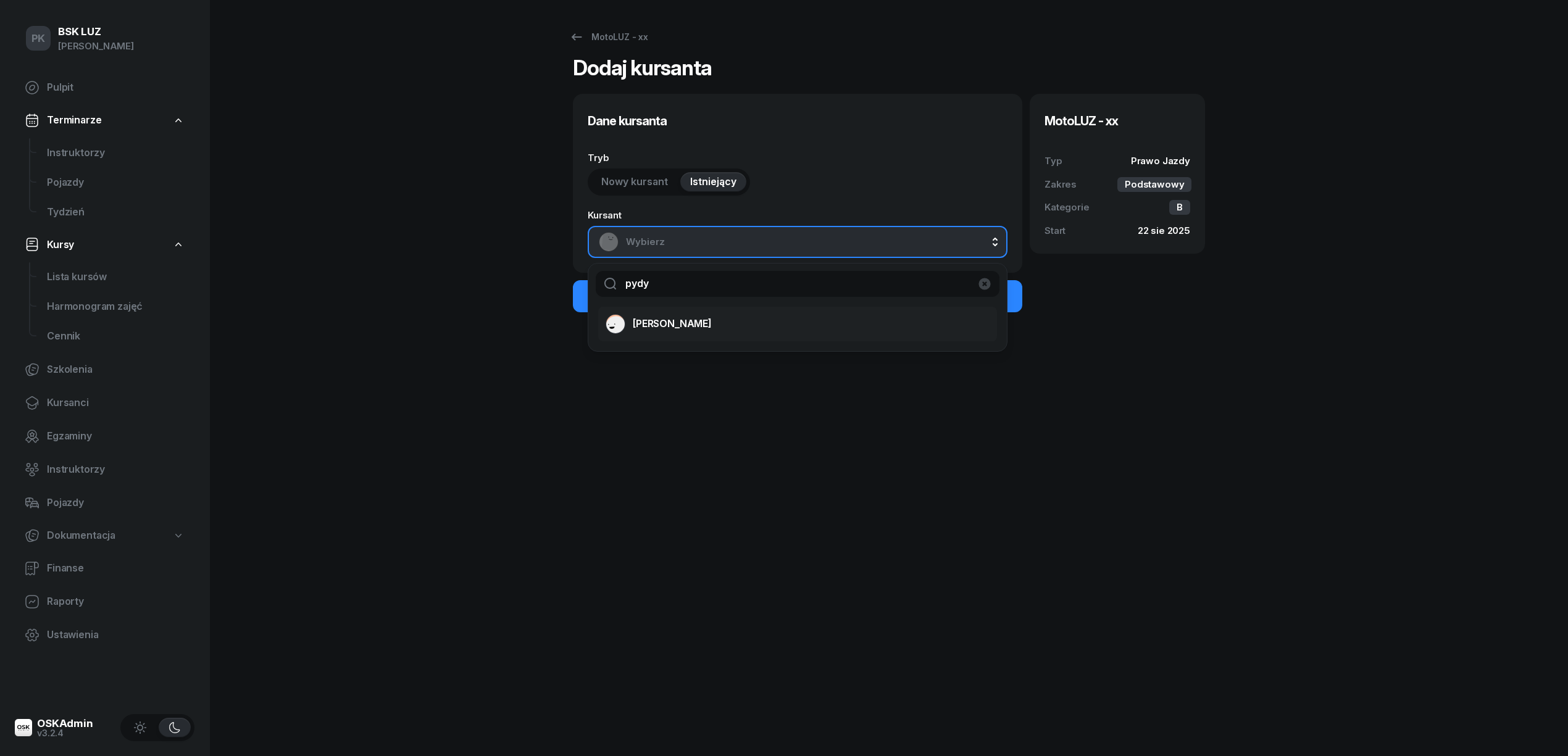
type input "pydy"
click at [692, 325] on span "[PERSON_NAME]" at bounding box center [672, 324] width 79 height 16
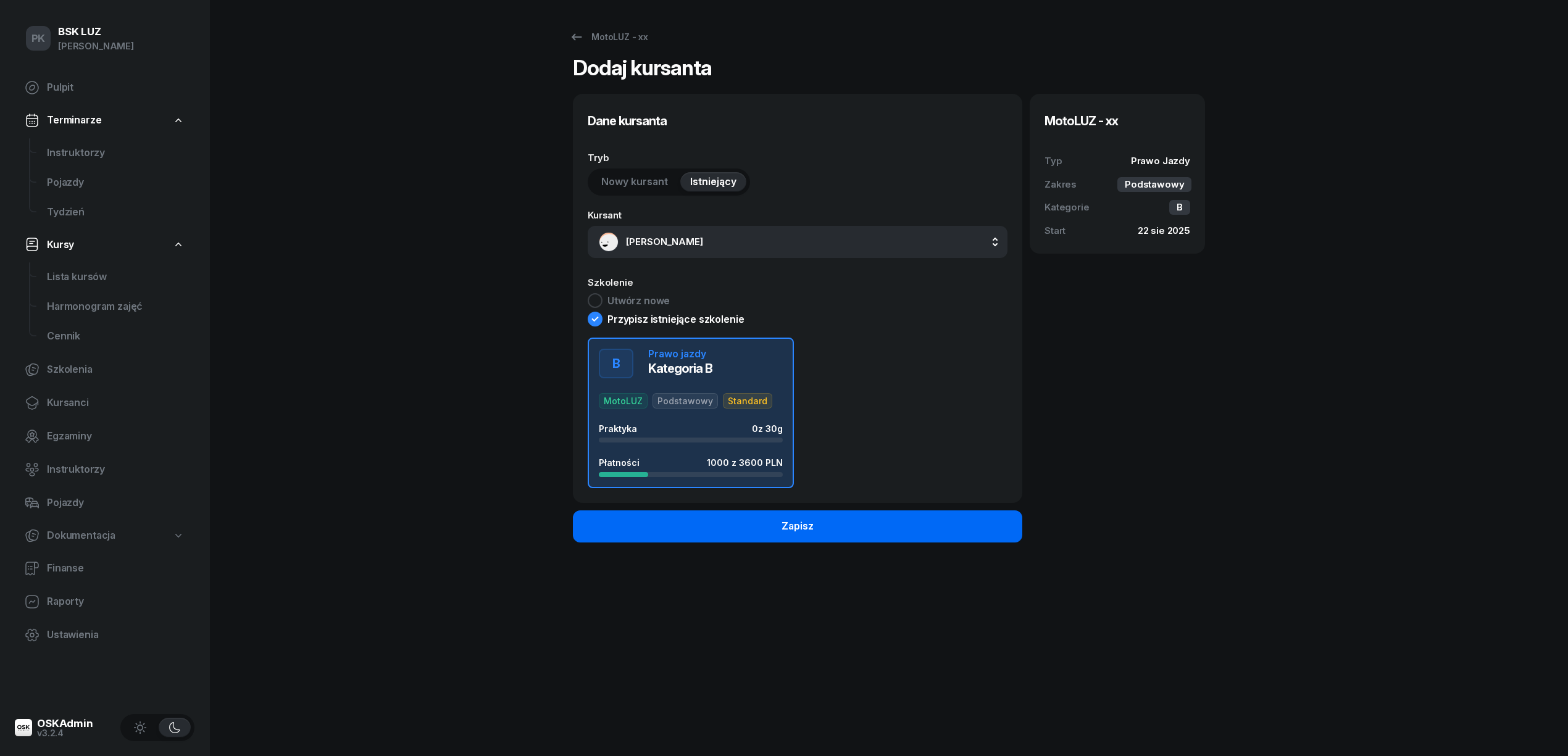
click at [818, 534] on button "Zapisz" at bounding box center [798, 526] width 449 height 32
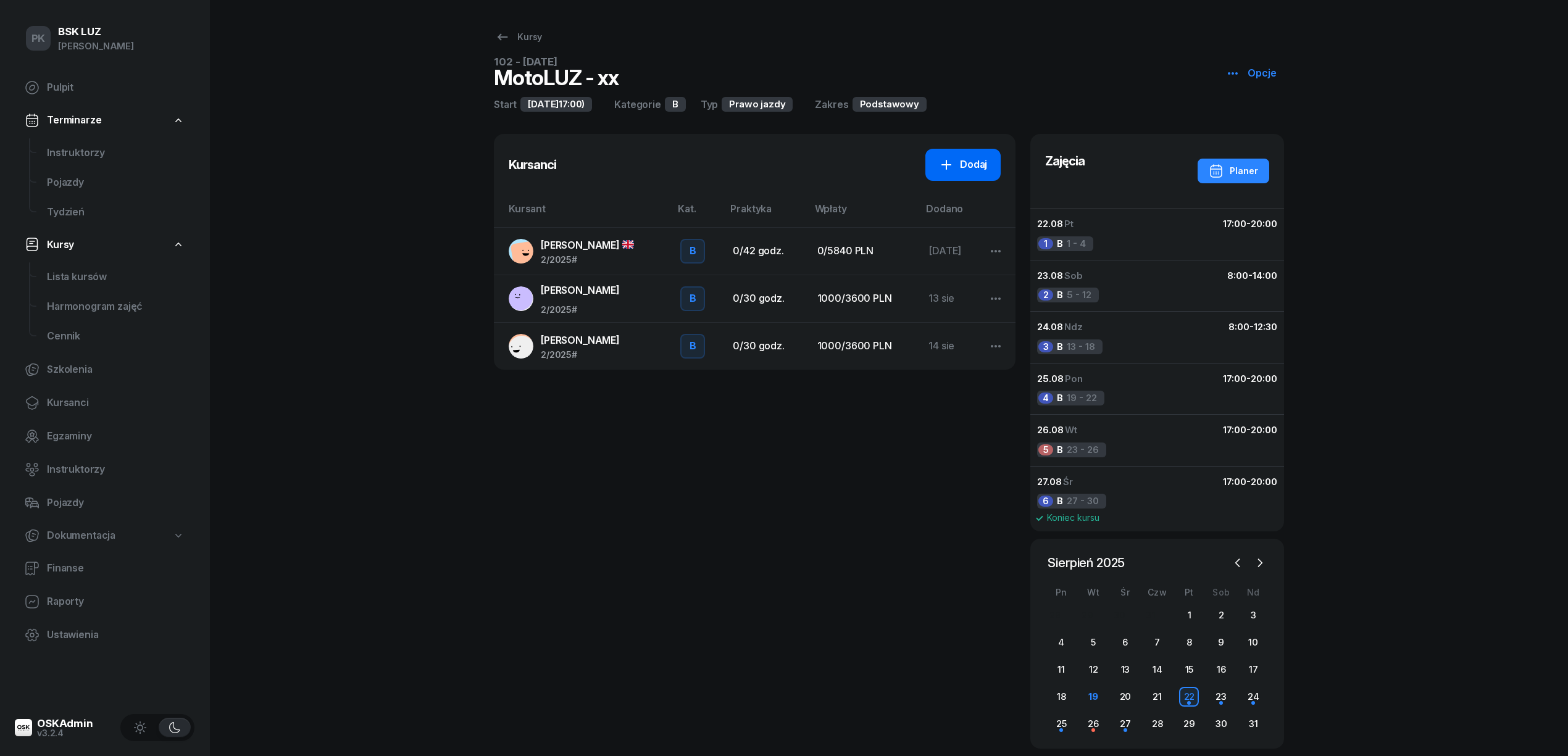
click at [962, 163] on div "Dodaj" at bounding box center [963, 164] width 48 height 16
select select "B"
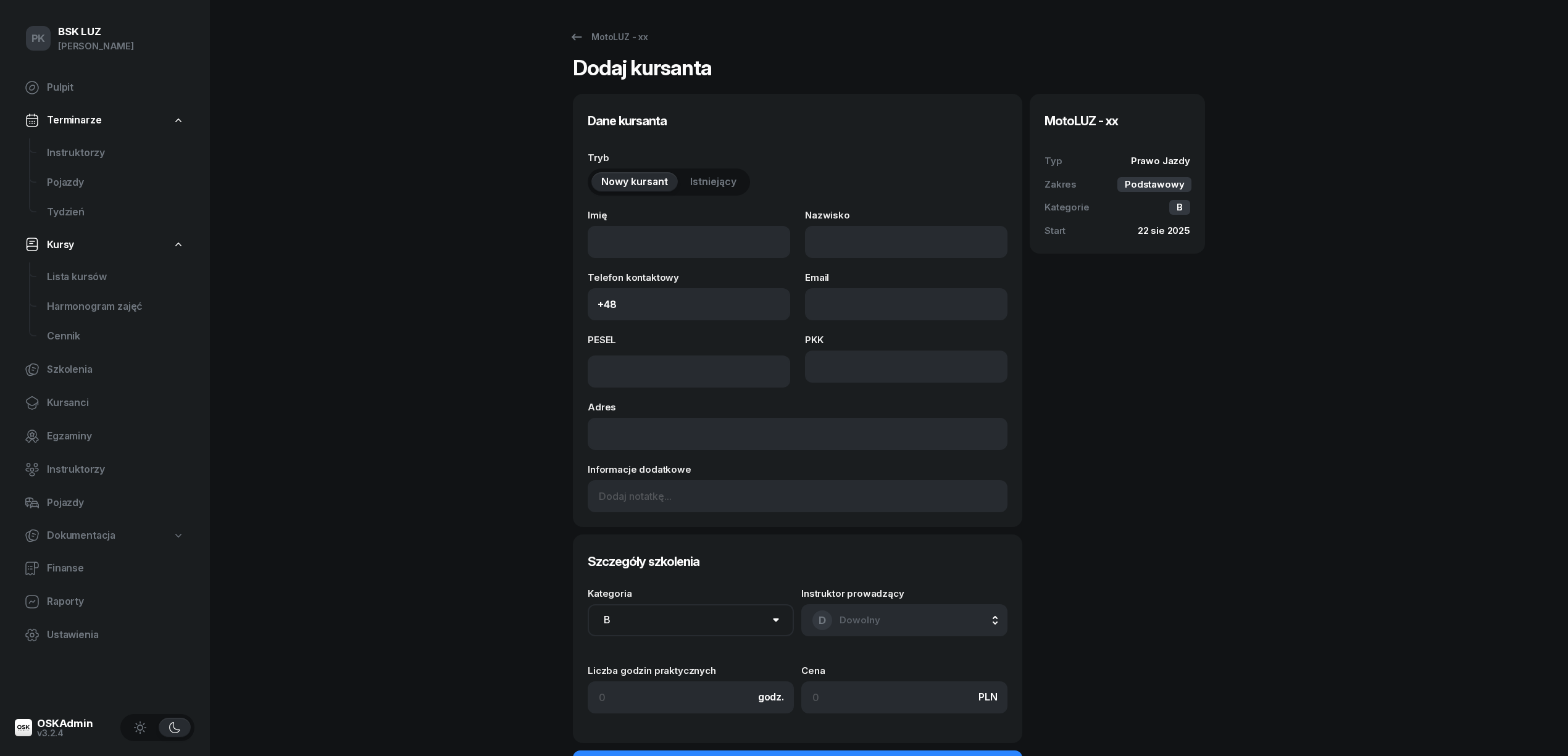
click at [715, 176] on span "Istniejący" at bounding box center [714, 182] width 46 height 16
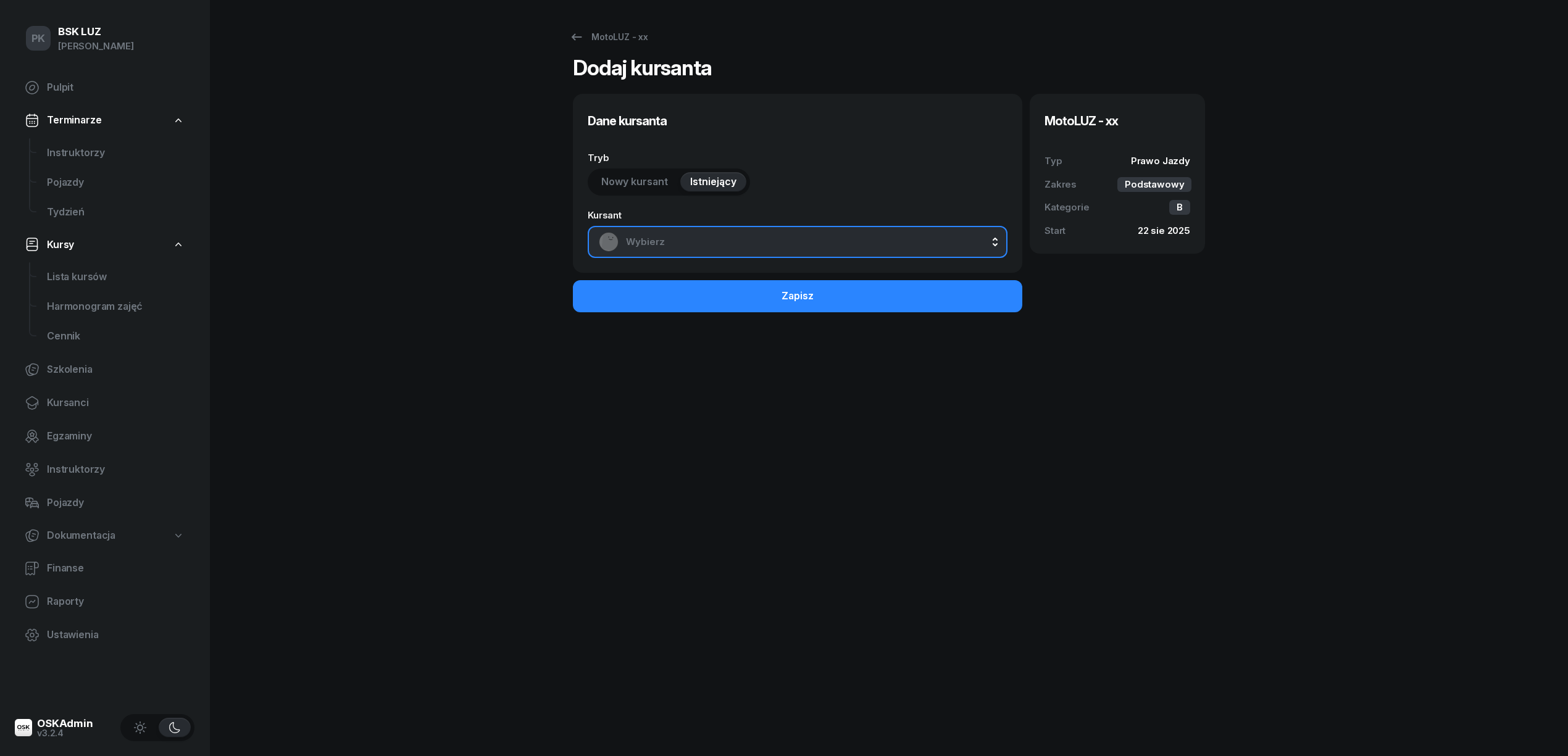
click at [722, 230] on button "Wybierz" at bounding box center [798, 242] width 420 height 32
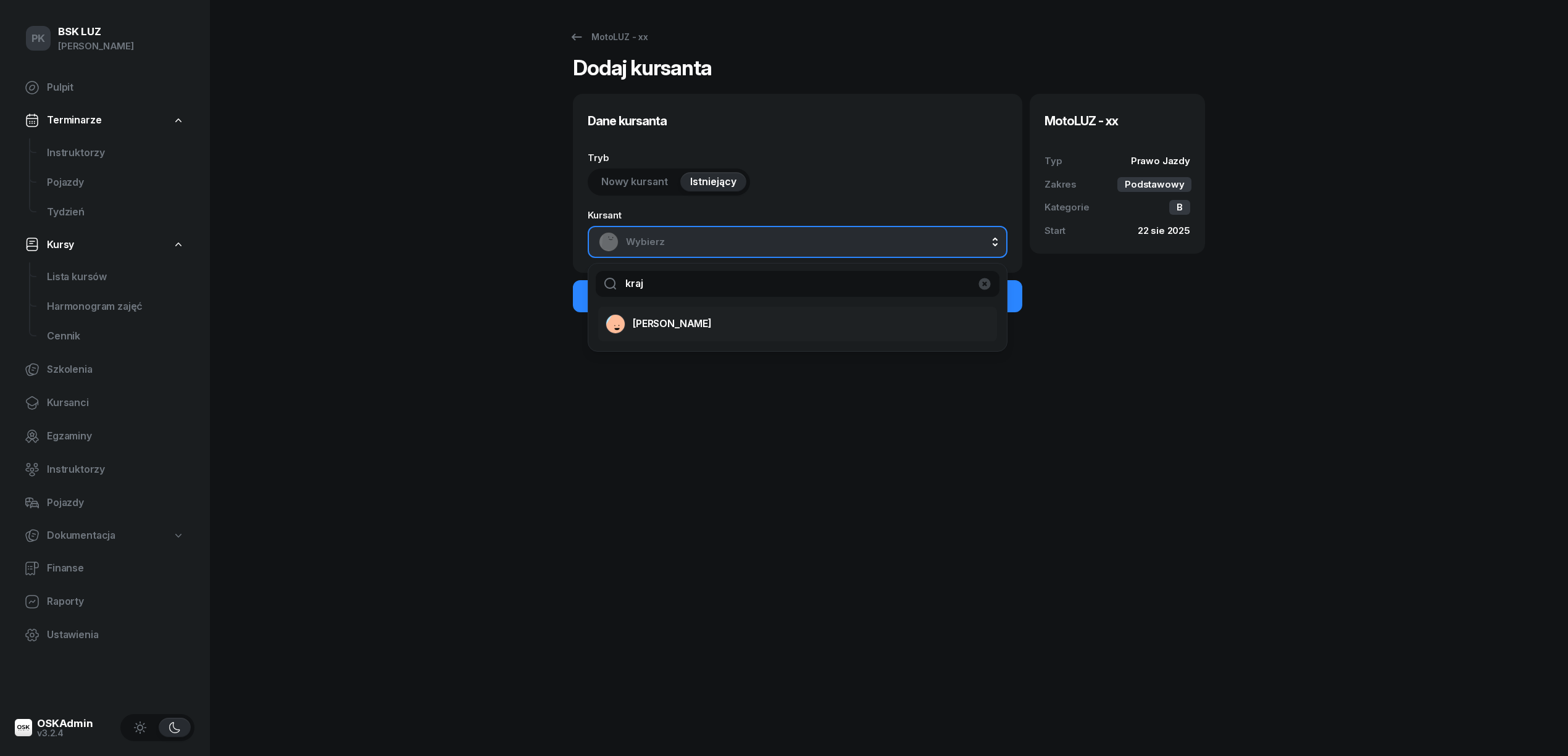
type input "kraj"
click at [725, 315] on div "[PERSON_NAME]" at bounding box center [790, 324] width 369 height 20
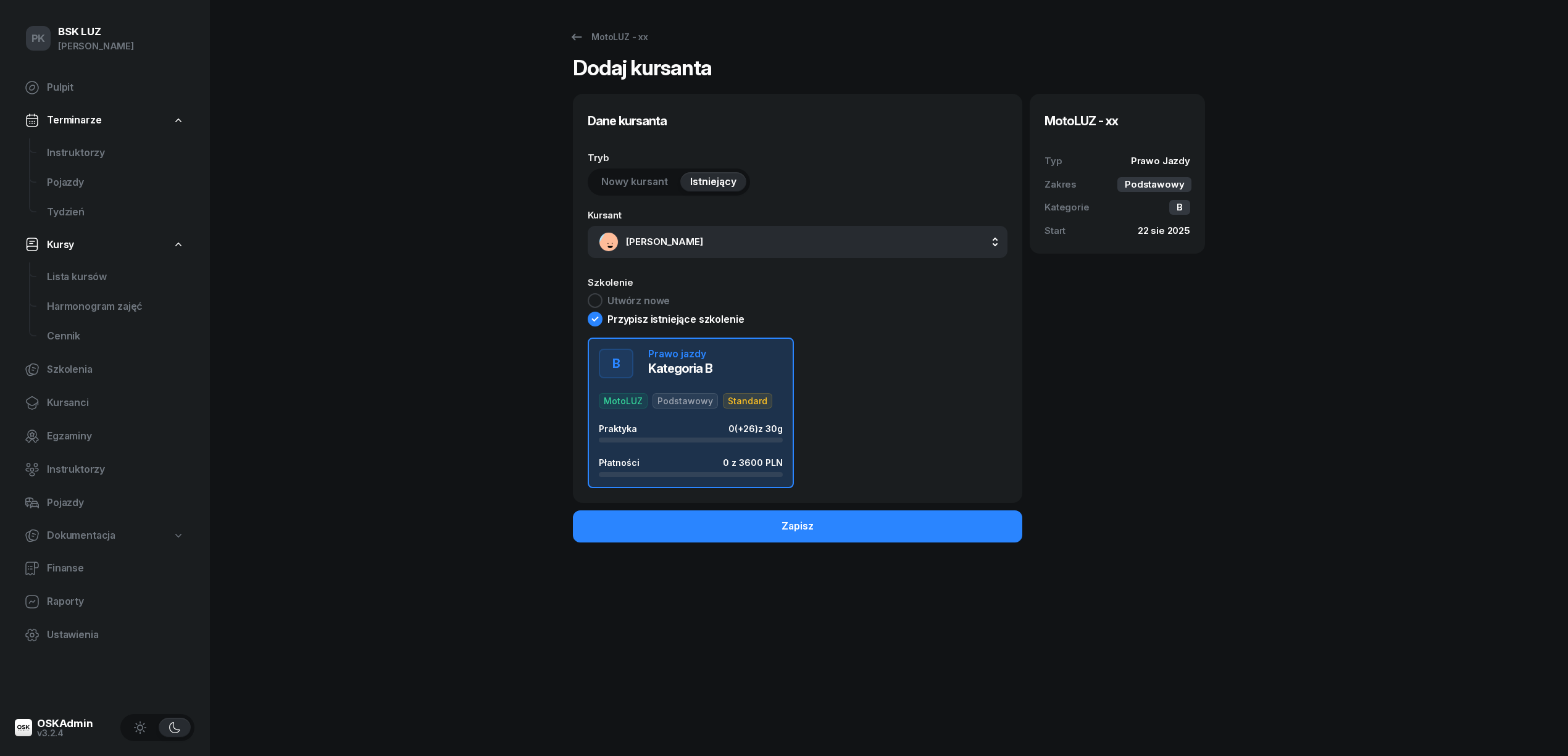
click at [729, 384] on div "B Prawo jazdy Kategoria B MotoLUZ Podstawowy Standard Praktyka 0 (+26) z 30g Pł…" at bounding box center [691, 413] width 184 height 129
click at [766, 519] on button "Zapisz" at bounding box center [798, 526] width 449 height 32
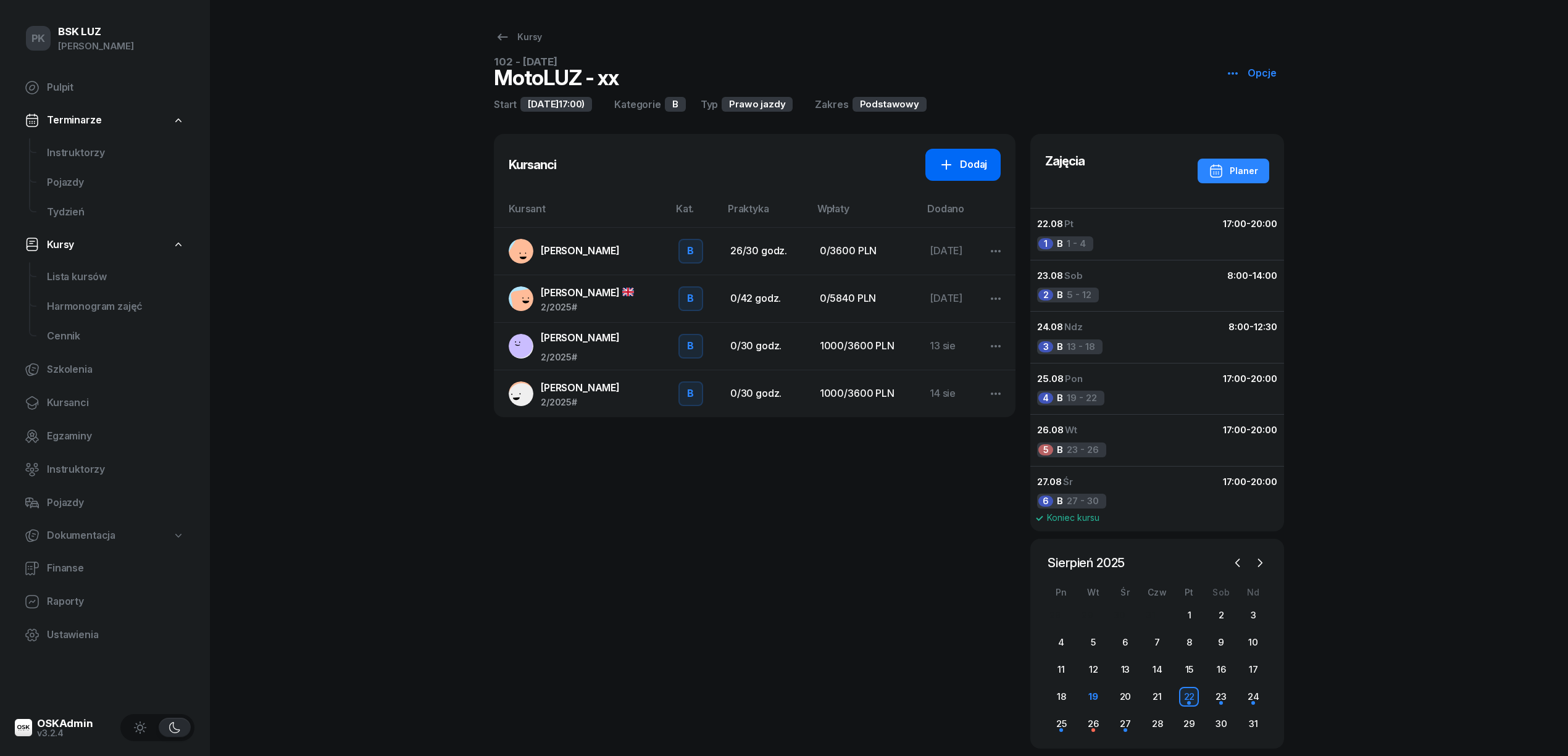
click at [944, 168] on icon at bounding box center [946, 164] width 15 height 15
select select "B"
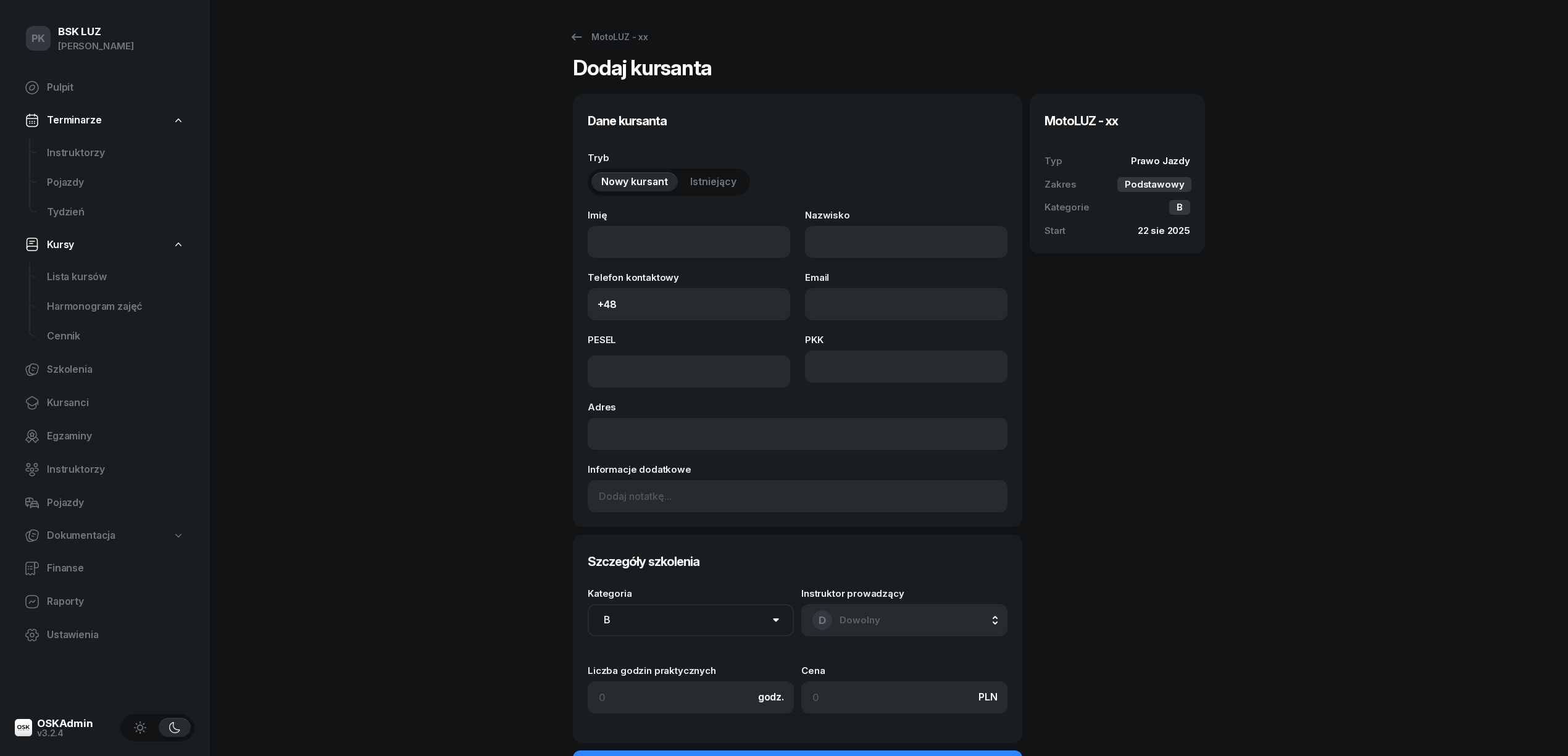
click at [704, 181] on span "Istniejący" at bounding box center [714, 182] width 46 height 16
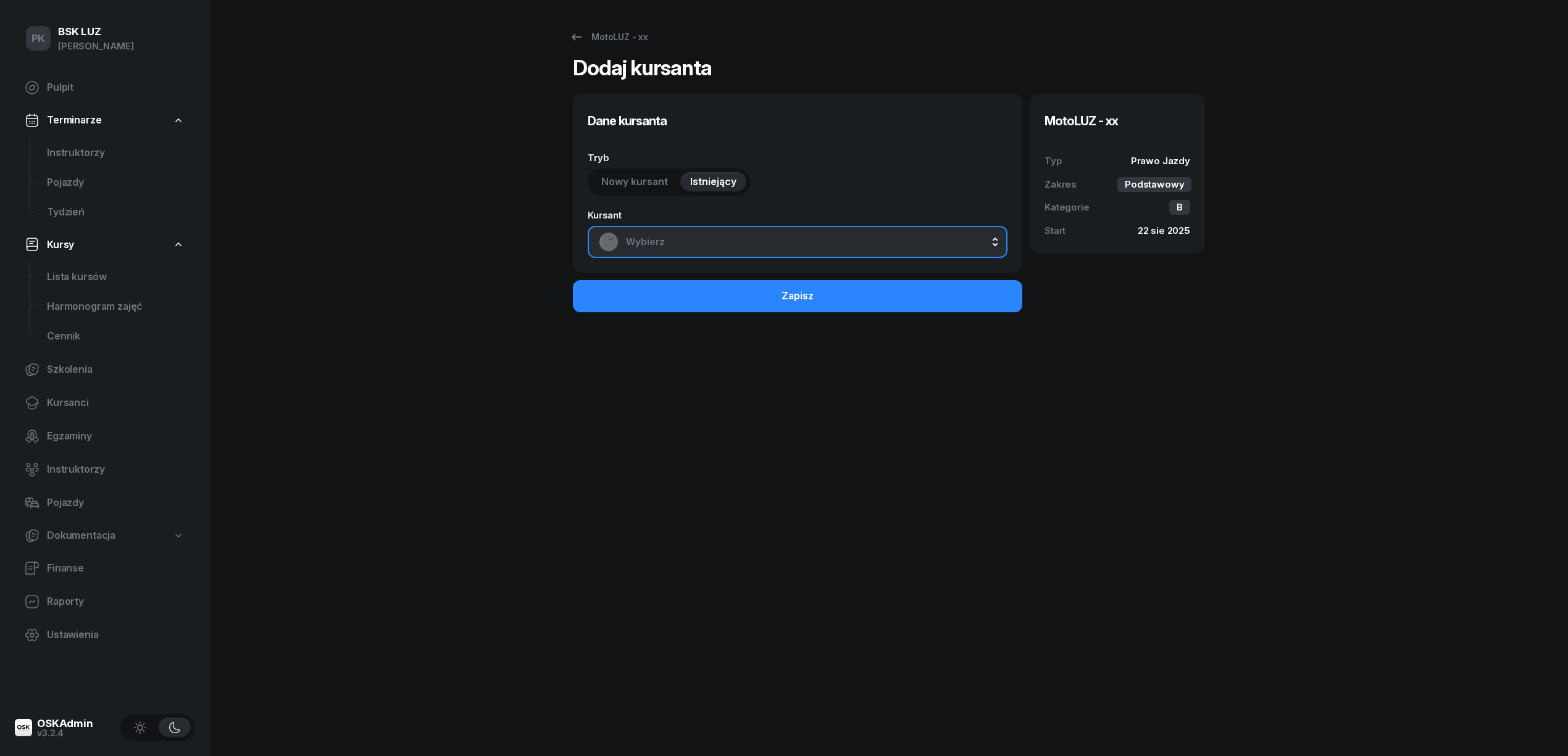
click at [710, 234] on span "Wybierz" at bounding box center [811, 242] width 370 height 16
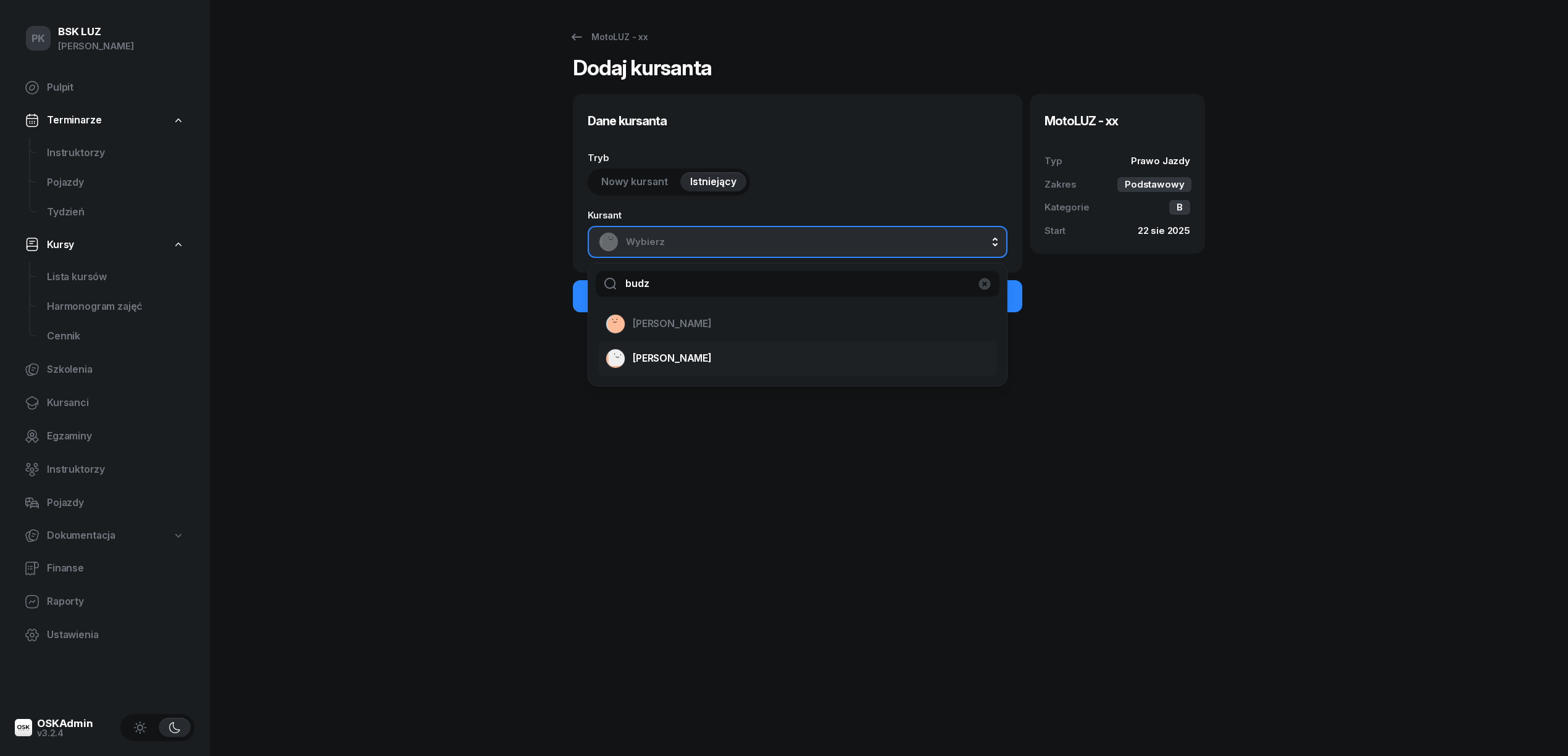
type input "budz"
click at [679, 355] on span "[PERSON_NAME]" at bounding box center [672, 358] width 79 height 16
select select "B"
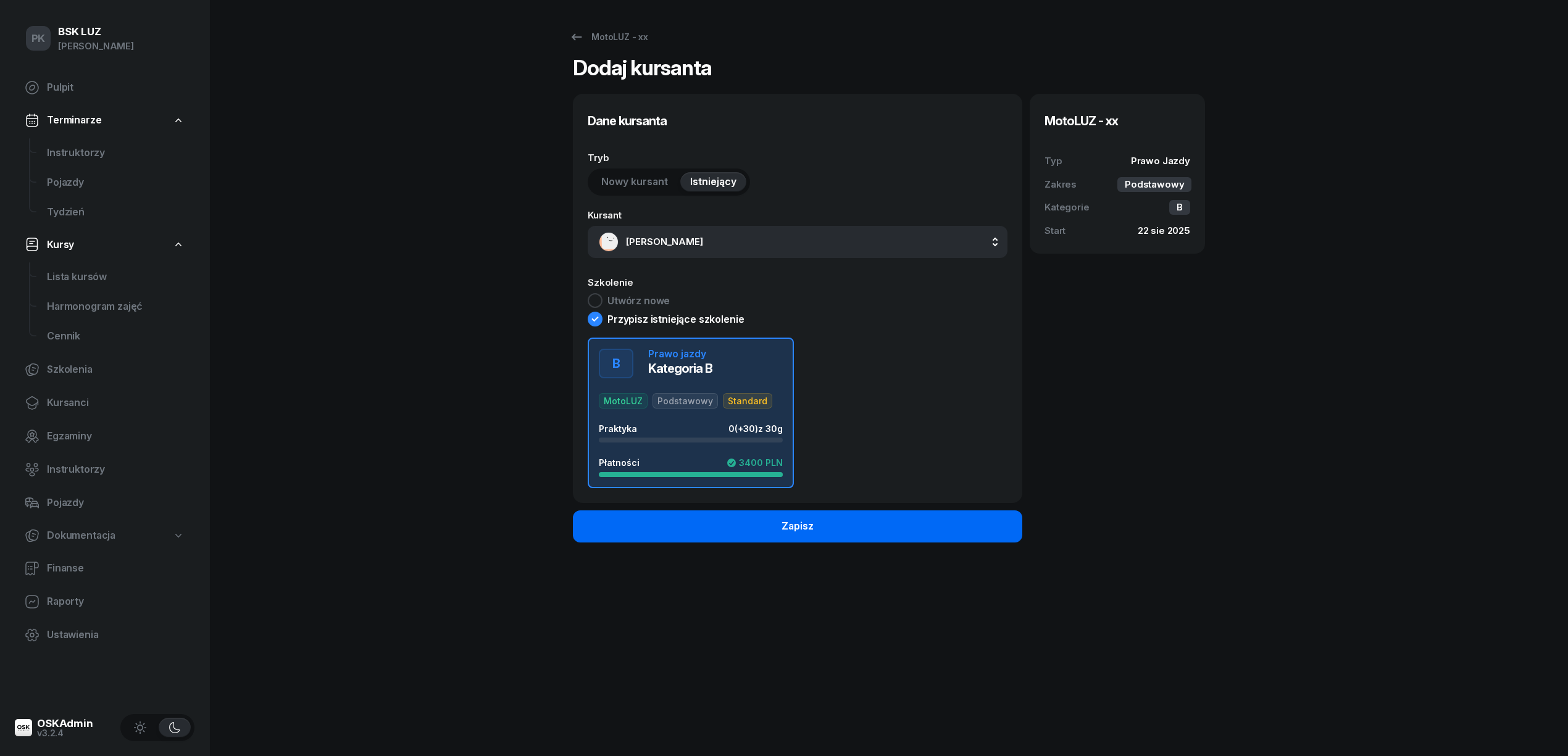
click at [784, 532] on div "Zapisz" at bounding box center [798, 527] width 32 height 16
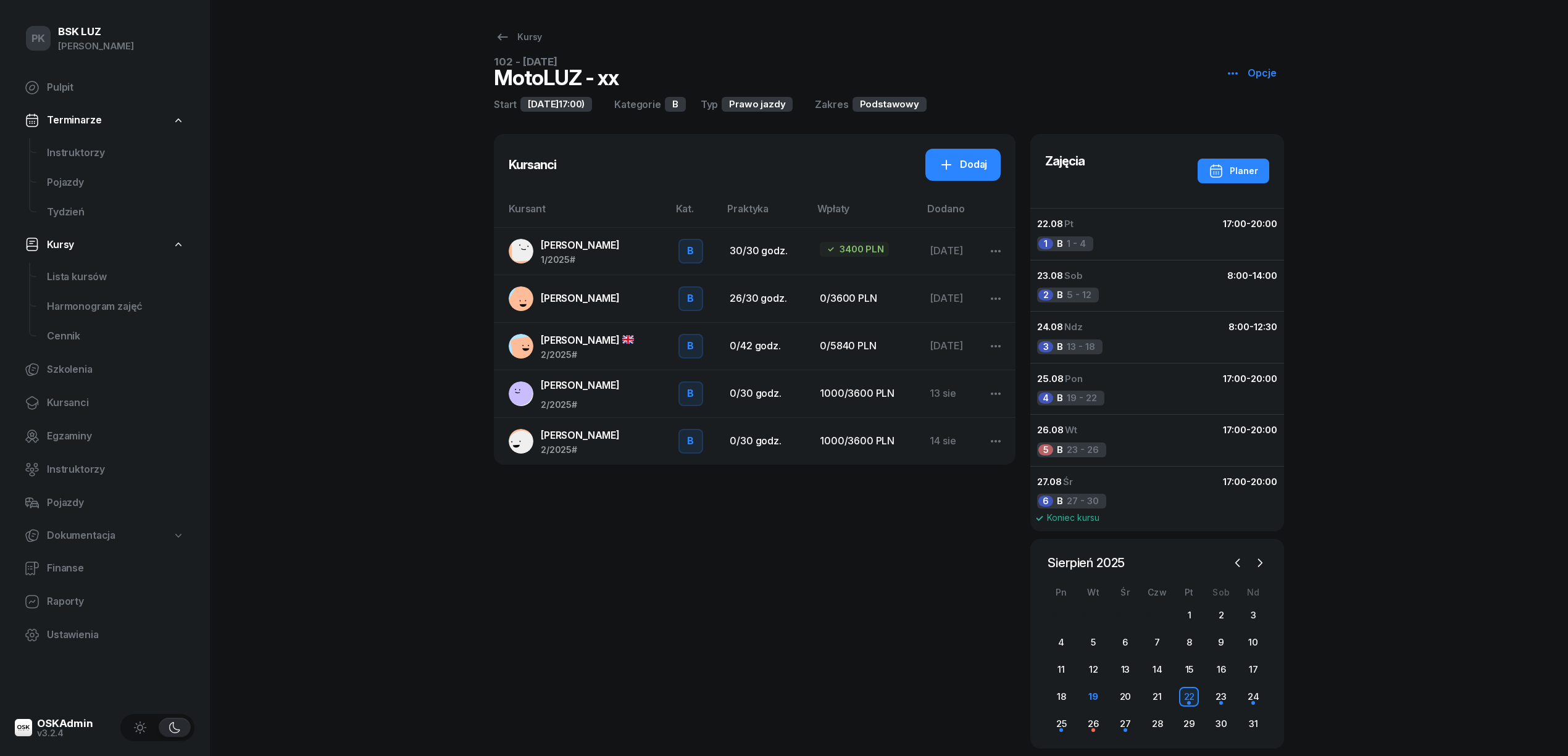
click at [619, 260] on div "1/2025 #" at bounding box center [580, 259] width 79 height 9
